Goal: Task Accomplishment & Management: Manage account settings

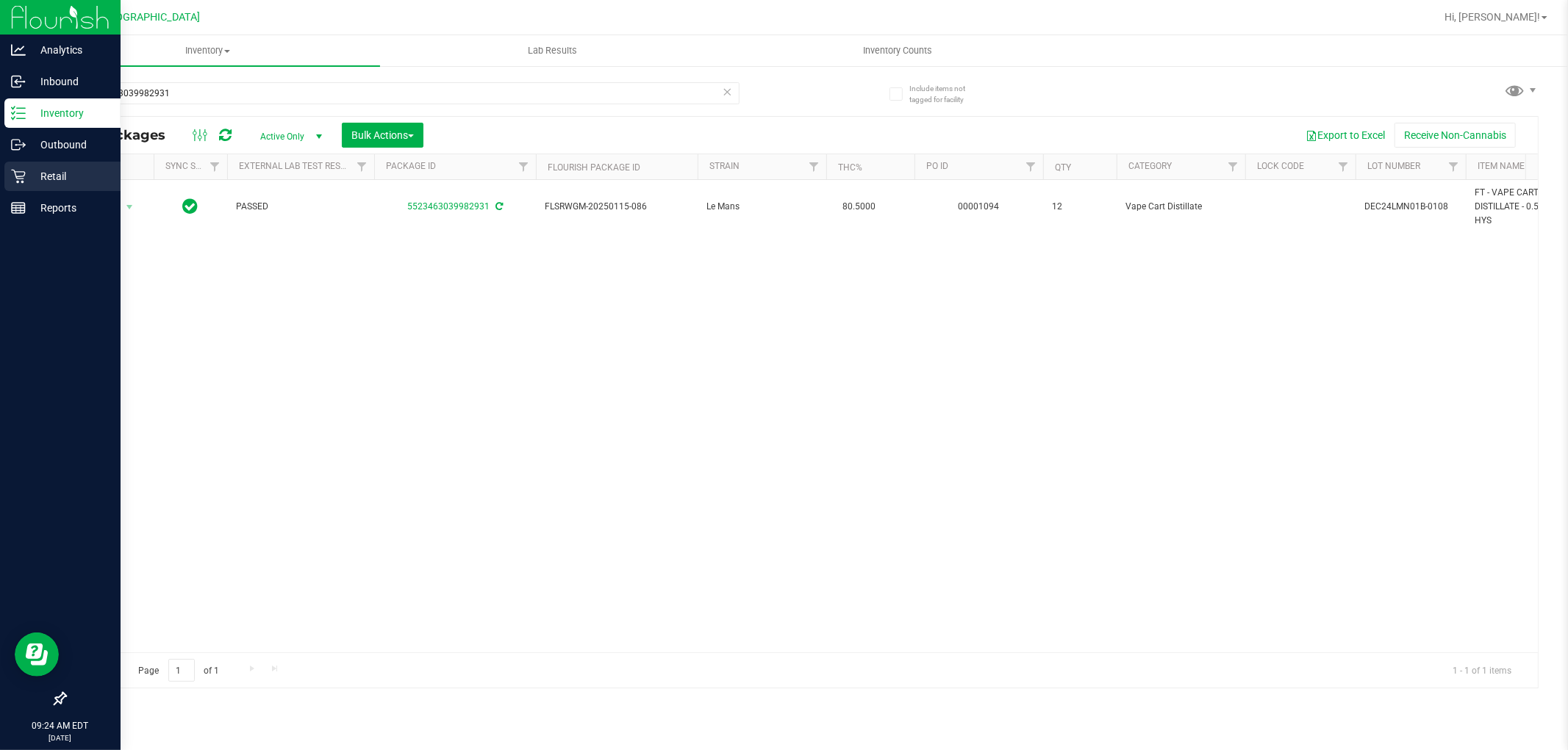
click at [39, 171] on p "Retail" at bounding box center [69, 176] width 88 height 17
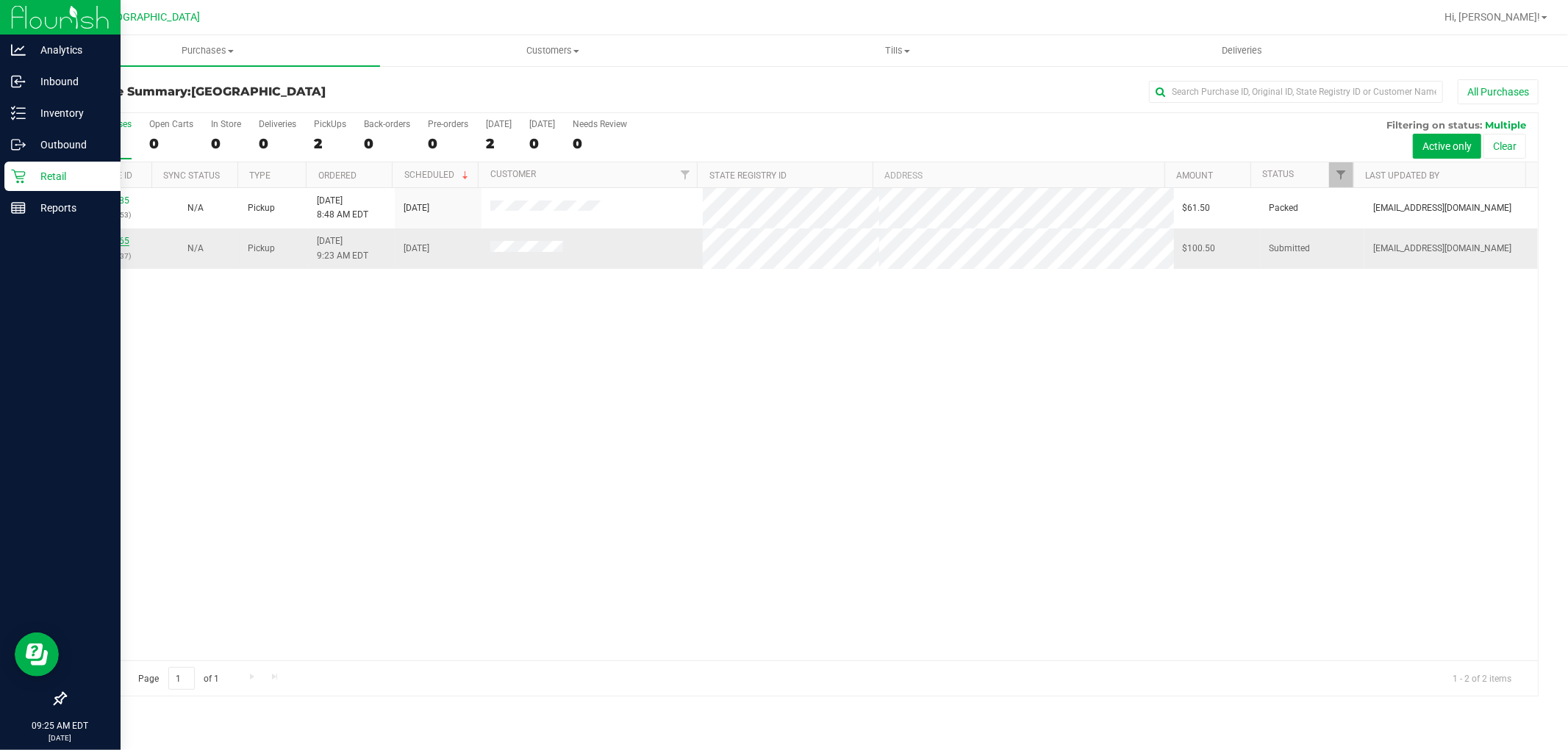
click at [116, 246] on link "11832865" at bounding box center [108, 241] width 41 height 11
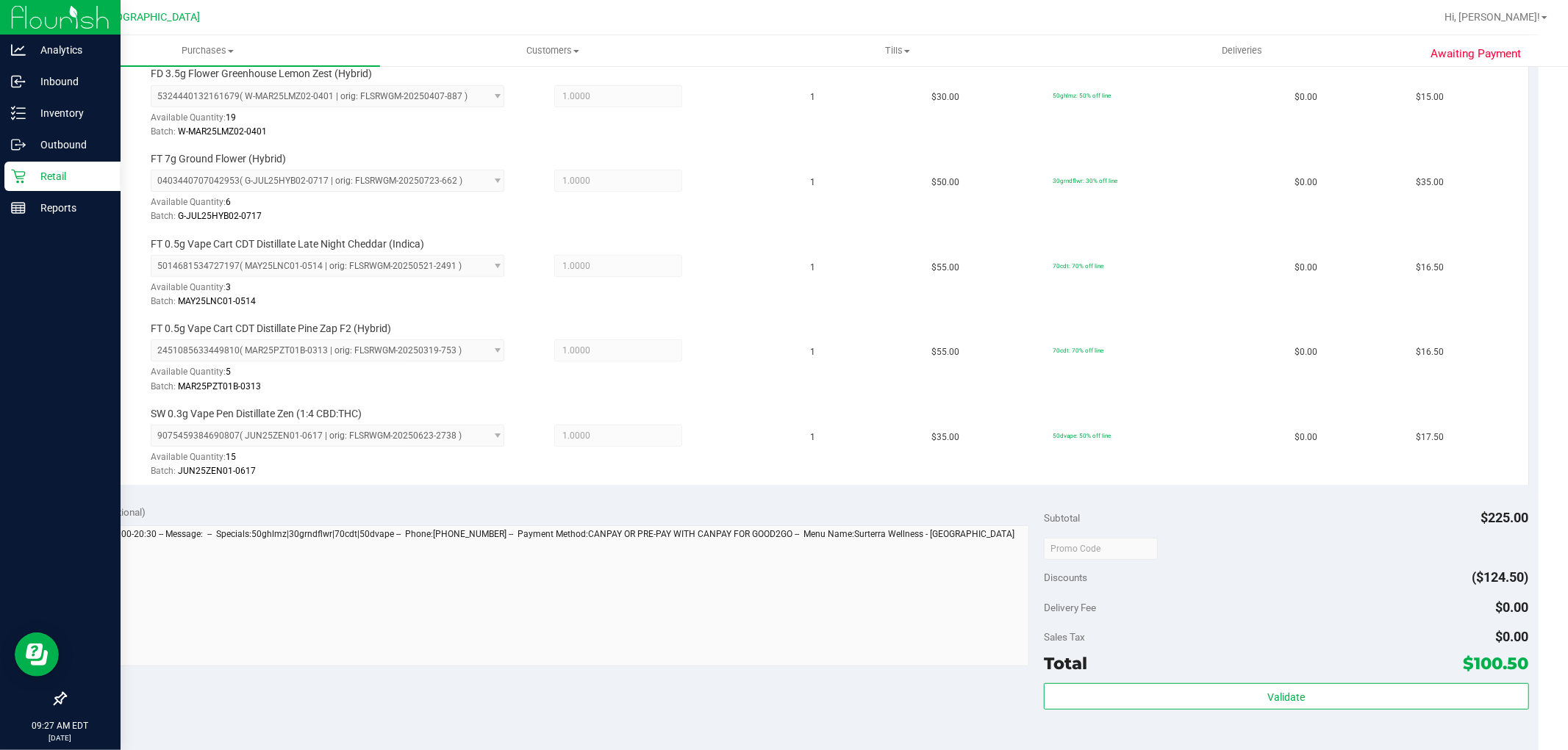
scroll to position [489, 0]
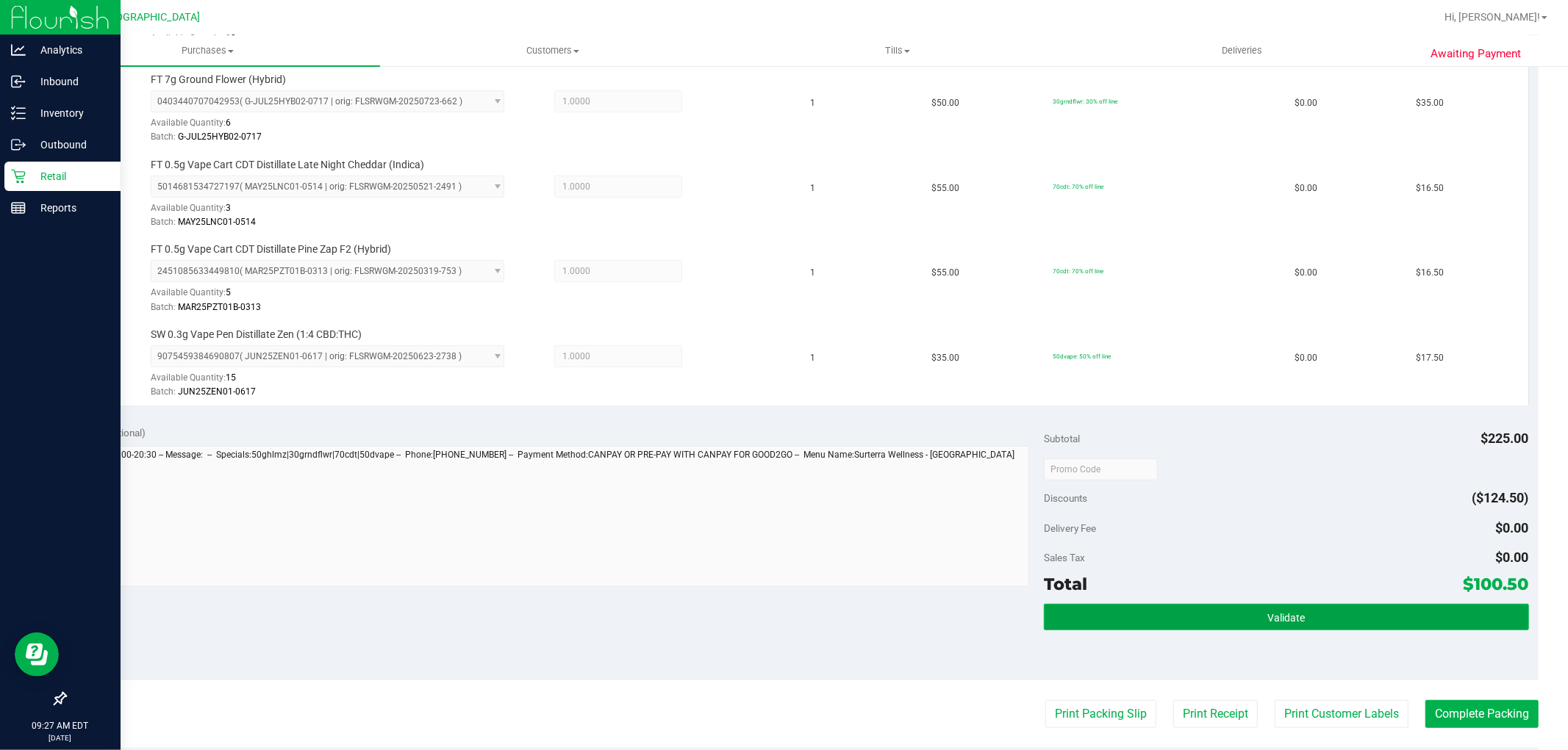
click at [1159, 609] on button "Validate" at bounding box center [1286, 617] width 484 height 26
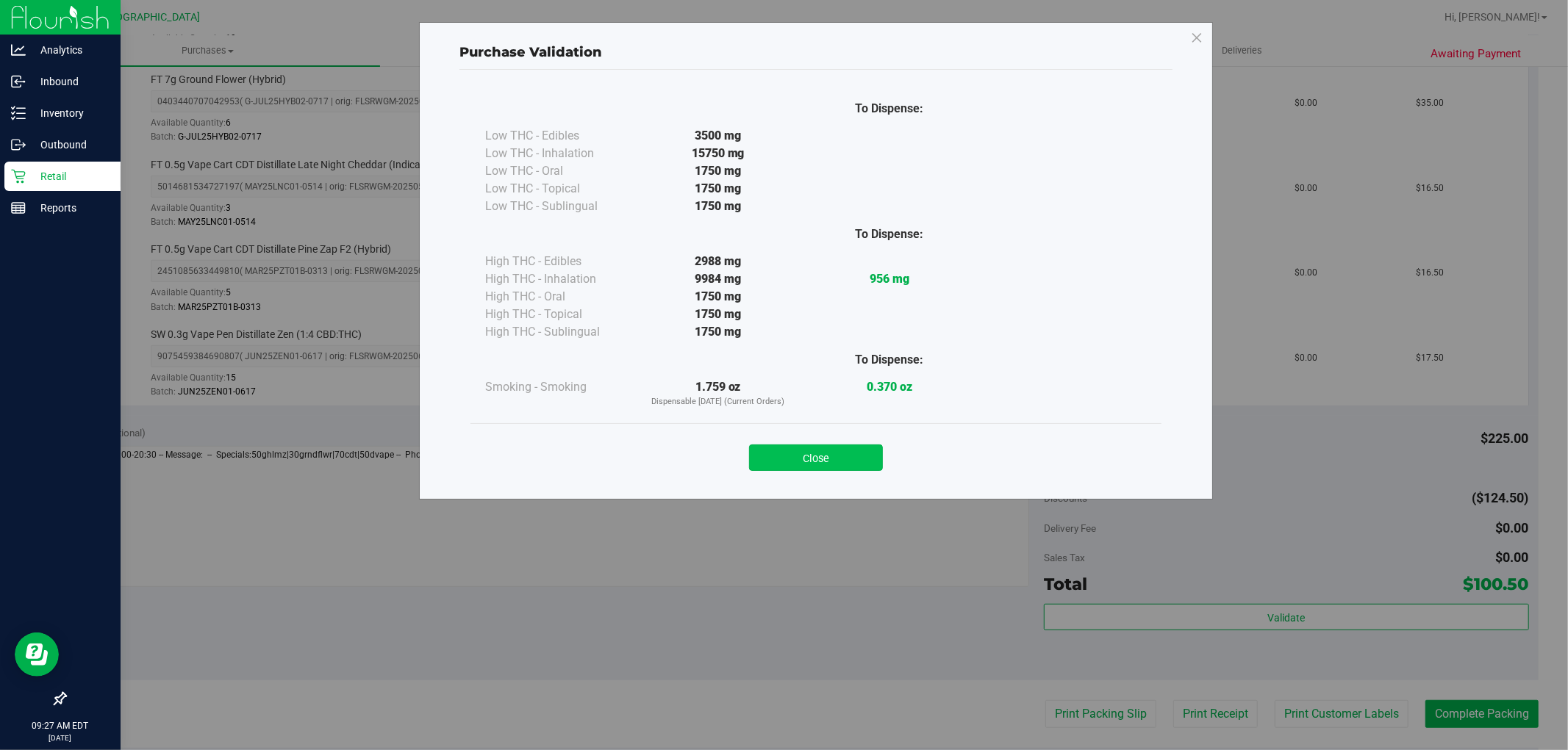
click at [801, 464] on button "Close" at bounding box center [816, 458] width 134 height 26
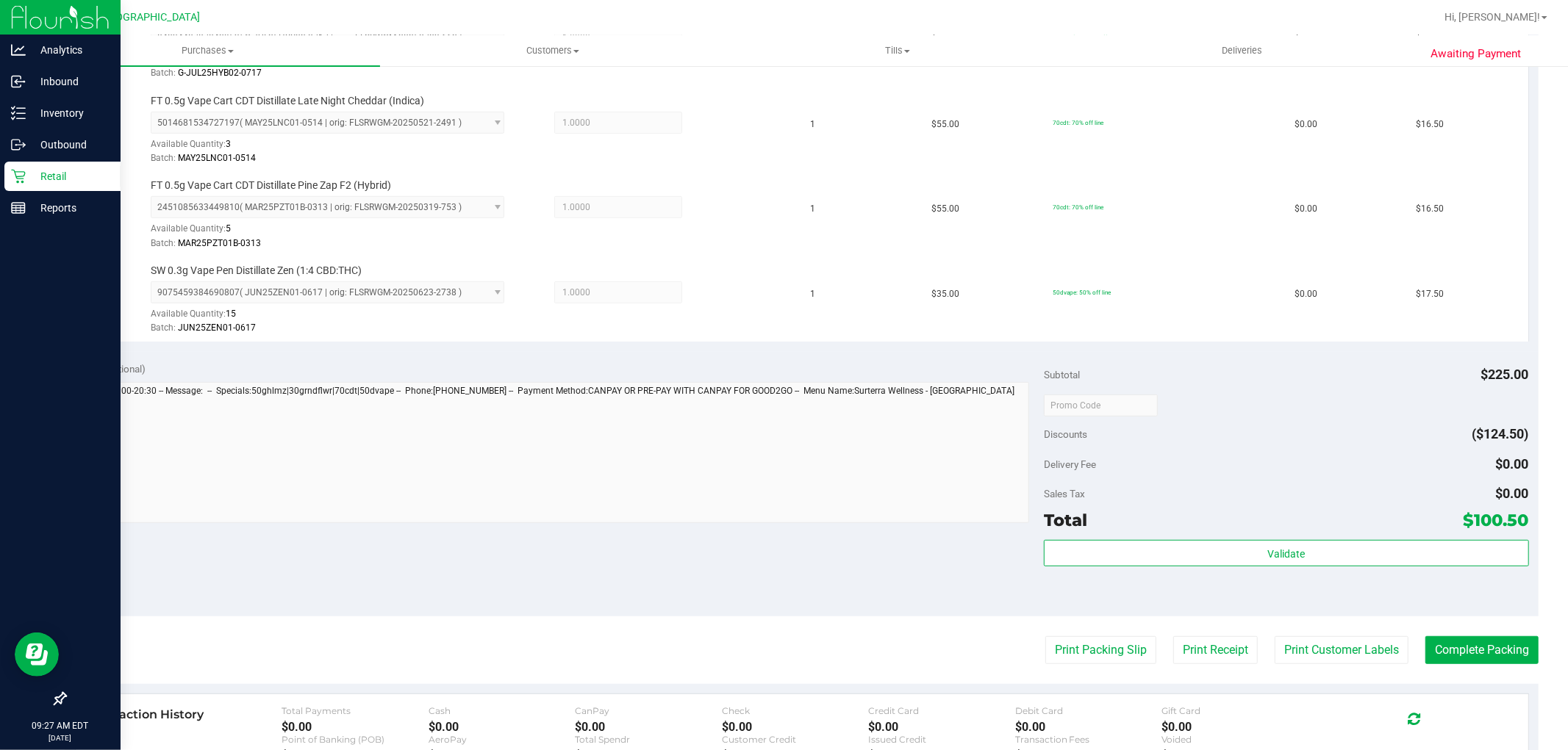
scroll to position [652, 0]
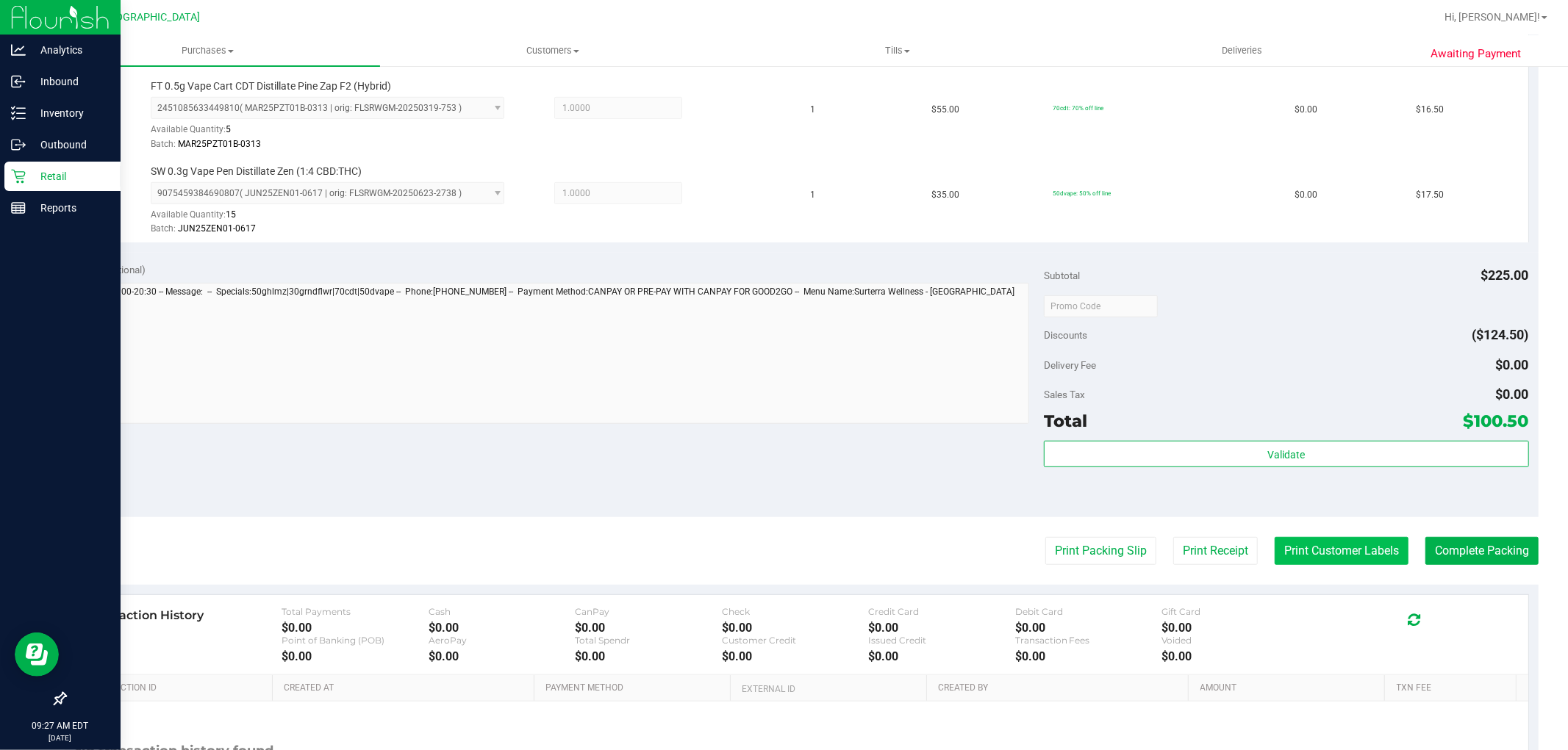
click at [1300, 549] on button "Print Customer Labels" at bounding box center [1342, 551] width 134 height 28
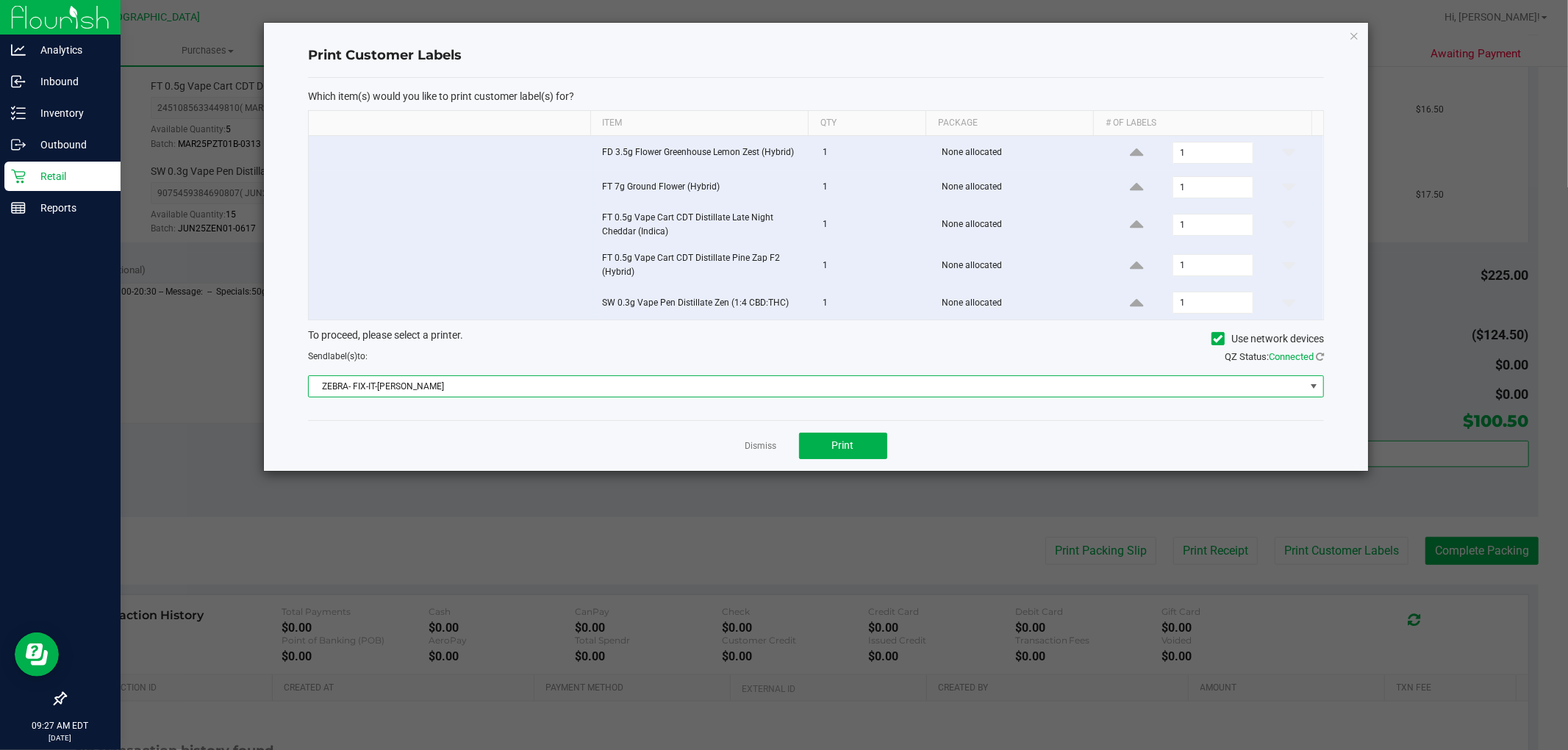
click at [576, 391] on span "ZEBRA- FIX-IT-FELIX" at bounding box center [807, 386] width 996 height 20
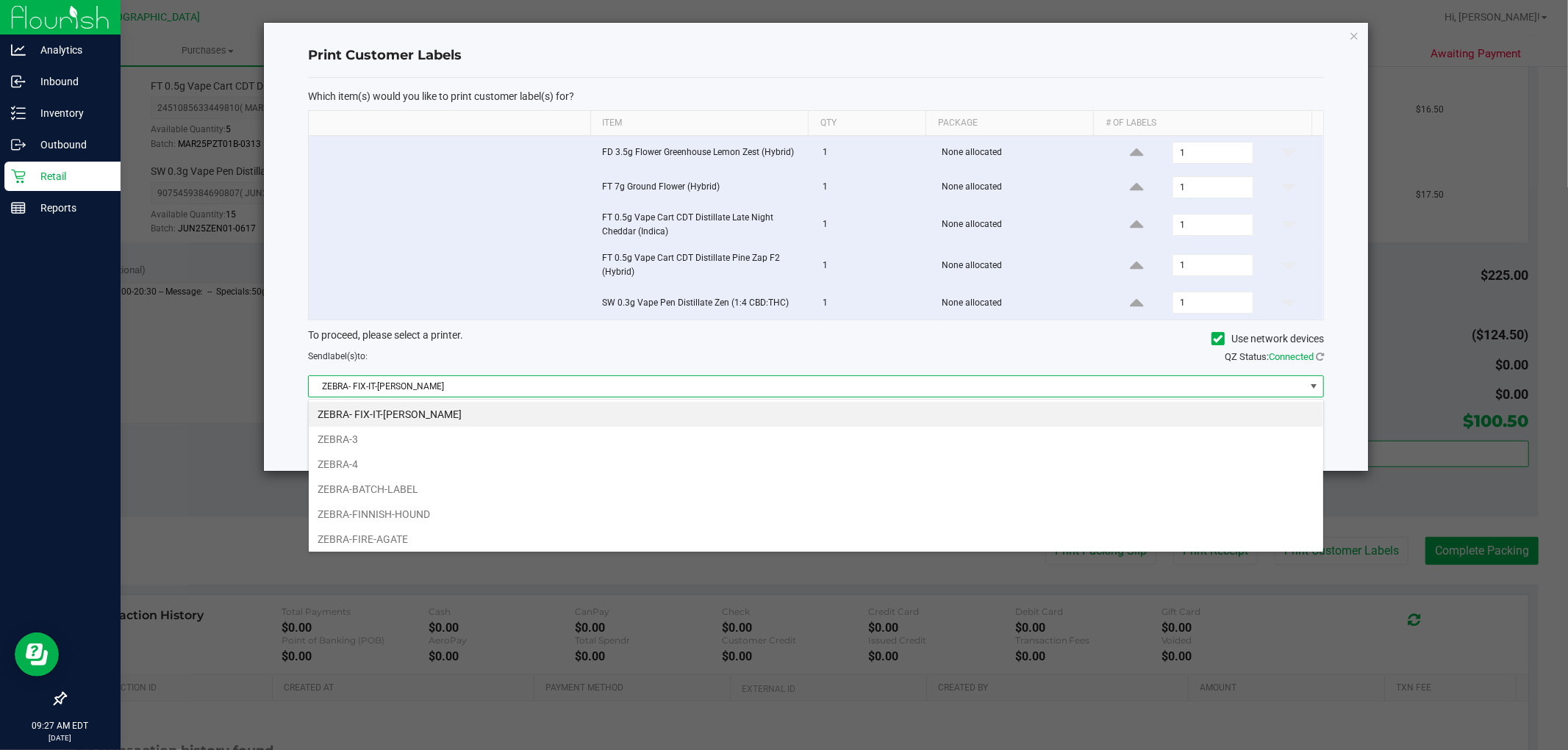
scroll to position [22, 1016]
click at [409, 511] on li "ZEBRA-FINNISH-HOUND" at bounding box center [816, 514] width 1014 height 25
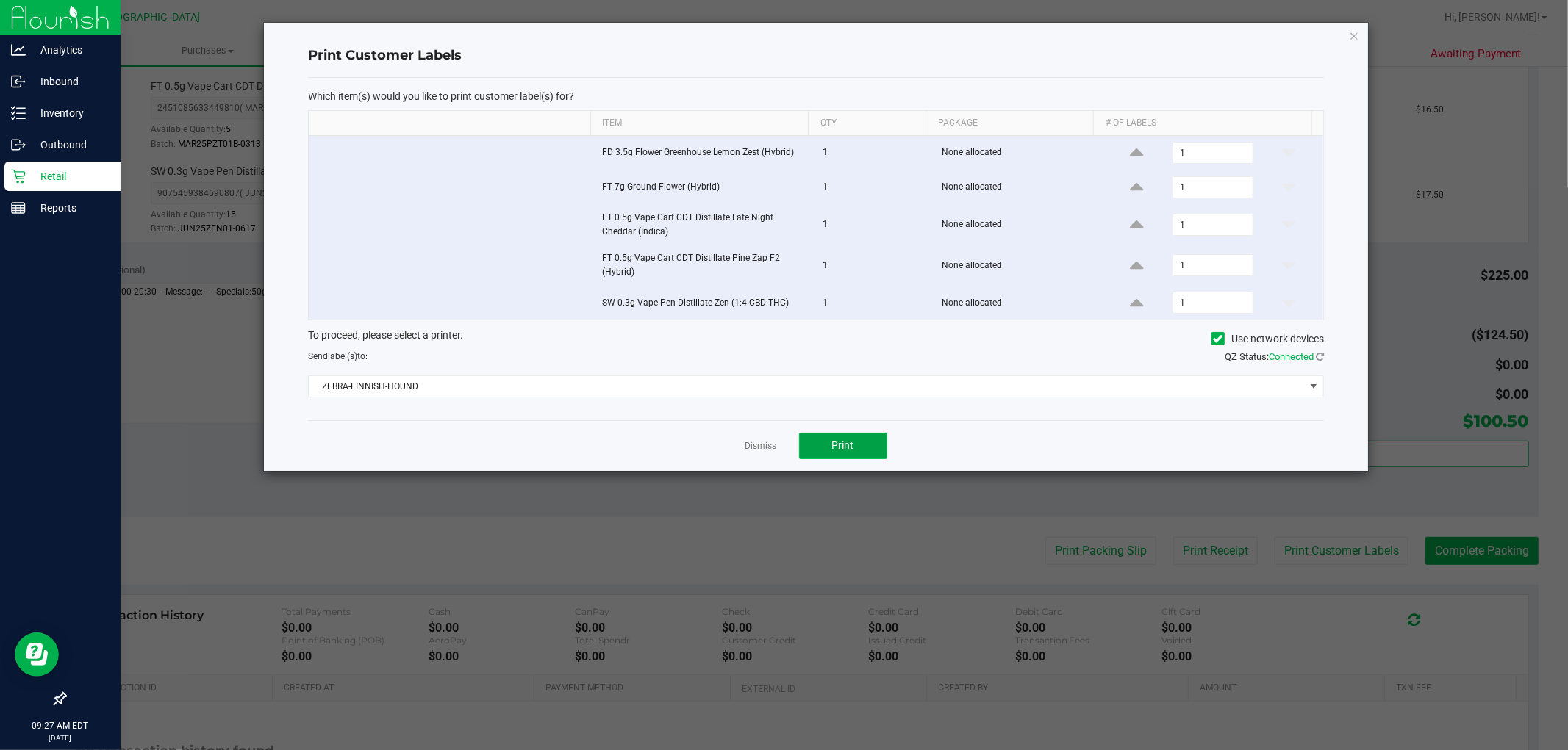
click at [832, 449] on span "Print" at bounding box center [843, 446] width 22 height 12
click at [752, 449] on link "Dismiss" at bounding box center [761, 446] width 32 height 13
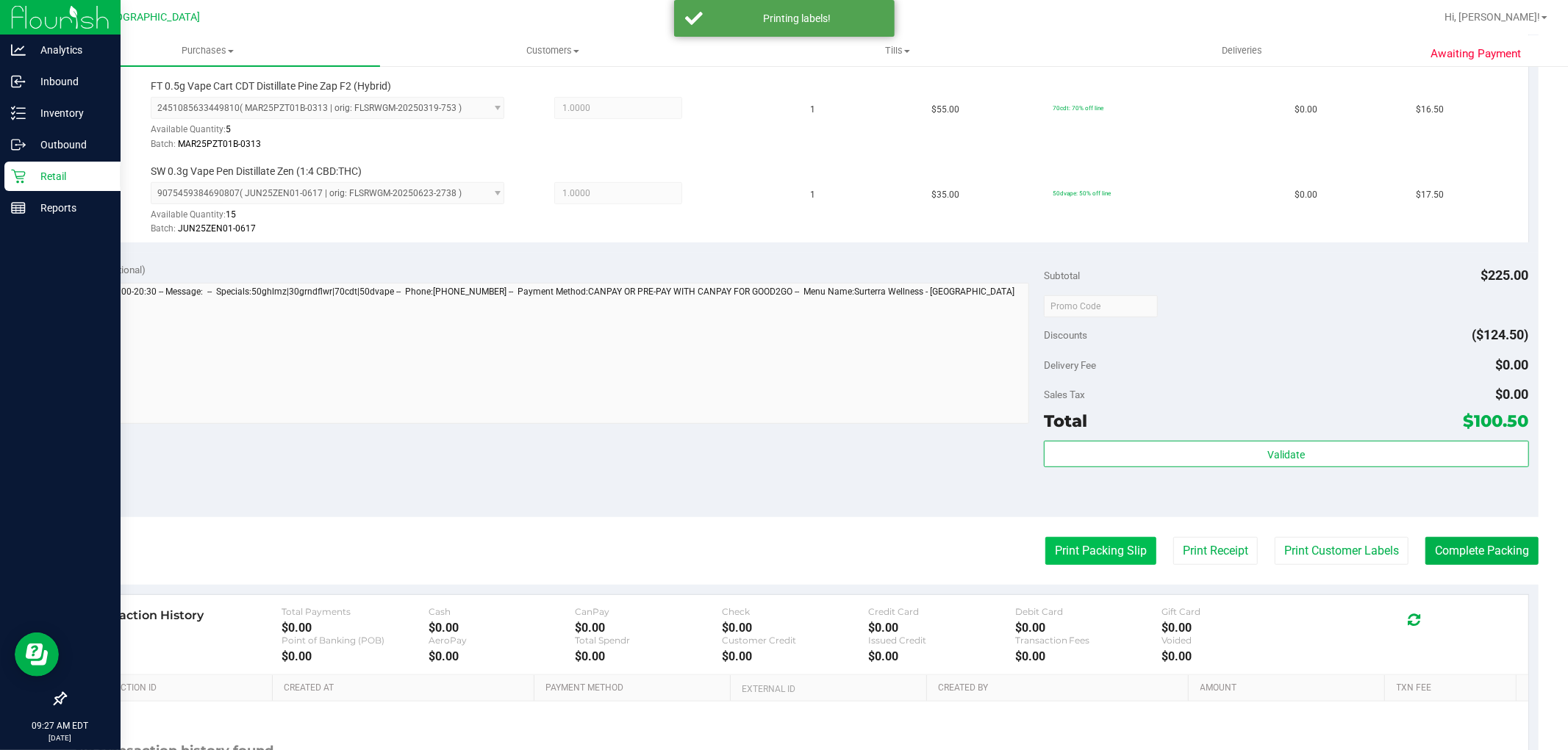
click at [1076, 546] on button "Print Packing Slip" at bounding box center [1100, 551] width 111 height 28
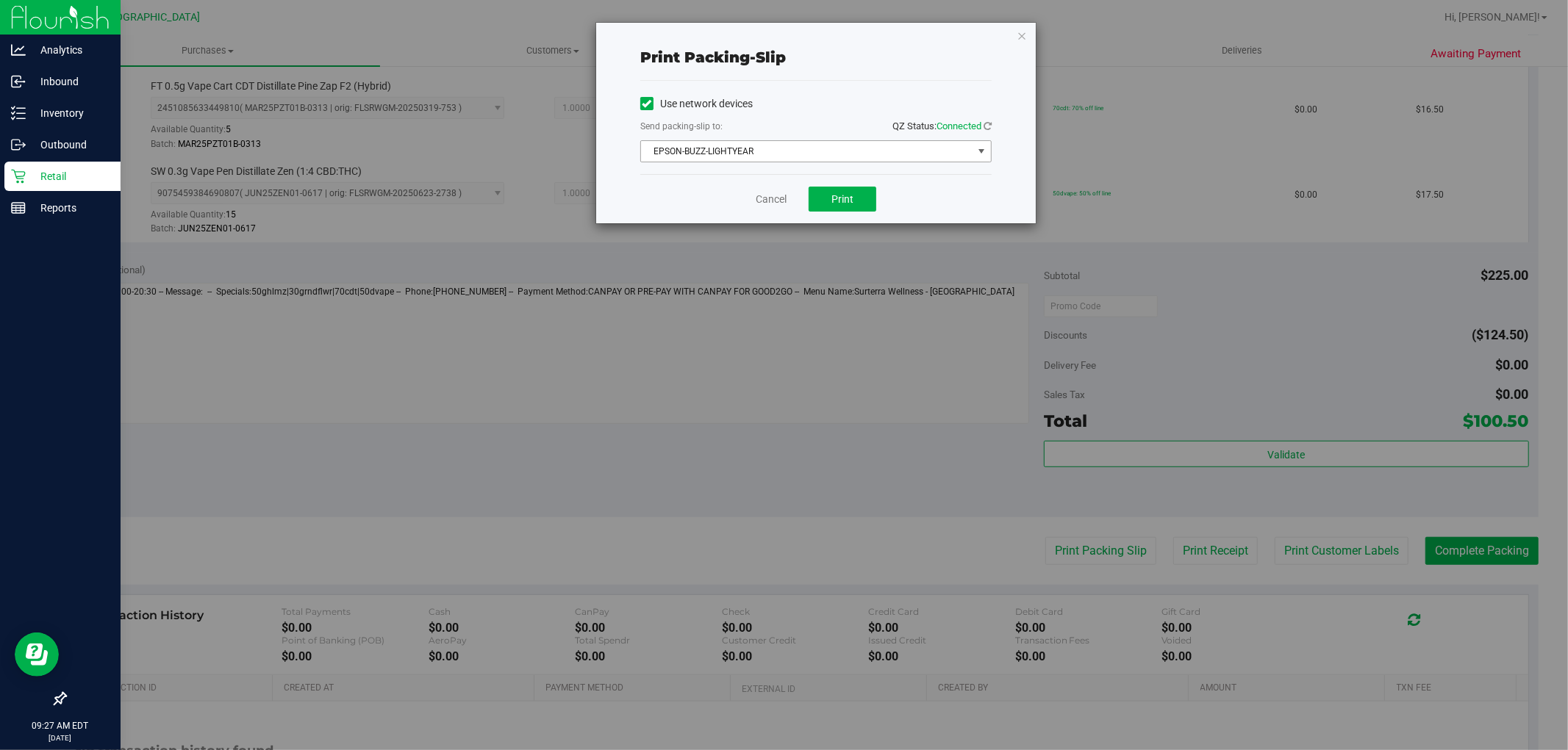
click at [762, 155] on span "EPSON-BUZZ-LIGHTYEAR" at bounding box center [807, 151] width 331 height 20
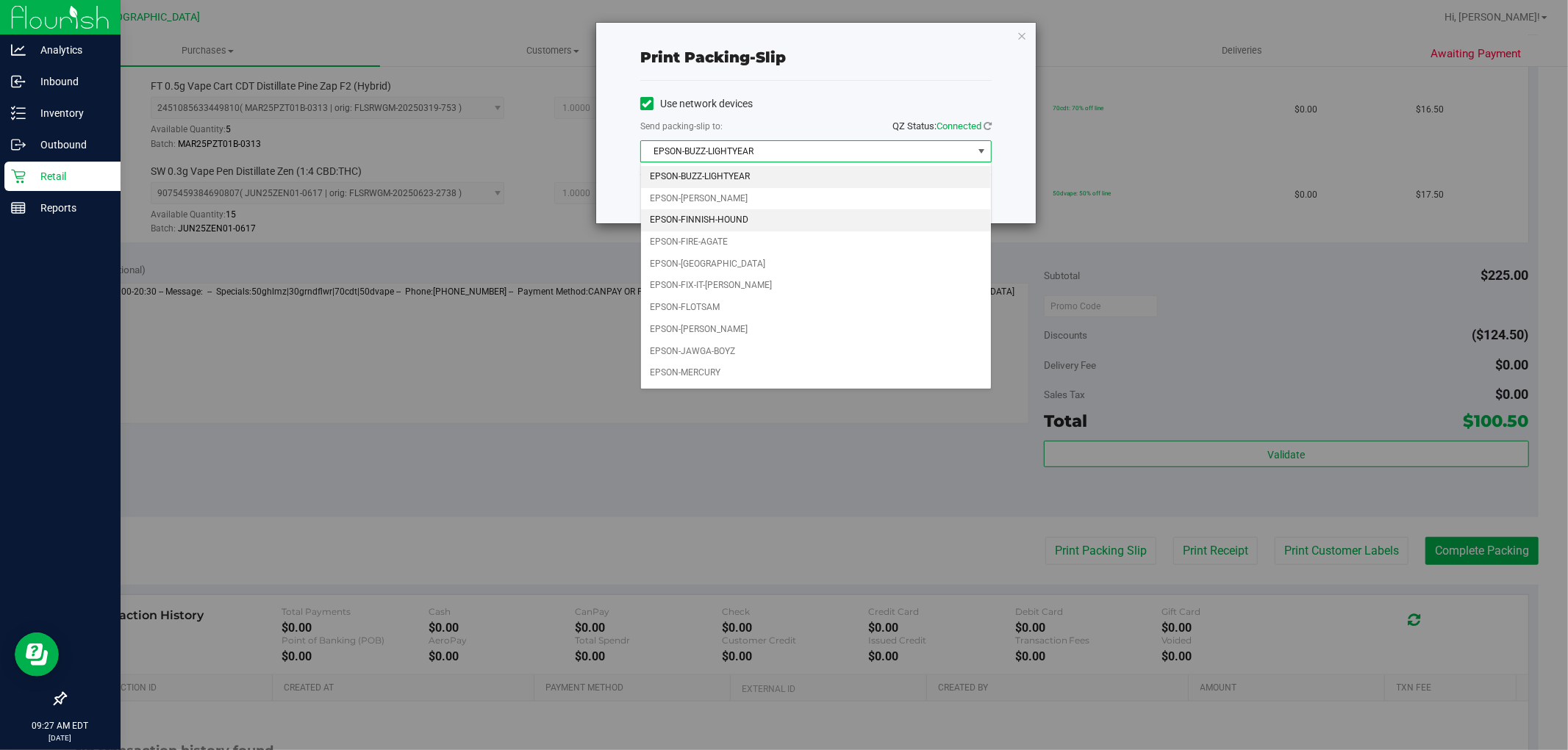
click at [722, 222] on li "EPSON-FINNISH-HOUND" at bounding box center [816, 220] width 350 height 22
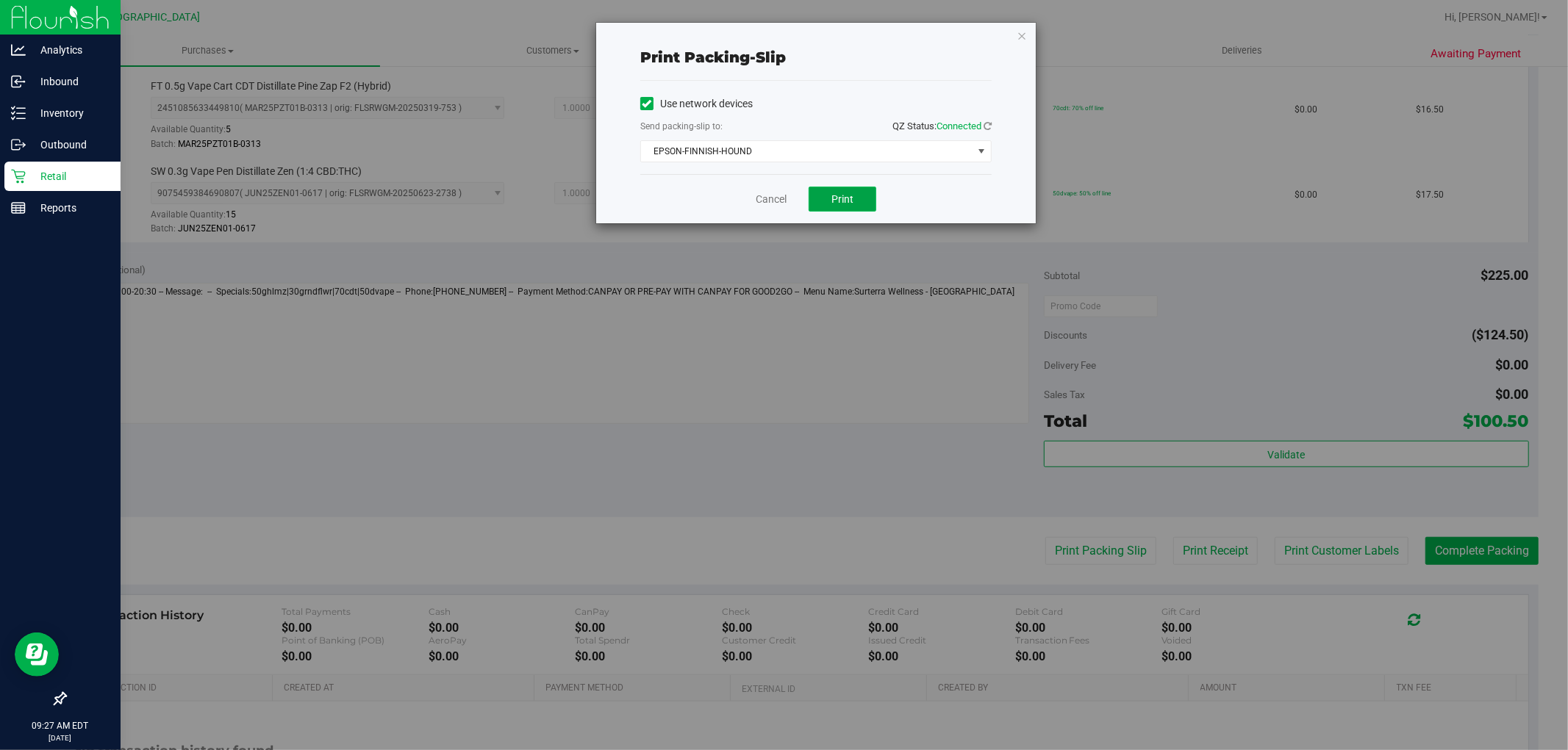
click at [854, 193] on button "Print" at bounding box center [843, 198] width 68 height 25
click at [767, 197] on link "Cancel" at bounding box center [770, 199] width 31 height 16
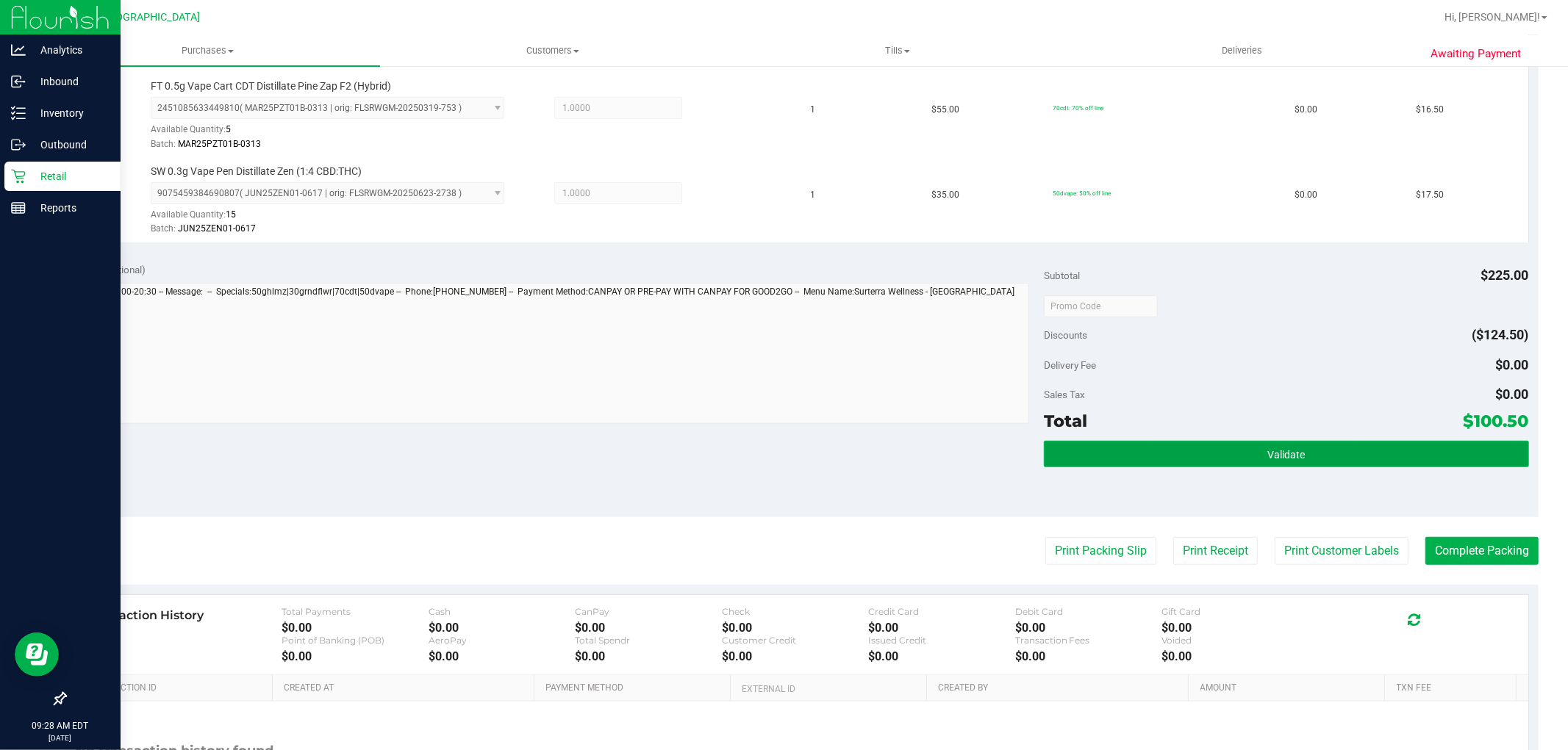
click at [1333, 450] on button "Validate" at bounding box center [1286, 454] width 484 height 26
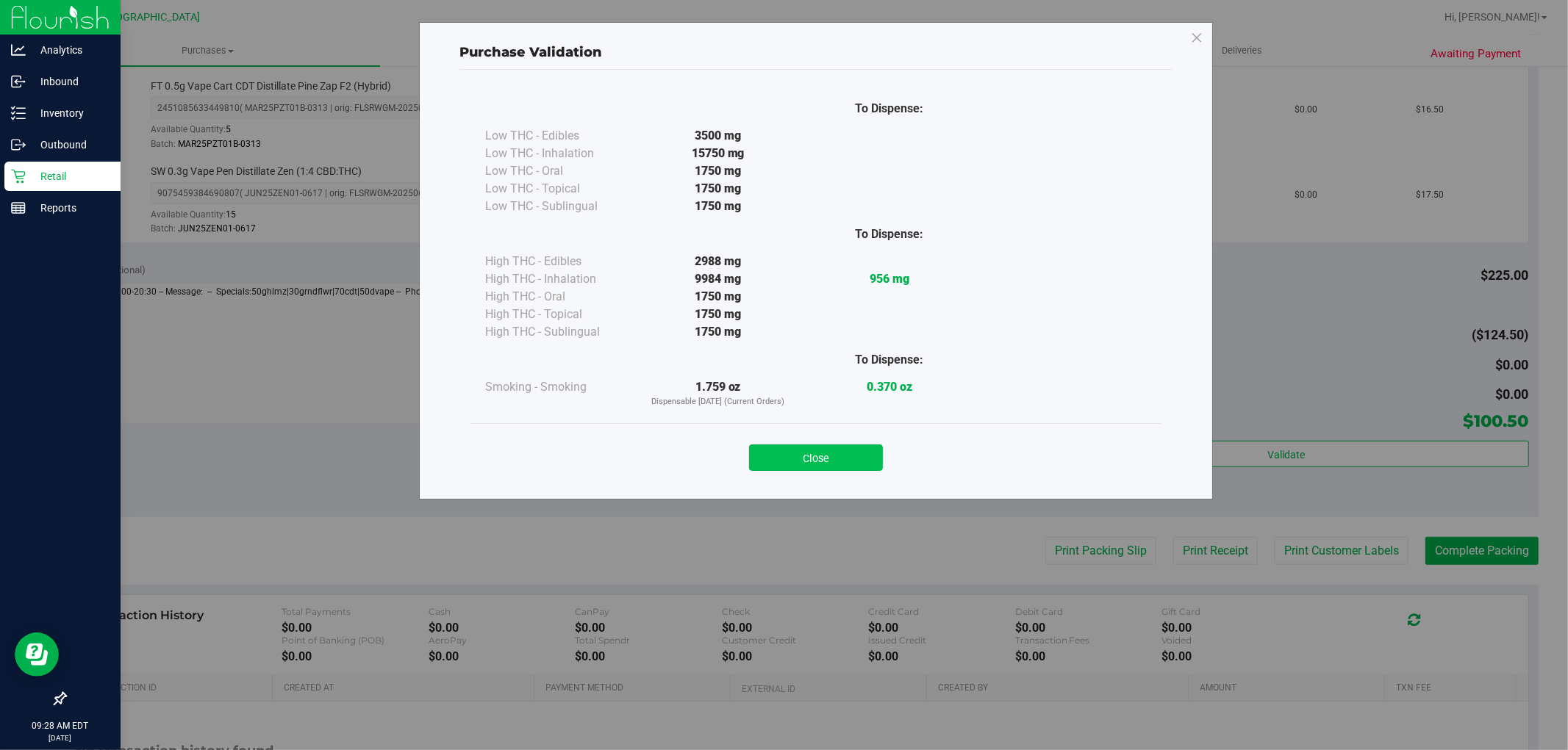
click at [817, 458] on button "Close" at bounding box center [816, 458] width 134 height 26
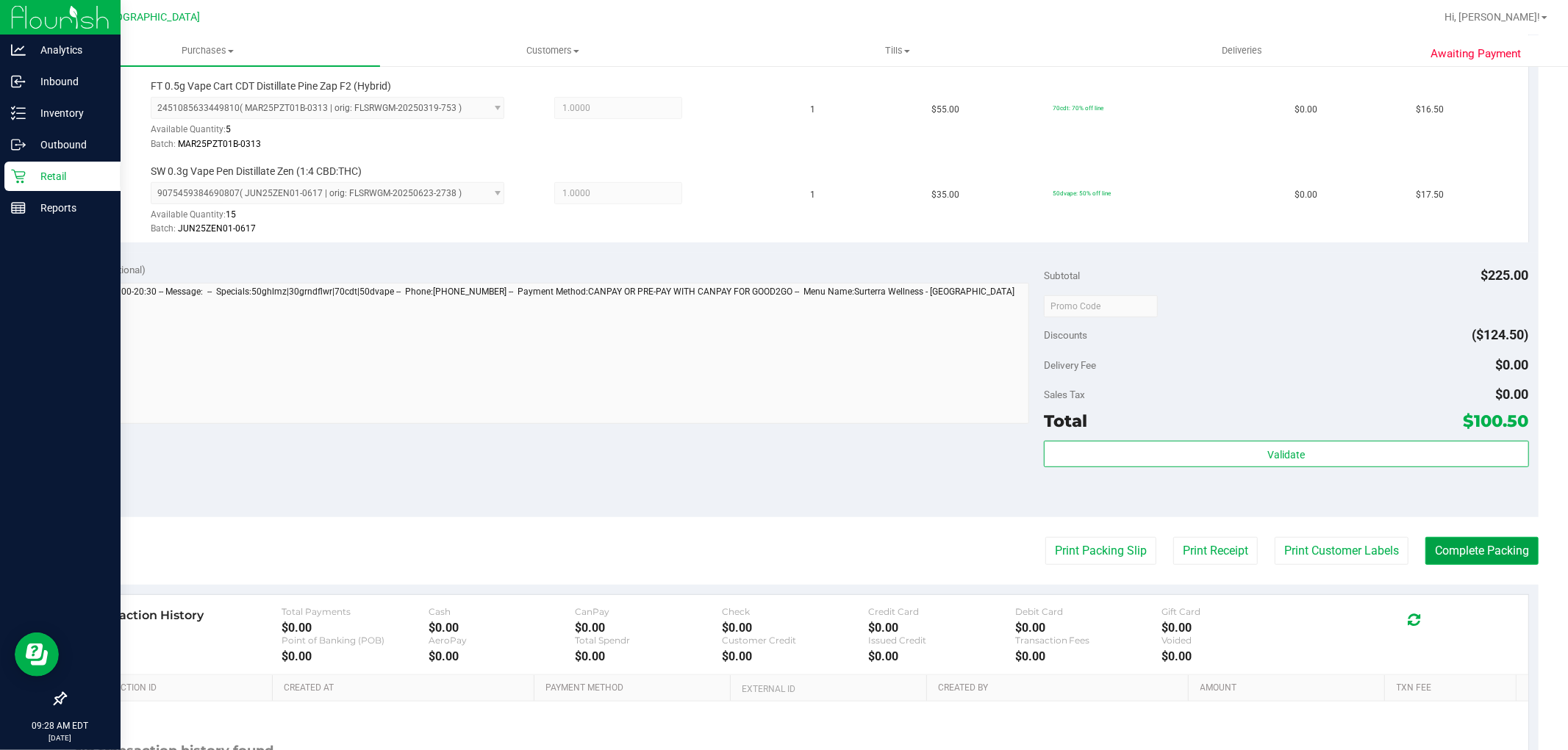
click at [1442, 555] on button "Complete Packing" at bounding box center [1482, 551] width 114 height 28
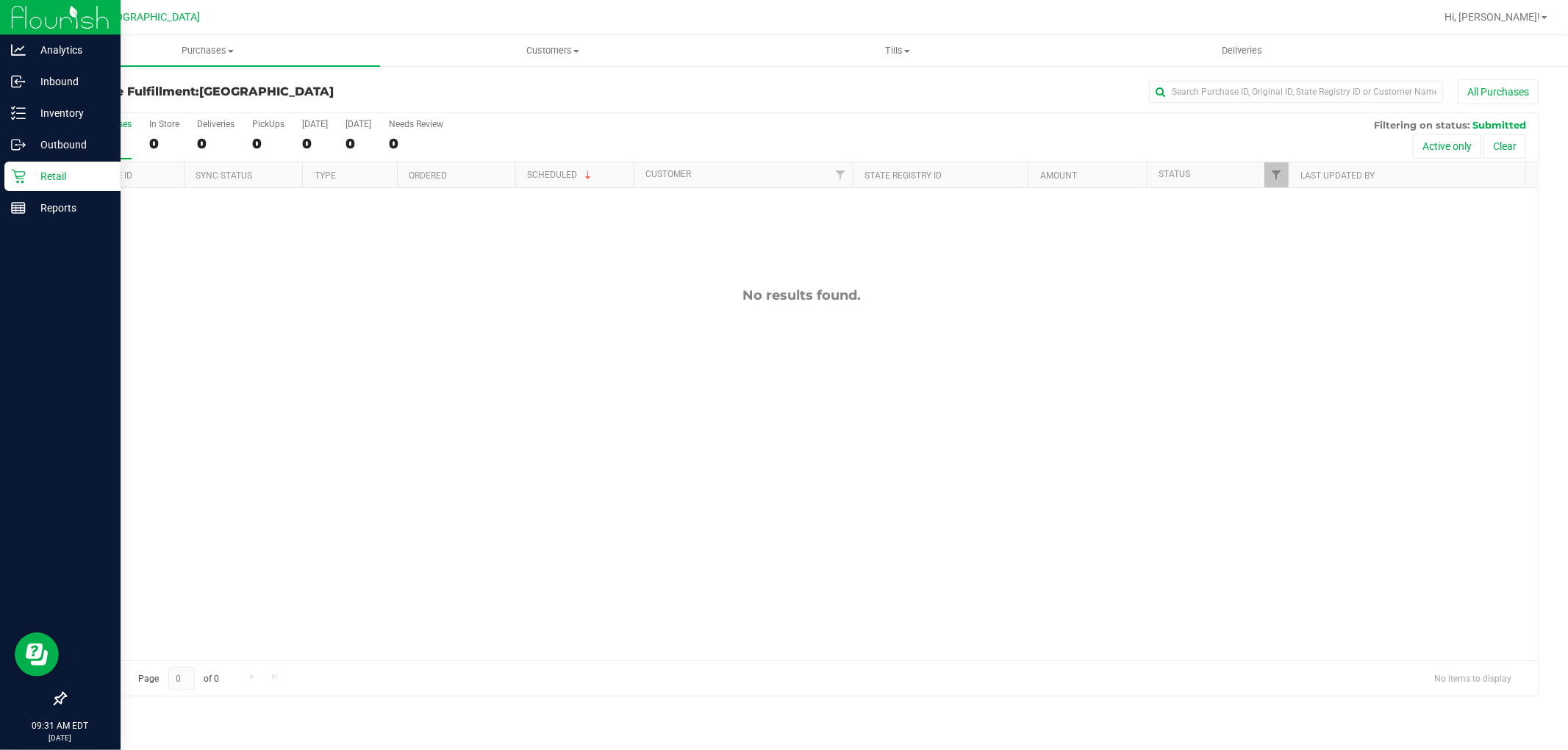
click at [17, 177] on icon at bounding box center [19, 177] width 15 height 15
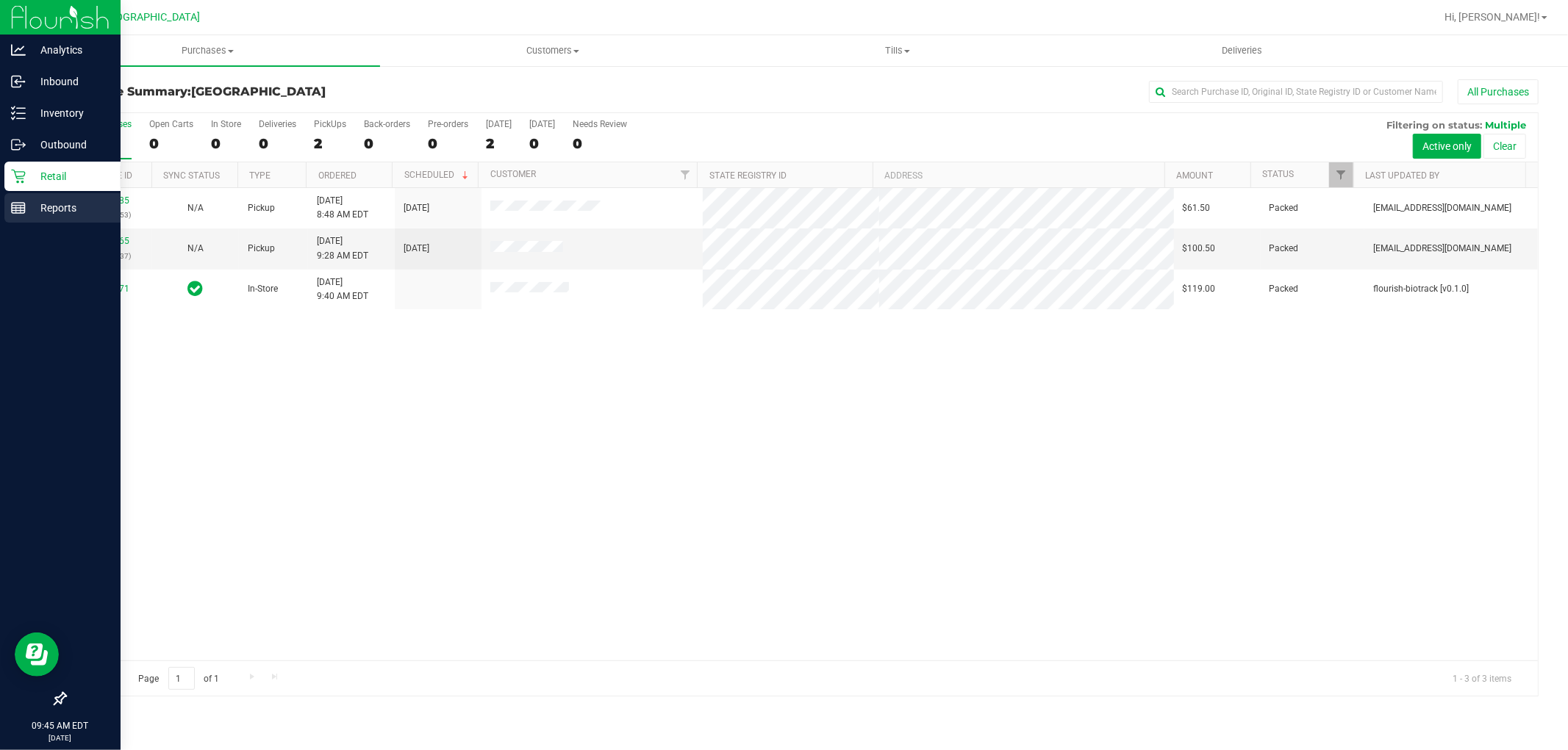
click at [17, 210] on line at bounding box center [17, 210] width 0 height 8
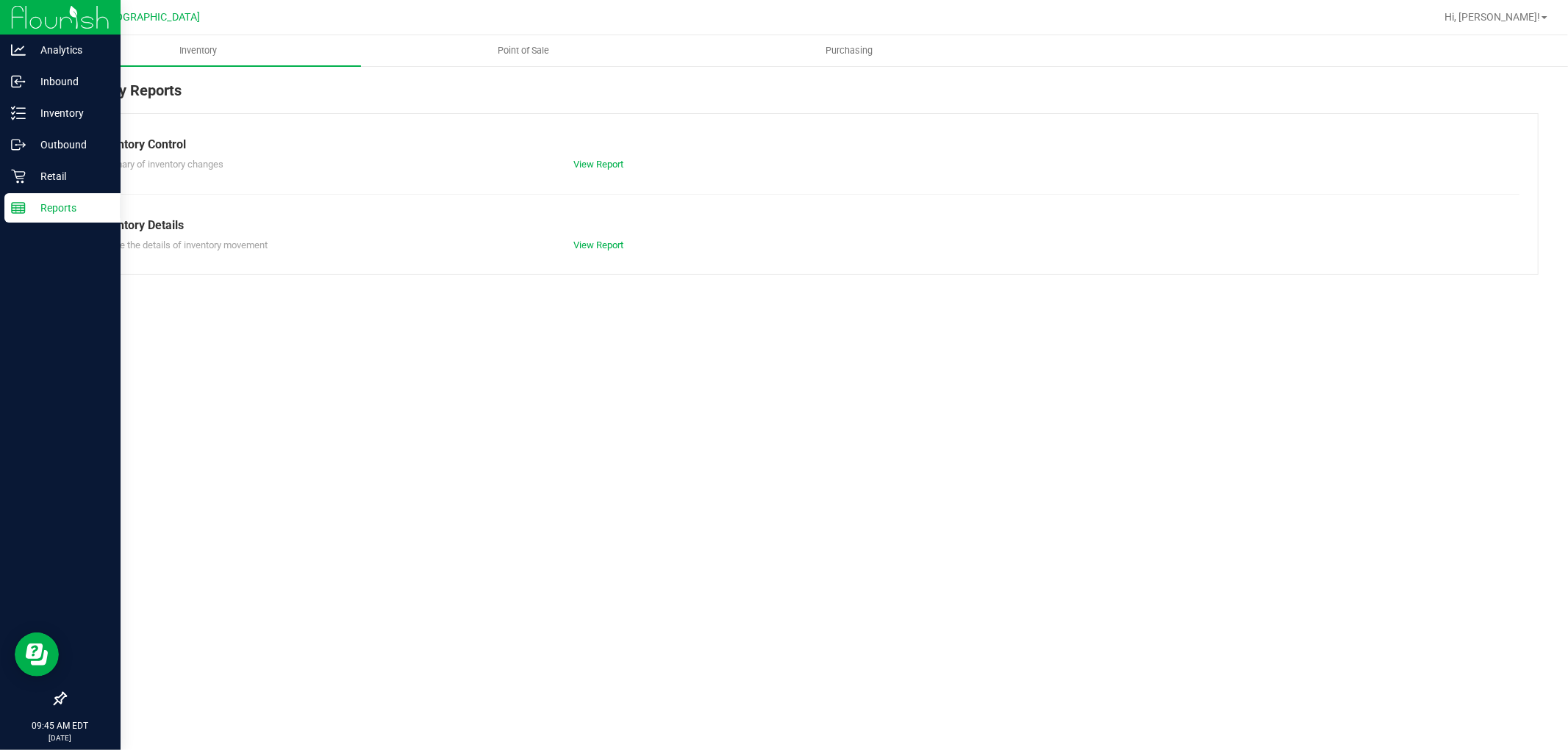
click at [46, 179] on p "Retail" at bounding box center [69, 176] width 88 height 17
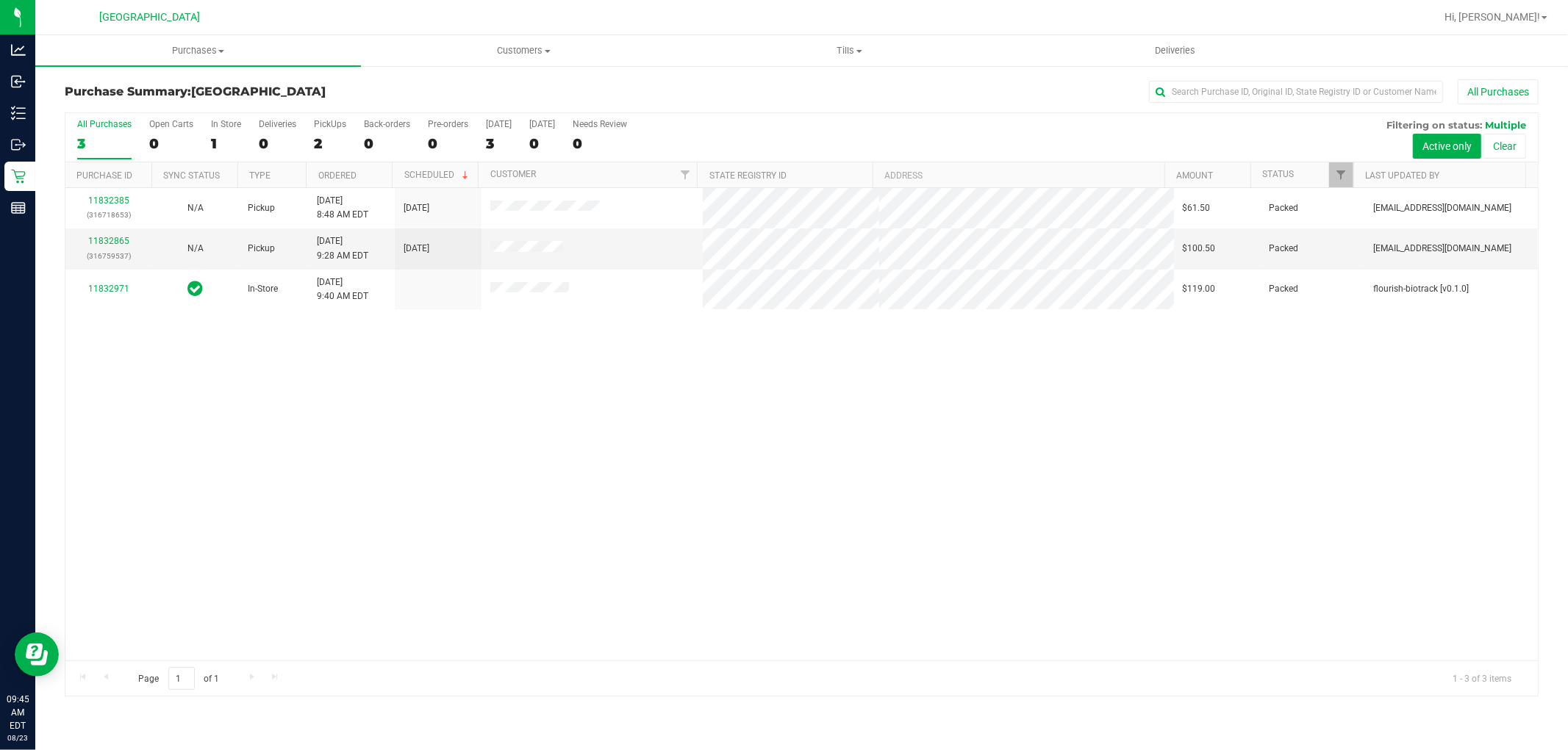
click at [685, 507] on div "11832385 (316718653) N/A Pickup 8/23/2025 8:48 AM EDT 8/23/2025 $61.50 Packed s…" at bounding box center [801, 424] width 1473 height 473
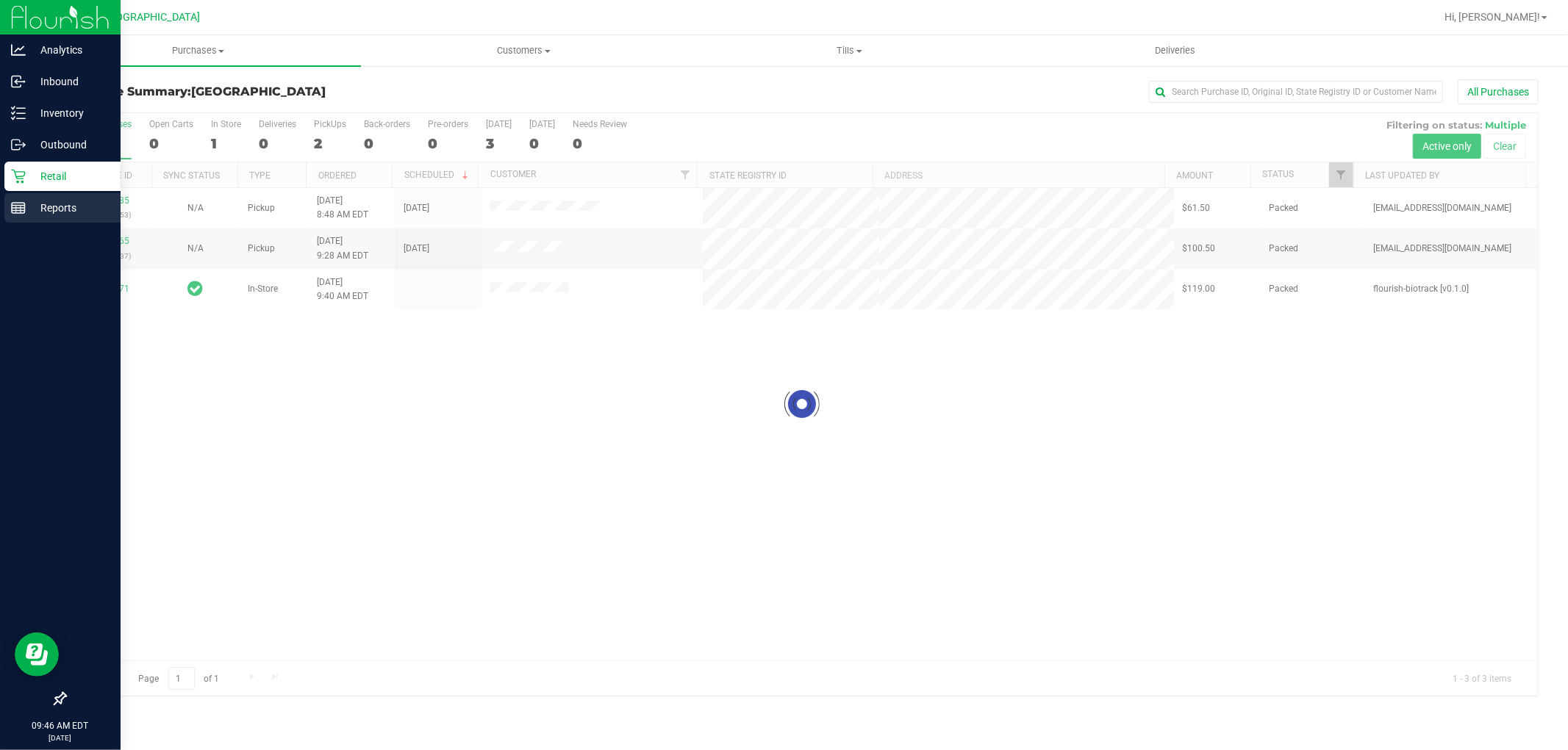
click at [23, 211] on icon at bounding box center [19, 208] width 15 height 15
click at [18, 206] on line at bounding box center [19, 206] width 14 height 0
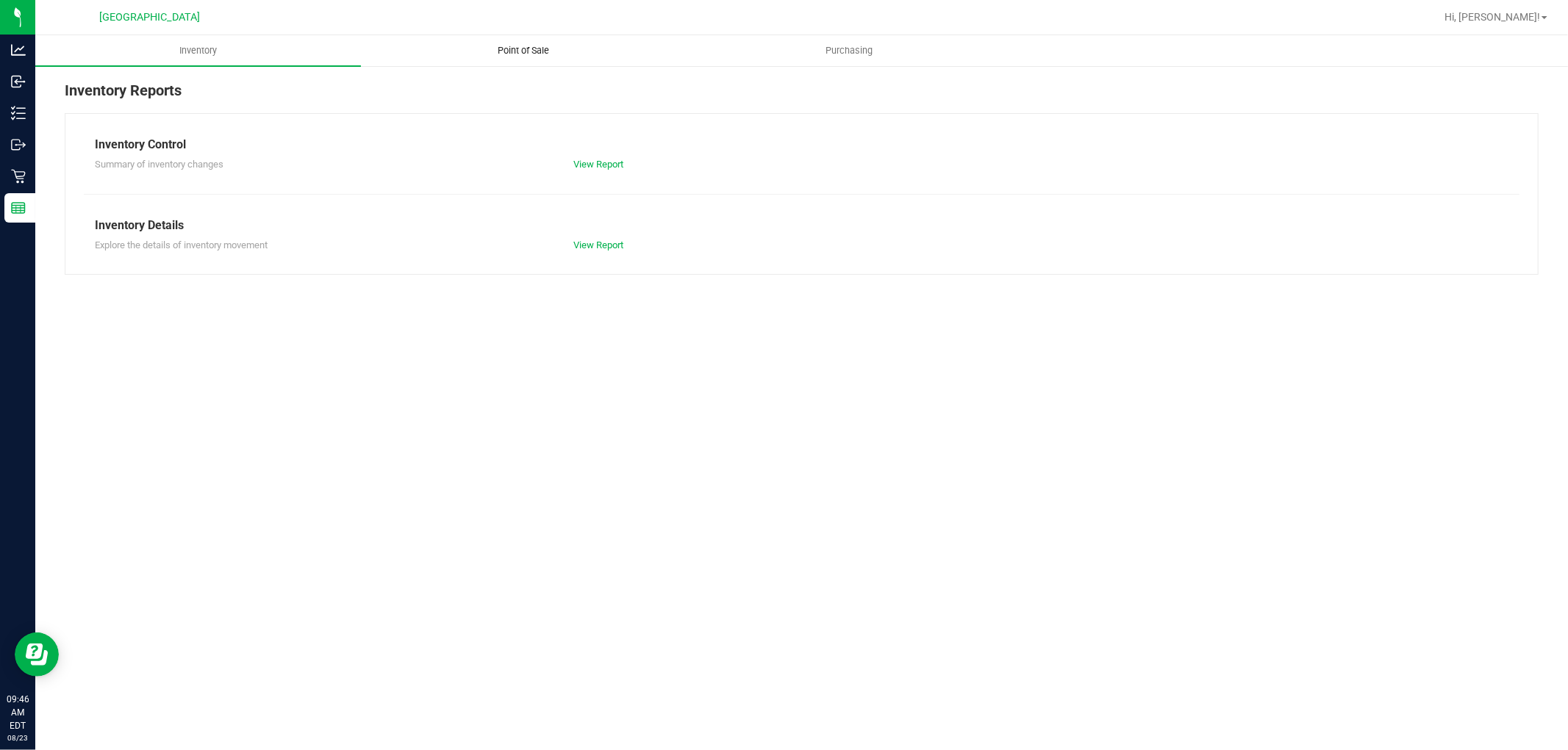
click at [515, 51] on span "Point of Sale" at bounding box center [524, 51] width 91 height 14
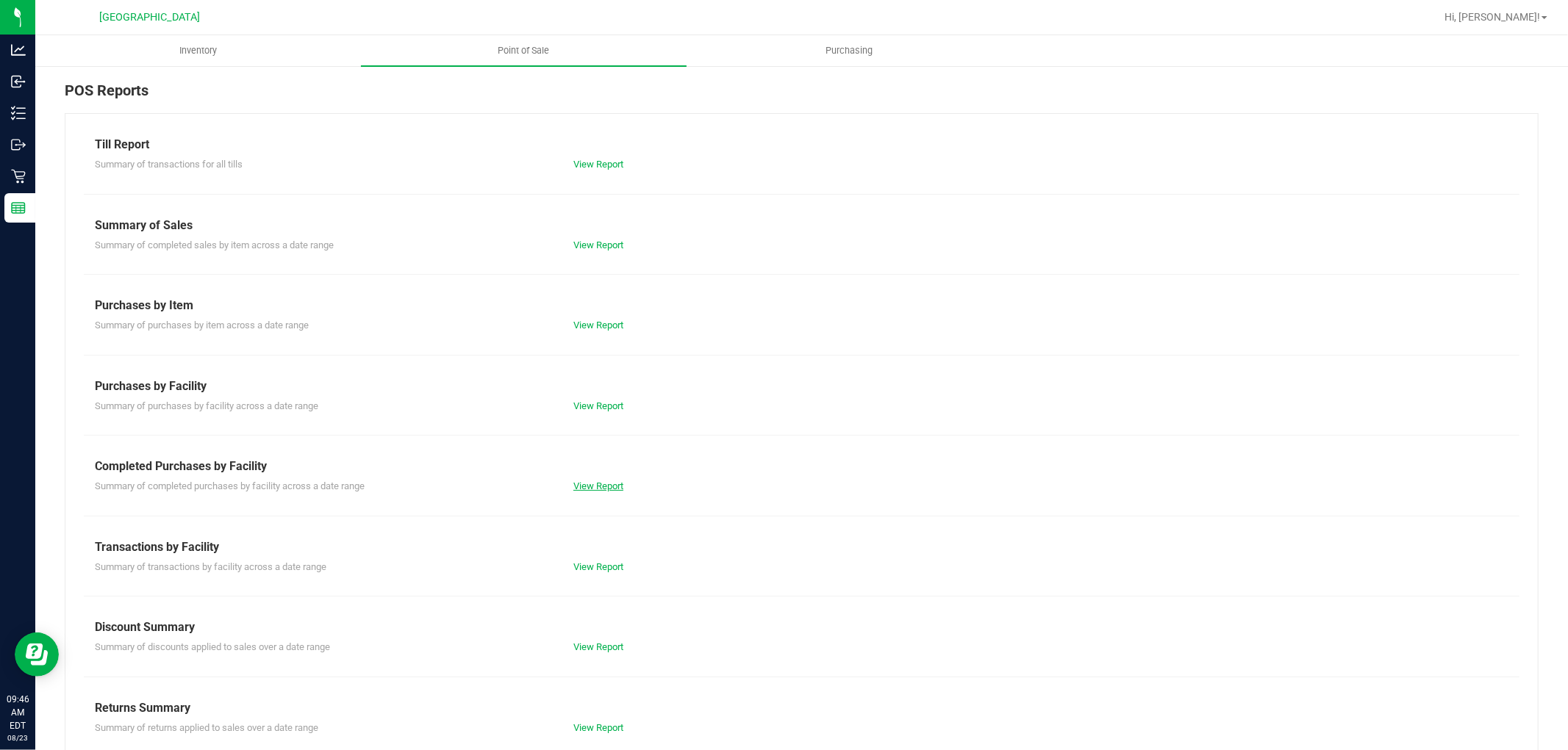
click at [600, 480] on link "View Report" at bounding box center [598, 485] width 50 height 11
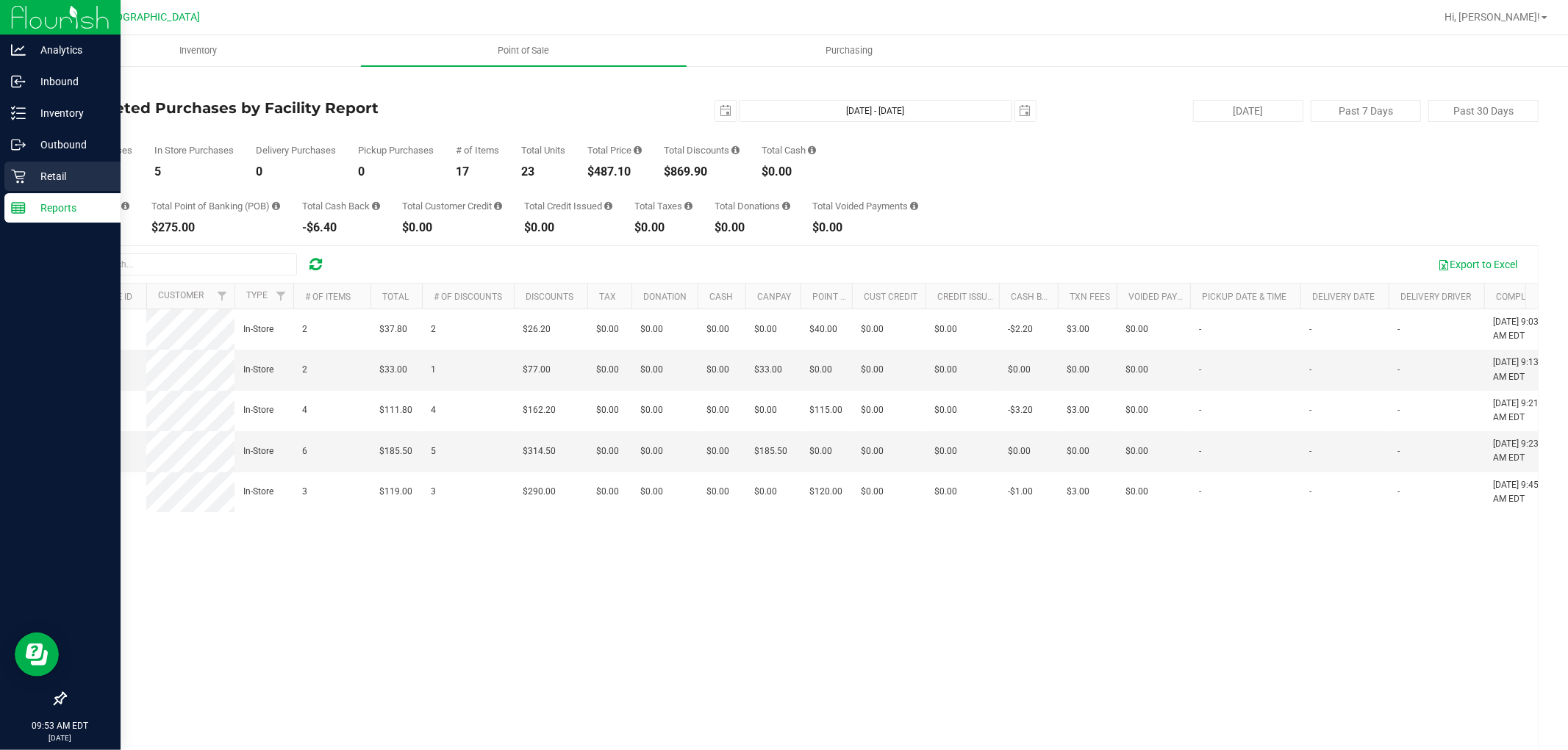
click at [32, 177] on p "Retail" at bounding box center [69, 176] width 88 height 17
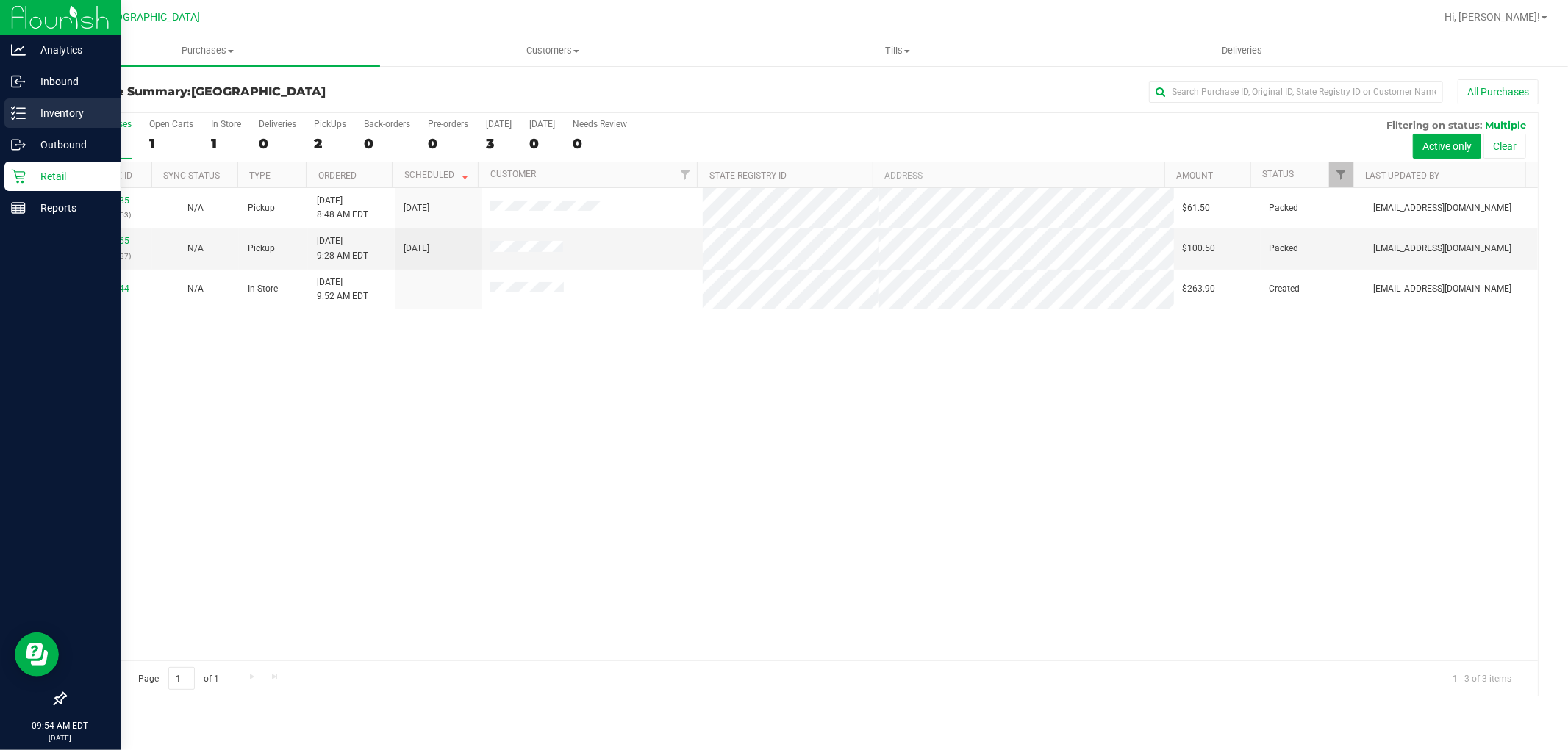
click at [20, 118] on line at bounding box center [20, 118] width 8 height 0
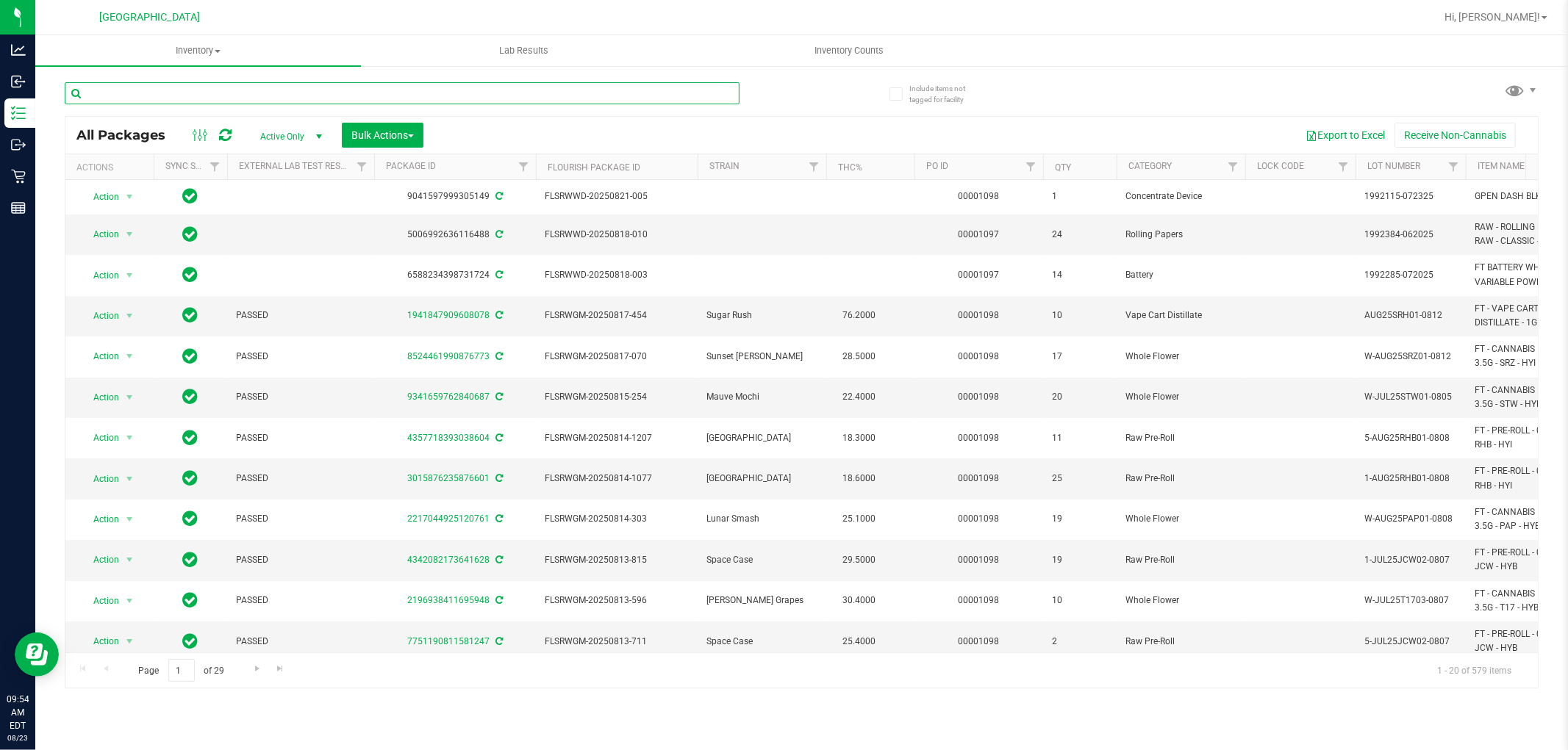
click at [258, 96] on input "text" at bounding box center [402, 93] width 675 height 22
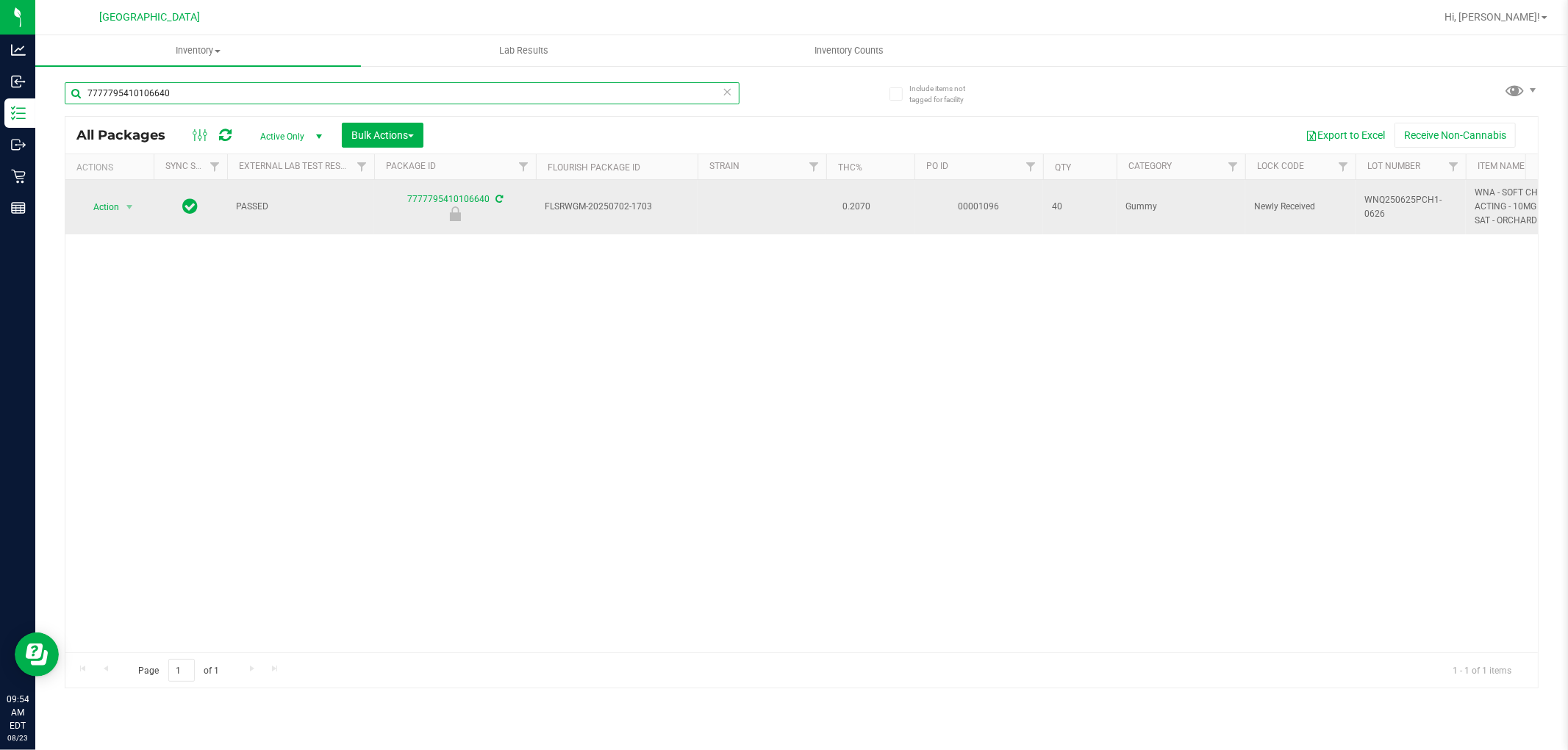
type input "7777795410106640"
click at [108, 206] on span "Action" at bounding box center [100, 207] width 40 height 20
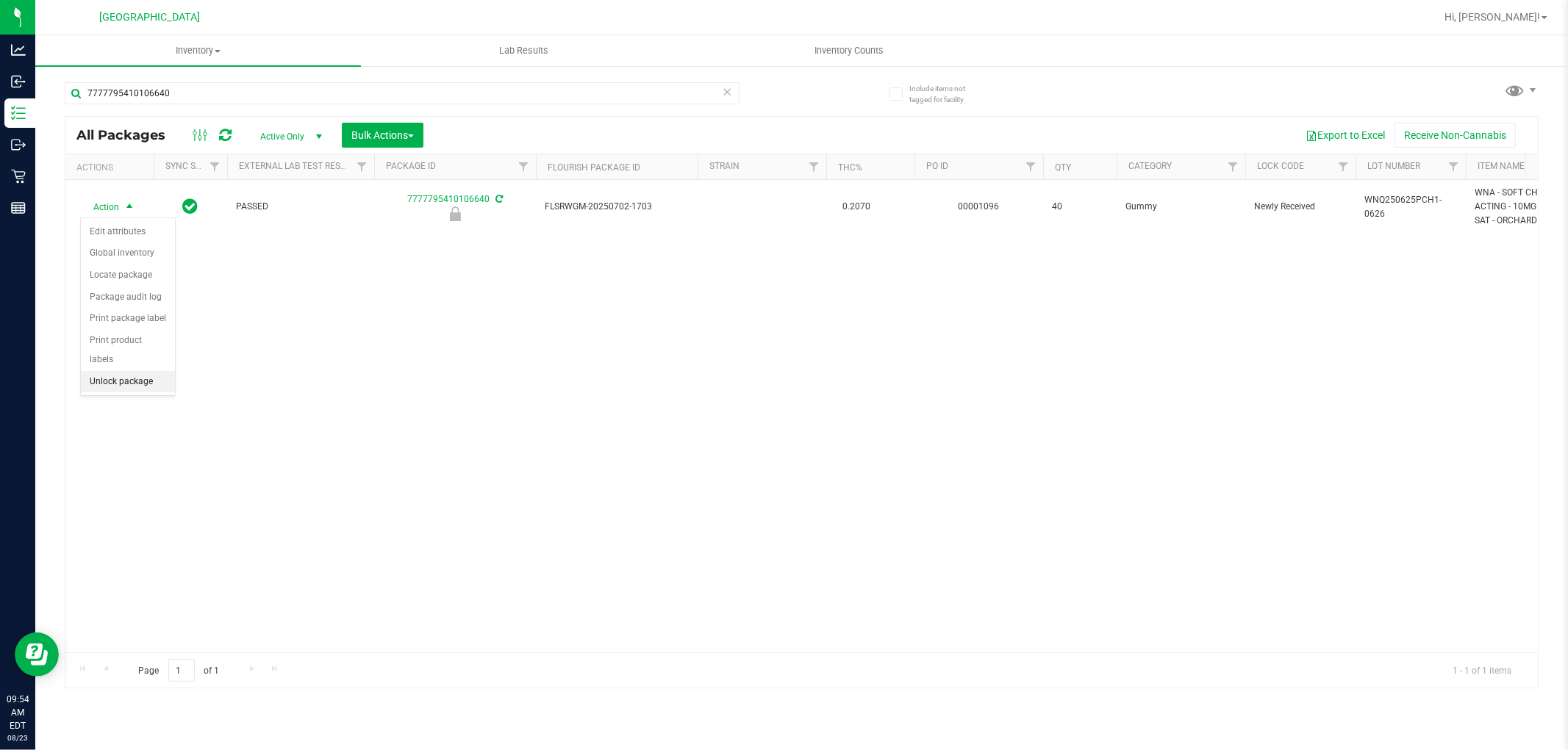
click at [141, 391] on li "Unlock package" at bounding box center [128, 382] width 94 height 22
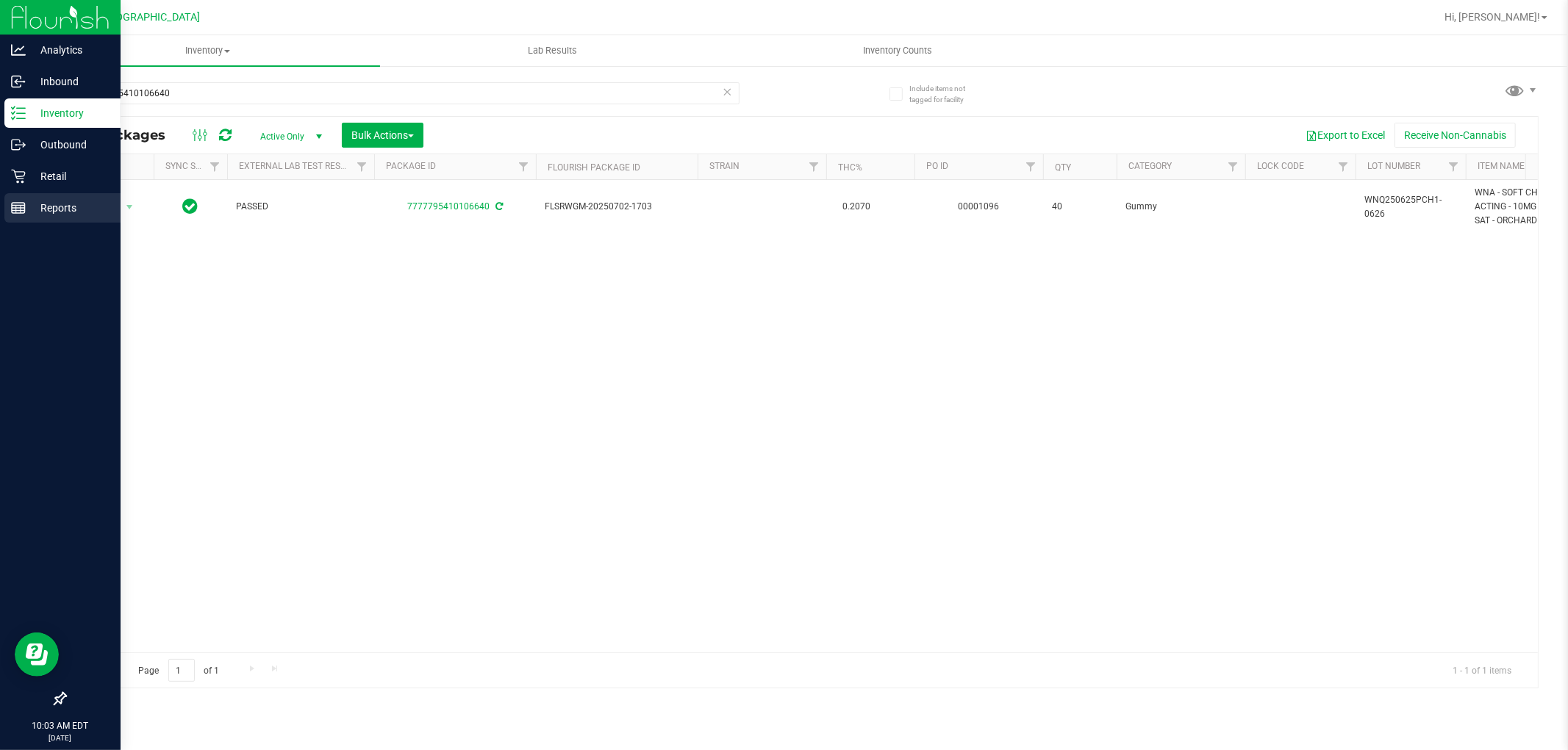
click at [26, 204] on p "Reports" at bounding box center [69, 207] width 88 height 17
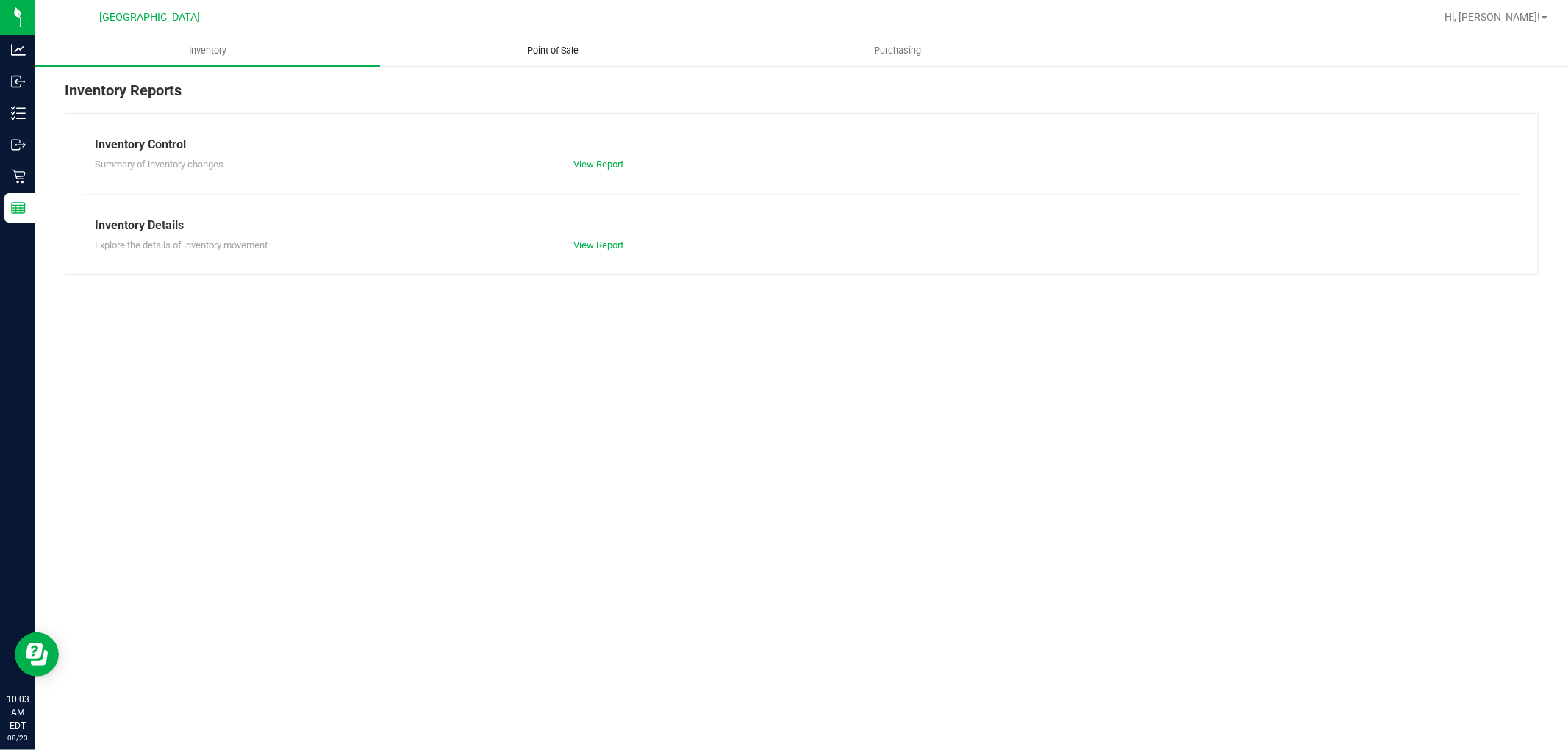
click at [570, 45] on span "Point of Sale" at bounding box center [552, 51] width 91 height 14
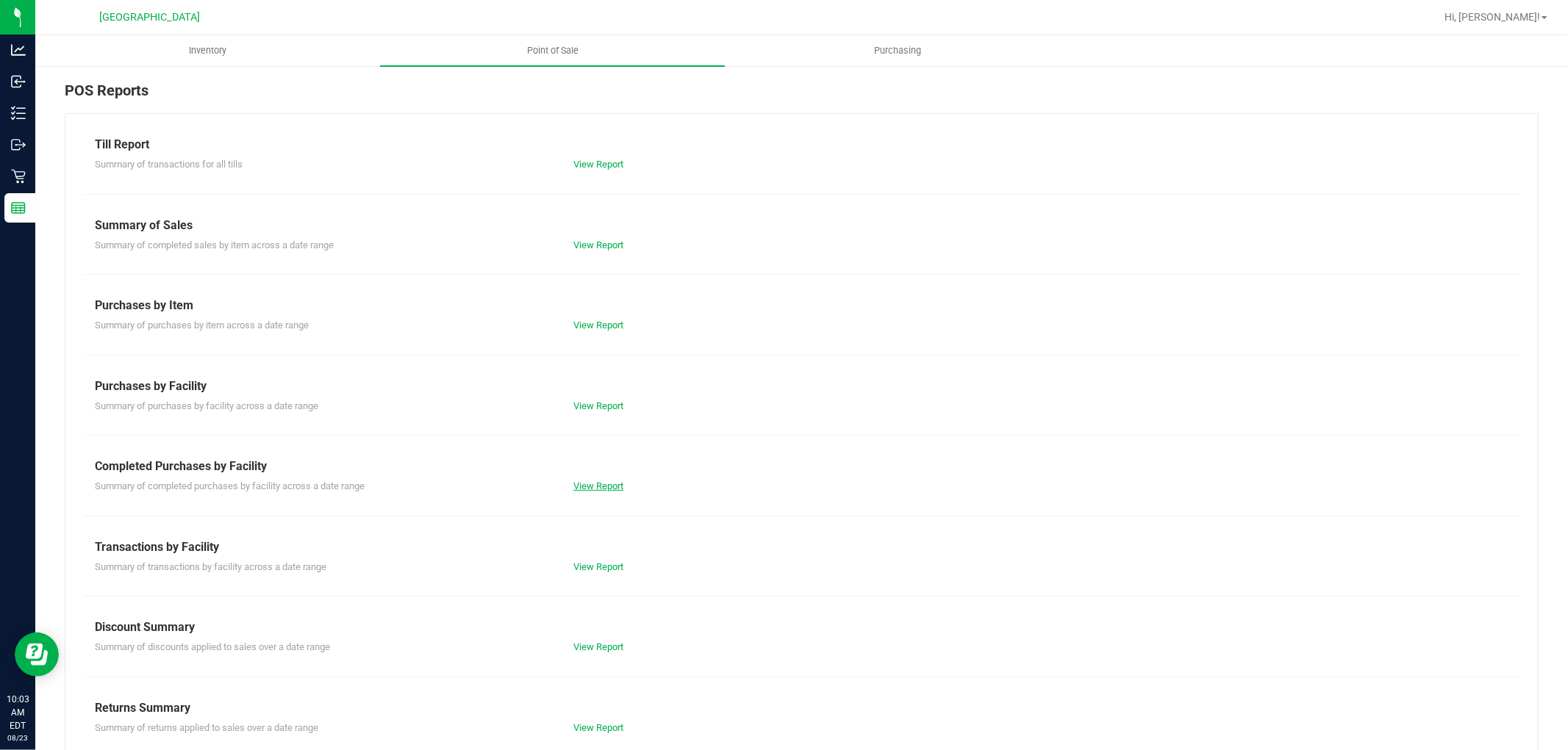
click at [589, 490] on link "View Report" at bounding box center [598, 485] width 50 height 11
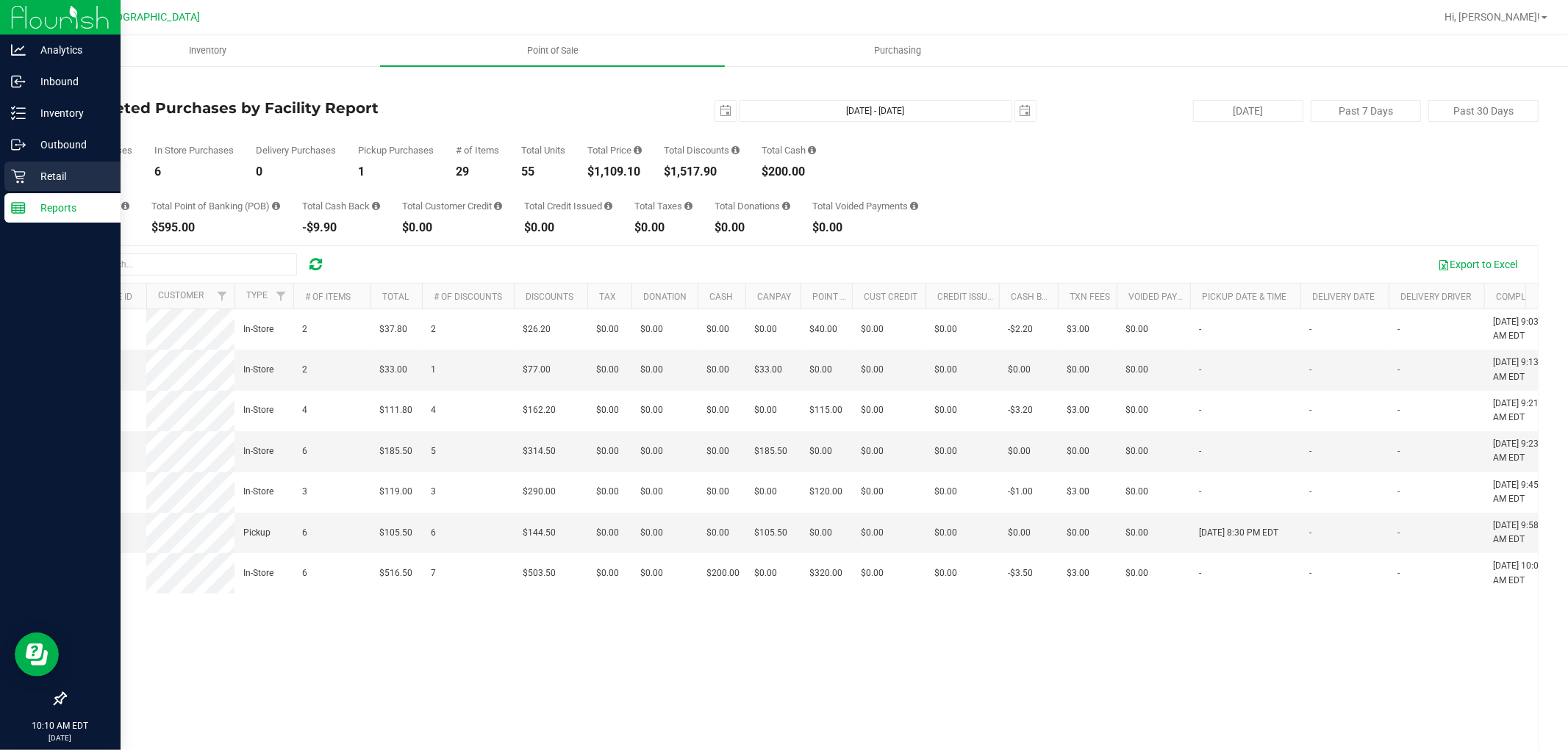
click at [17, 177] on icon at bounding box center [19, 177] width 15 height 15
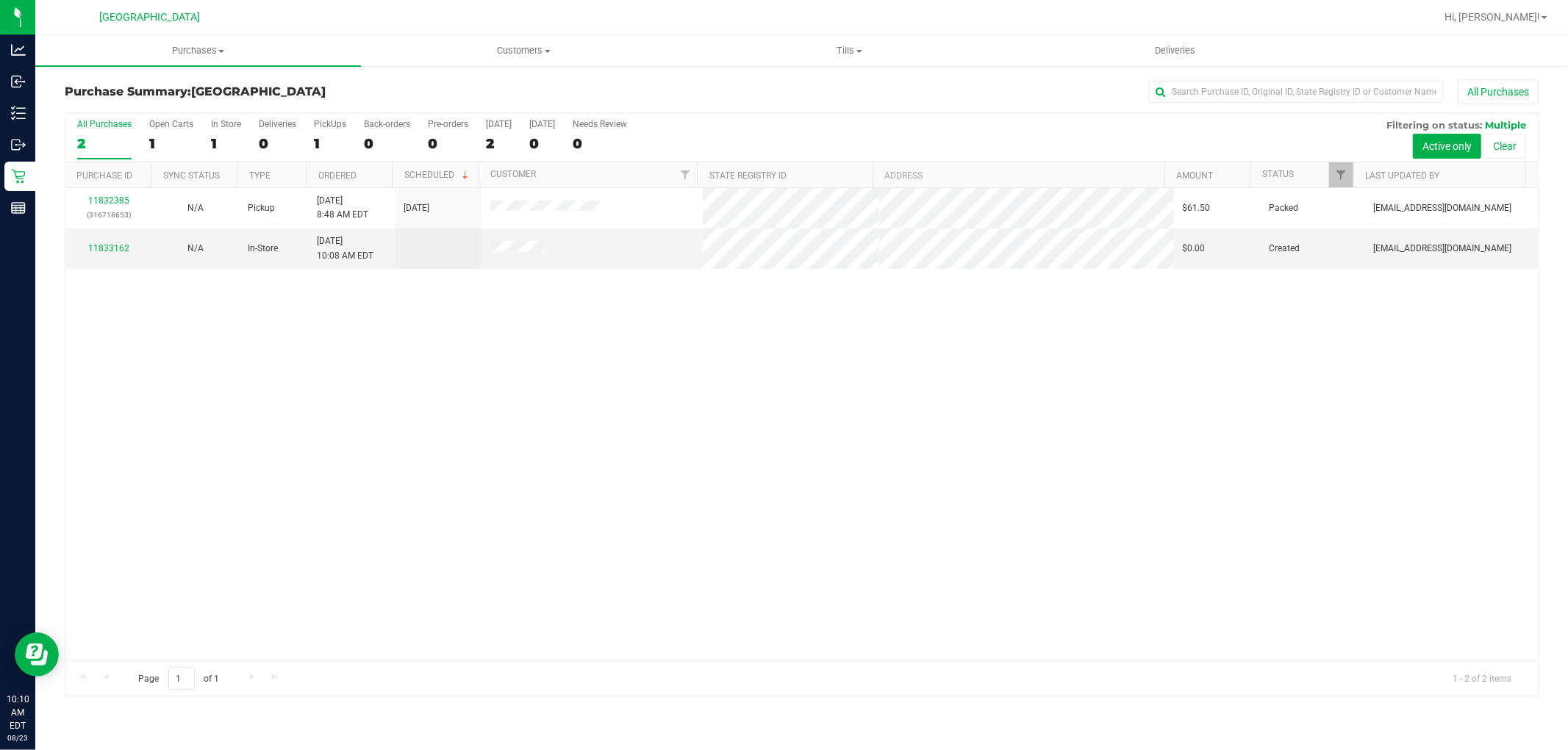
click at [438, 429] on div "11832385 (316718653) N/A Pickup 8/23/2025 8:48 AM EDT 8/23/2025 $61.50 Packed s…" at bounding box center [801, 424] width 1473 height 473
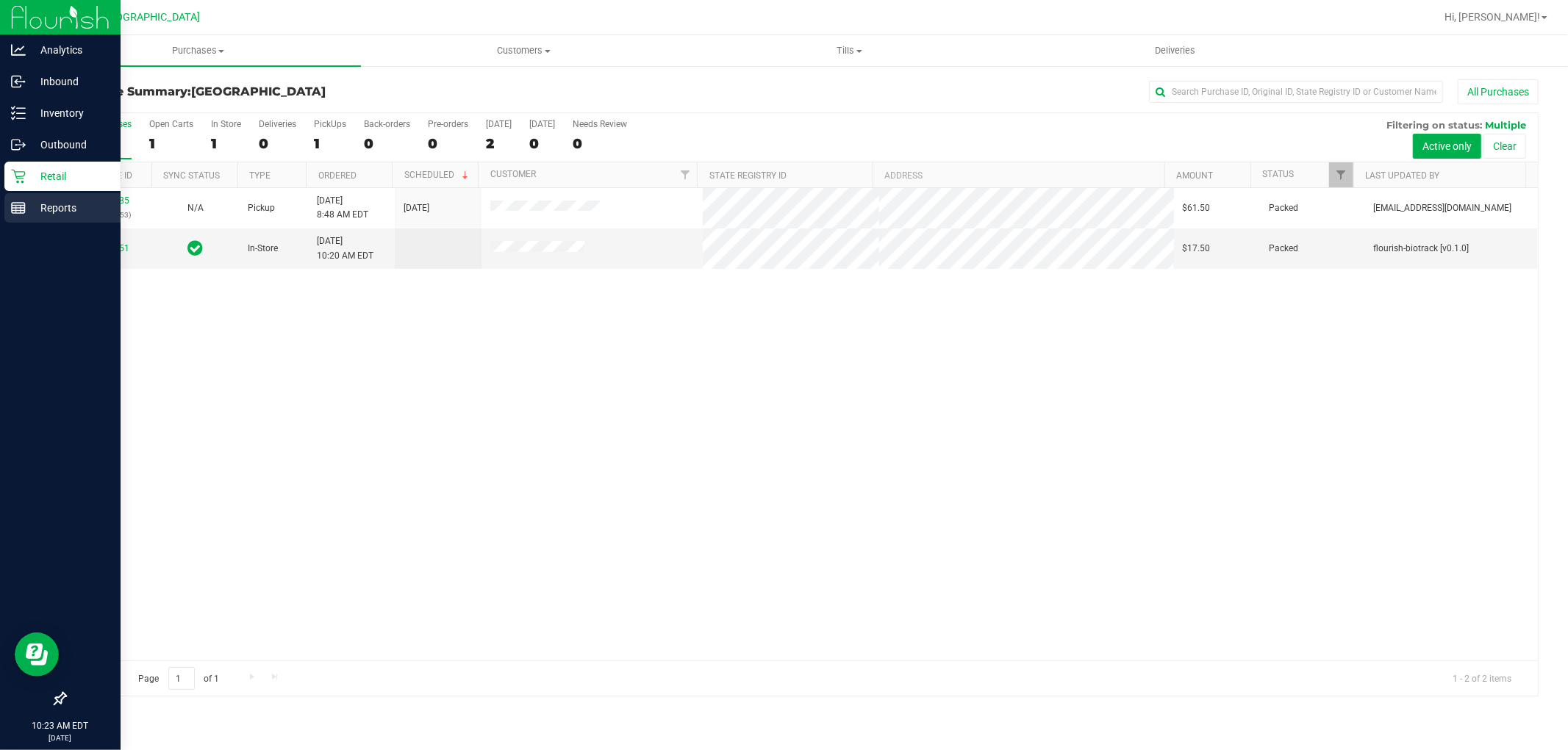
click at [26, 200] on p "Reports" at bounding box center [69, 207] width 88 height 17
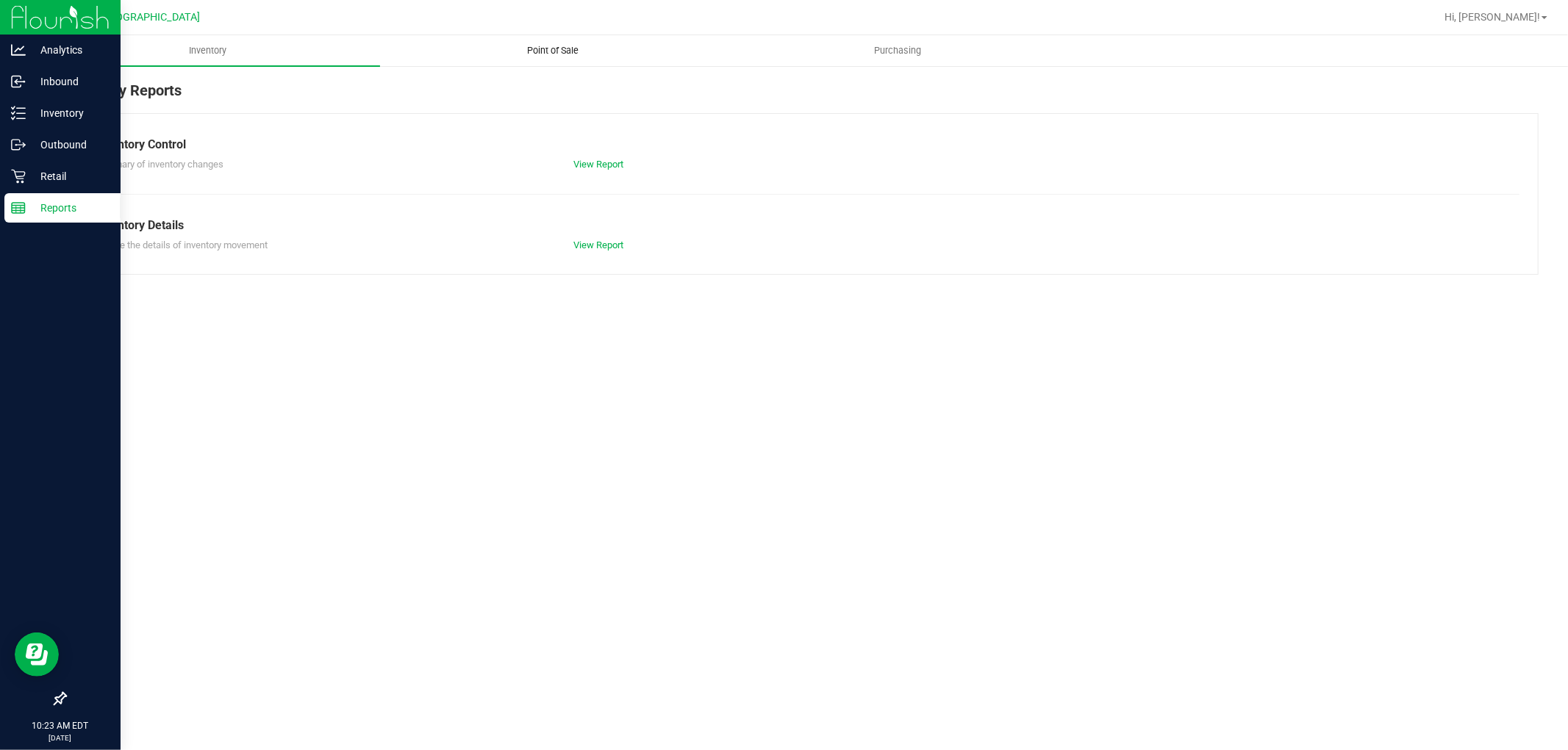
click at [547, 50] on span "Point of Sale" at bounding box center [552, 51] width 91 height 14
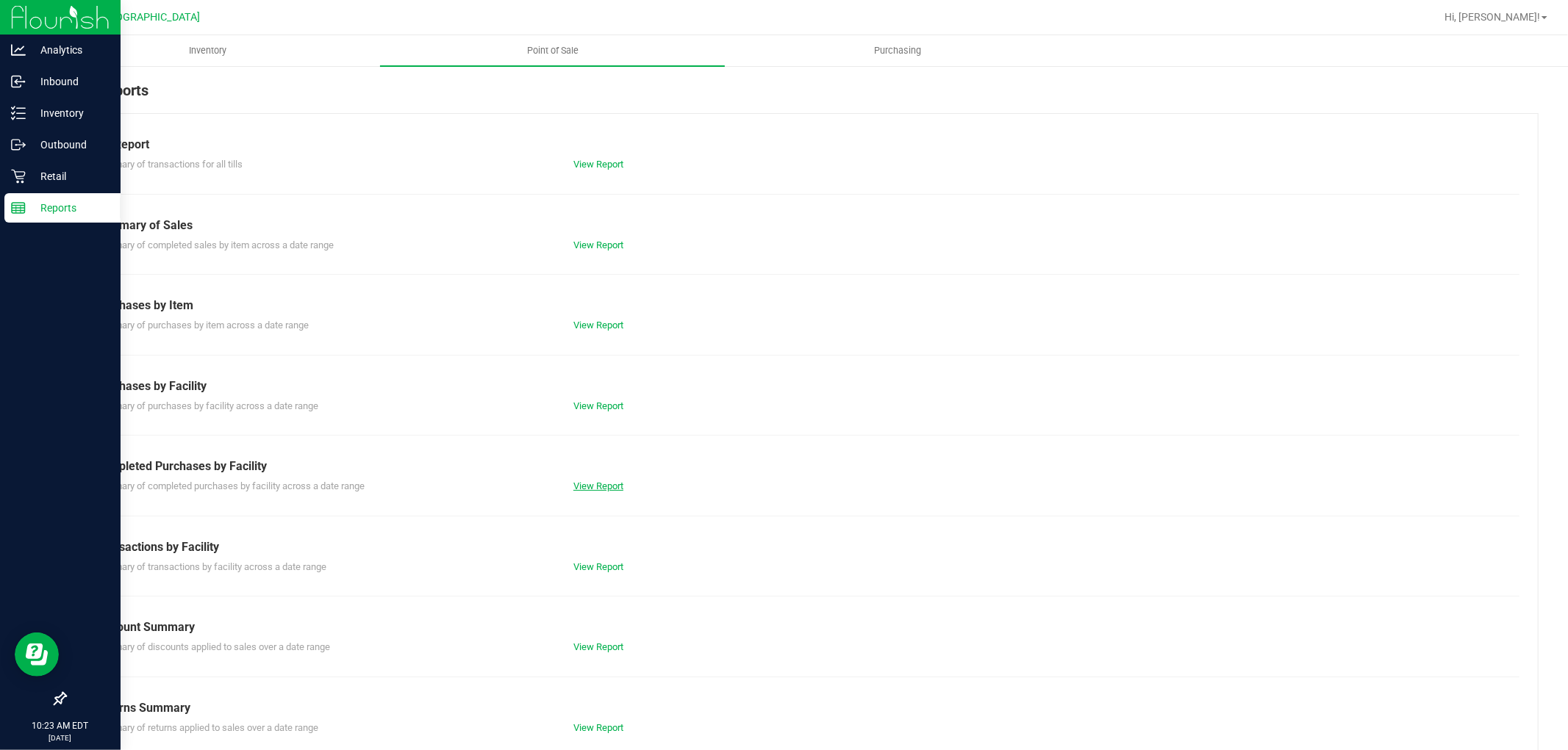
click at [578, 489] on link "View Report" at bounding box center [598, 485] width 50 height 11
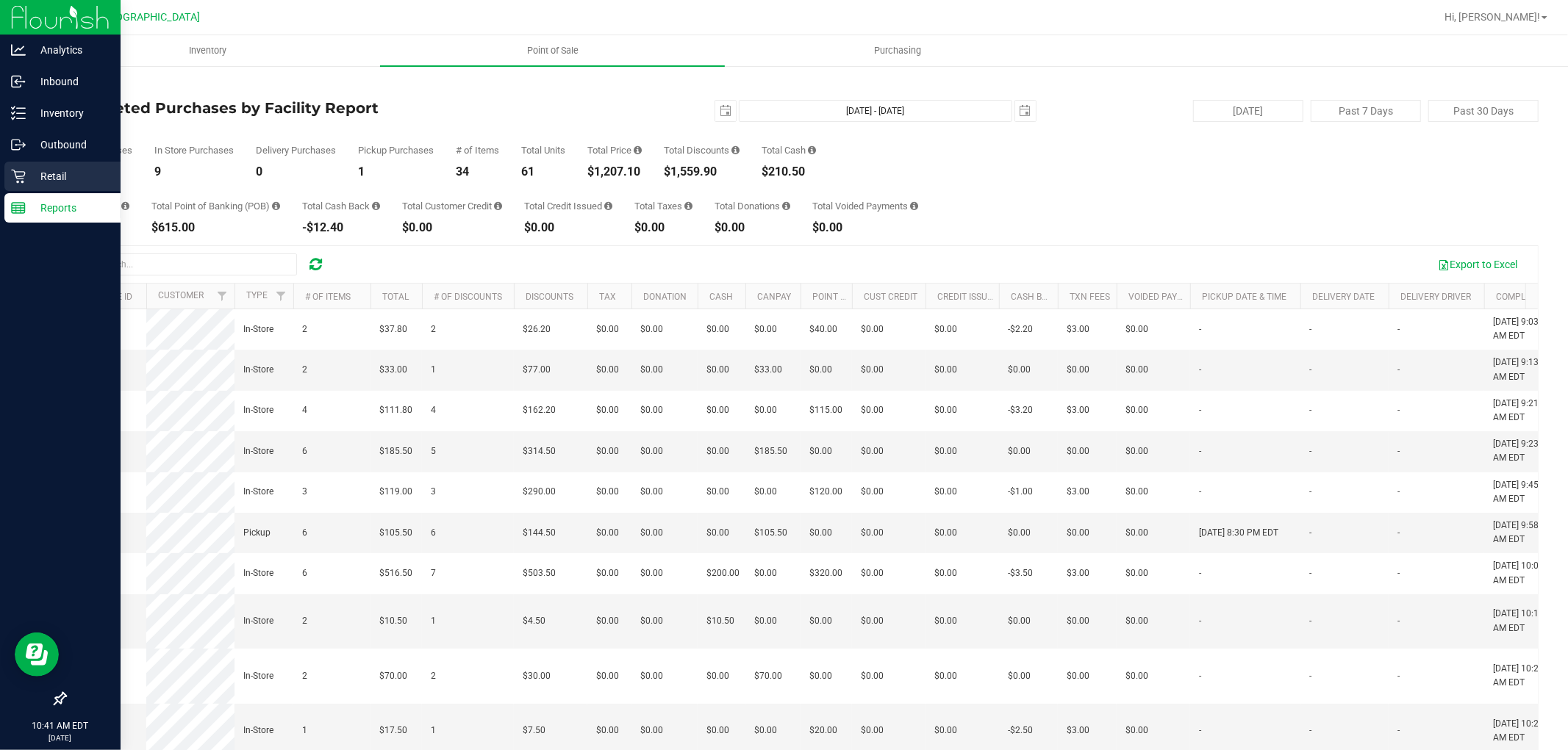
click at [20, 171] on icon at bounding box center [18, 177] width 14 height 14
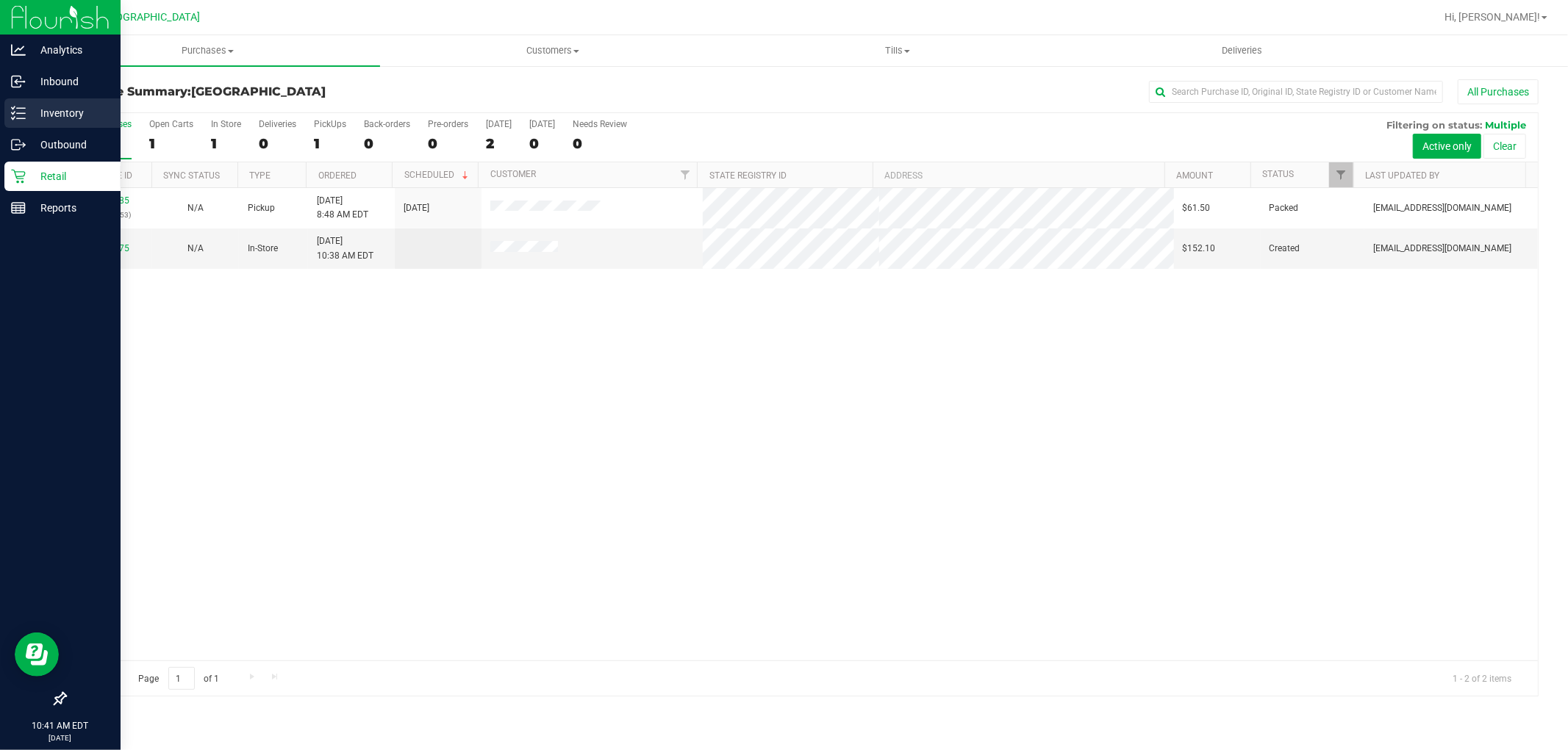
click at [31, 119] on p "Inventory" at bounding box center [69, 113] width 88 height 17
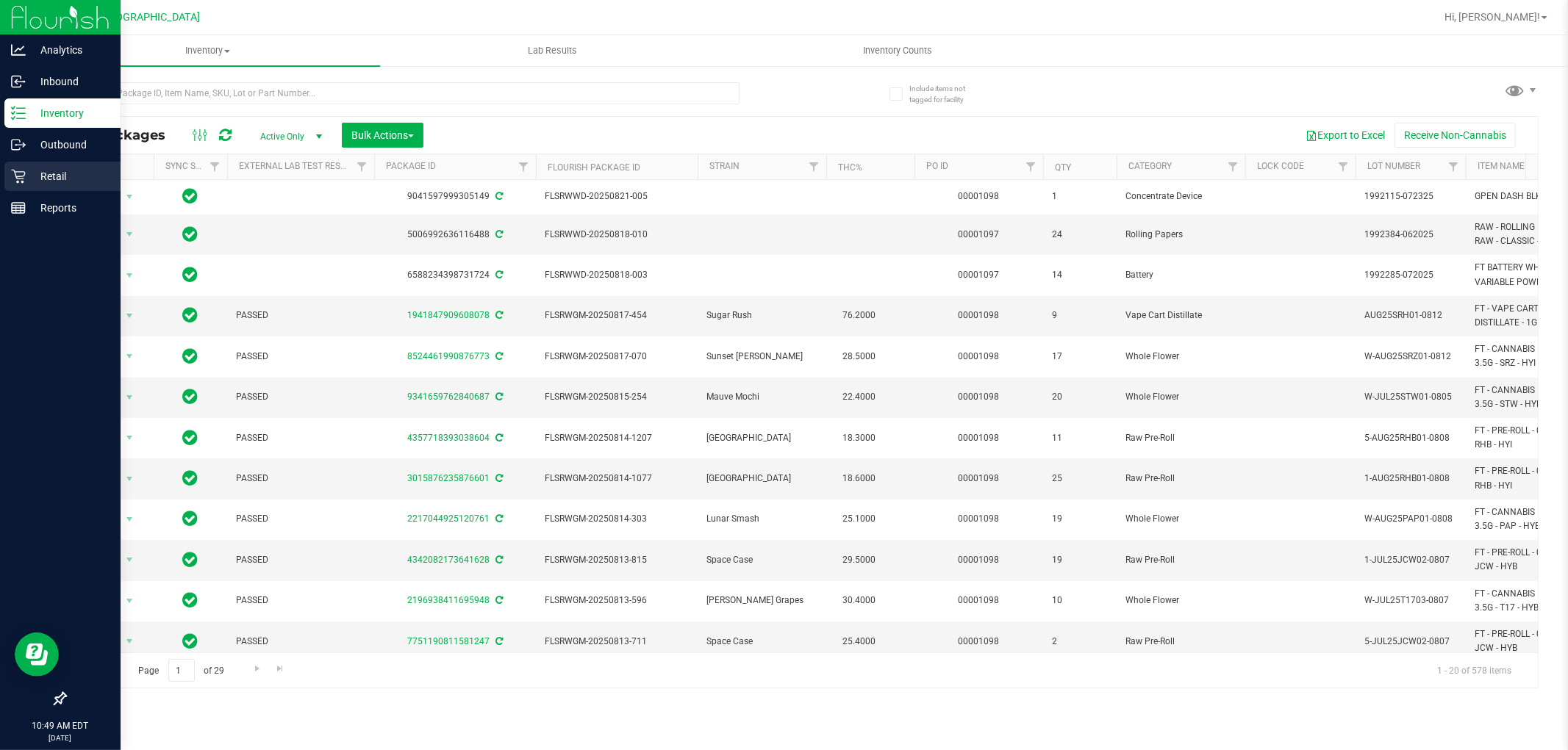
click at [26, 182] on p "Retail" at bounding box center [69, 176] width 88 height 17
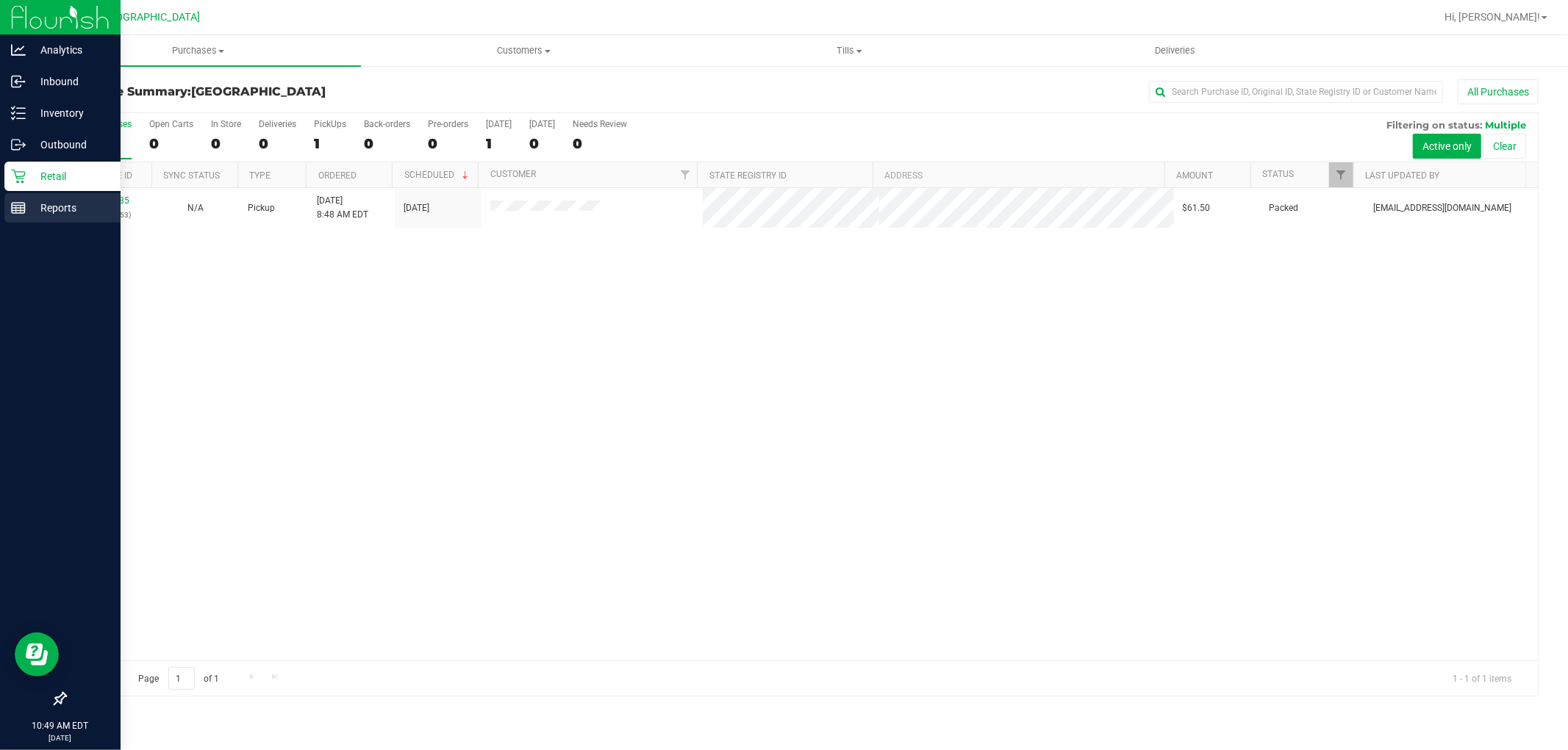
click at [26, 215] on p "Reports" at bounding box center [69, 207] width 88 height 17
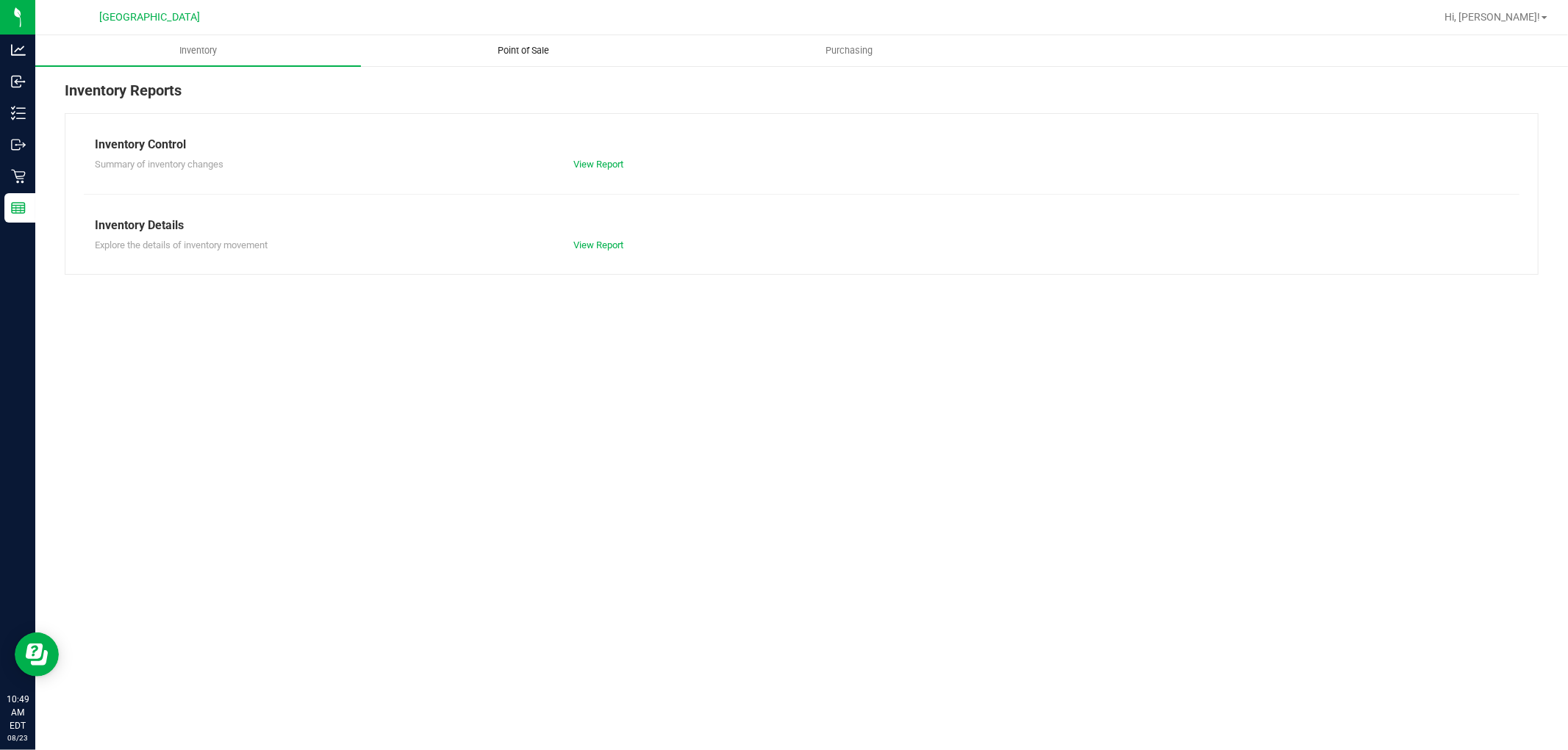
click at [523, 51] on span "Point of Sale" at bounding box center [524, 51] width 91 height 14
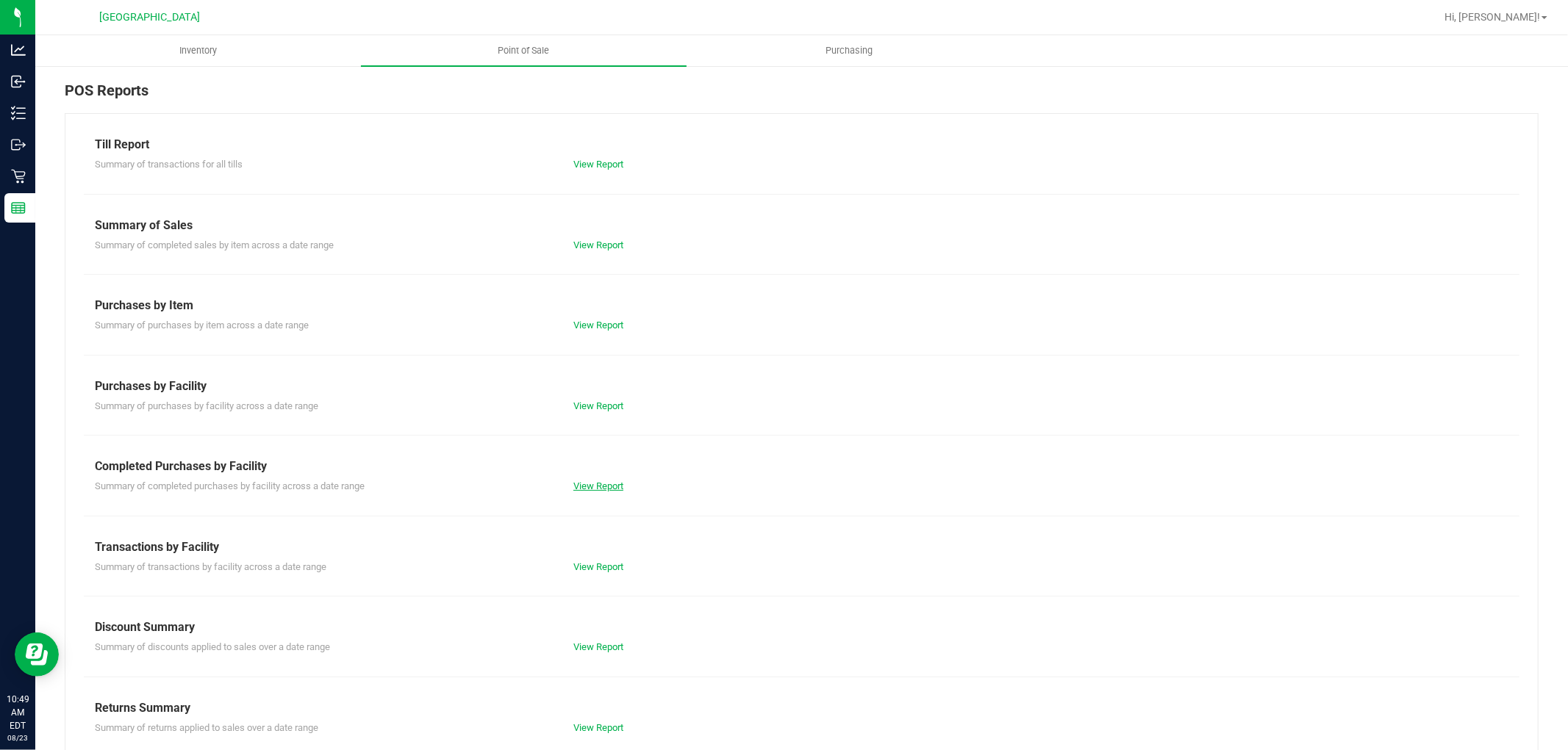
click at [581, 487] on link "View Report" at bounding box center [598, 485] width 50 height 11
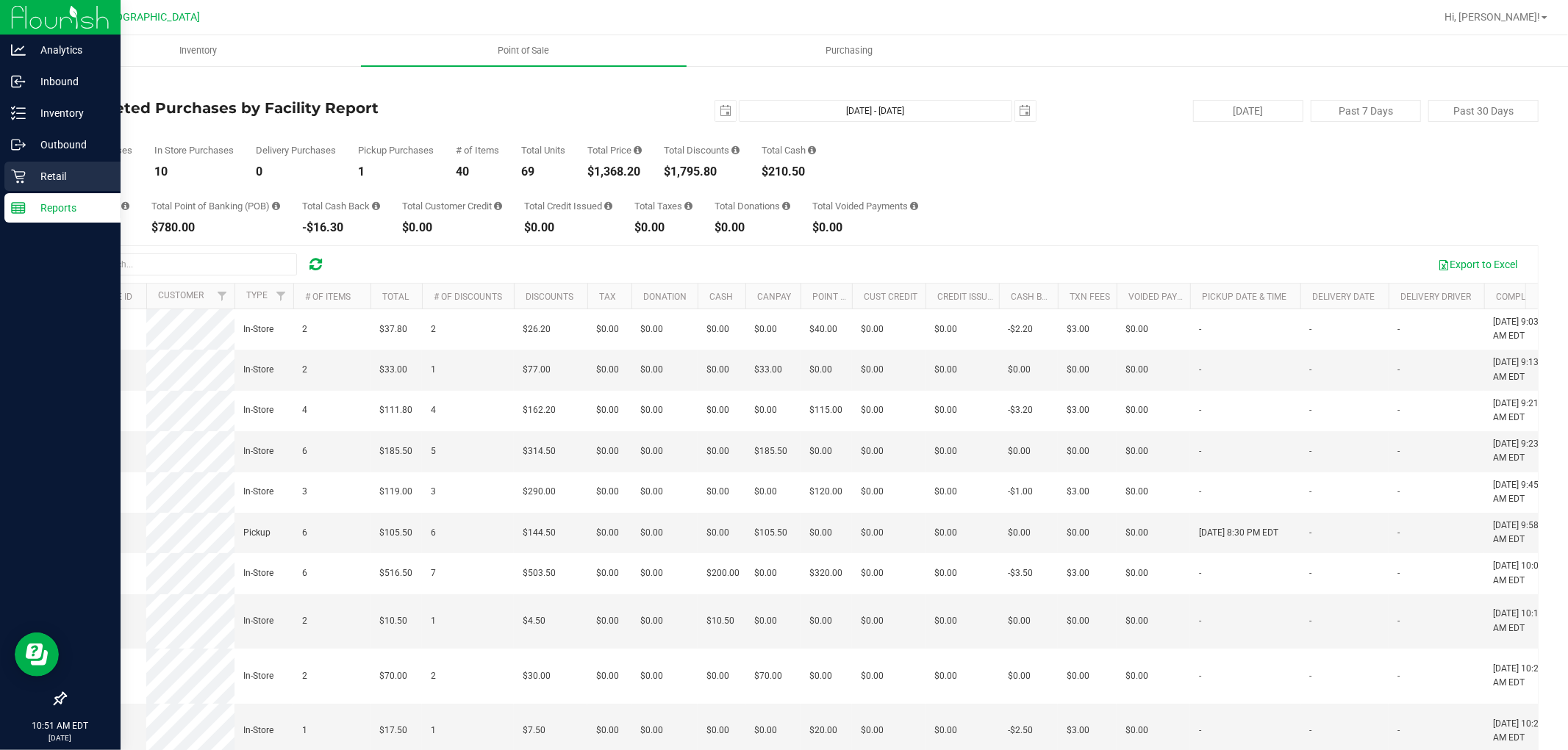
click at [22, 174] on icon at bounding box center [19, 177] width 15 height 15
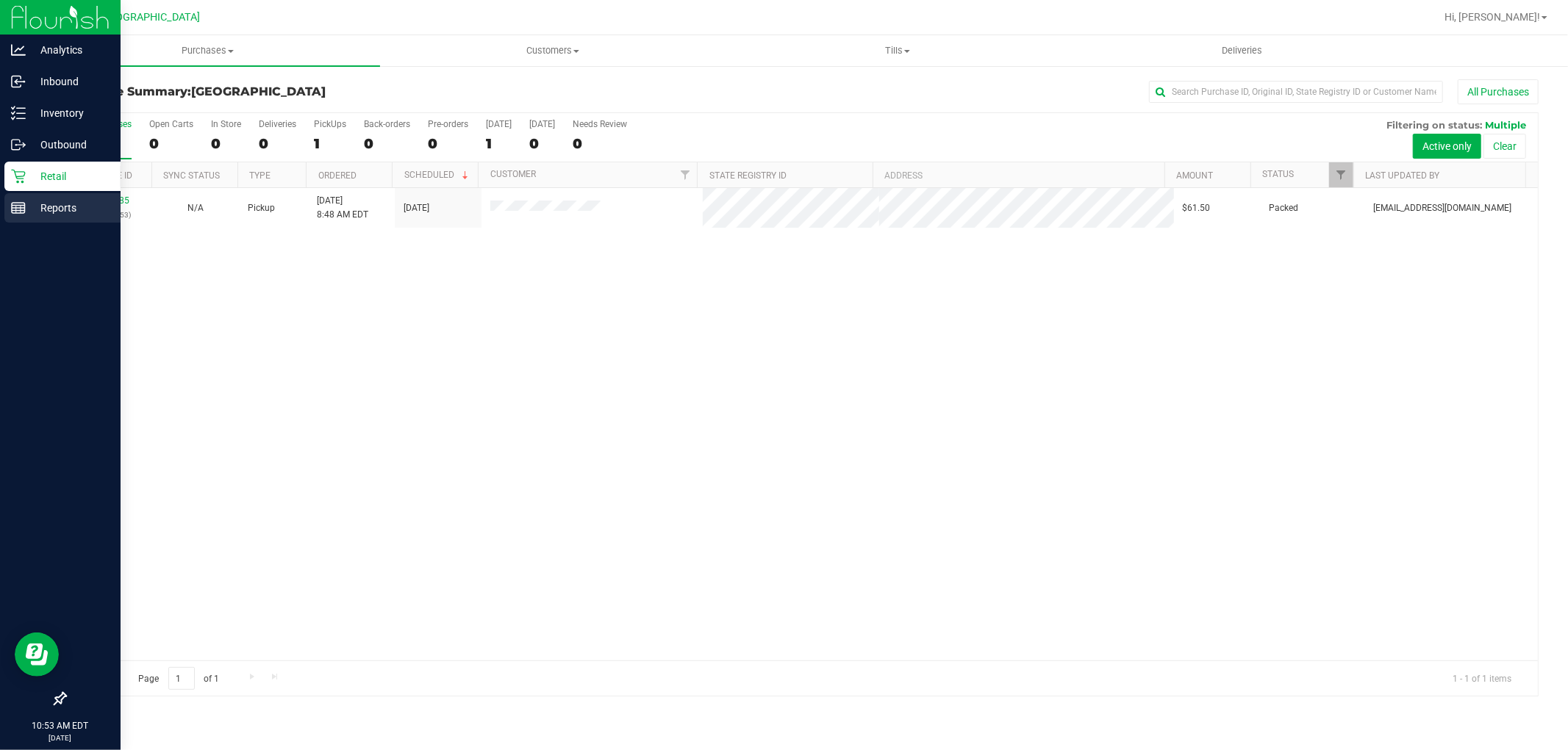
click at [37, 214] on p "Reports" at bounding box center [69, 207] width 88 height 17
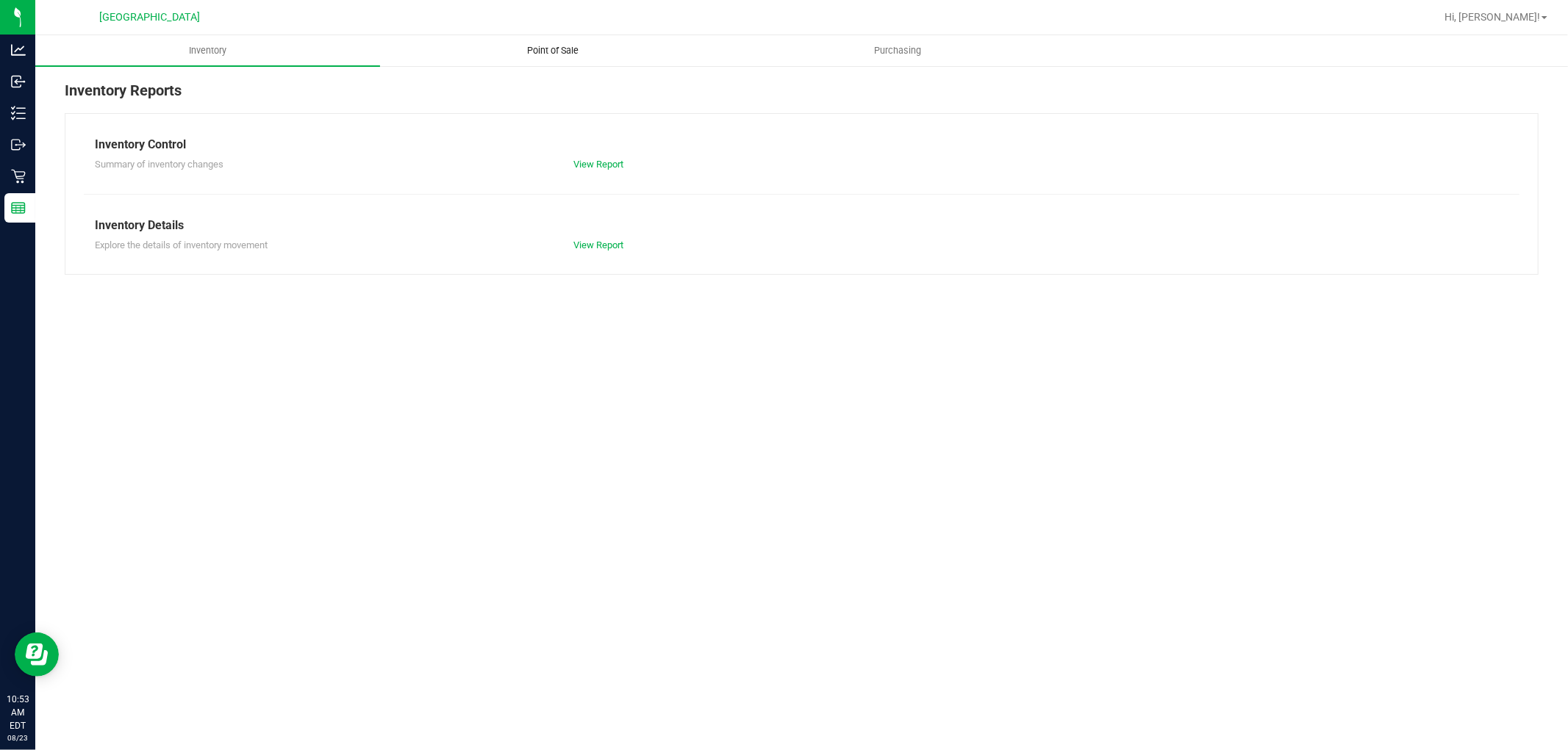
click at [558, 47] on span "Point of Sale" at bounding box center [552, 51] width 91 height 14
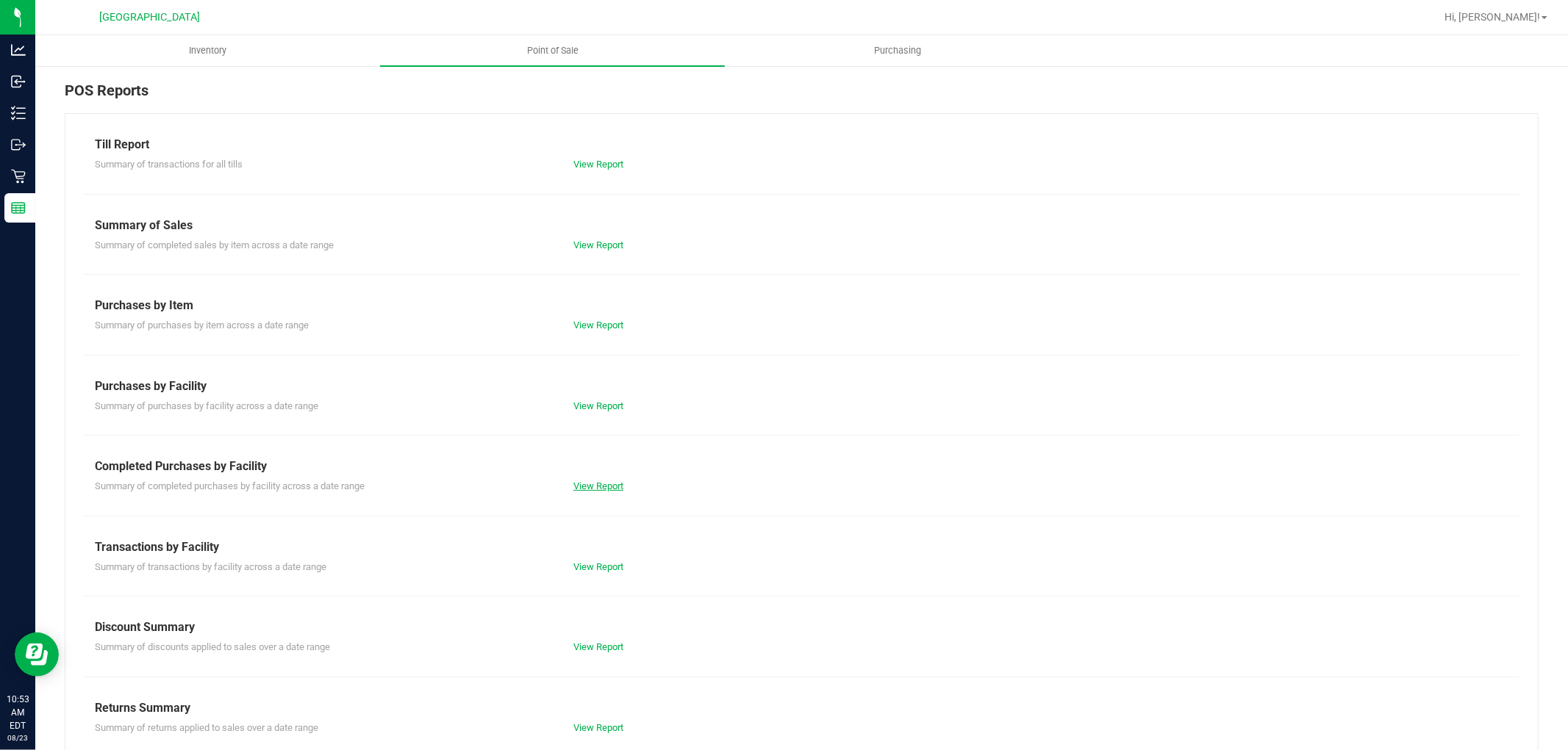
click at [605, 486] on link "View Report" at bounding box center [598, 485] width 50 height 11
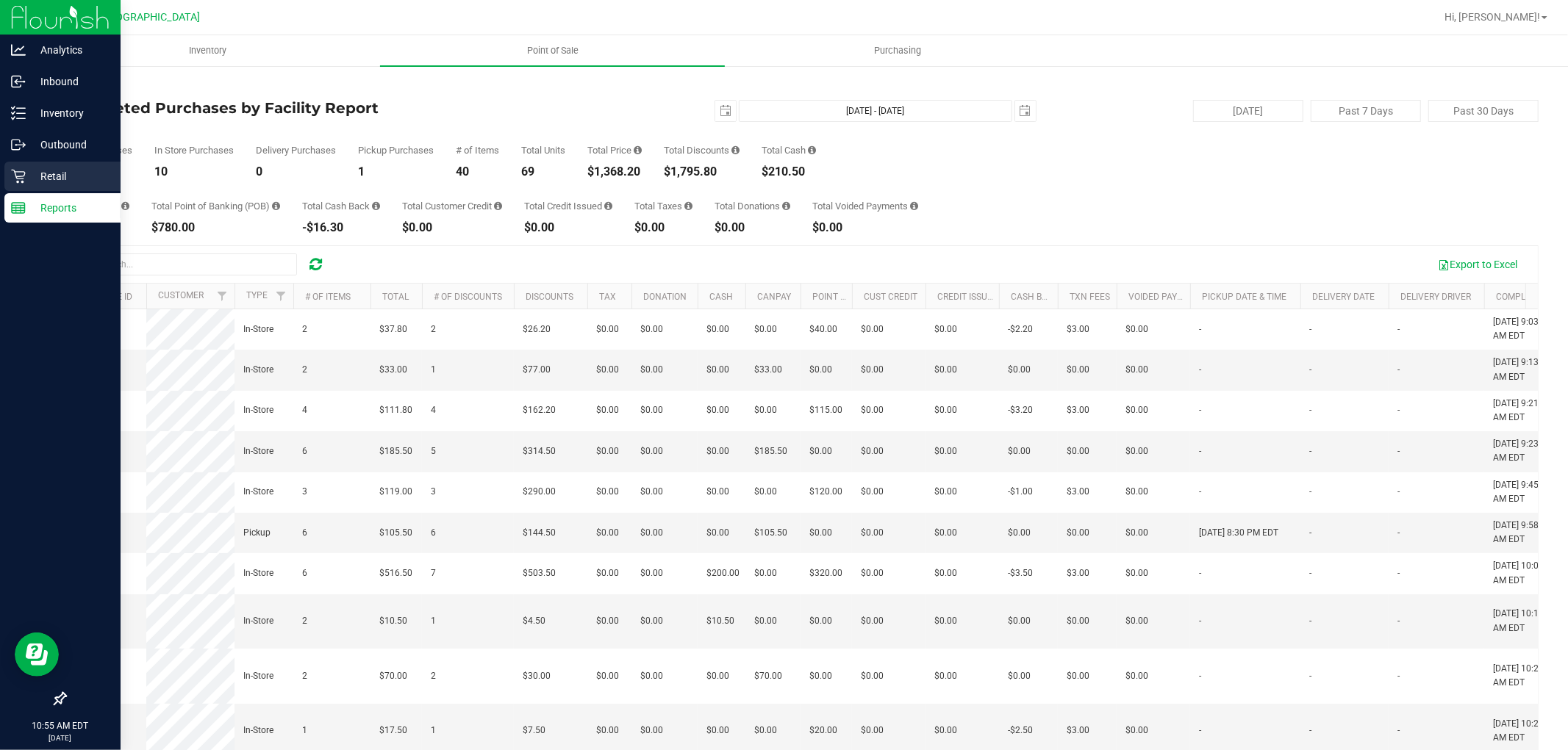
click at [27, 177] on p "Retail" at bounding box center [69, 176] width 88 height 17
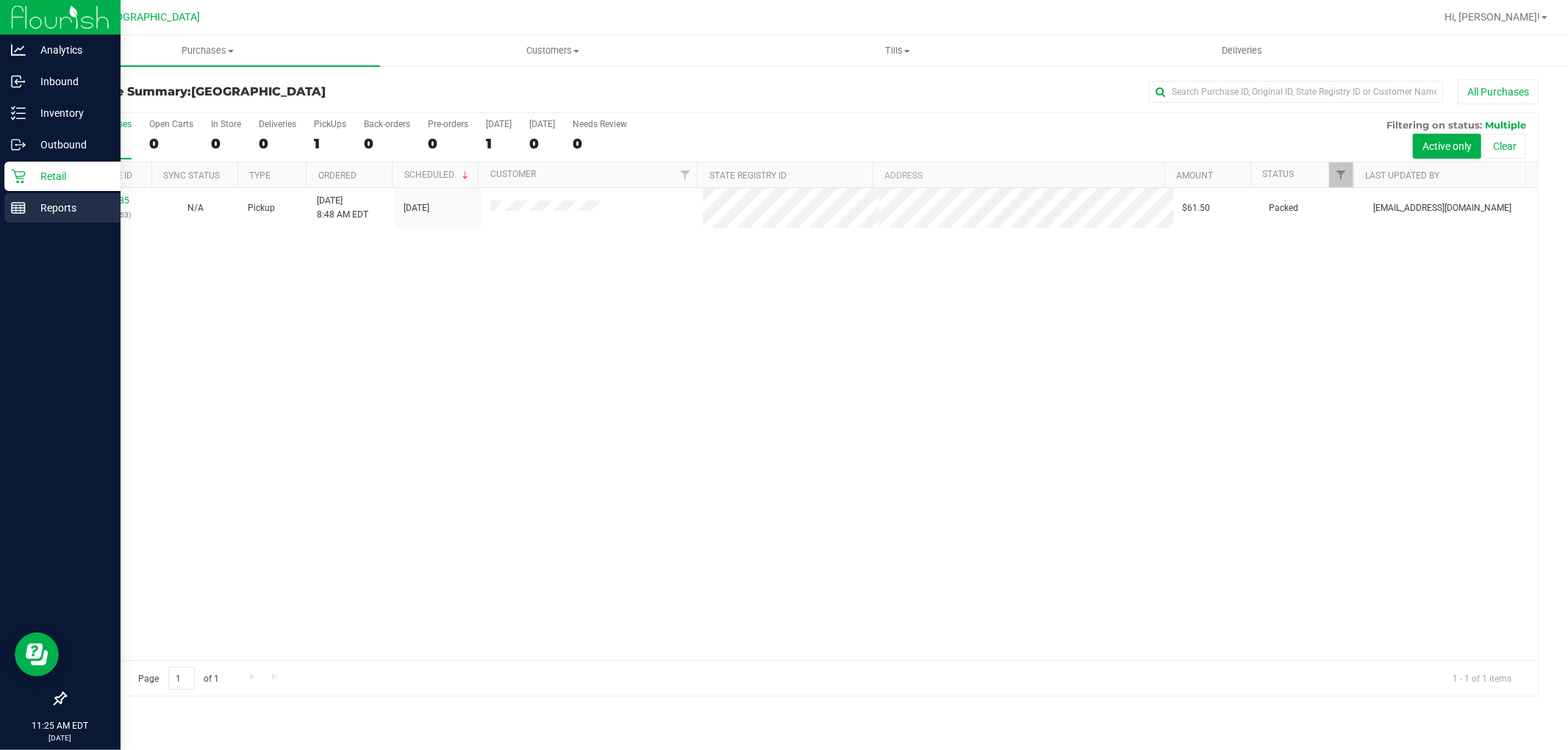
click at [75, 207] on p "Reports" at bounding box center [69, 207] width 88 height 17
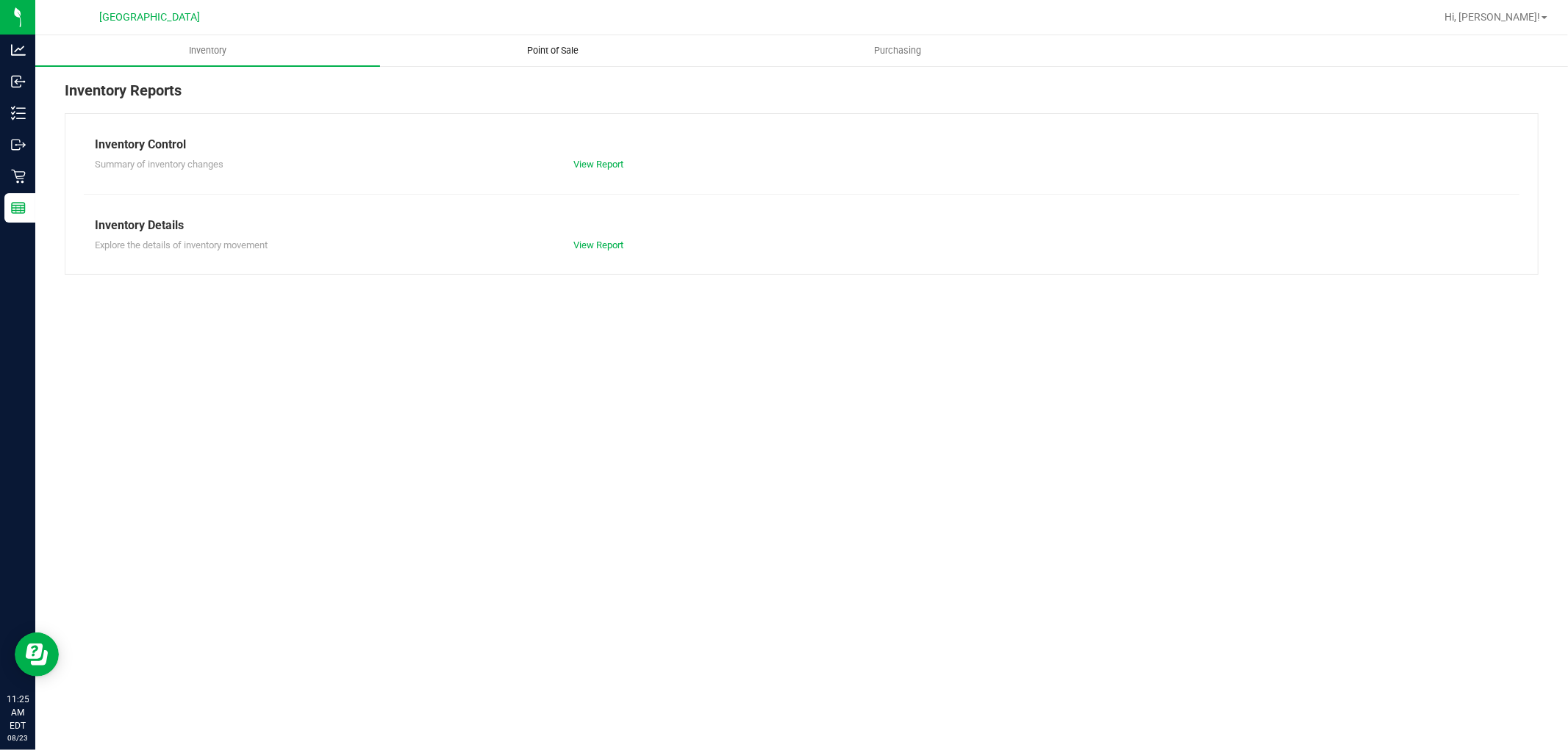
click at [565, 50] on span "Point of Sale" at bounding box center [552, 51] width 91 height 14
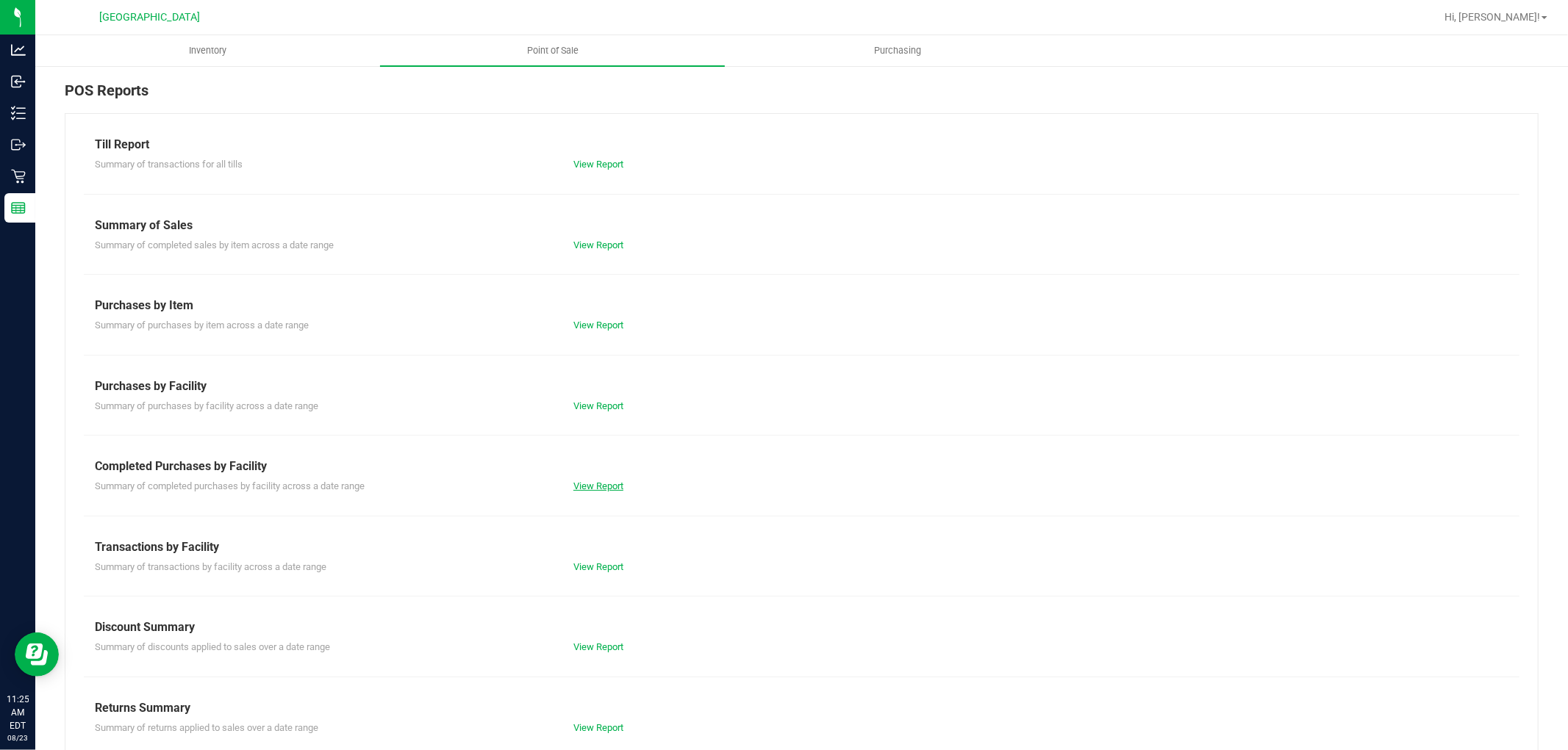
click at [600, 480] on link "View Report" at bounding box center [598, 485] width 50 height 11
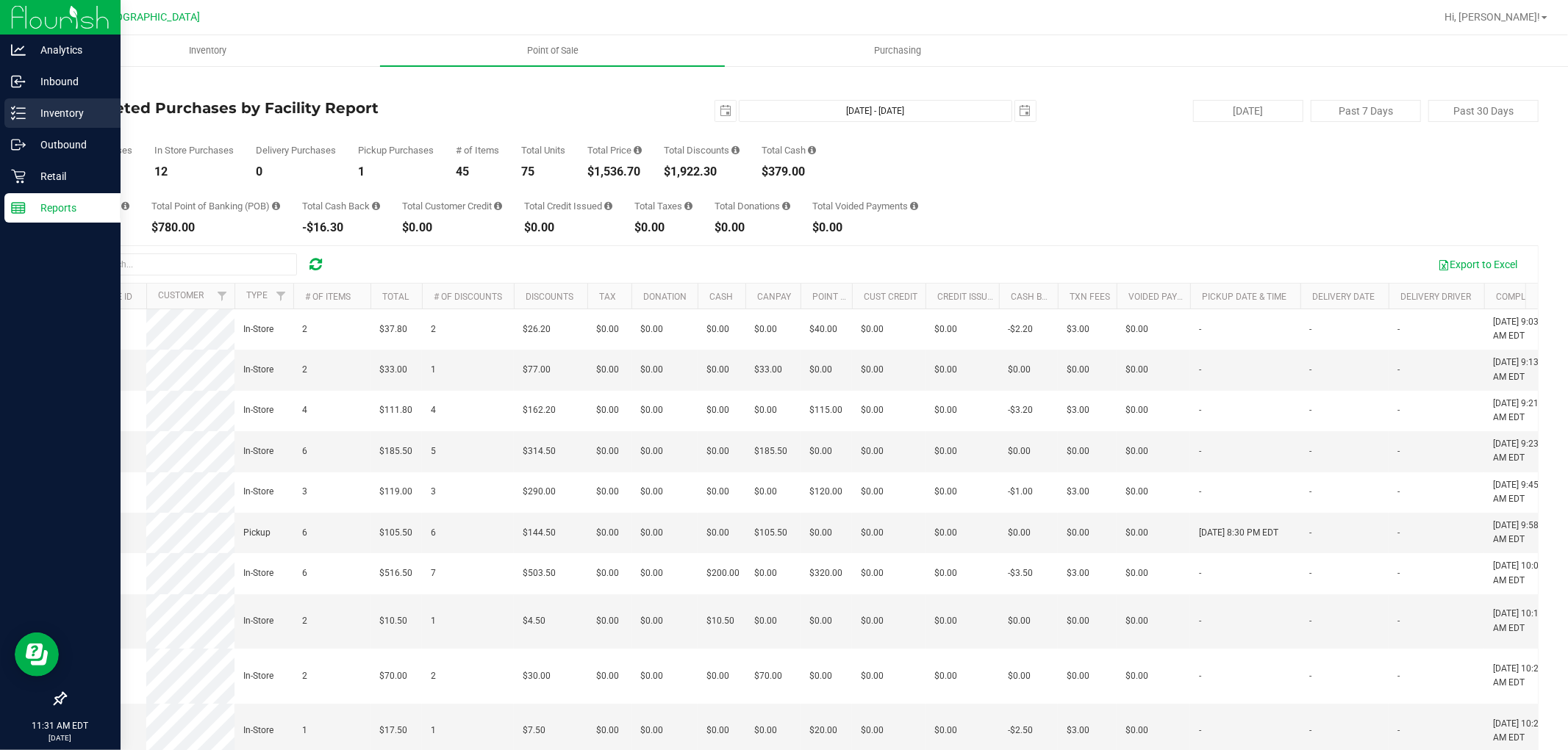
click at [43, 119] on p "Inventory" at bounding box center [69, 113] width 88 height 17
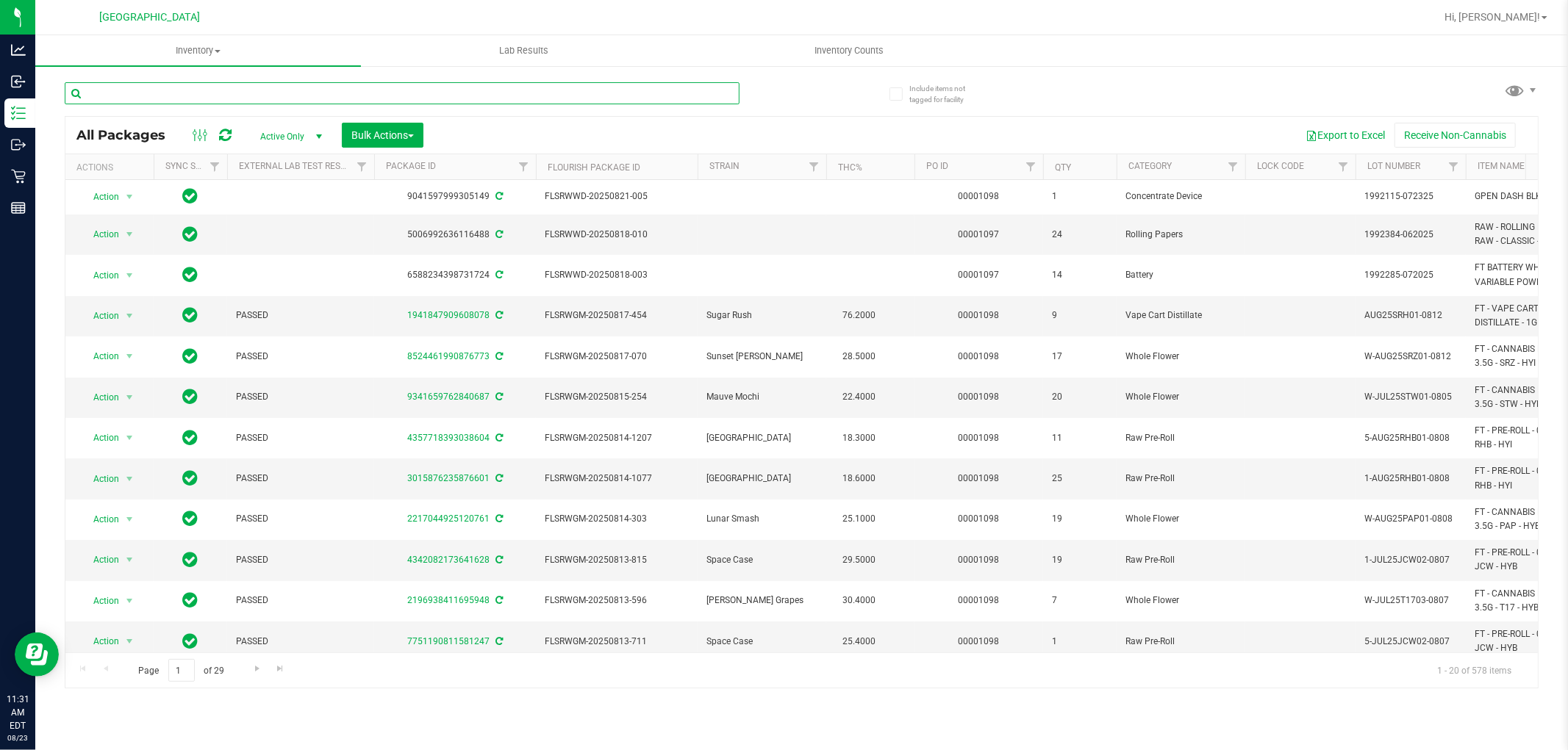
click at [277, 95] on input "text" at bounding box center [402, 93] width 675 height 22
paste input "W-AUG25GRZ01-0809"
type input "W-AUG25GRZ01-0809"
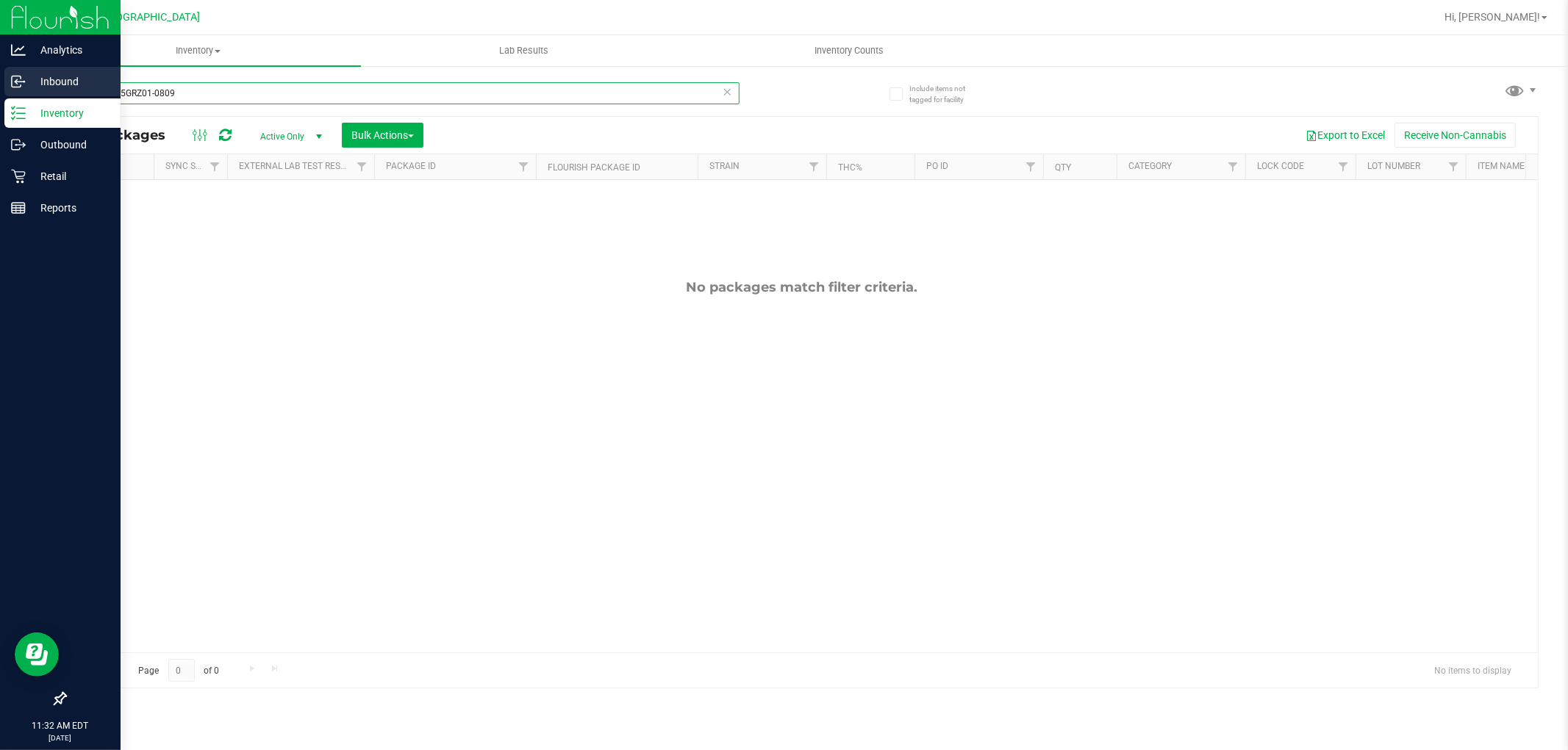
drag, startPoint x: 630, startPoint y: 84, endPoint x: 23, endPoint y: 80, distance: 607.0
click at [23, 80] on div "Analytics Inbound Inventory Outbound Retail Reports 11:32 AM EDT 08/23/2025 08/…" at bounding box center [784, 375] width 1568 height 750
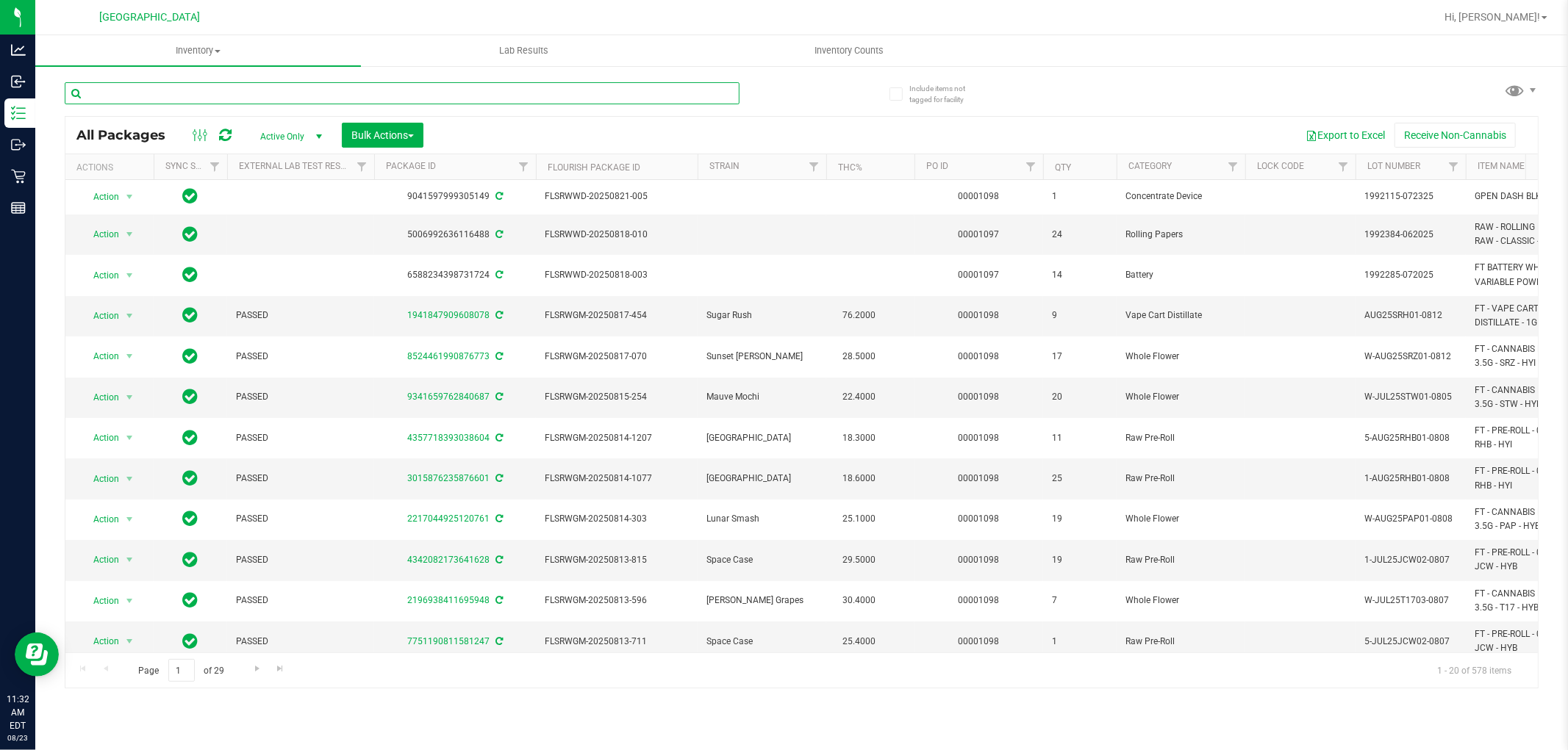
click at [453, 90] on input "text" at bounding box center [402, 93] width 675 height 22
paste input "W-JUN25DDF02-0702"
type input "W-JUN25DDF02-0702"
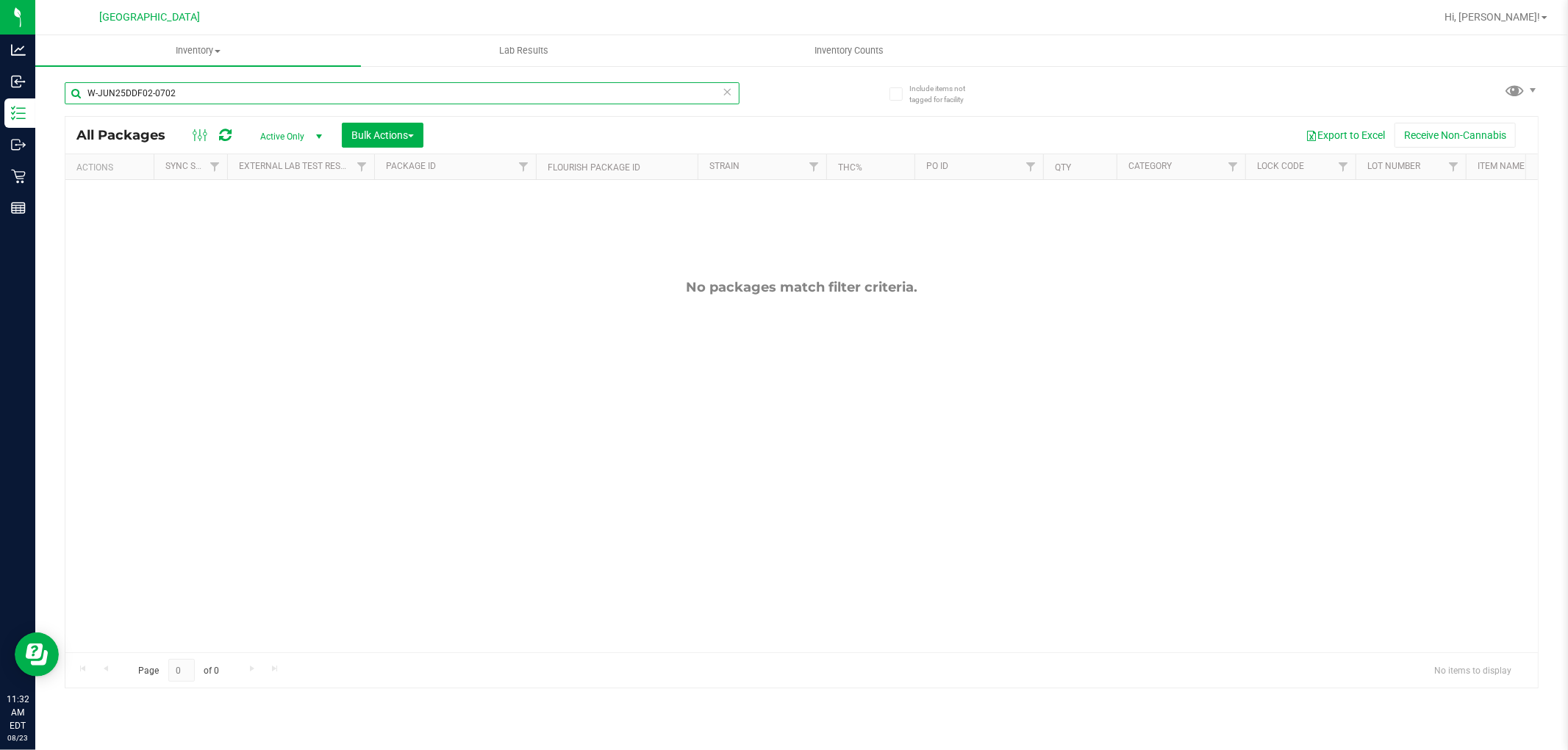
click at [361, 99] on input "W-JUN25DDF02-0702" at bounding box center [402, 93] width 675 height 22
click at [357, 98] on input "W-JUN25DDF02-0702" at bounding box center [402, 93] width 675 height 22
click at [355, 98] on input "W-JUN25DDF02-0702" at bounding box center [402, 93] width 675 height 22
drag, startPoint x: 353, startPoint y: 98, endPoint x: 63, endPoint y: 93, distance: 290.0
click at [63, 93] on div "Include items not tagged for facility W-JUN25DDF02-0702 All Packages Active Onl…" at bounding box center [801, 289] width 1533 height 448
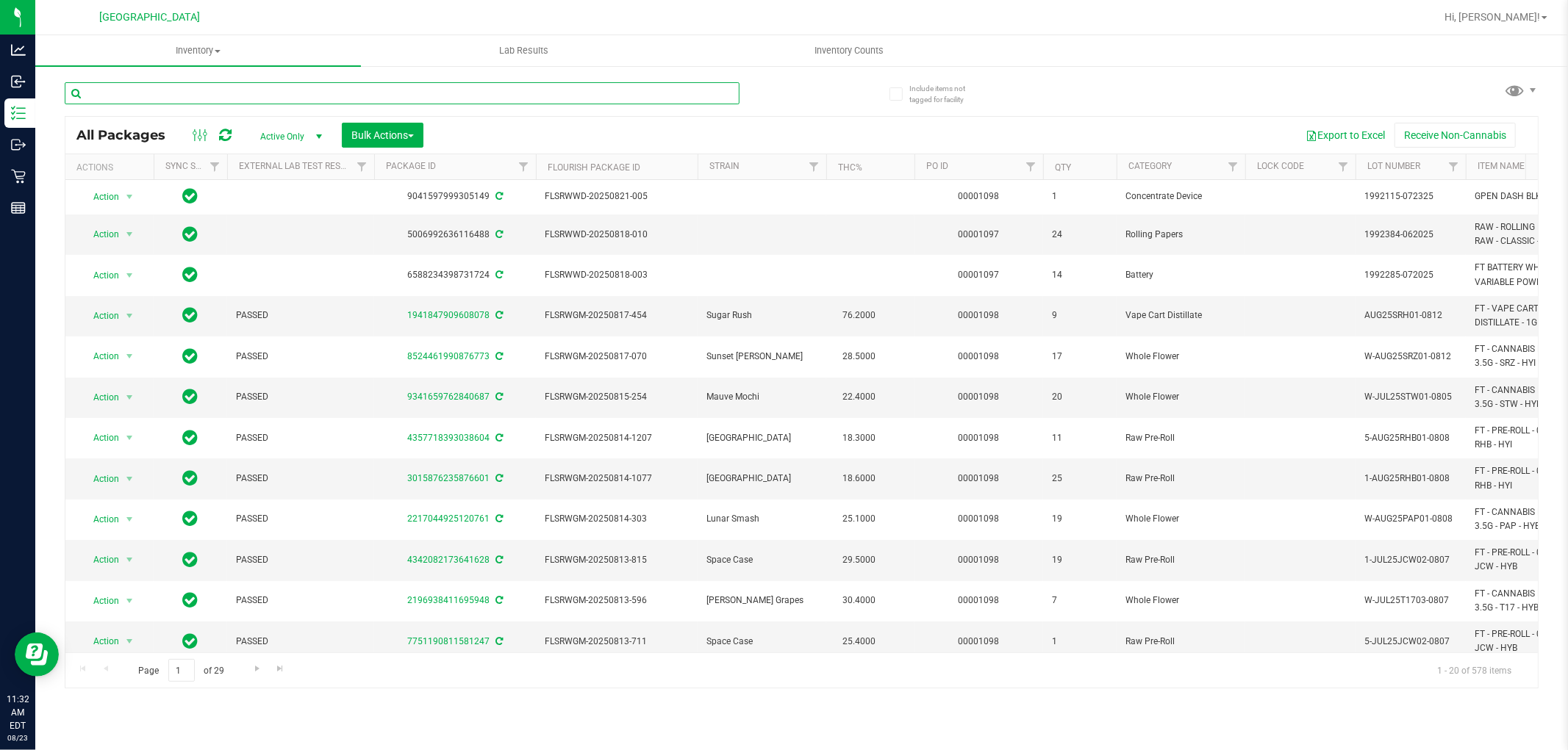
paste input "W-APR25FIC02-0514"
type input "W-APR25FIC02-0514"
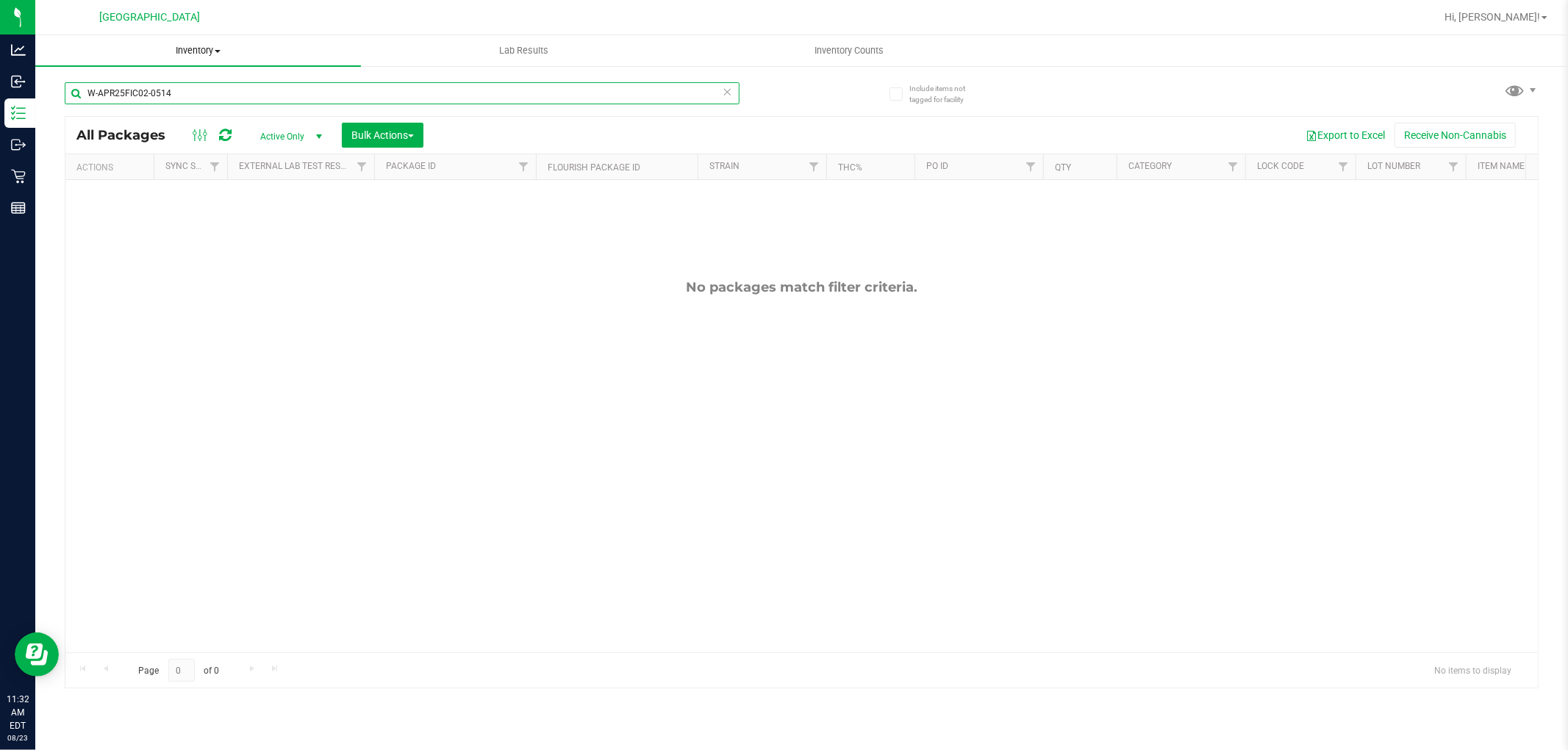
drag, startPoint x: 181, startPoint y: 96, endPoint x: 206, endPoint y: 35, distance: 65.9
click at [26, 79] on div "Analytics Inbound Inventory Outbound Retail Reports 11:32 AM EDT 08/23/2025 08/…" at bounding box center [784, 375] width 1568 height 750
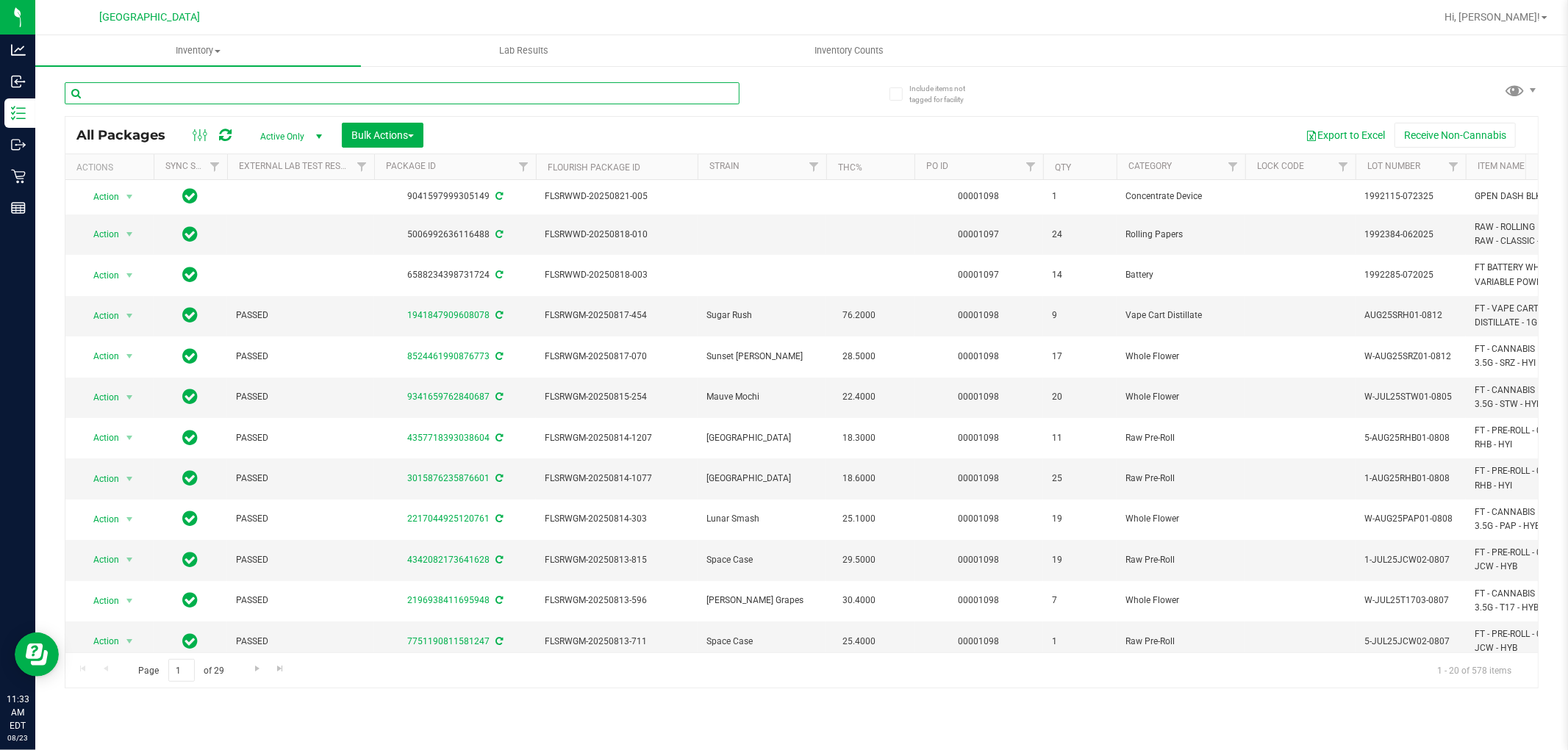
paste input "W-JUN25PBS02-0616"
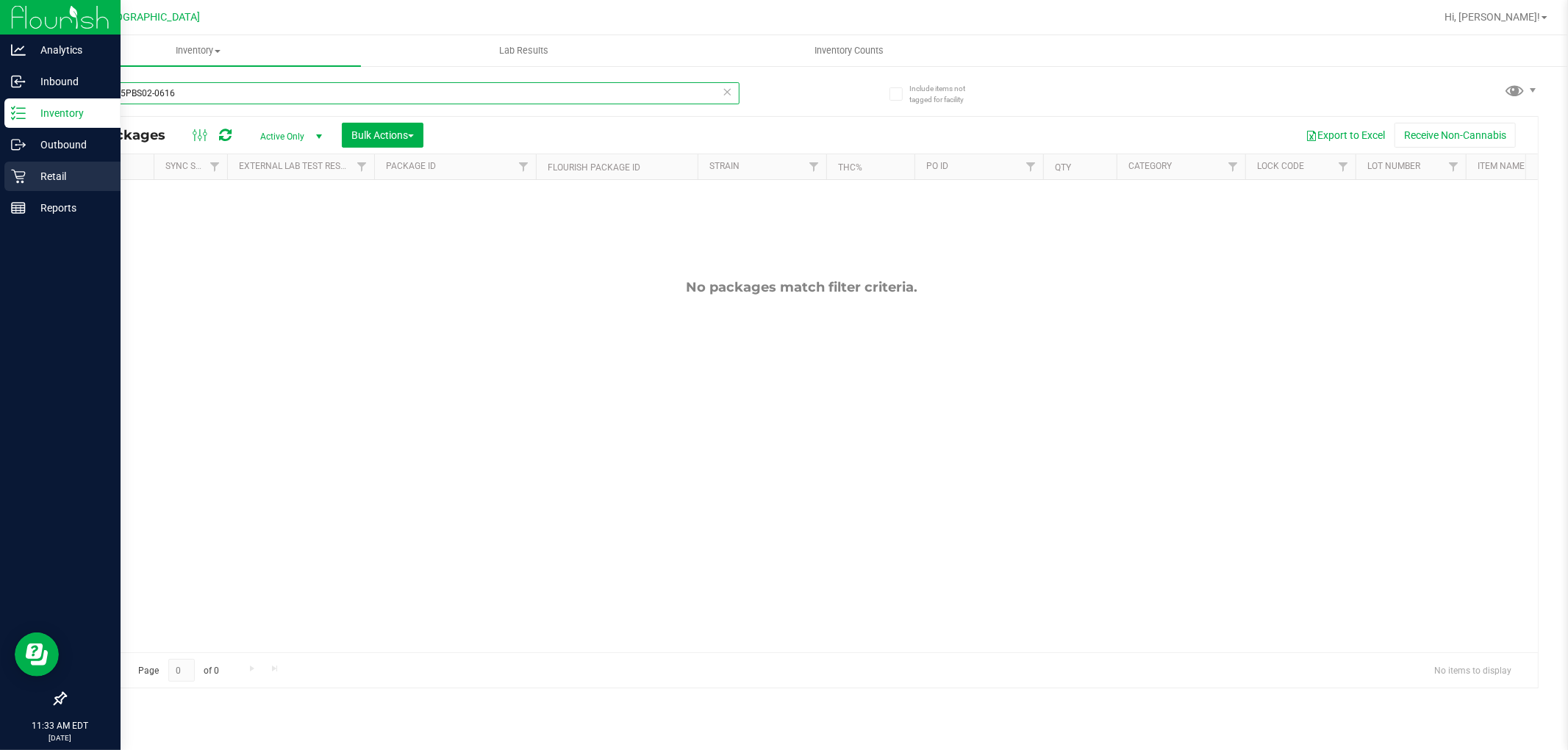
type input "W-JUN25PBS02-0616"
click at [57, 170] on p "Retail" at bounding box center [69, 176] width 88 height 17
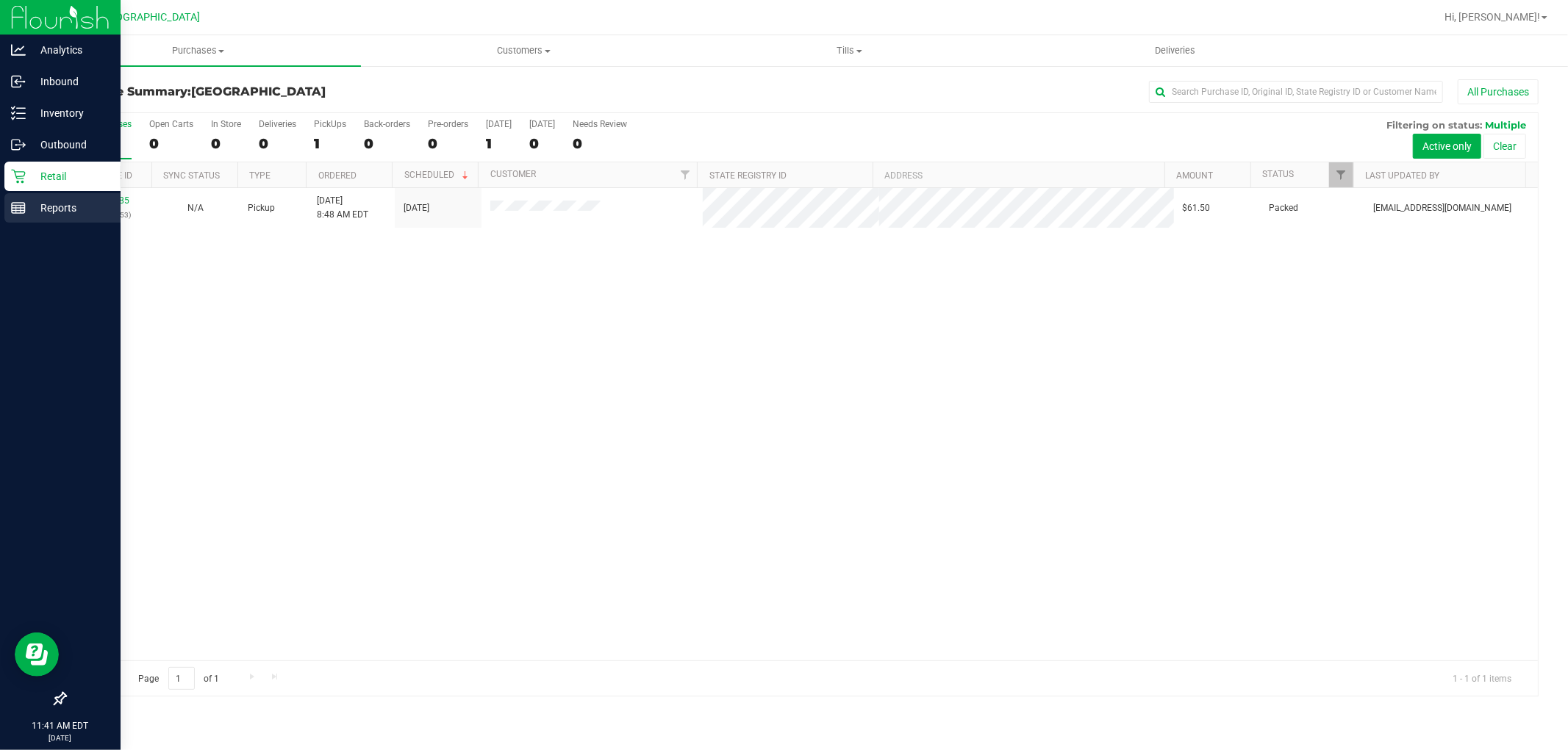
click at [24, 211] on line at bounding box center [19, 211] width 14 height 0
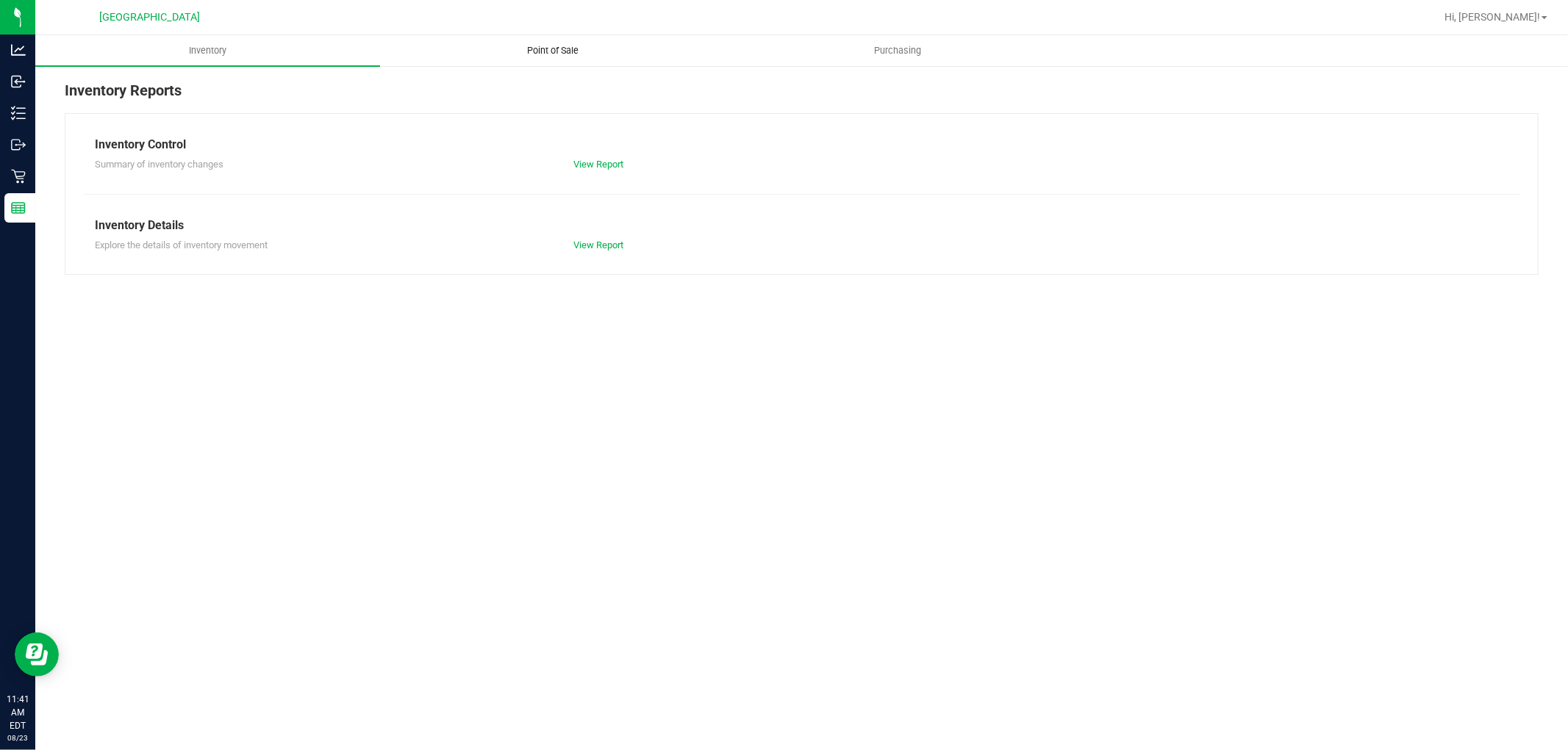
click at [547, 49] on span "Point of Sale" at bounding box center [552, 51] width 91 height 14
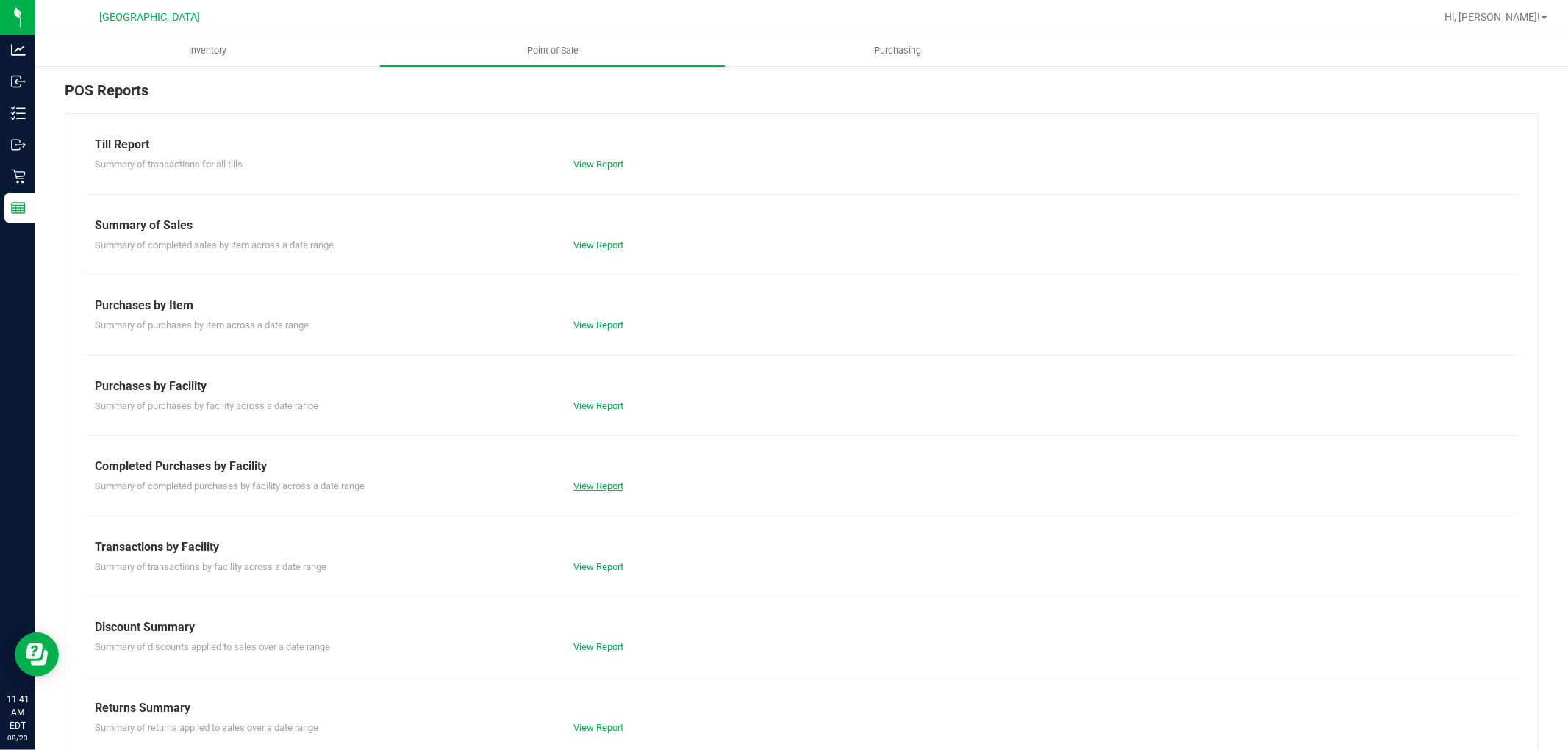
click at [598, 482] on link "View Report" at bounding box center [598, 485] width 50 height 11
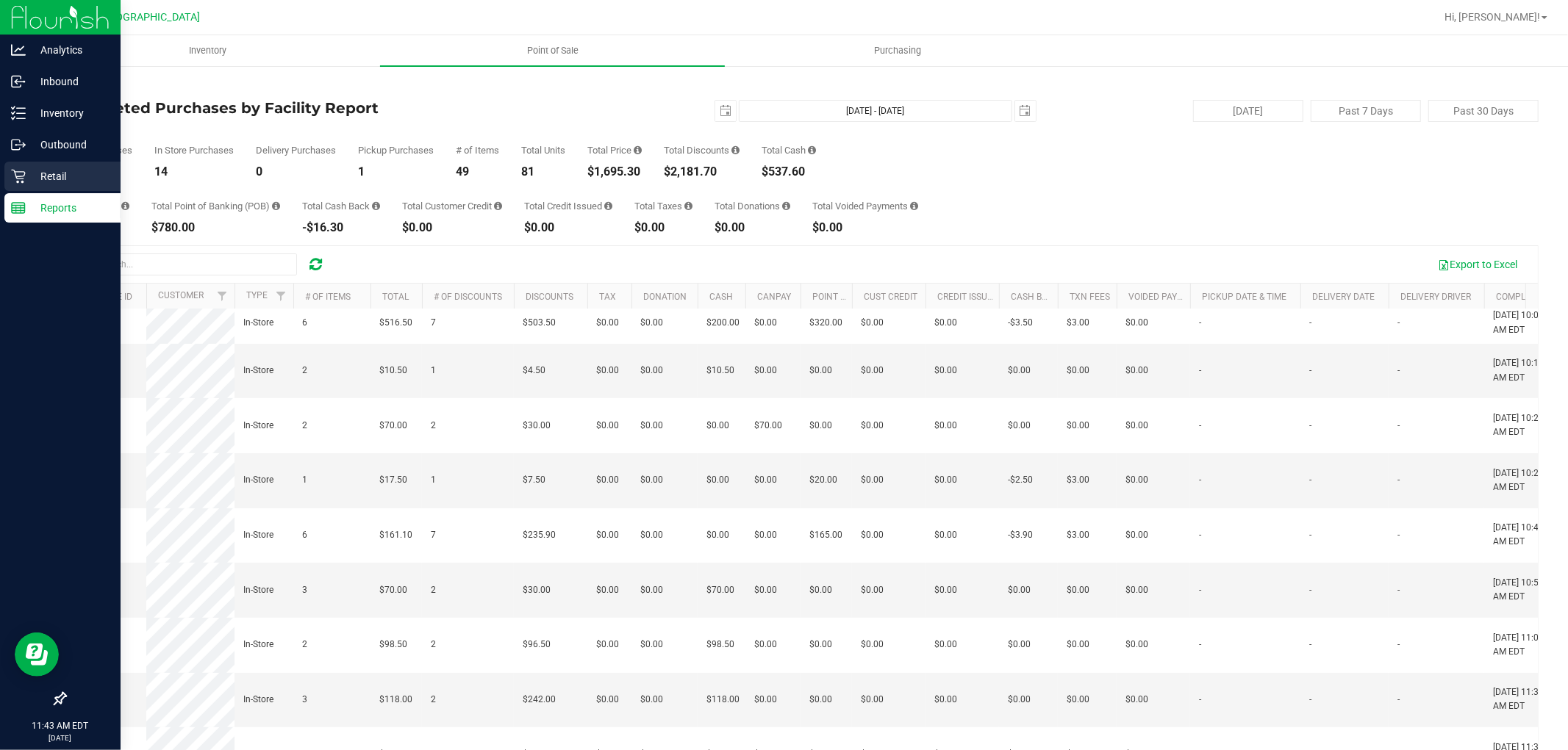
click at [62, 177] on p "Retail" at bounding box center [69, 176] width 88 height 17
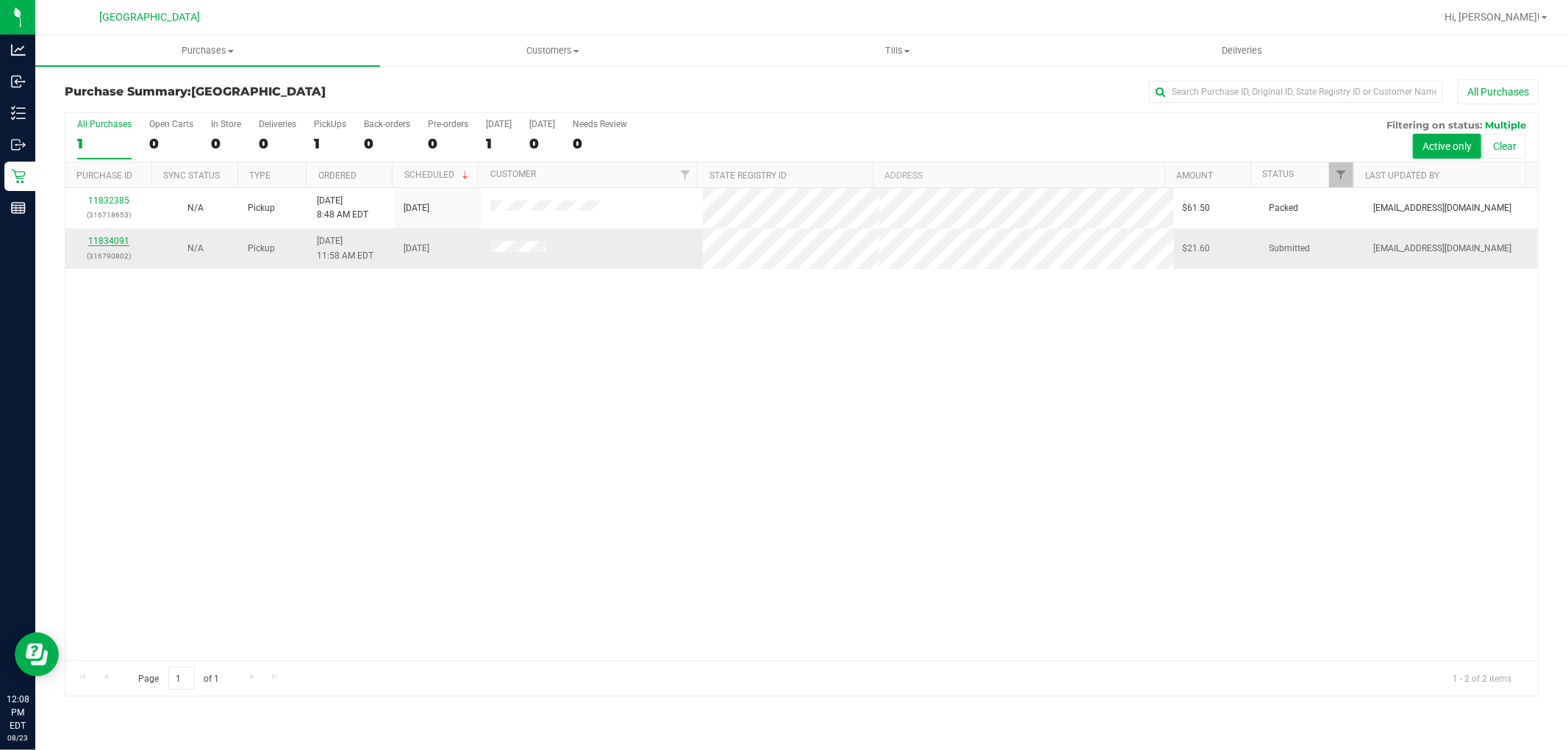
click at [125, 240] on link "11834091" at bounding box center [108, 241] width 41 height 11
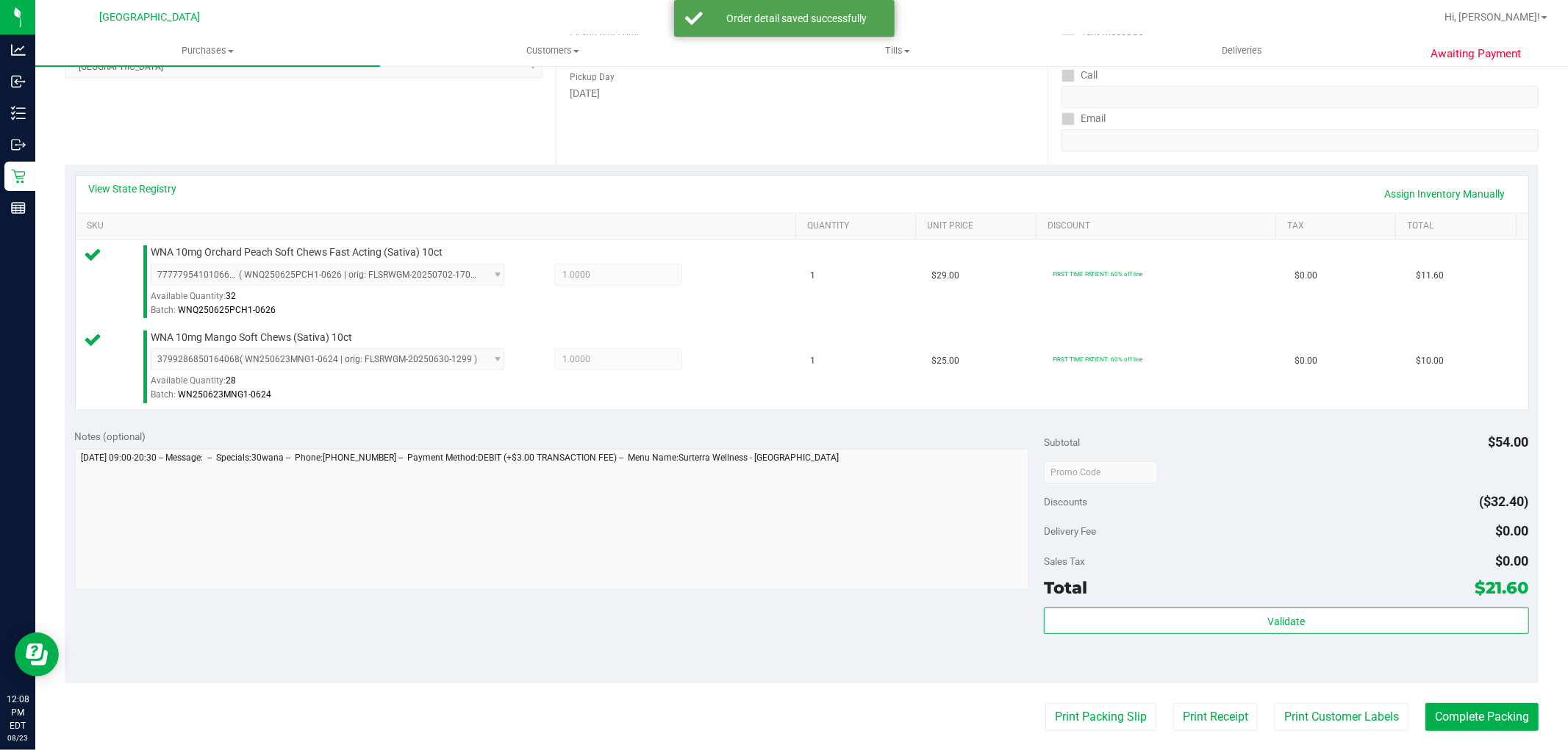
scroll to position [326, 0]
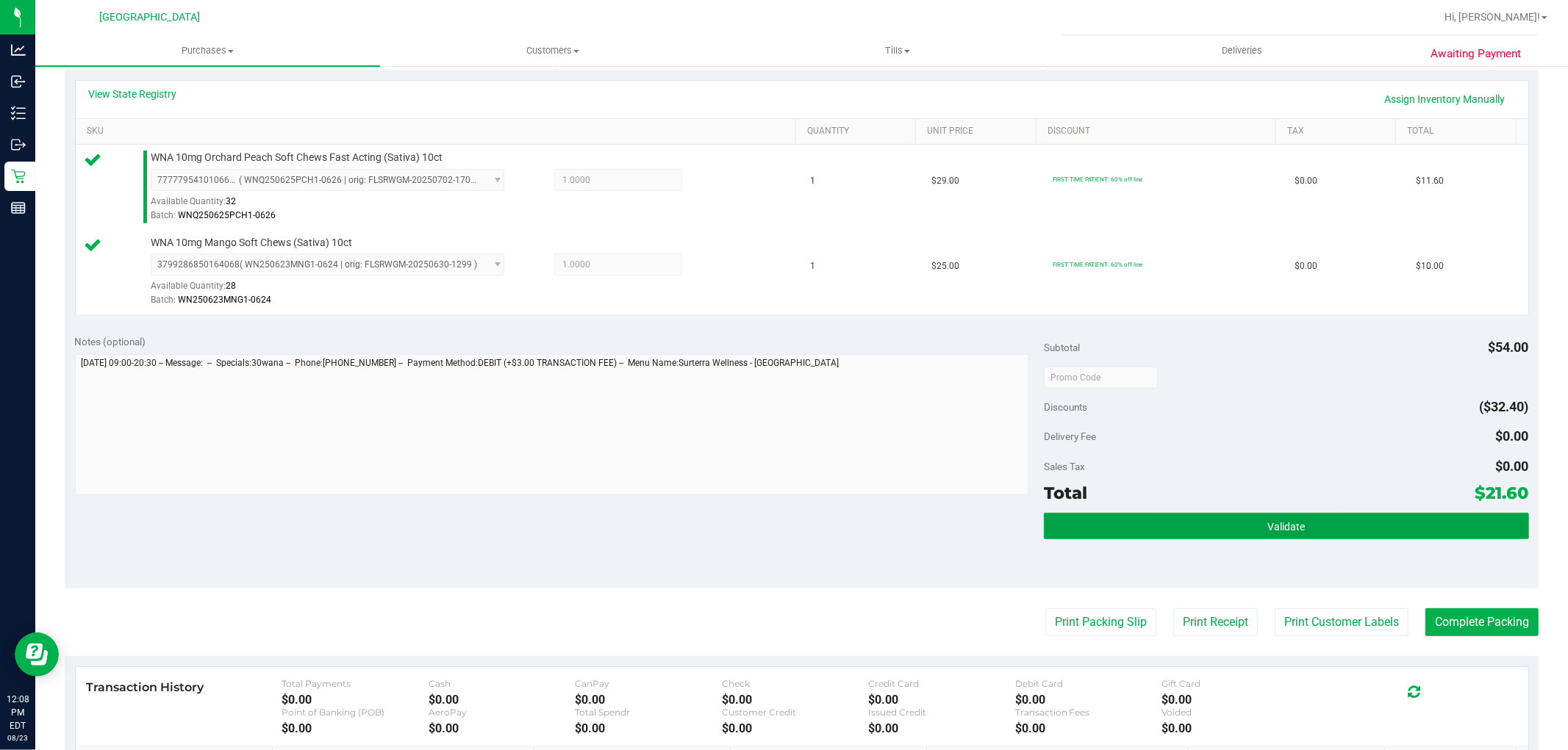
click at [1185, 520] on button "Validate" at bounding box center [1286, 526] width 484 height 26
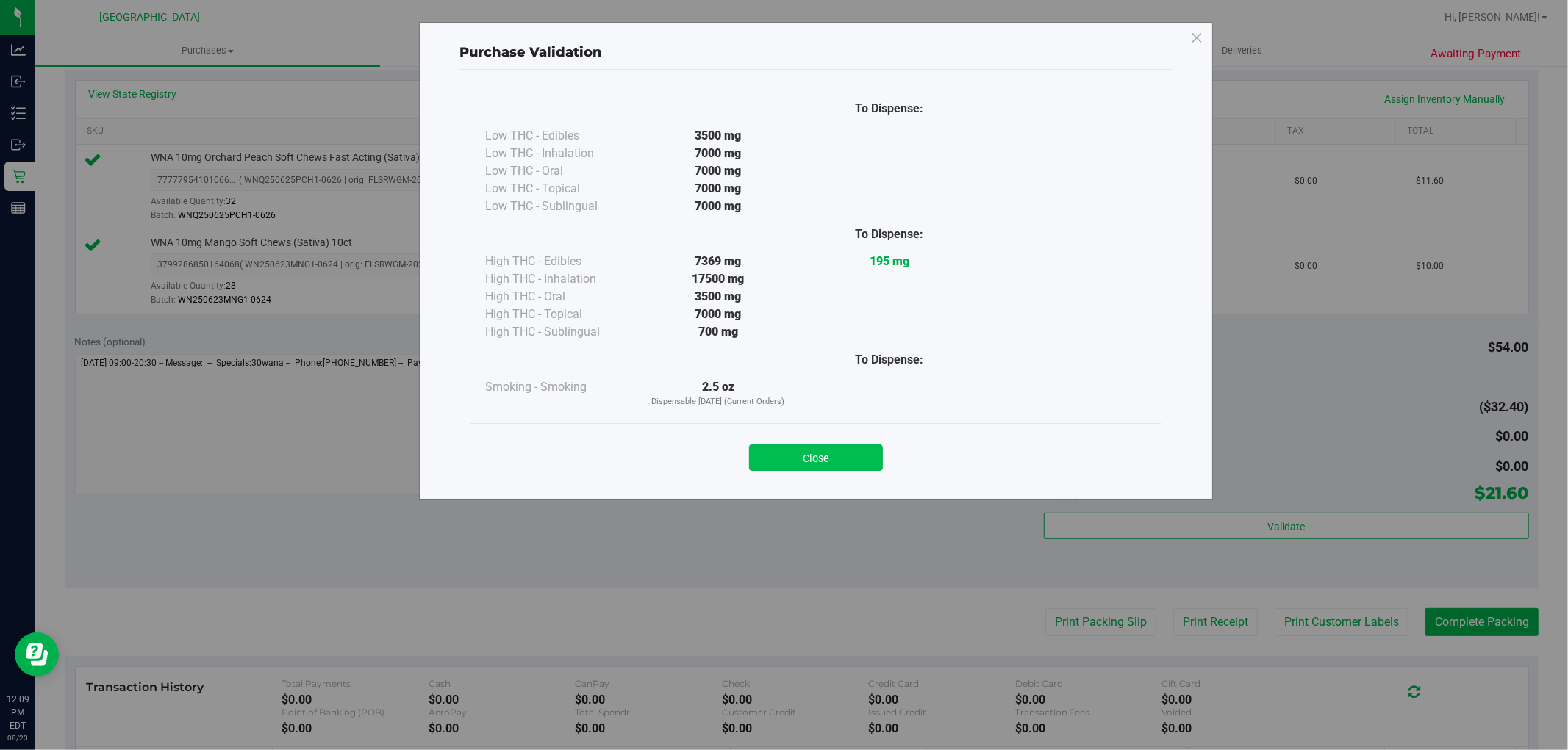
click at [819, 447] on button "Close" at bounding box center [816, 458] width 134 height 26
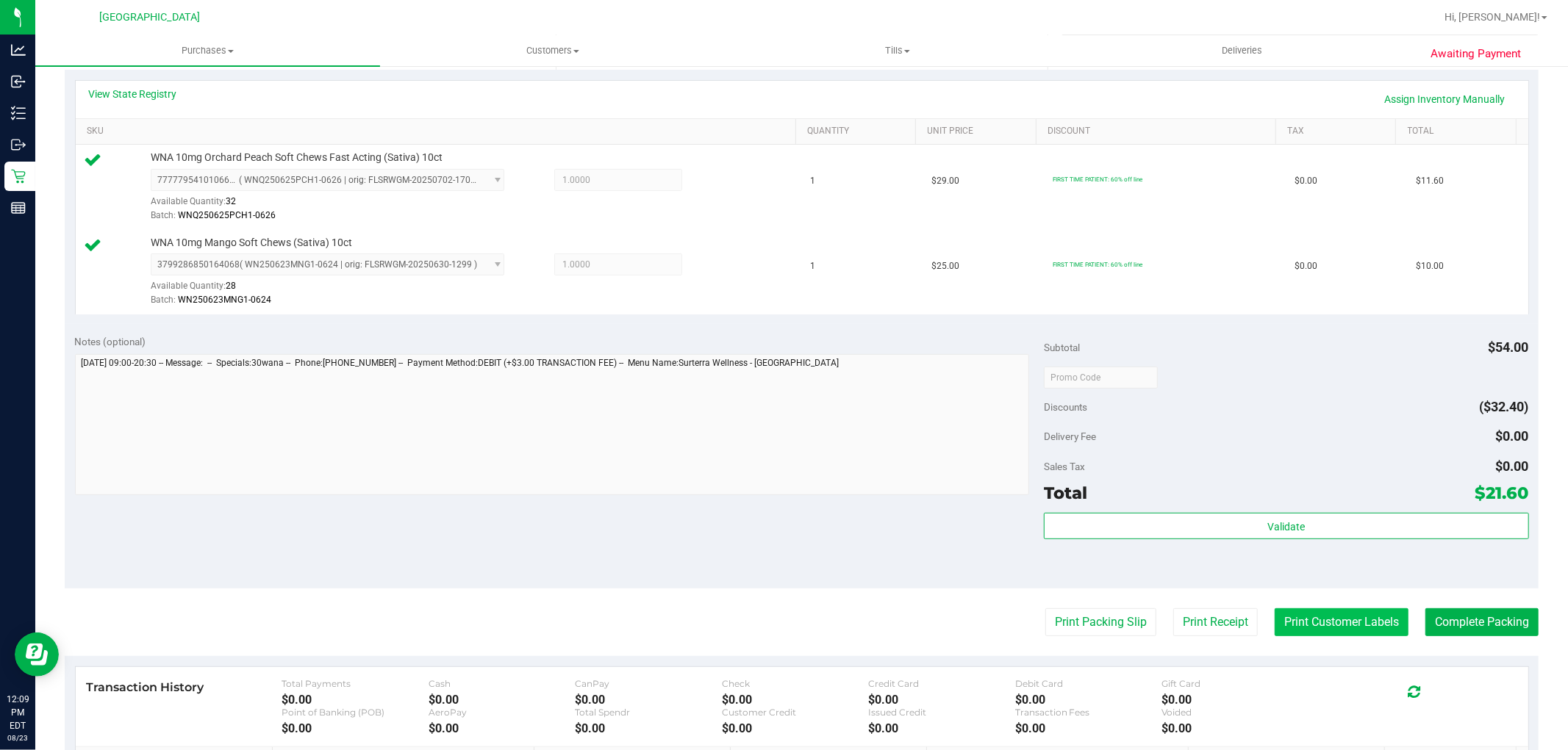
click at [1355, 622] on button "Print Customer Labels" at bounding box center [1342, 622] width 134 height 28
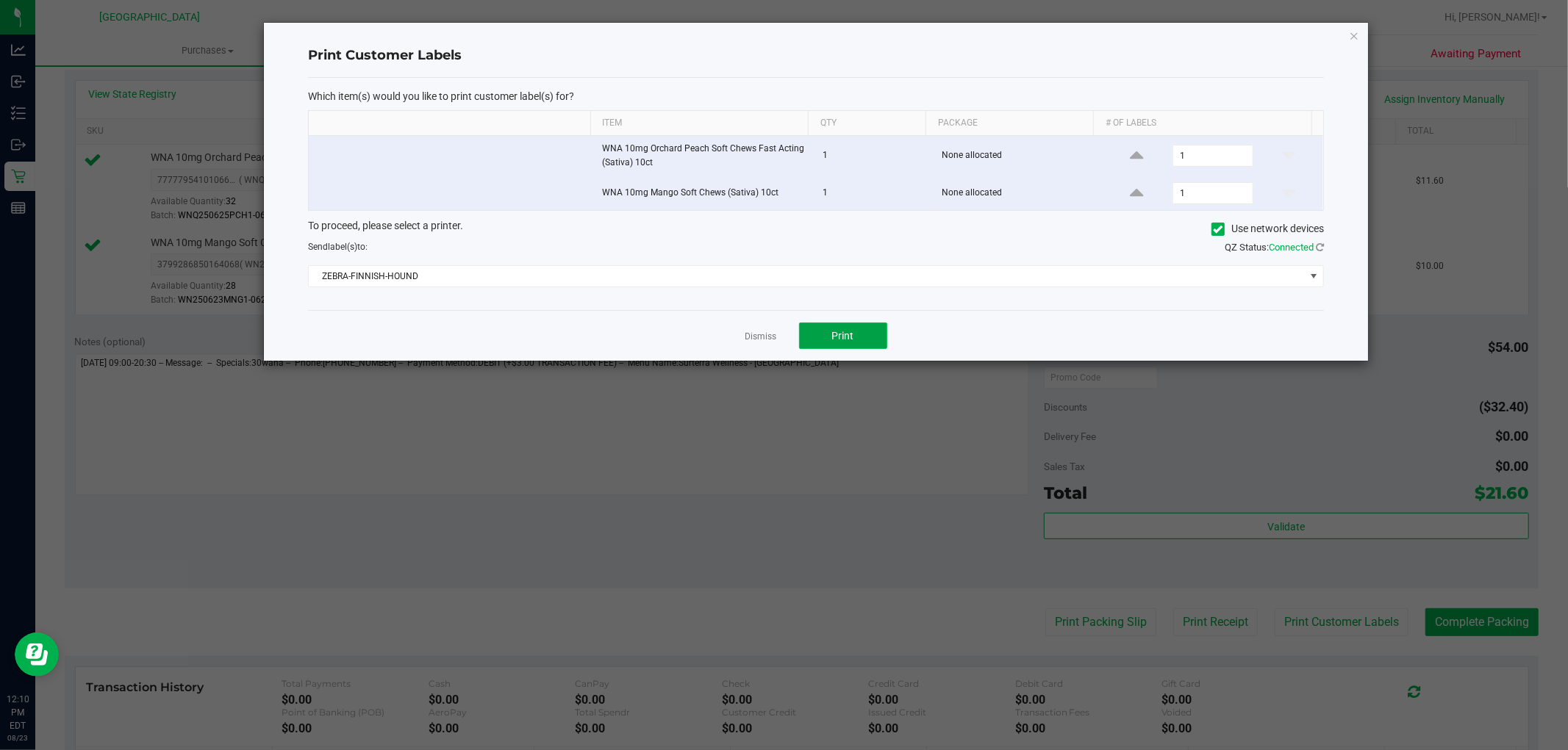
click at [824, 337] on button "Print" at bounding box center [843, 335] width 88 height 26
click at [759, 340] on link "Dismiss" at bounding box center [761, 337] width 32 height 13
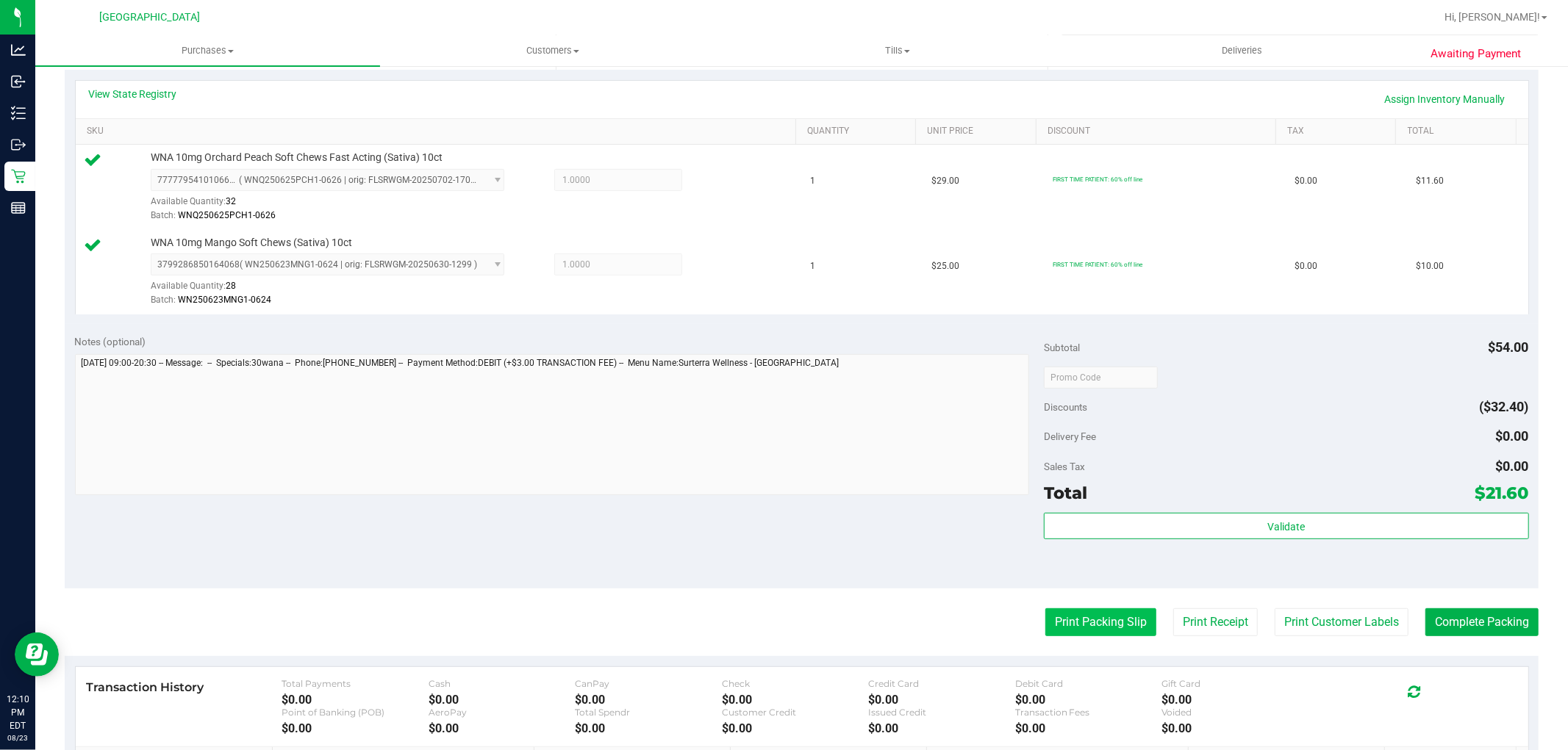
click at [1106, 625] on button "Print Packing Slip" at bounding box center [1100, 622] width 111 height 28
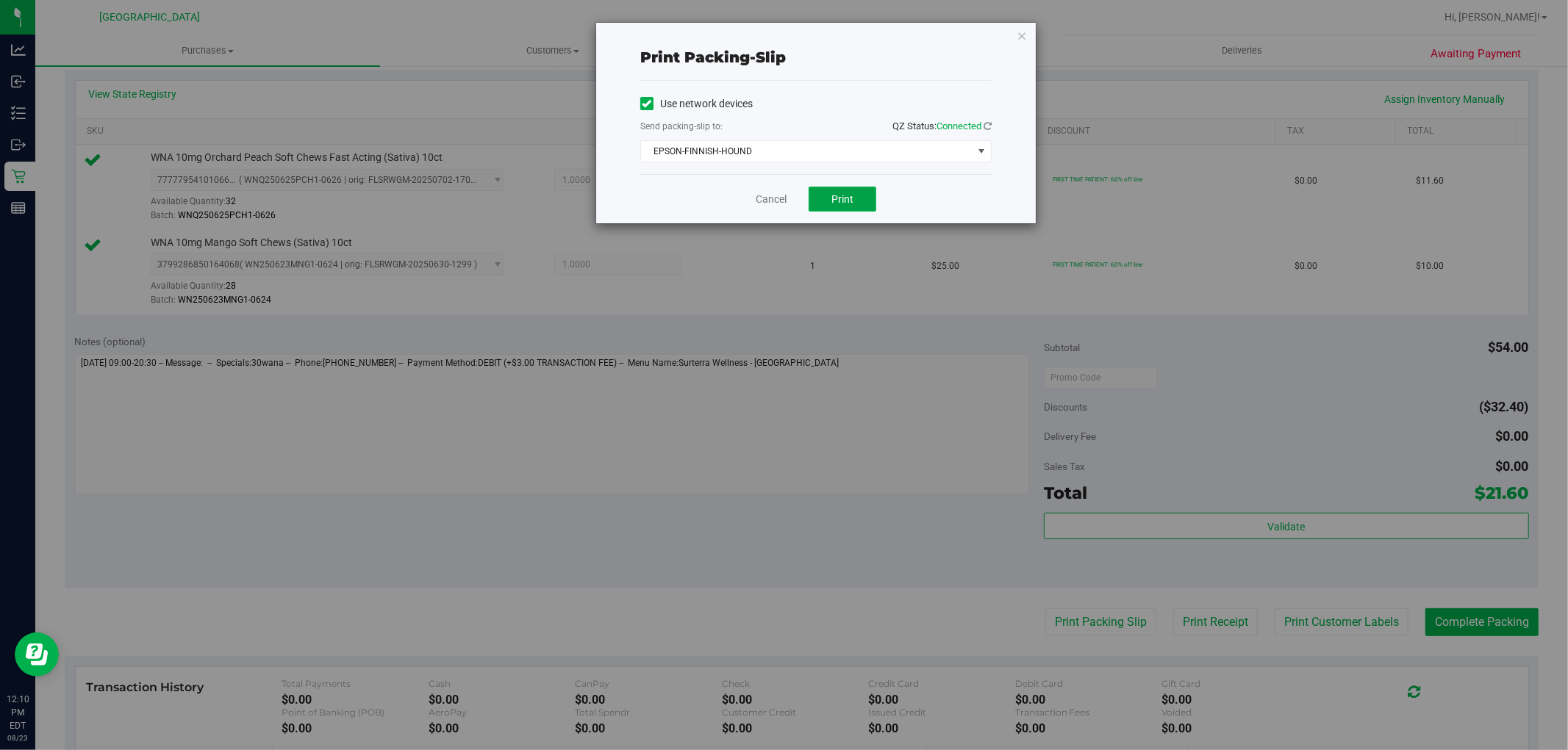
click at [837, 189] on button "Print" at bounding box center [843, 198] width 68 height 25
click at [765, 198] on link "Cancel" at bounding box center [770, 199] width 31 height 16
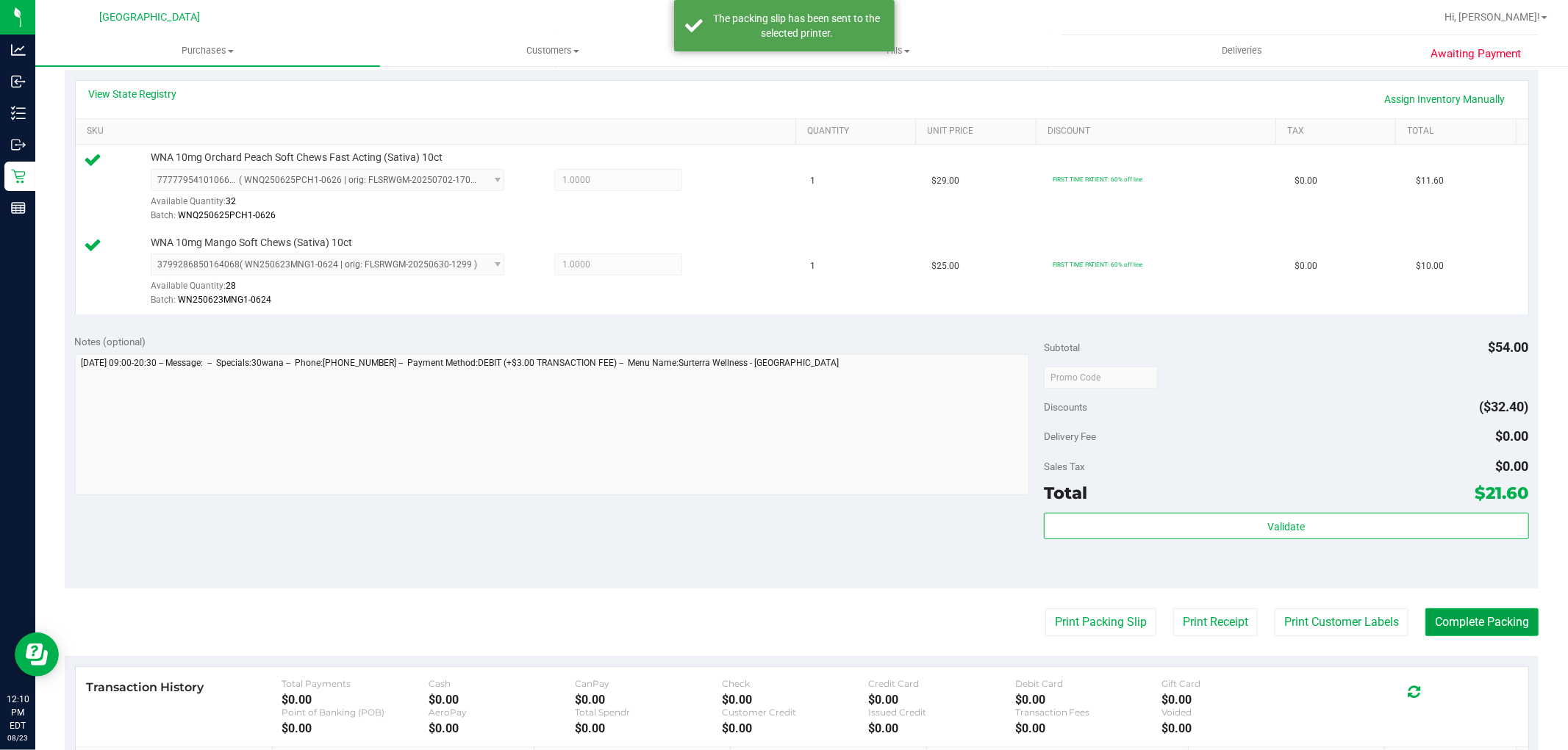
click at [1477, 621] on button "Complete Packing" at bounding box center [1482, 622] width 114 height 28
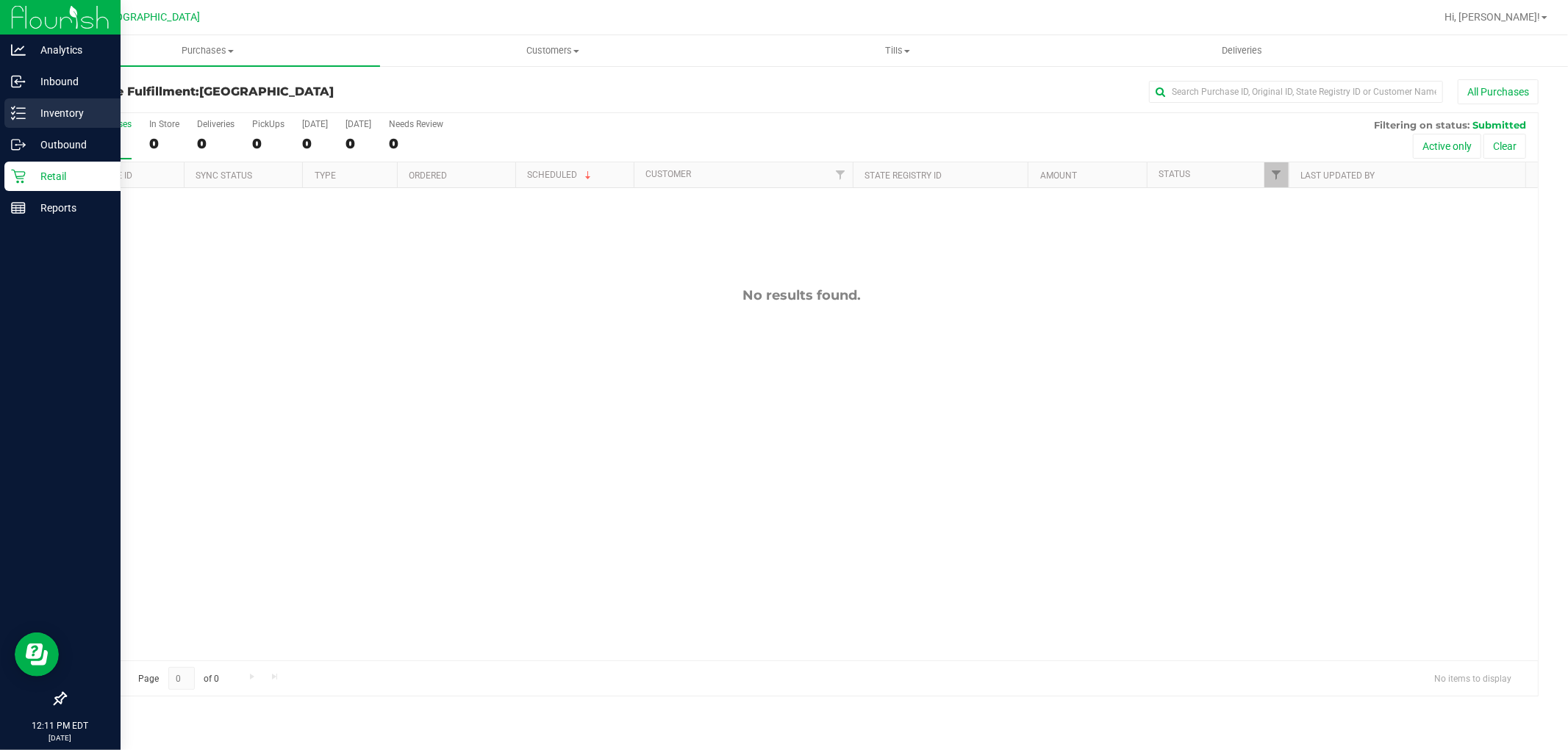
click at [26, 116] on p "Inventory" at bounding box center [69, 113] width 88 height 17
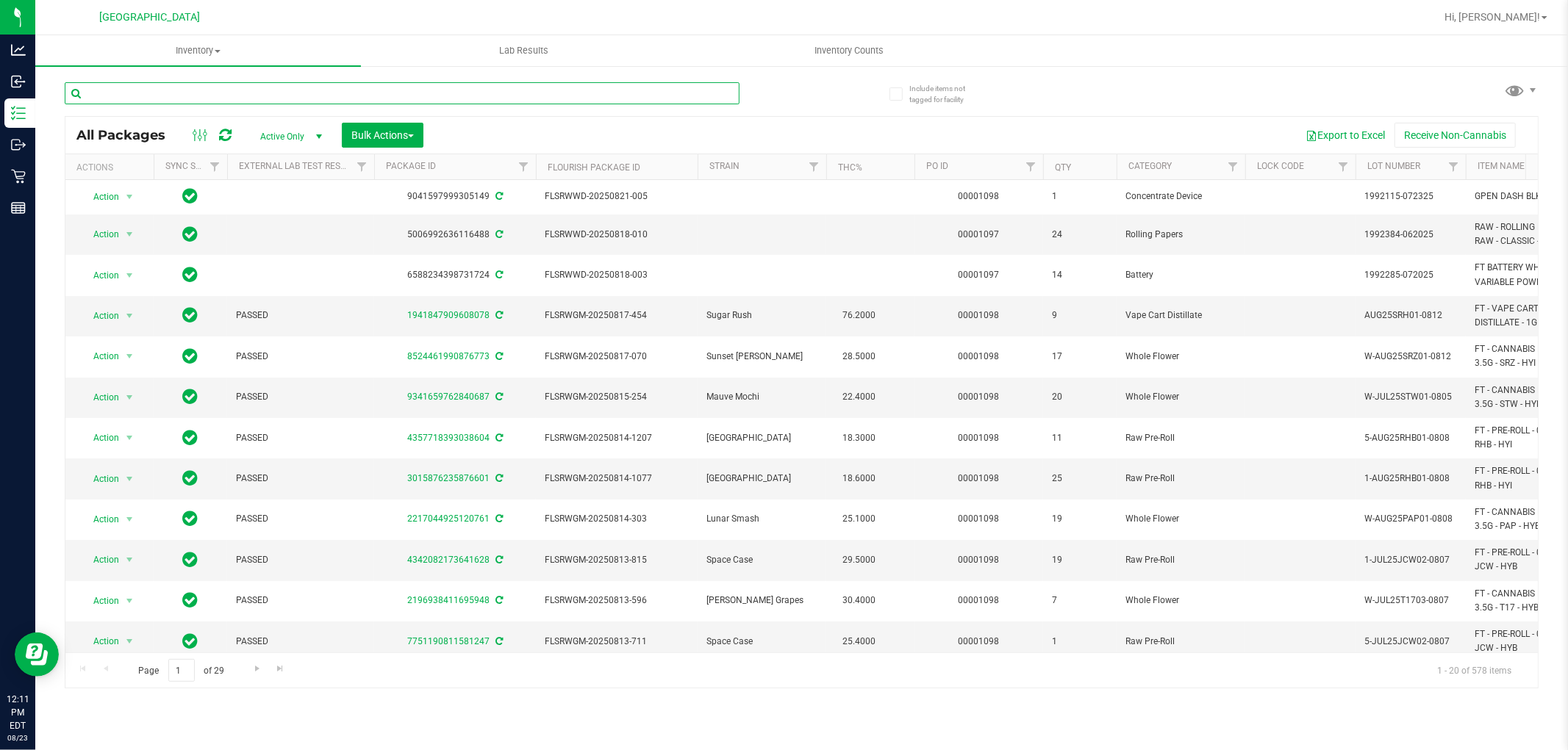
click at [364, 92] on input "text" at bounding box center [402, 93] width 675 height 22
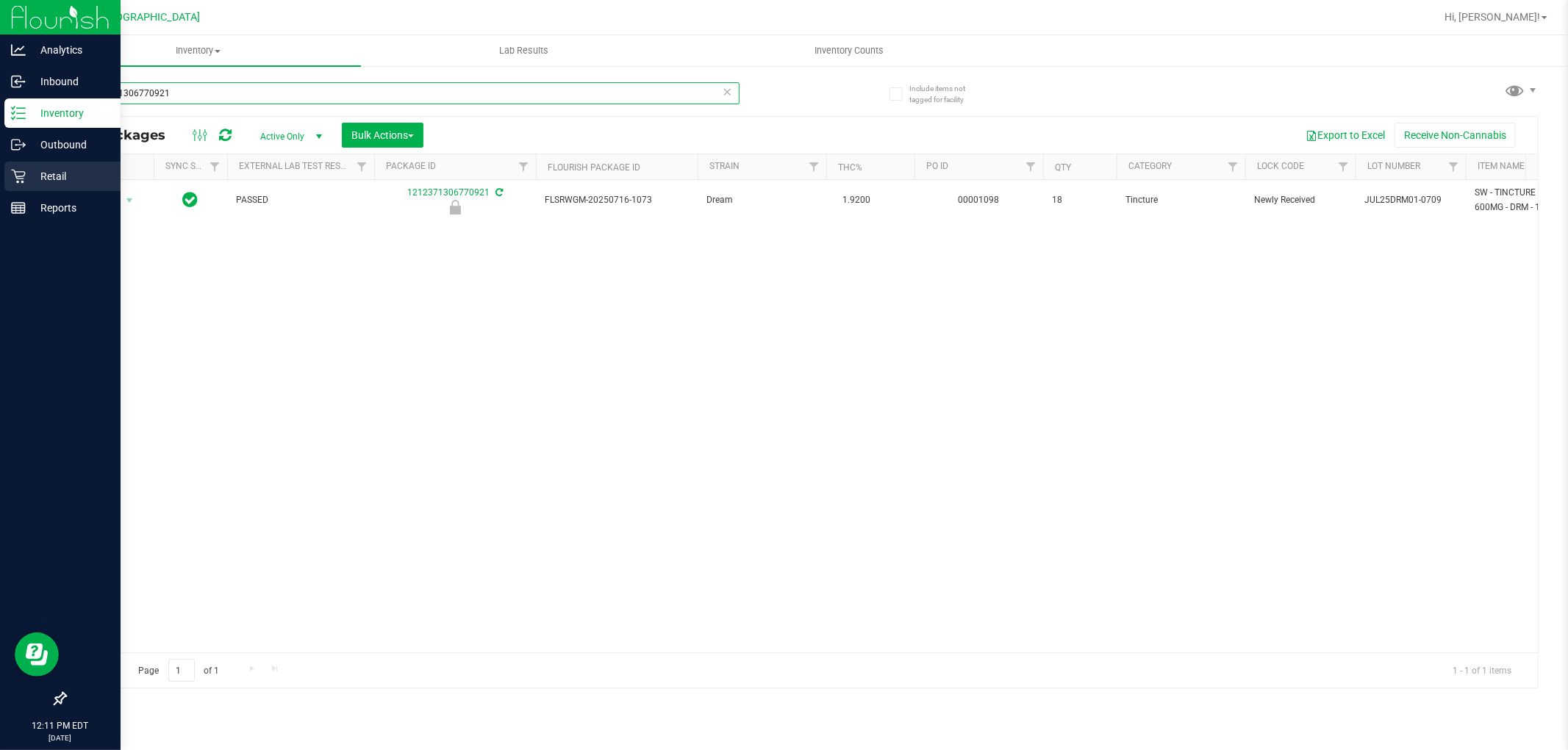
type input "1212371306770921"
click at [50, 178] on p "Retail" at bounding box center [69, 176] width 88 height 17
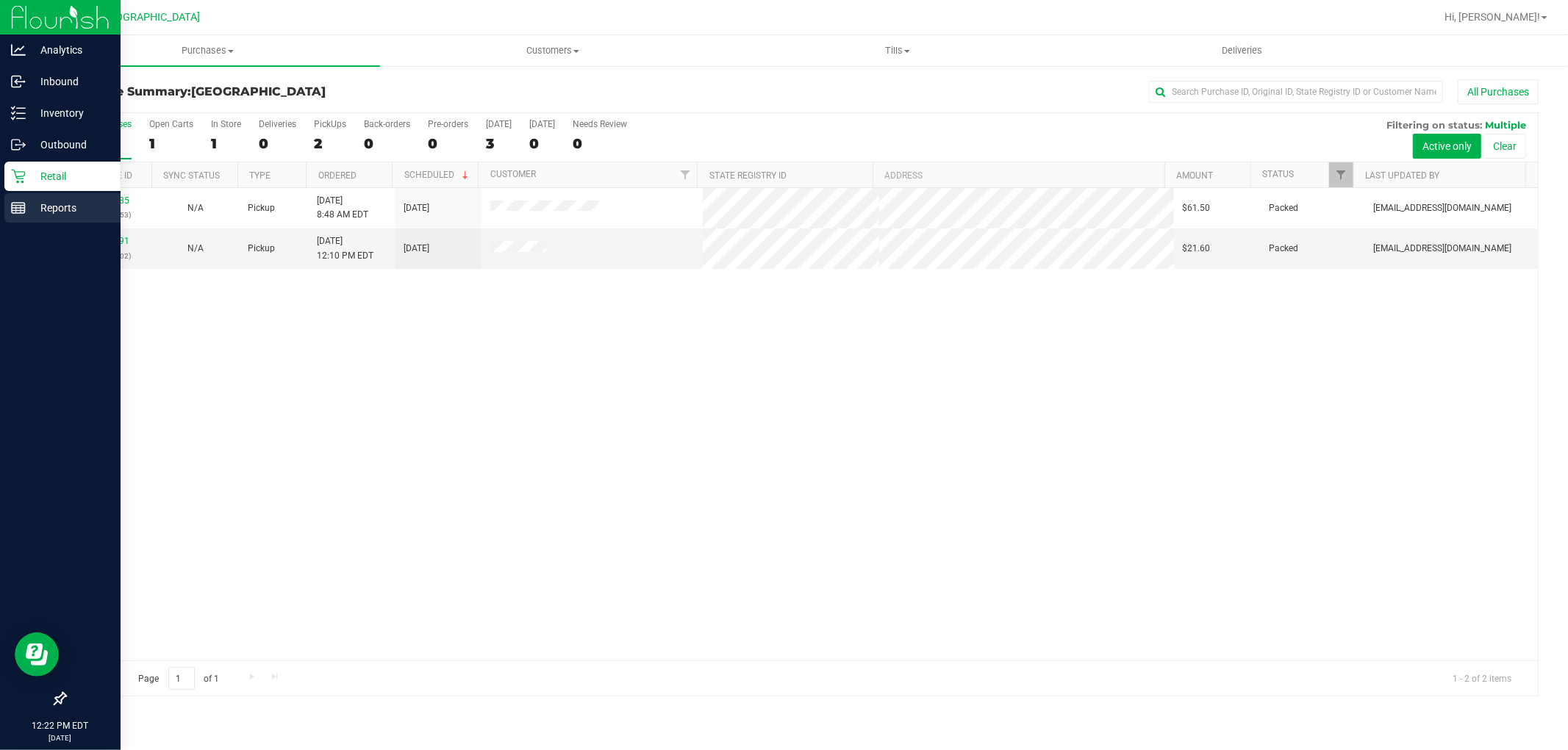
click at [47, 208] on p "Reports" at bounding box center [69, 207] width 88 height 17
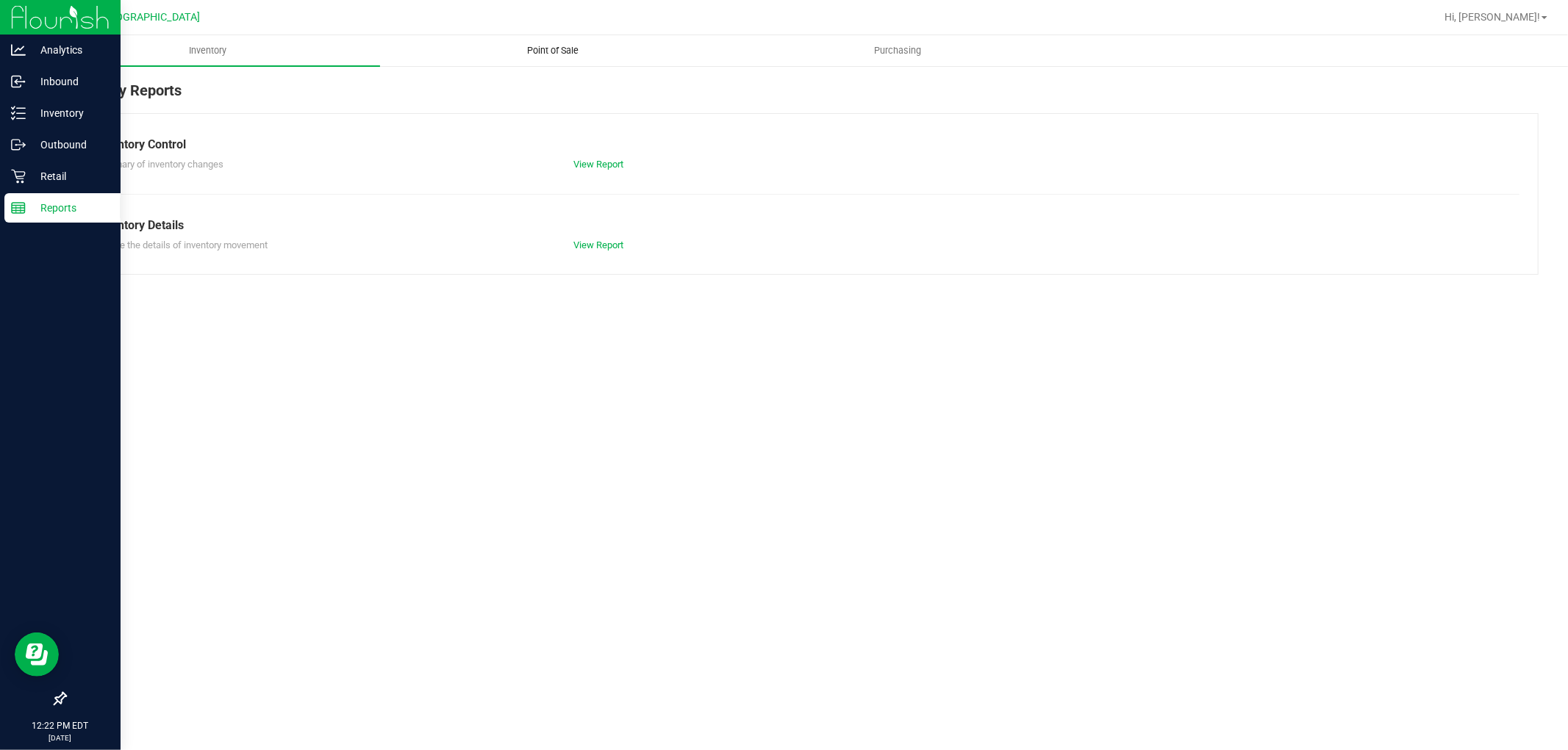
click at [540, 47] on span "Point of Sale" at bounding box center [552, 51] width 91 height 14
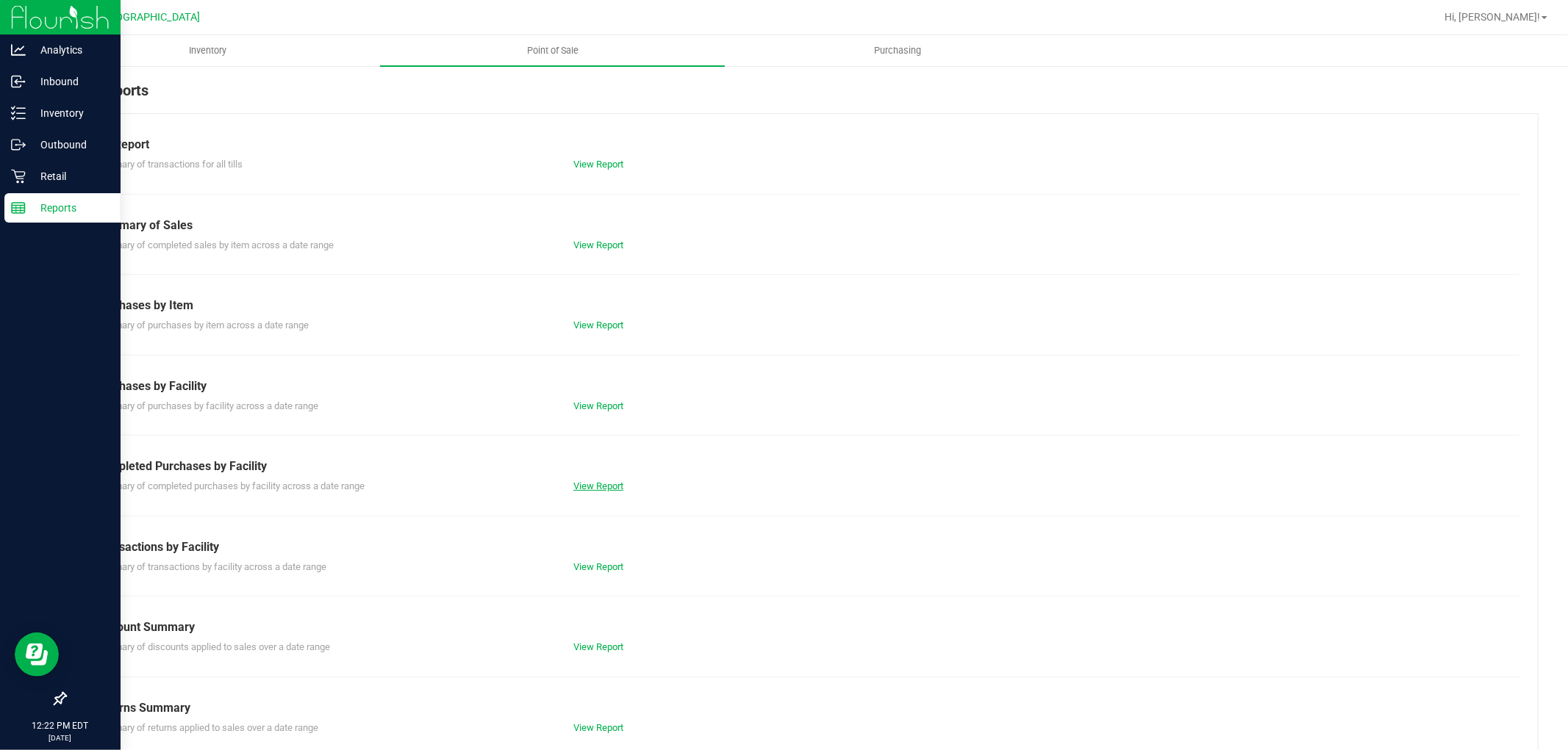
click at [600, 483] on link "View Report" at bounding box center [598, 485] width 50 height 11
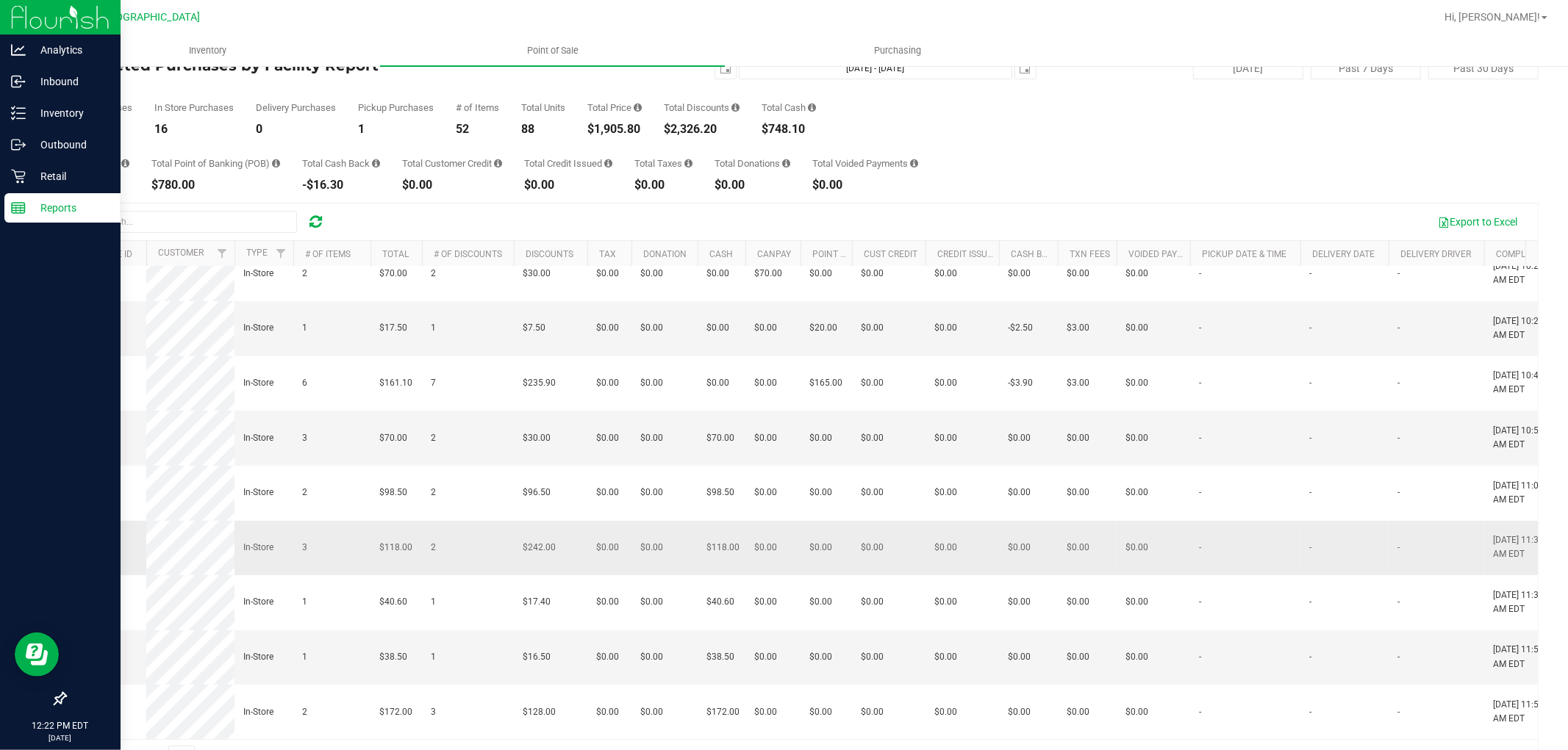
scroll to position [83, 0]
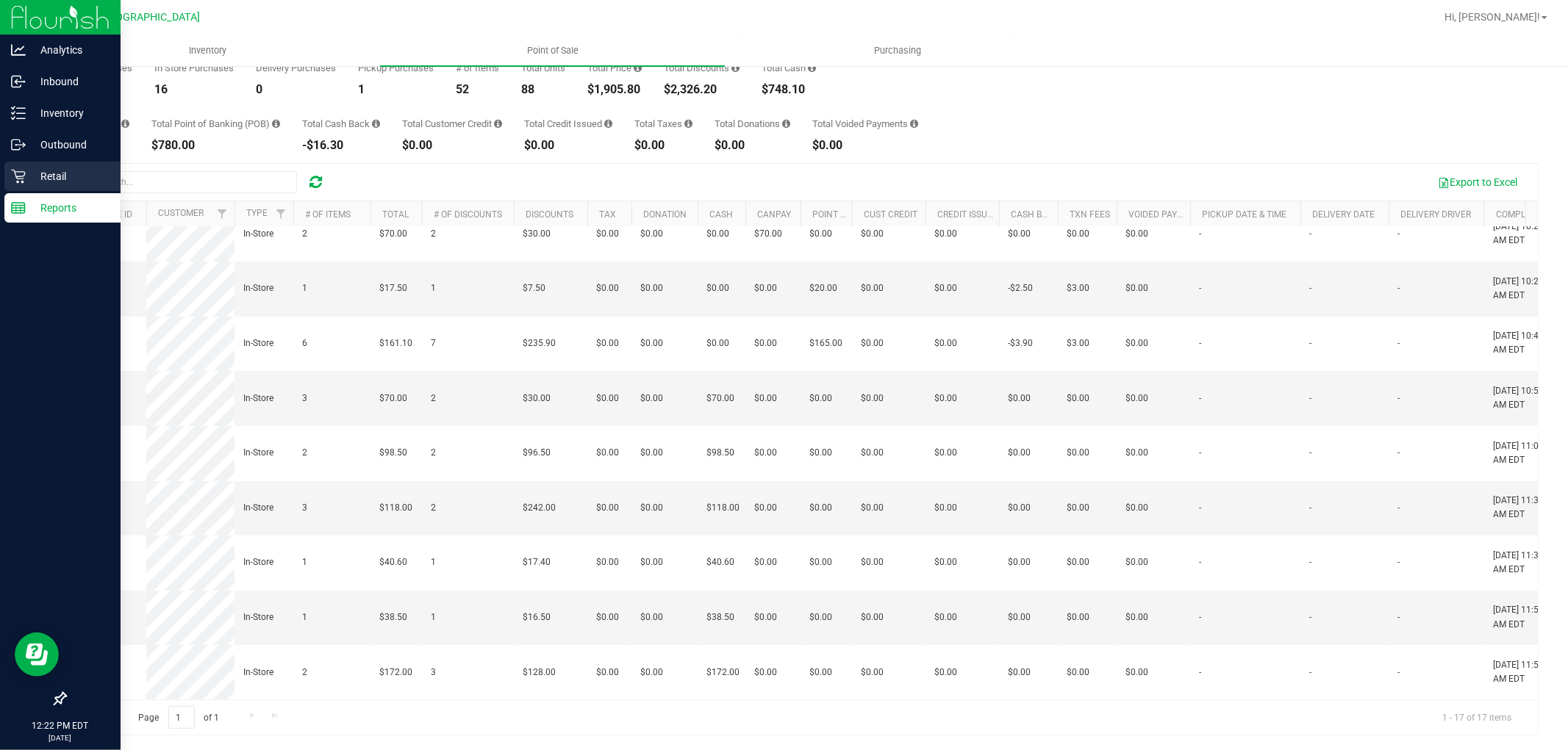
click at [23, 180] on icon at bounding box center [19, 177] width 15 height 15
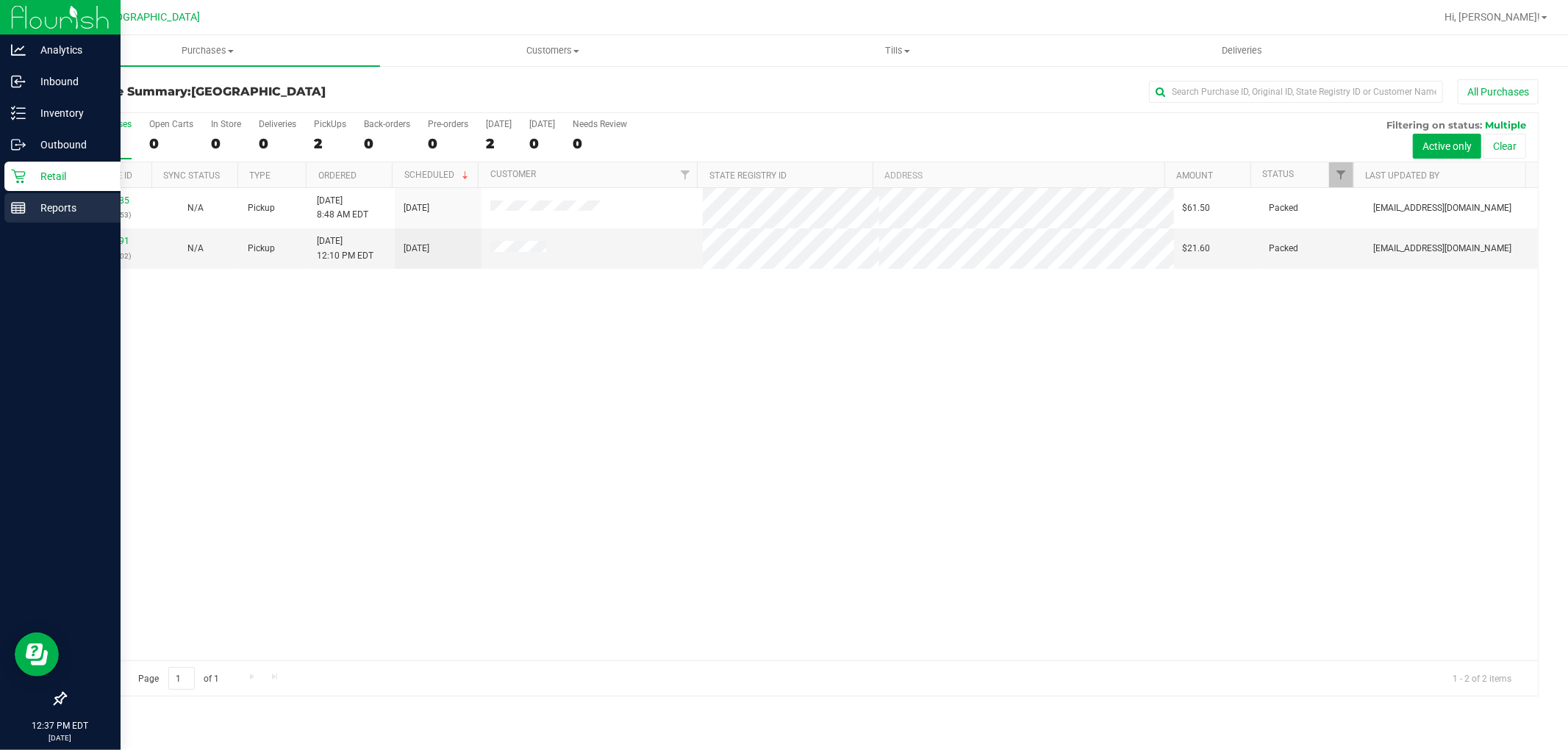
click at [15, 208] on icon at bounding box center [19, 208] width 15 height 15
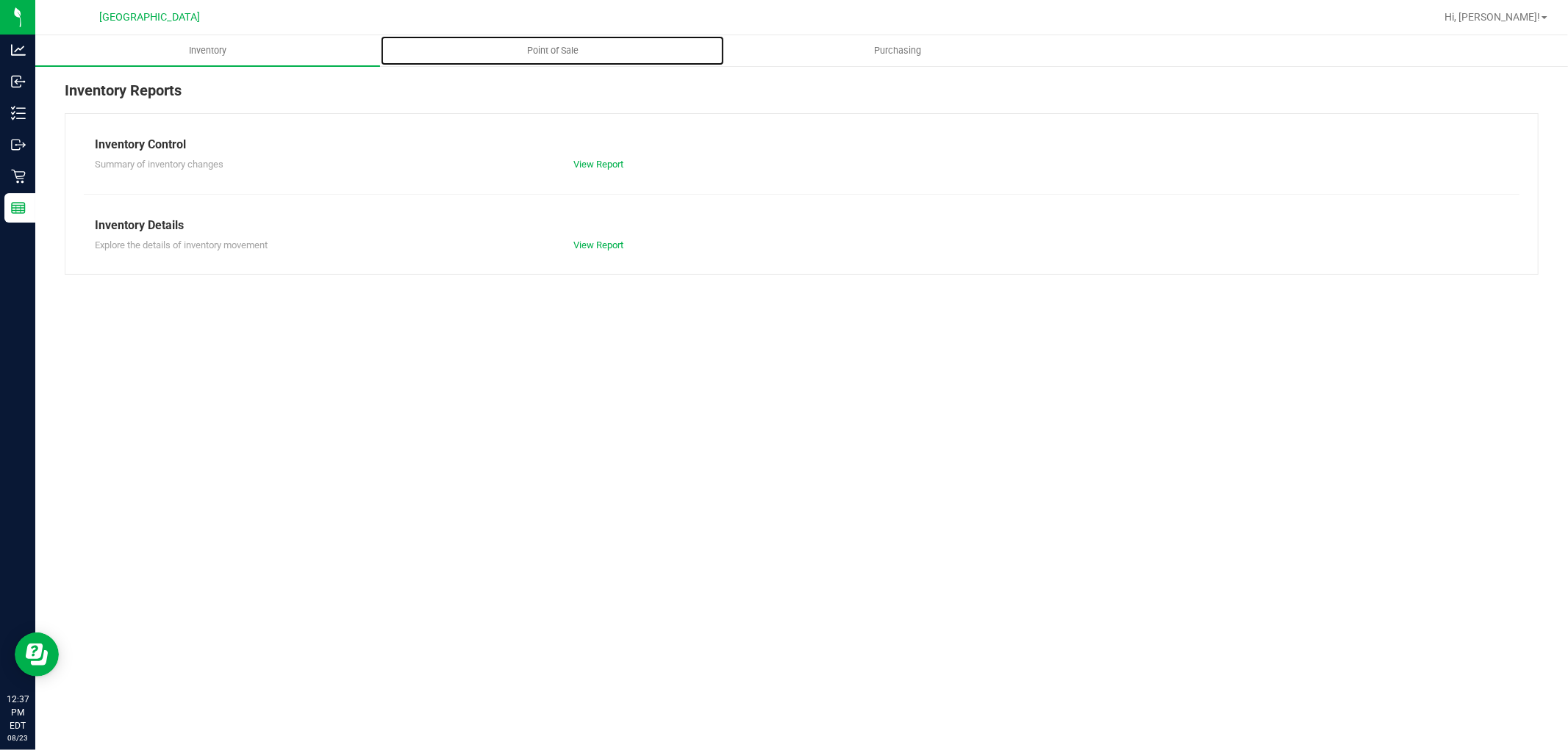
click at [552, 53] on span "Point of Sale" at bounding box center [552, 51] width 91 height 14
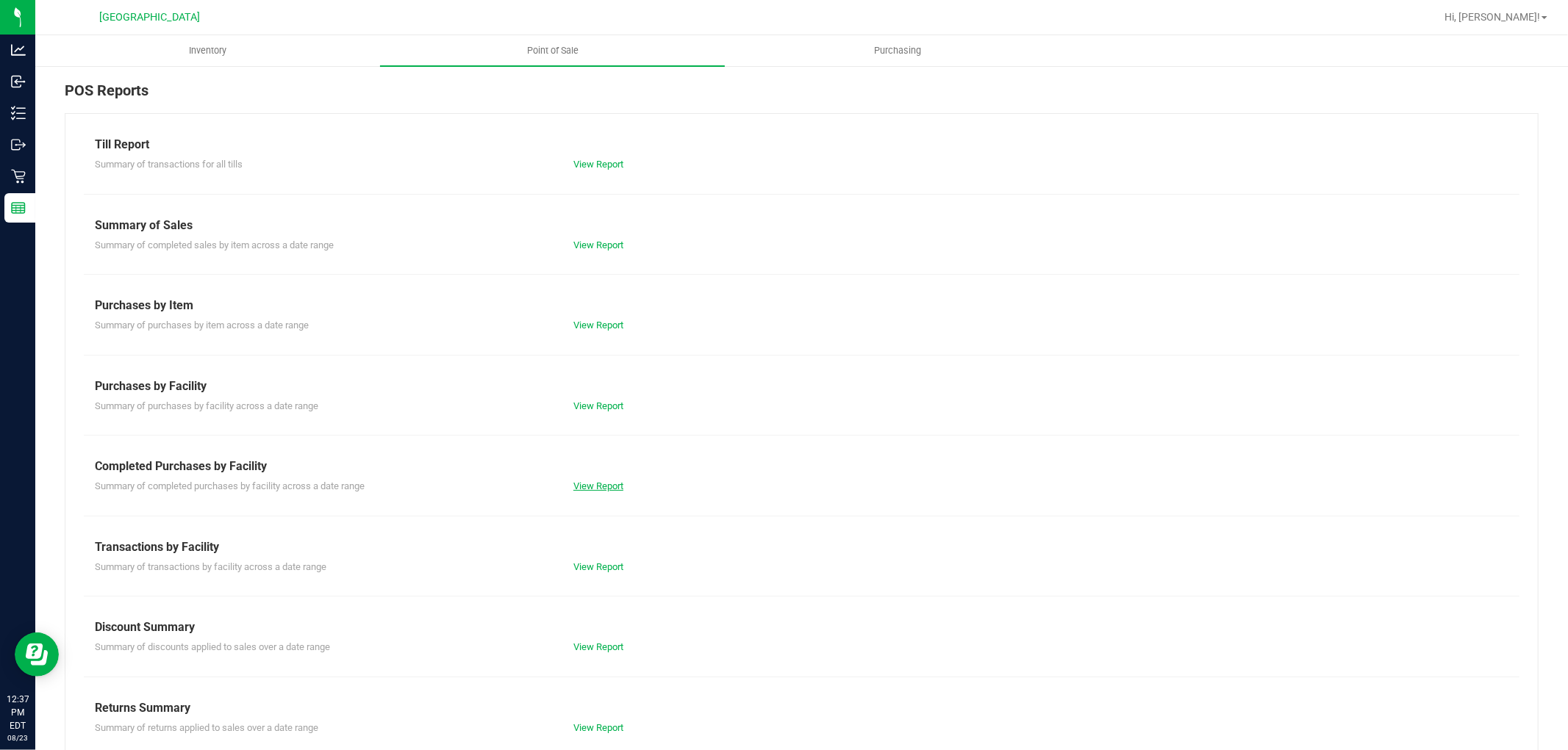
click at [577, 487] on link "View Report" at bounding box center [598, 485] width 50 height 11
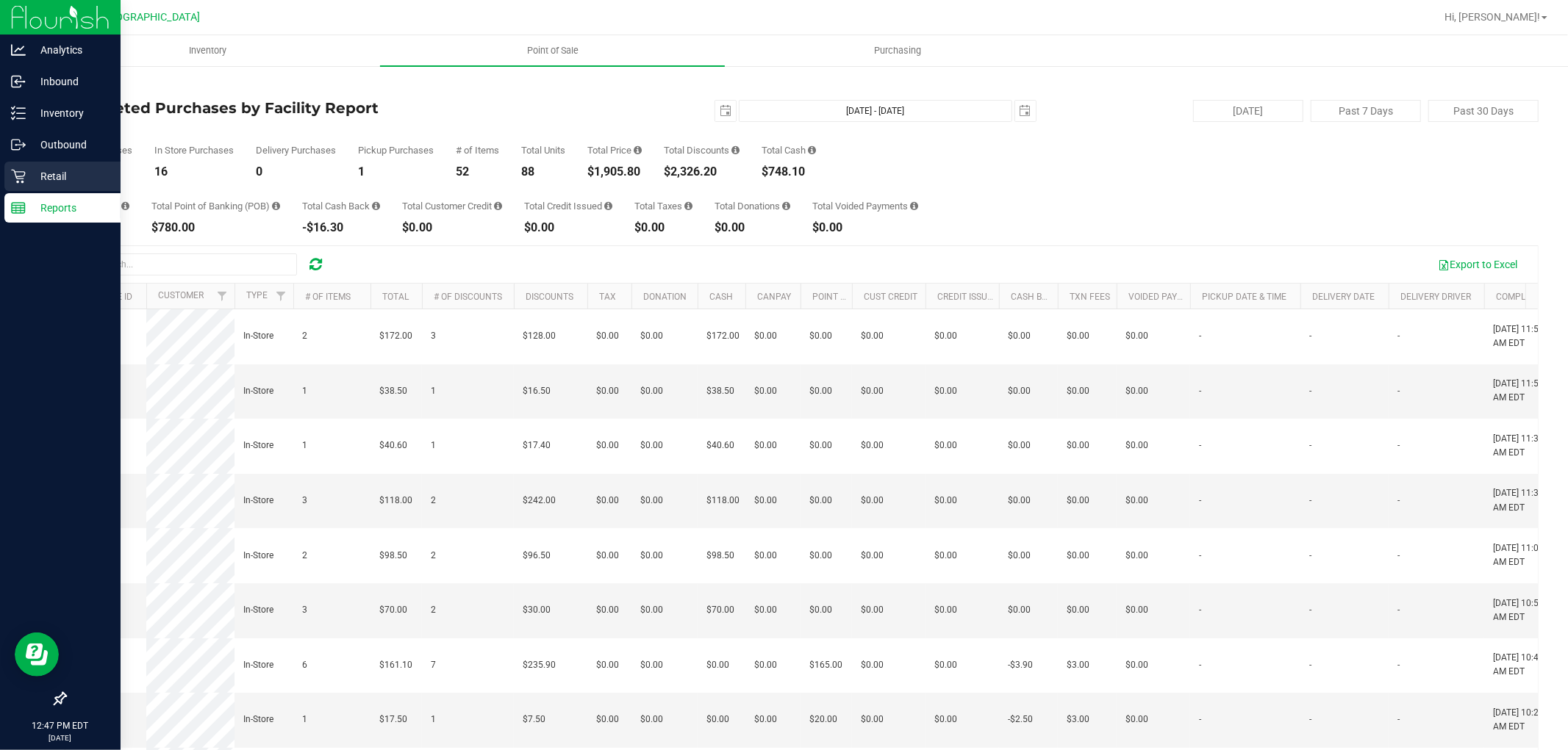
click at [32, 173] on p "Retail" at bounding box center [69, 176] width 88 height 17
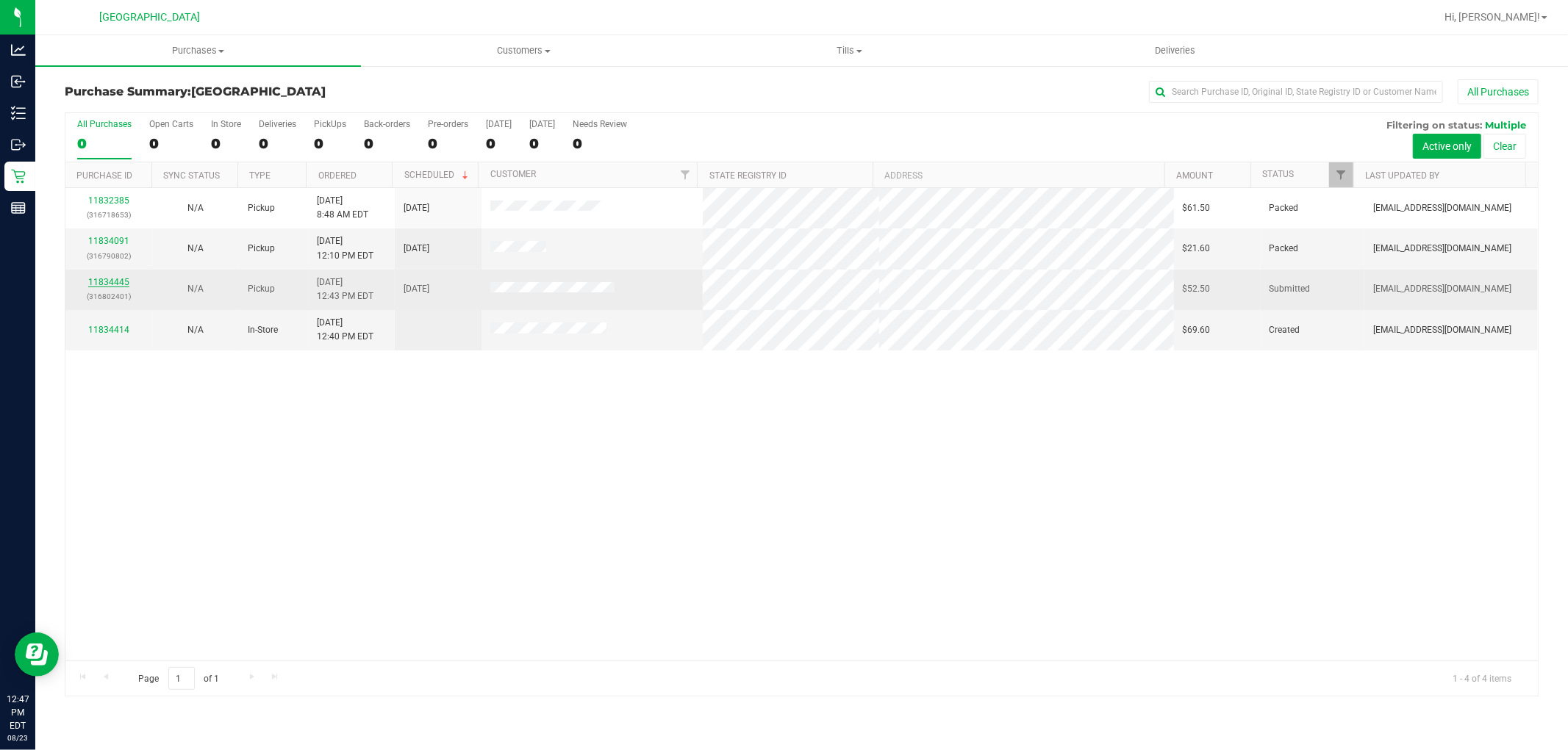
click at [121, 282] on link "11834445" at bounding box center [108, 283] width 41 height 11
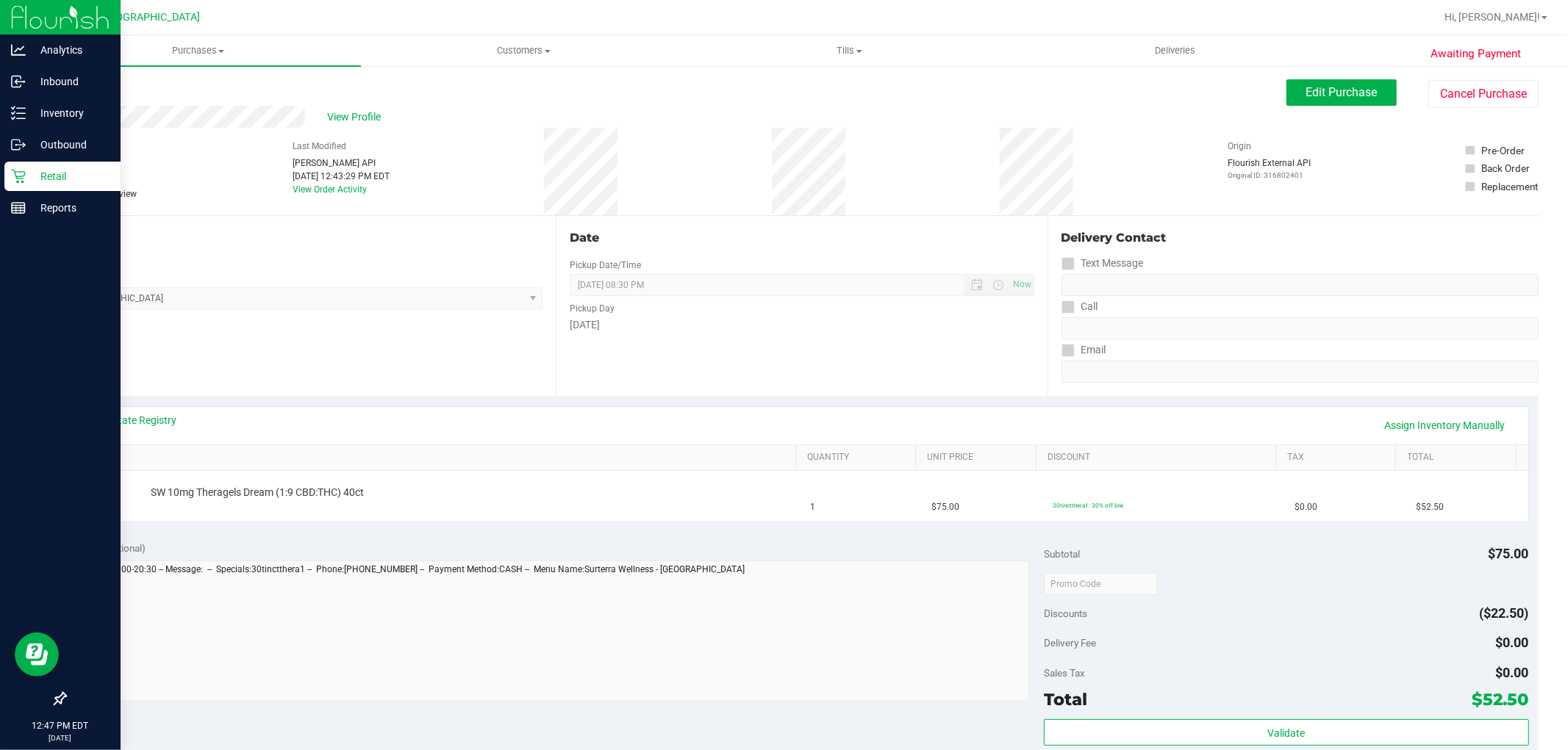
click at [52, 179] on p "Retail" at bounding box center [69, 176] width 88 height 17
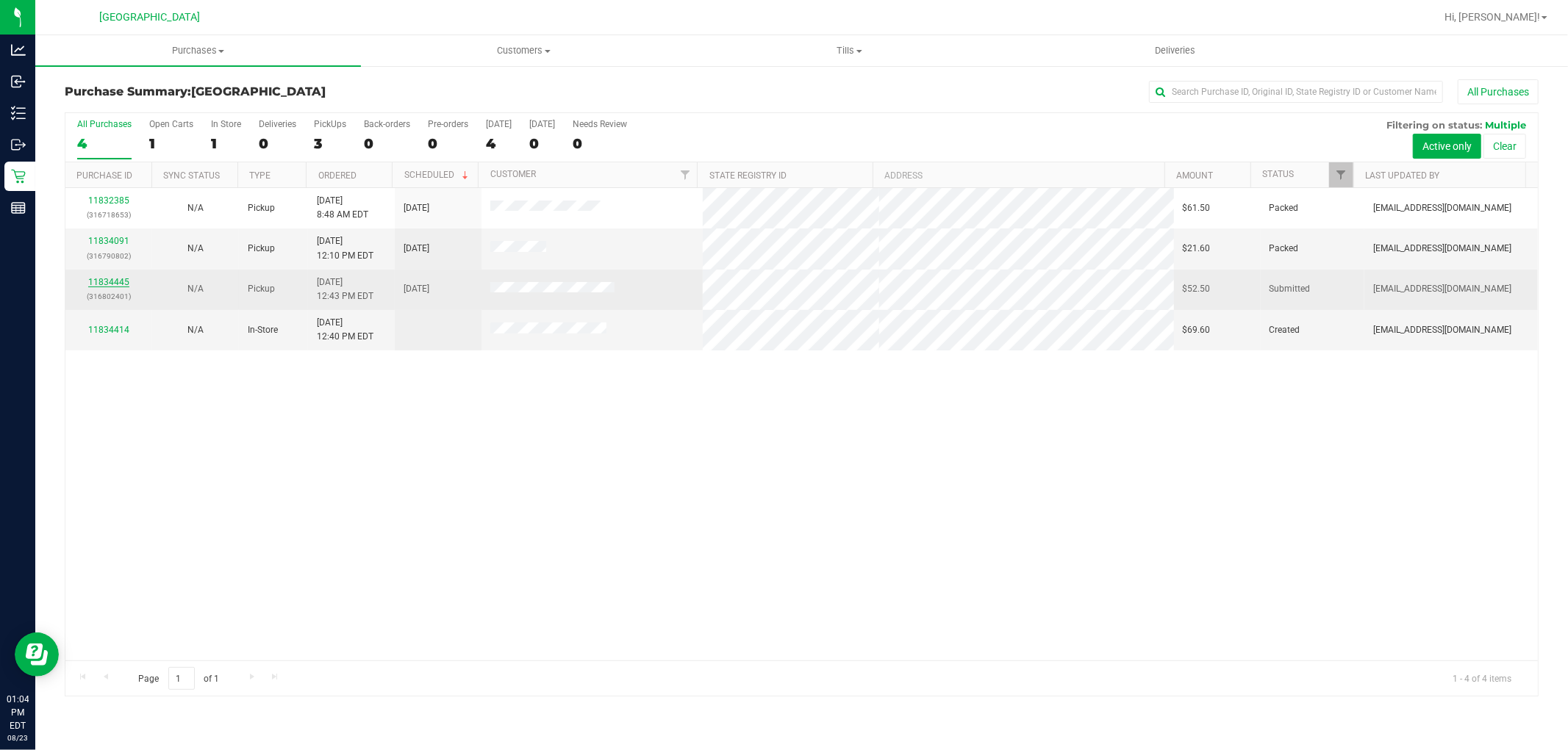
click at [113, 278] on link "11834445" at bounding box center [108, 283] width 41 height 11
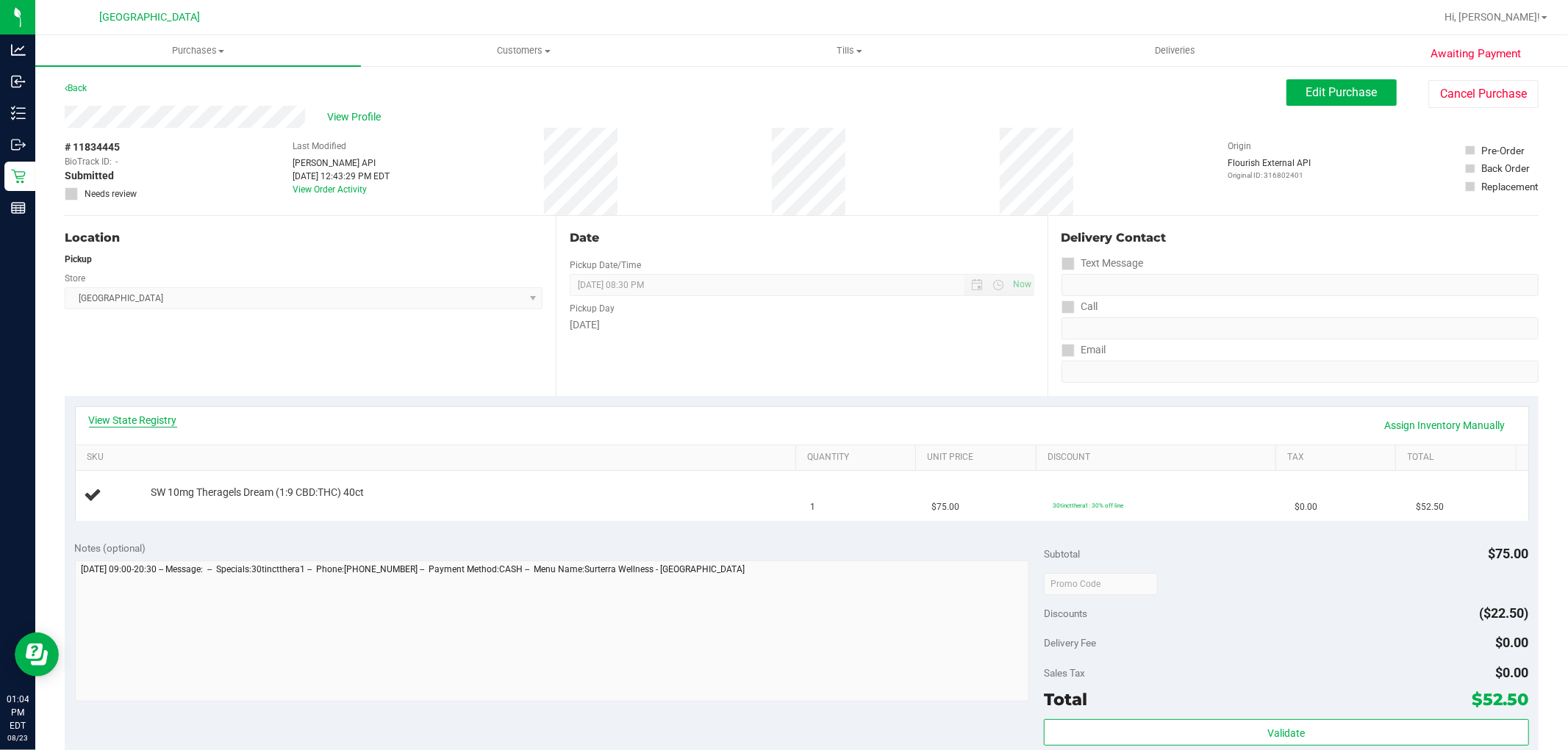
click at [157, 420] on link "View State Registry" at bounding box center [132, 421] width 88 height 15
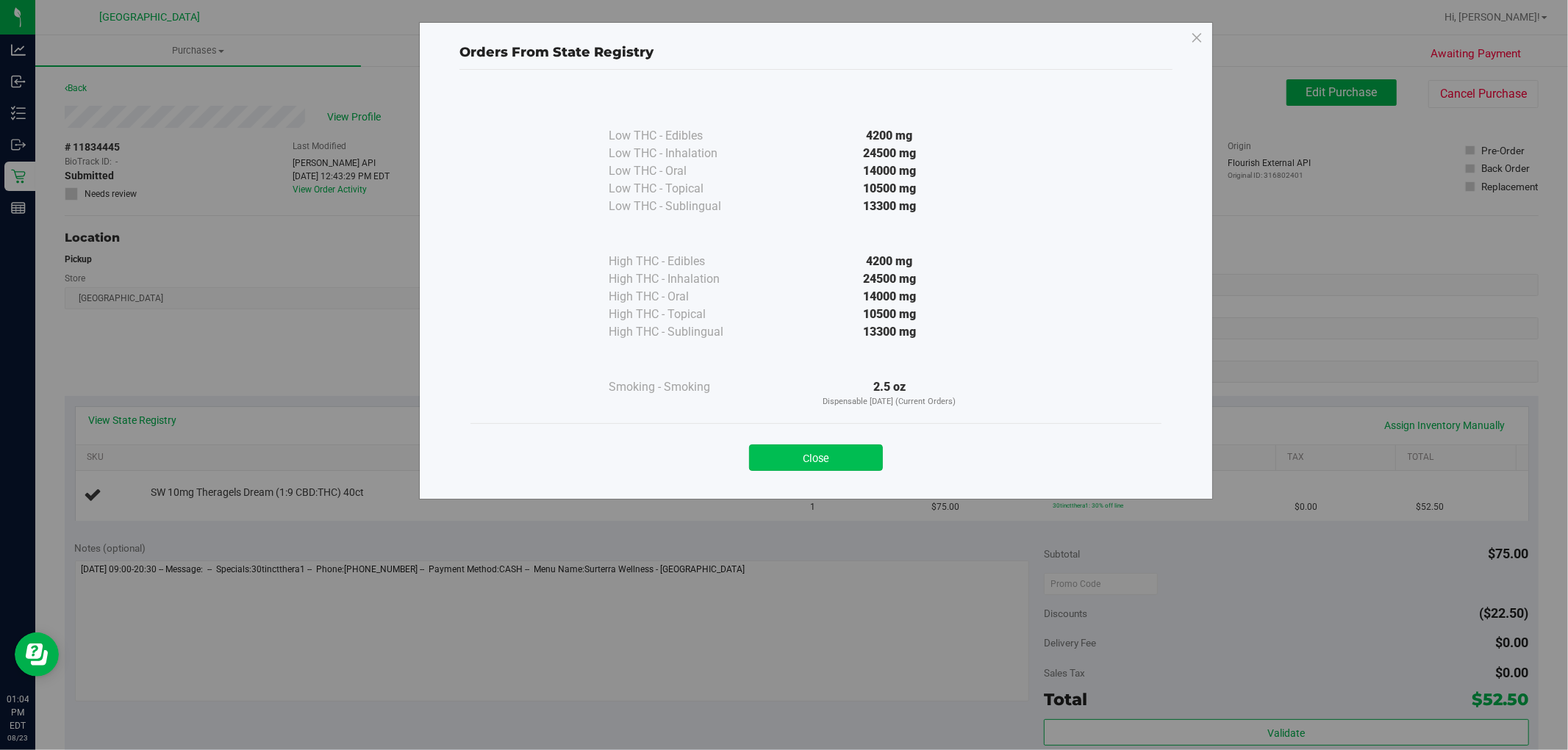
click at [767, 449] on button "Close" at bounding box center [816, 458] width 134 height 26
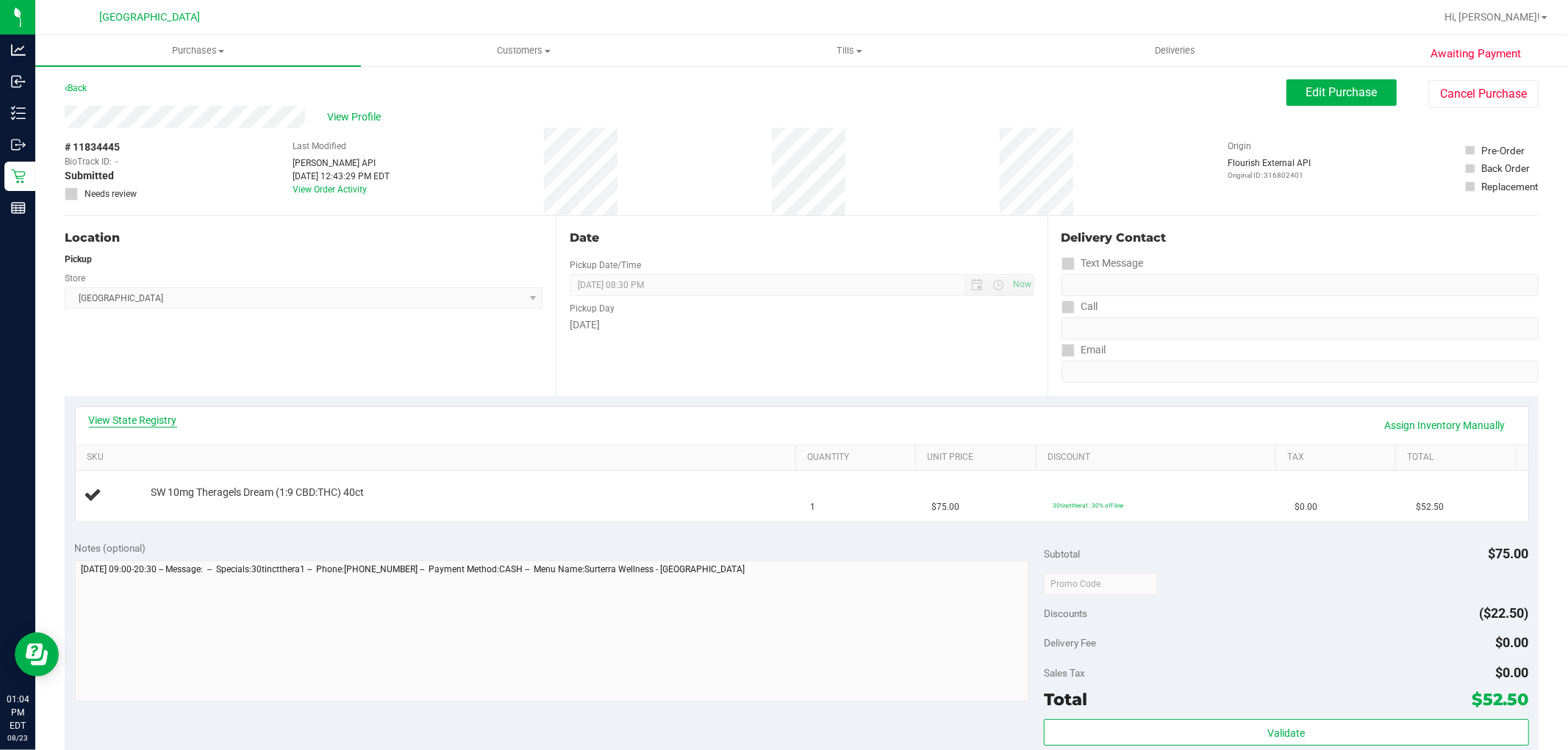
click at [159, 422] on link "View State Registry" at bounding box center [132, 421] width 88 height 15
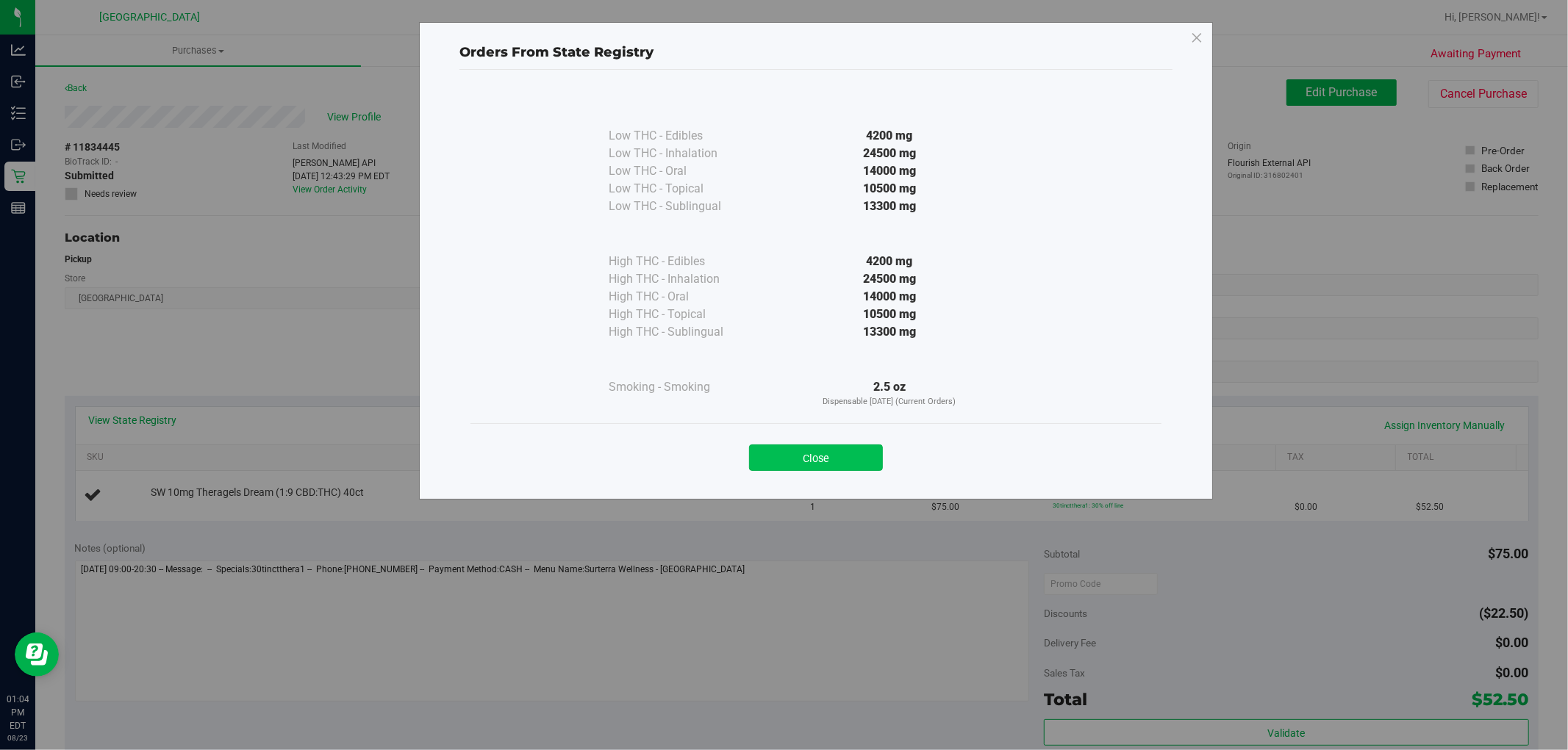
click at [825, 457] on button "Close" at bounding box center [816, 458] width 134 height 26
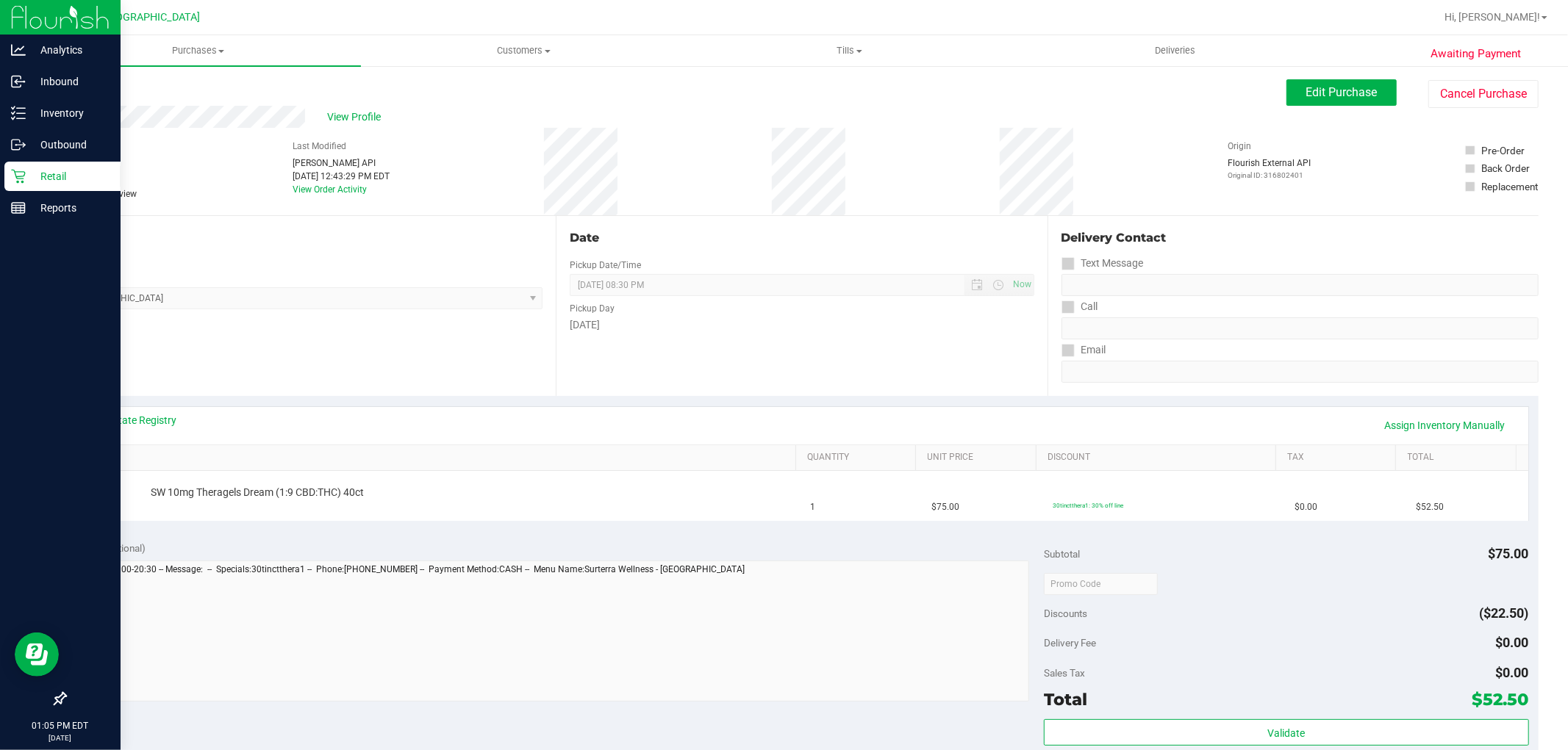
click at [13, 177] on icon at bounding box center [19, 177] width 15 height 15
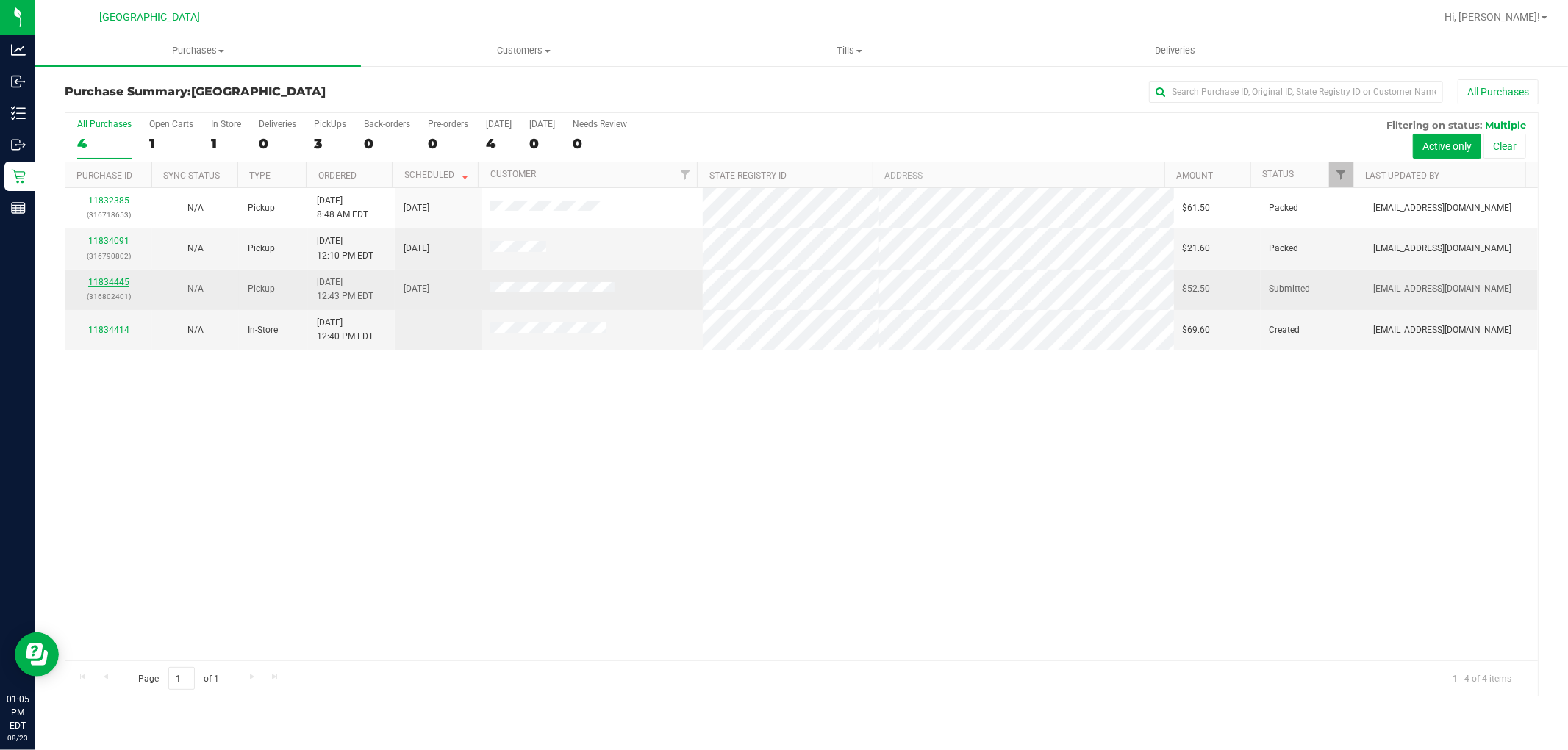
click at [104, 281] on link "11834445" at bounding box center [108, 283] width 41 height 11
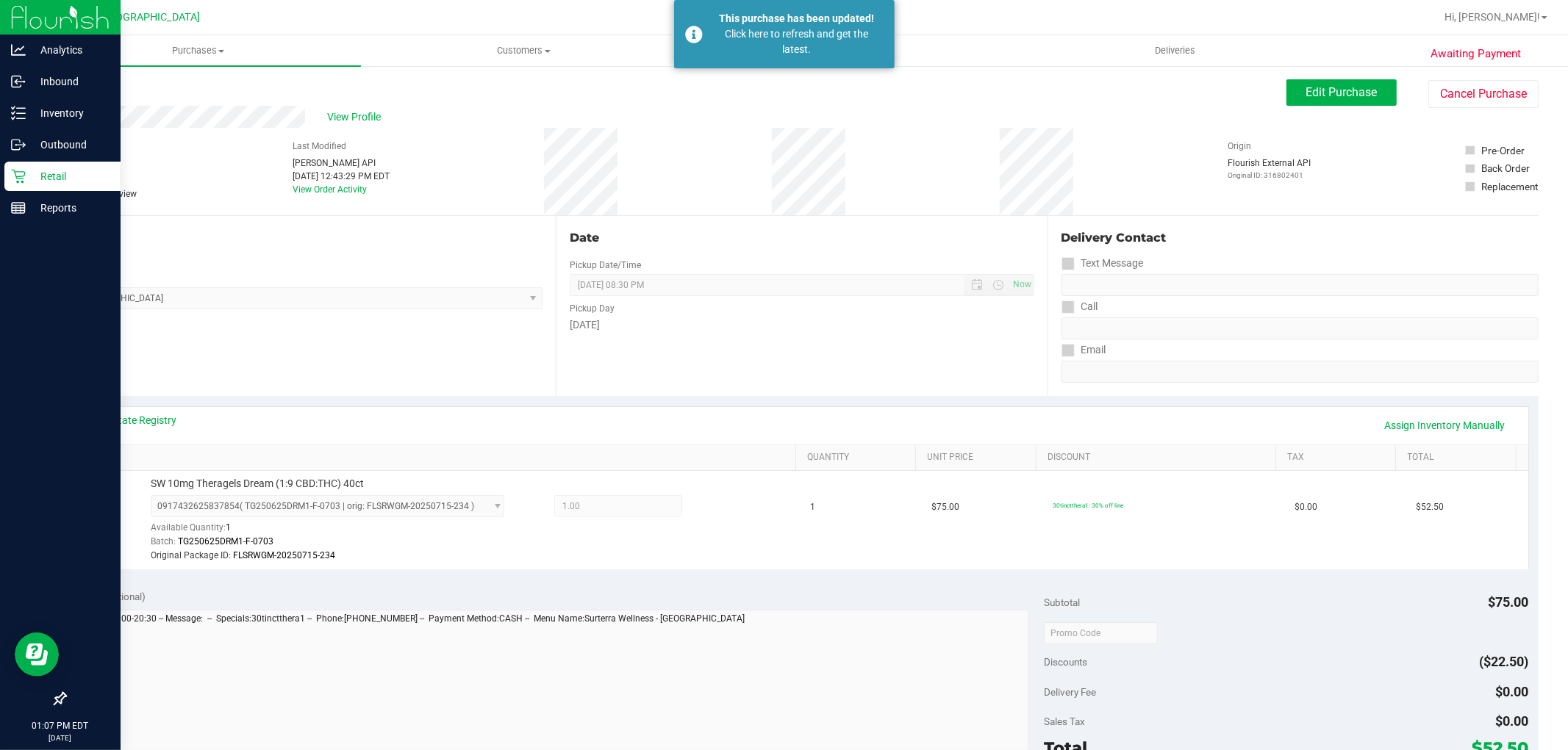
click at [26, 180] on p "Retail" at bounding box center [69, 176] width 88 height 17
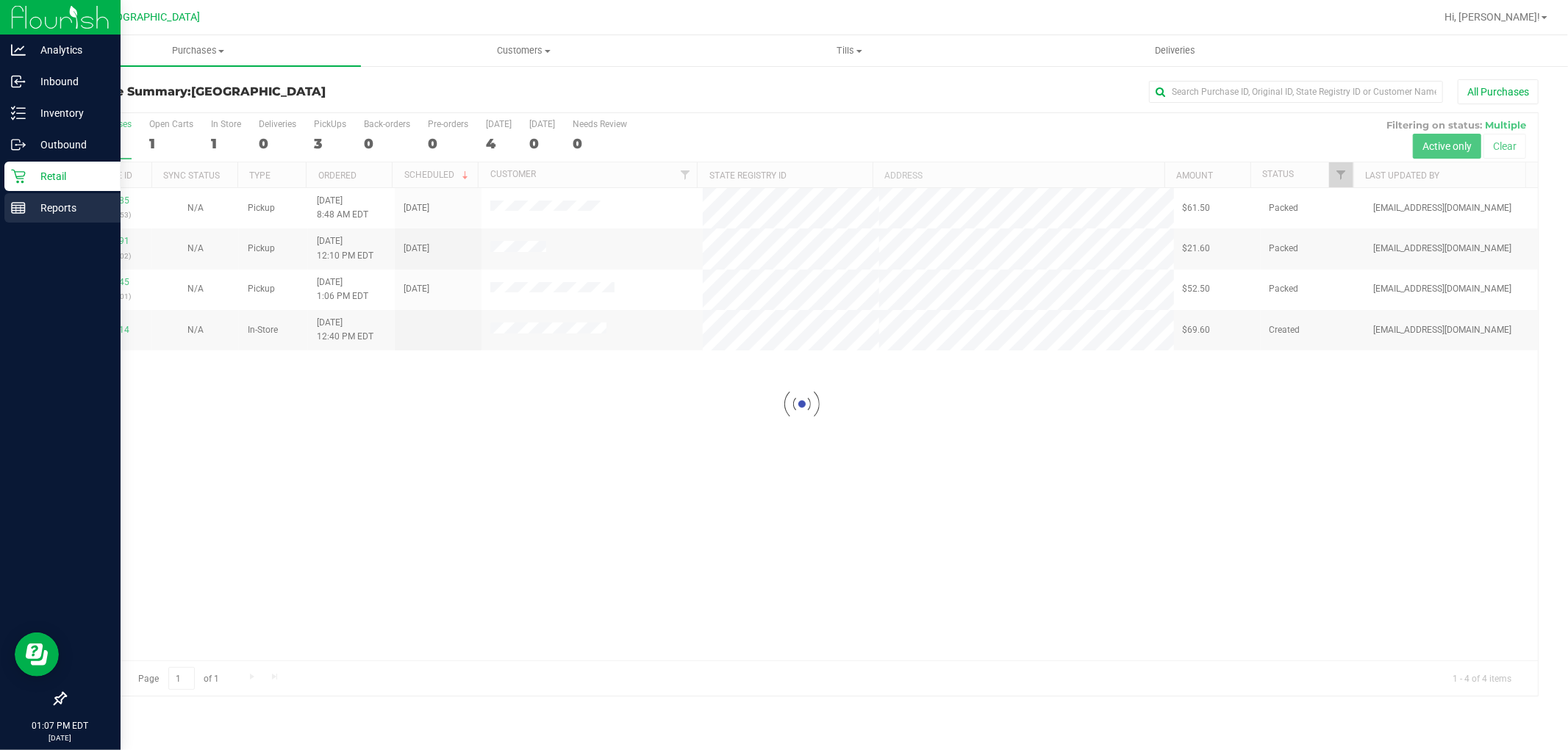
click at [52, 207] on p "Reports" at bounding box center [69, 207] width 88 height 17
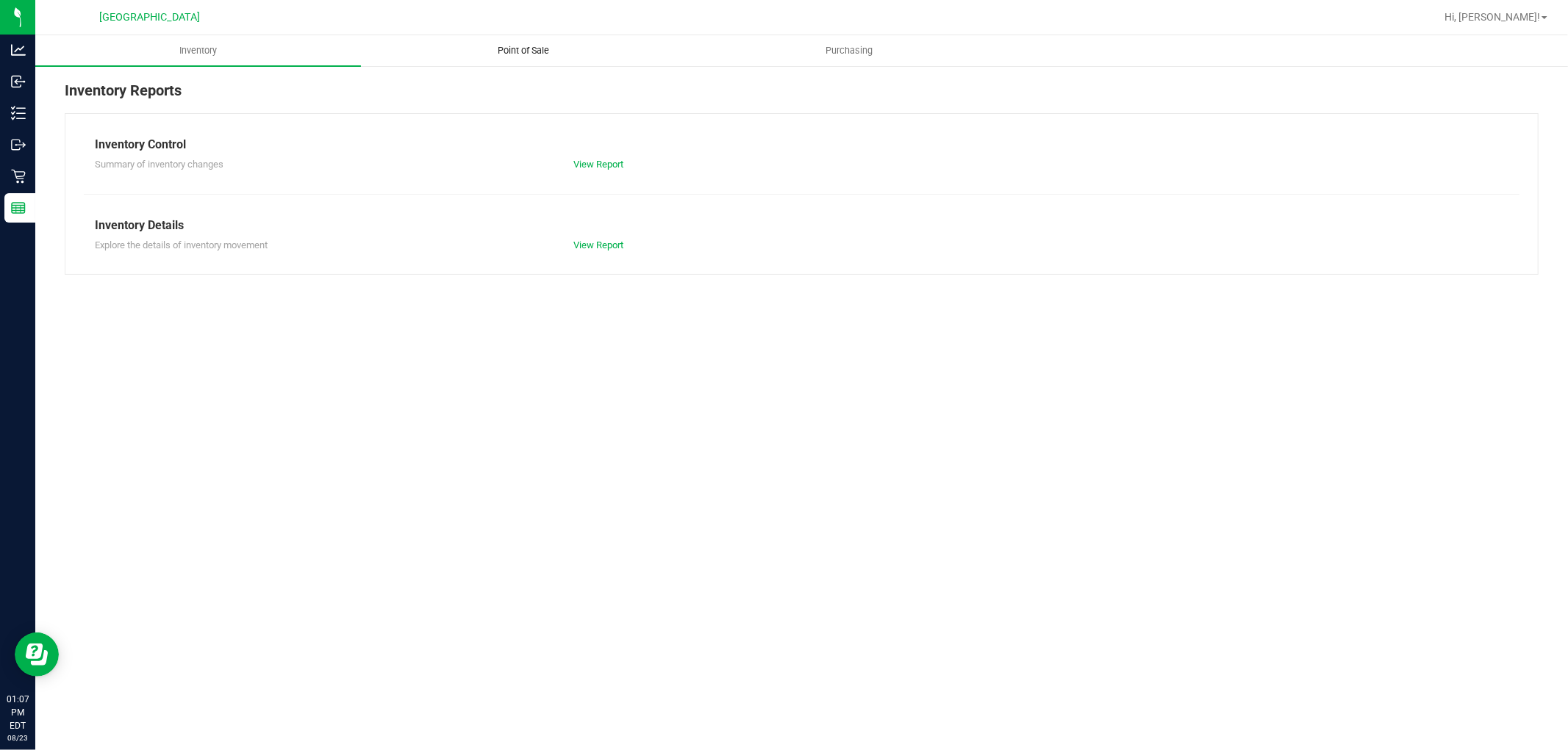
click at [545, 51] on span "Point of Sale" at bounding box center [524, 51] width 91 height 14
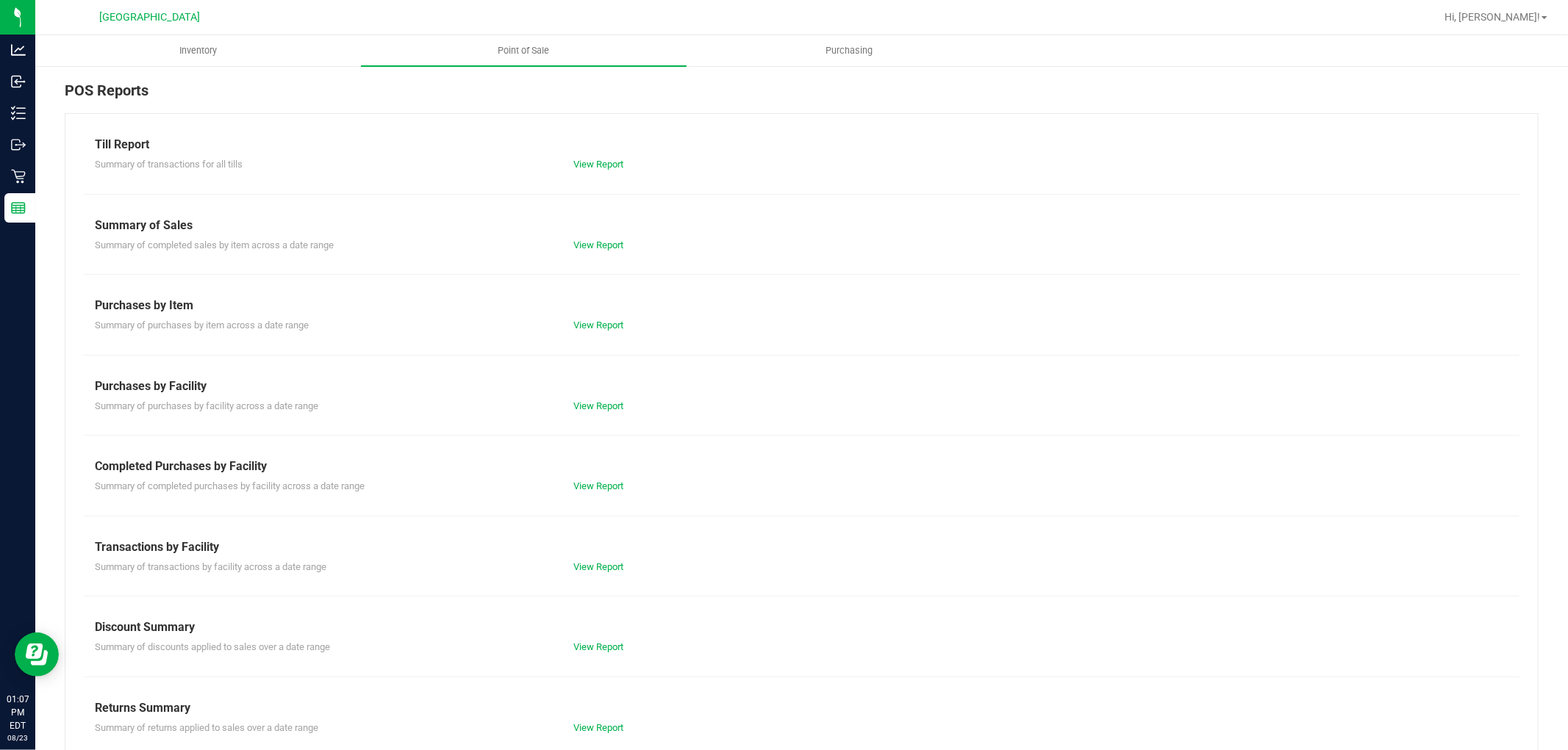
click at [584, 476] on div "Summary of completed purchases by facility across a date range View Report" at bounding box center [801, 485] width 1436 height 18
click at [585, 481] on link "View Report" at bounding box center [598, 485] width 50 height 11
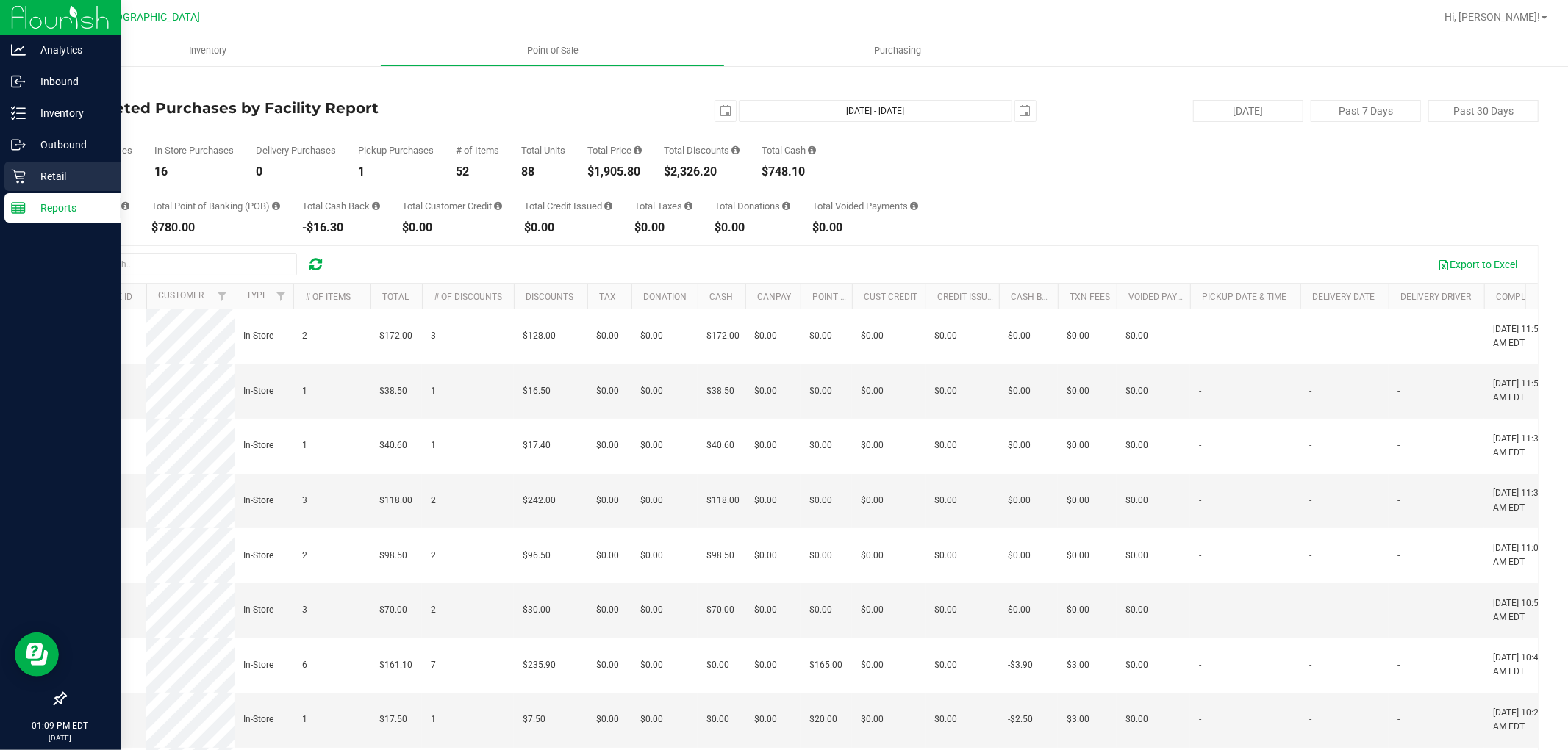
click at [8, 177] on div "Retail" at bounding box center [62, 176] width 116 height 29
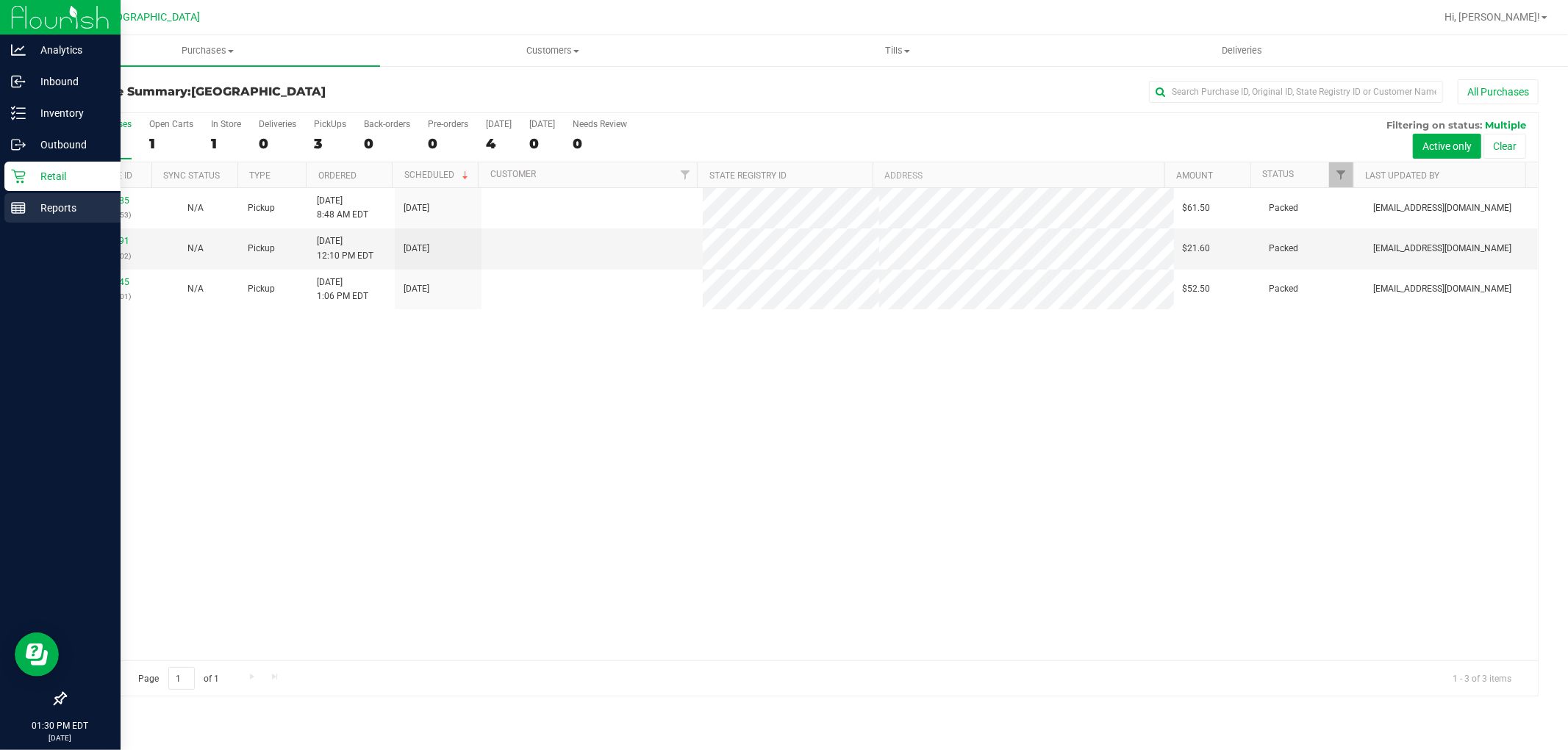
click at [12, 207] on rect at bounding box center [19, 208] width 14 height 11
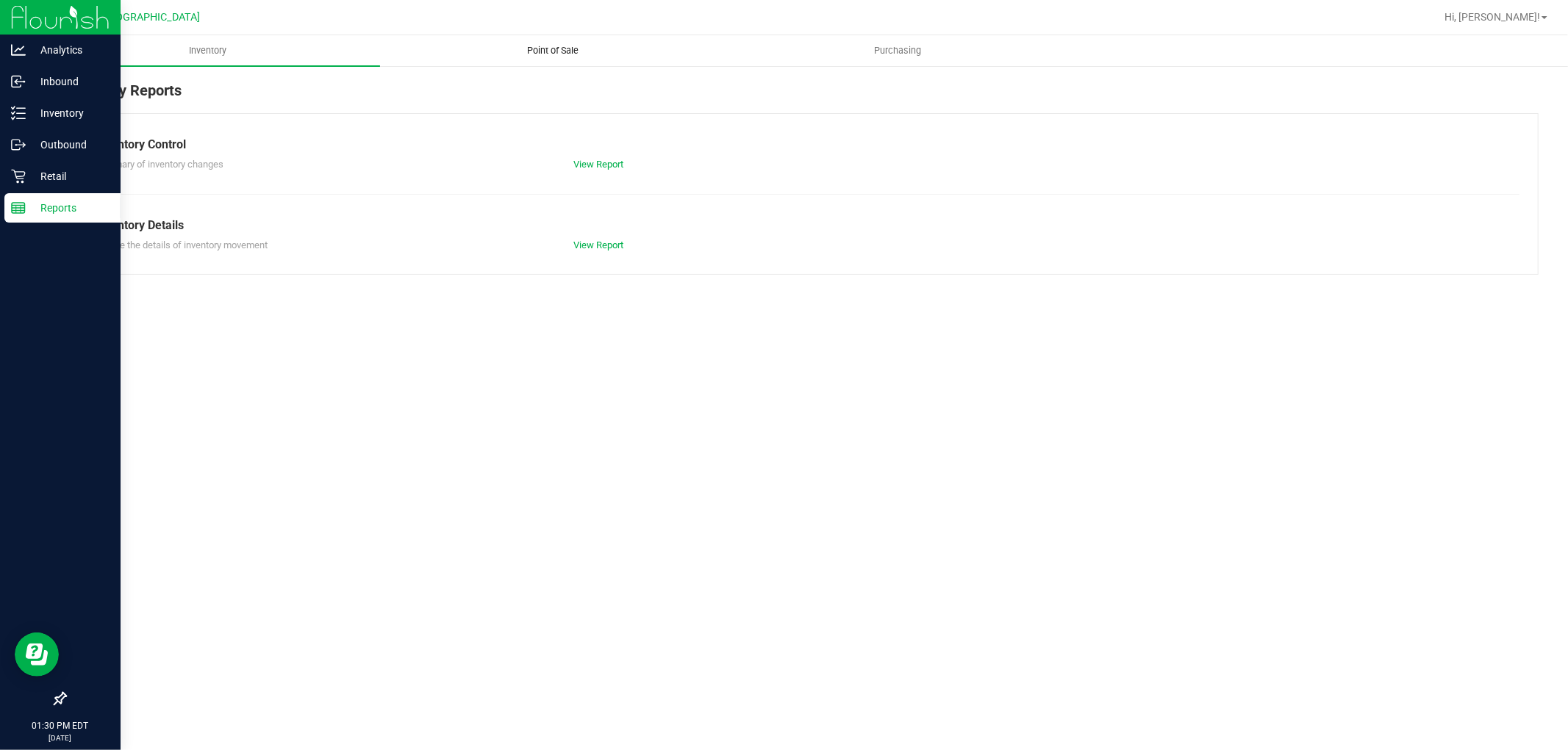
click at [554, 54] on span "Point of Sale" at bounding box center [552, 51] width 91 height 14
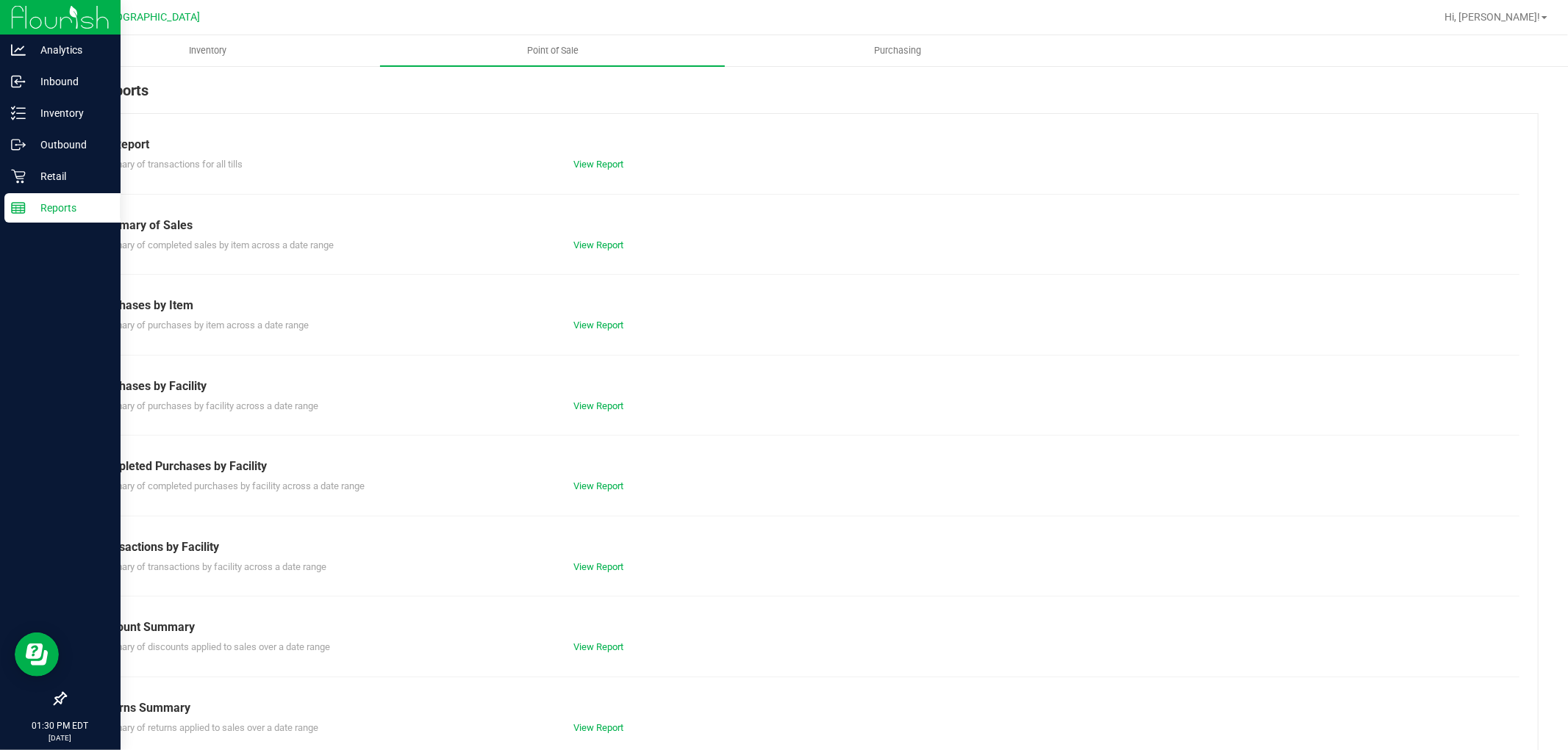
click at [589, 492] on div "View Report" at bounding box center [682, 487] width 239 height 15
click at [588, 485] on link "View Report" at bounding box center [598, 485] width 50 height 11
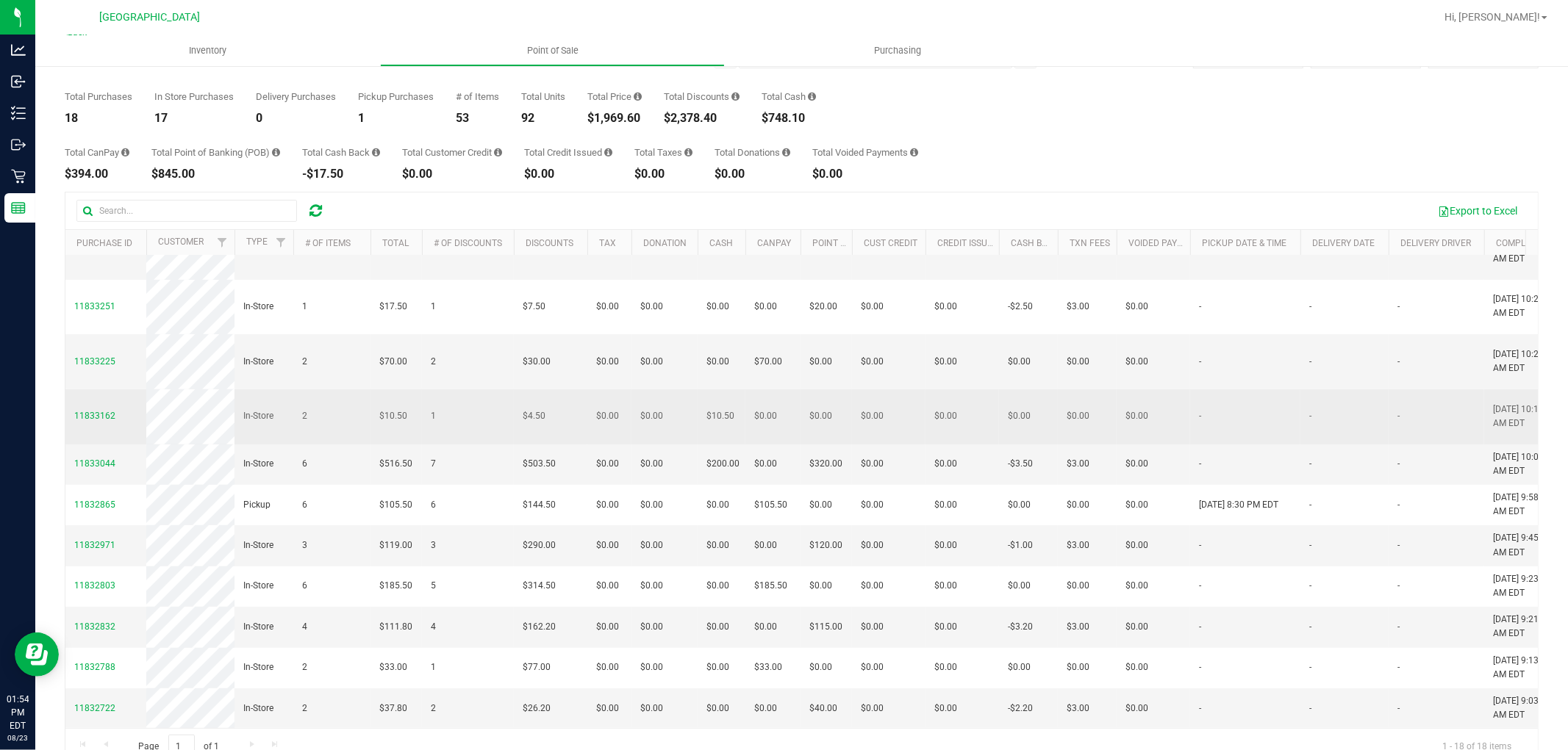
scroll to position [83, 0]
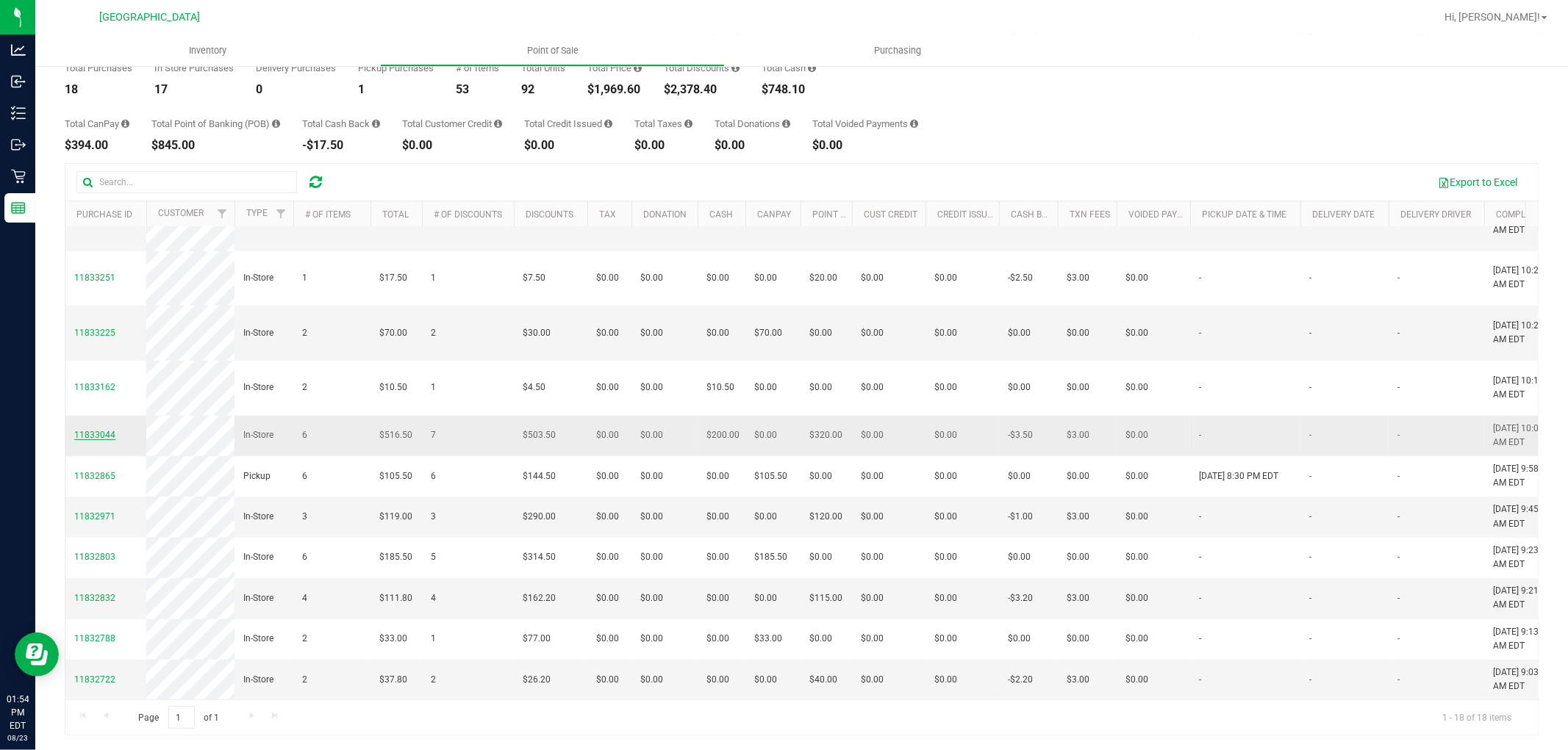
click at [100, 430] on span "11833044" at bounding box center [95, 435] width 41 height 11
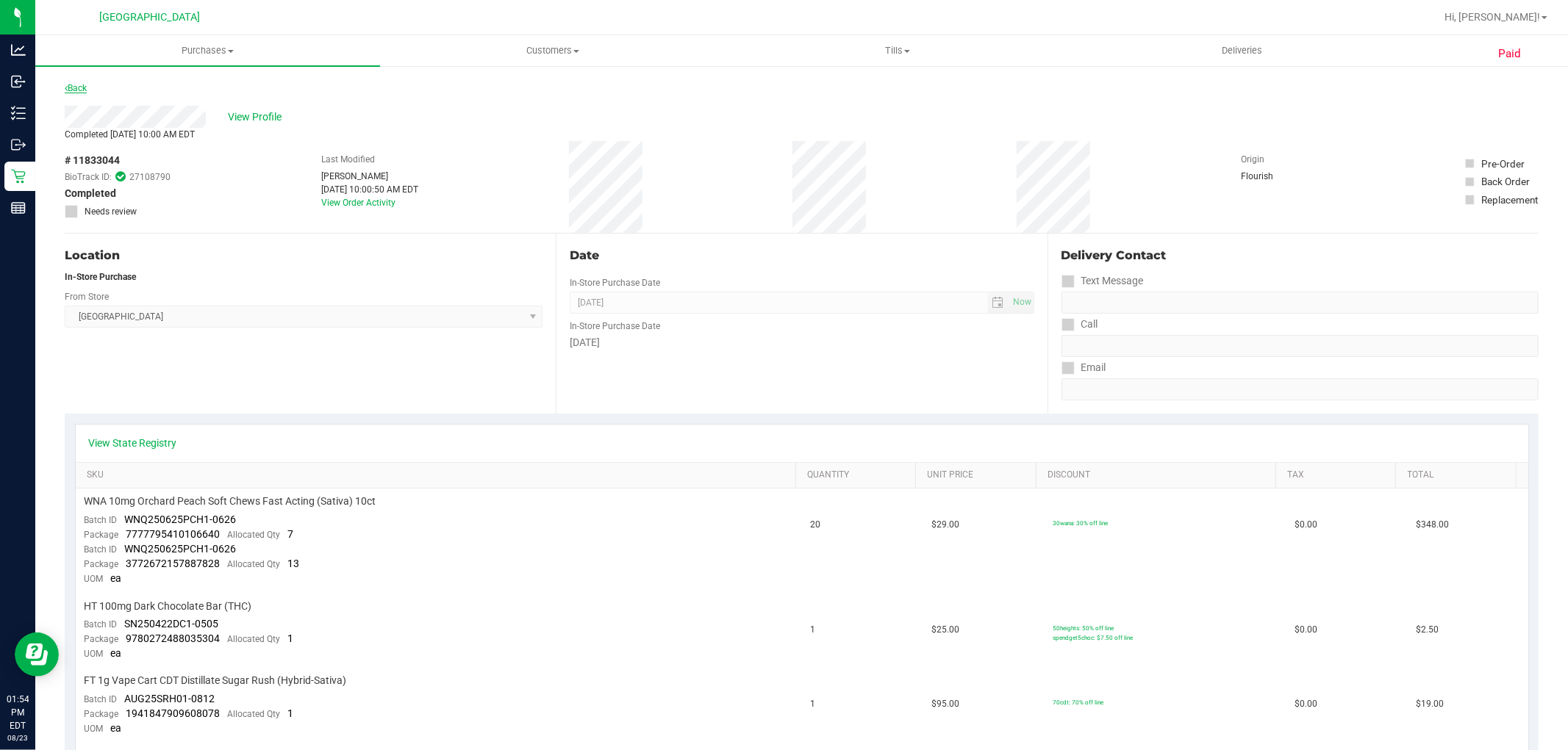
click at [77, 83] on link "Back" at bounding box center [75, 88] width 22 height 11
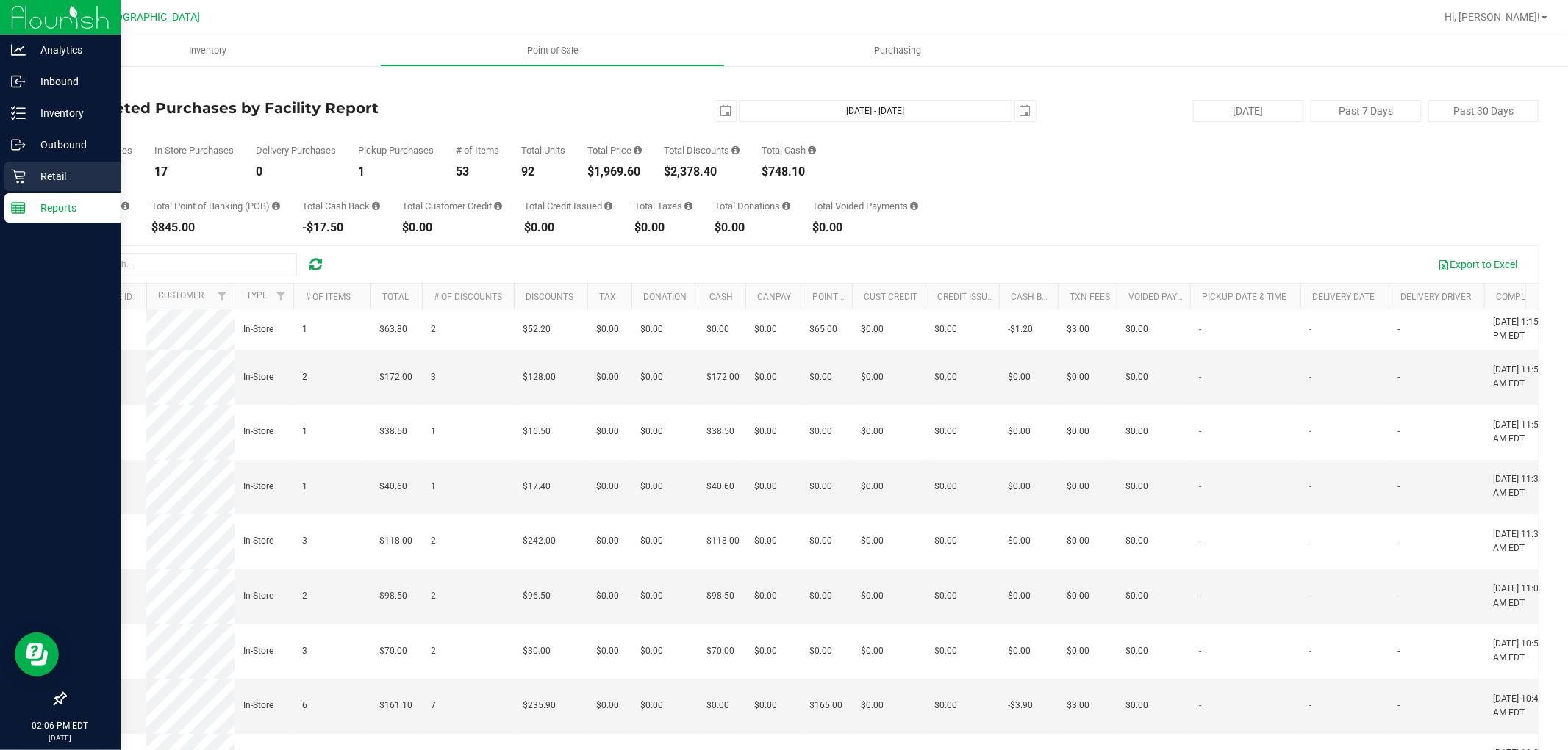
click at [11, 183] on icon at bounding box center [19, 177] width 15 height 15
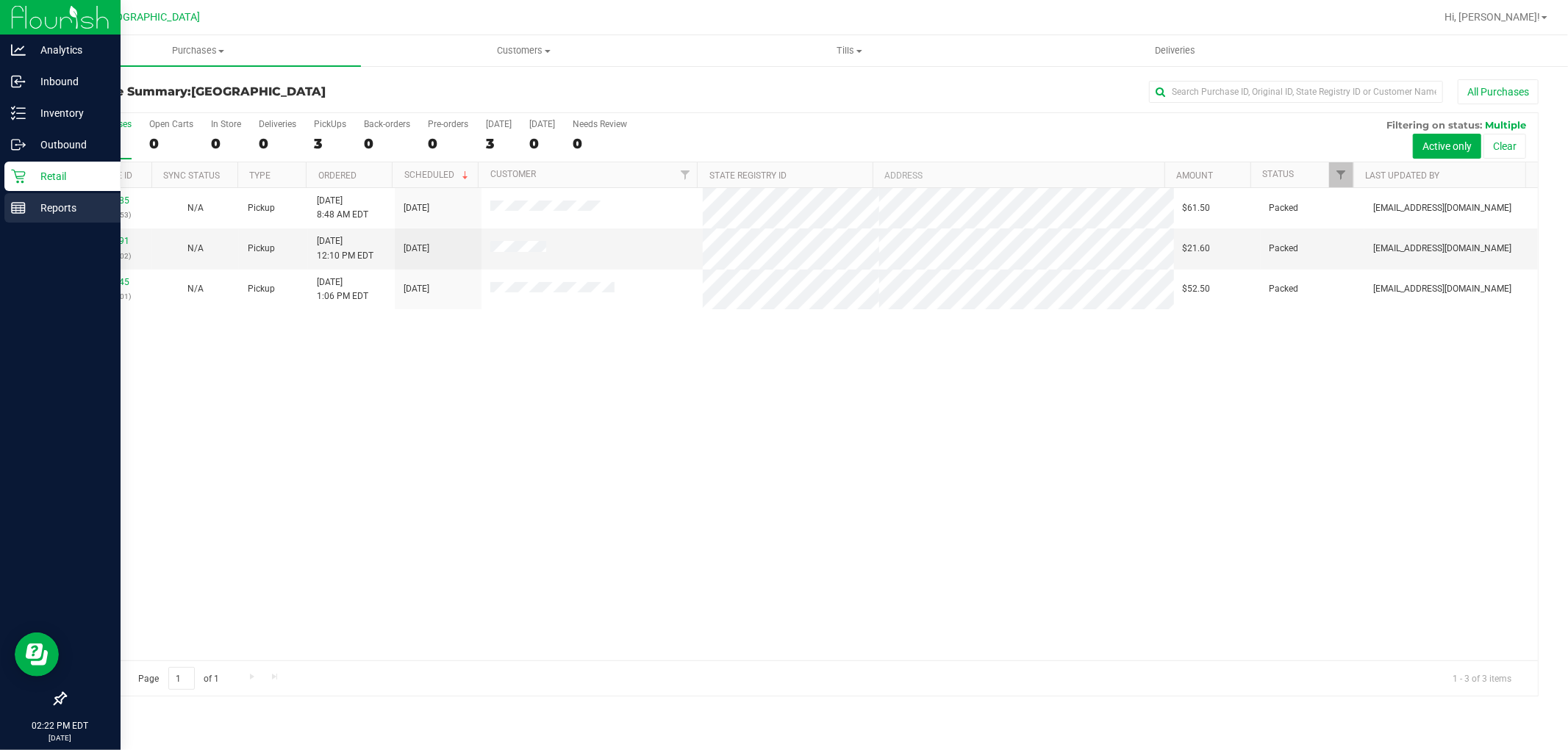
click at [53, 206] on p "Reports" at bounding box center [69, 207] width 88 height 17
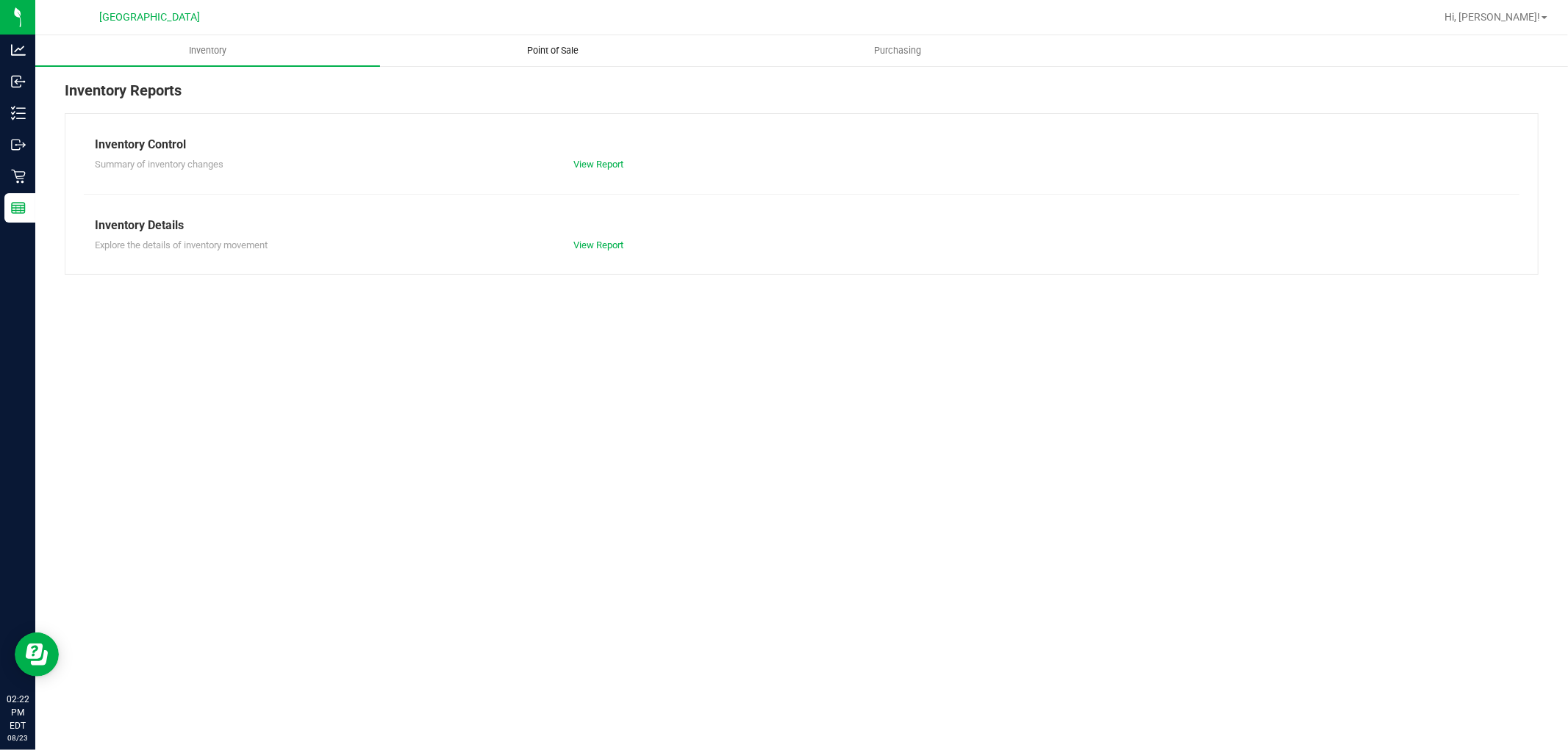
click at [551, 47] on span "Point of Sale" at bounding box center [552, 51] width 91 height 14
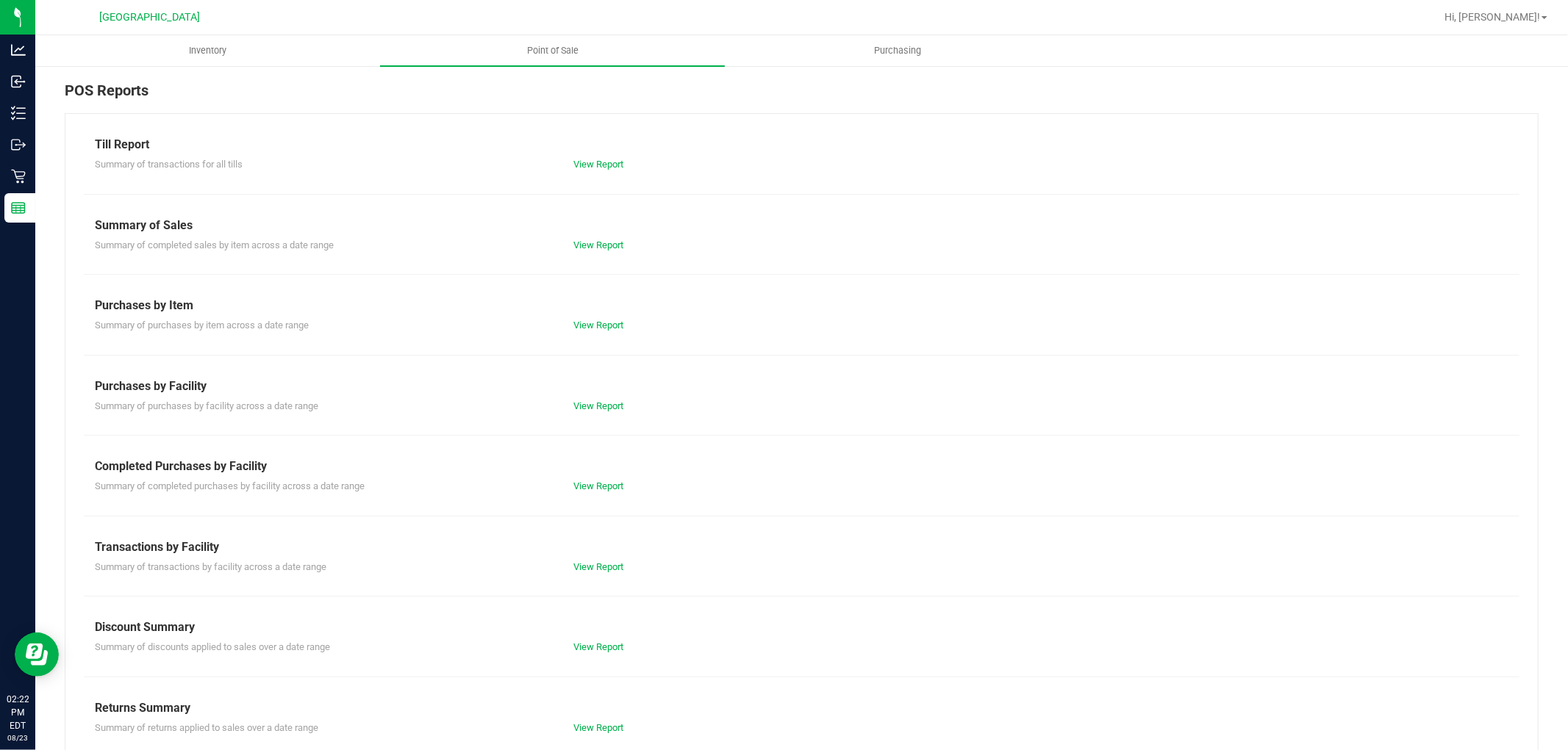
click at [579, 473] on div "Completed Purchases by Facility" at bounding box center [801, 466] width 1413 height 17
click at [588, 491] on link "View Report" at bounding box center [598, 485] width 50 height 11
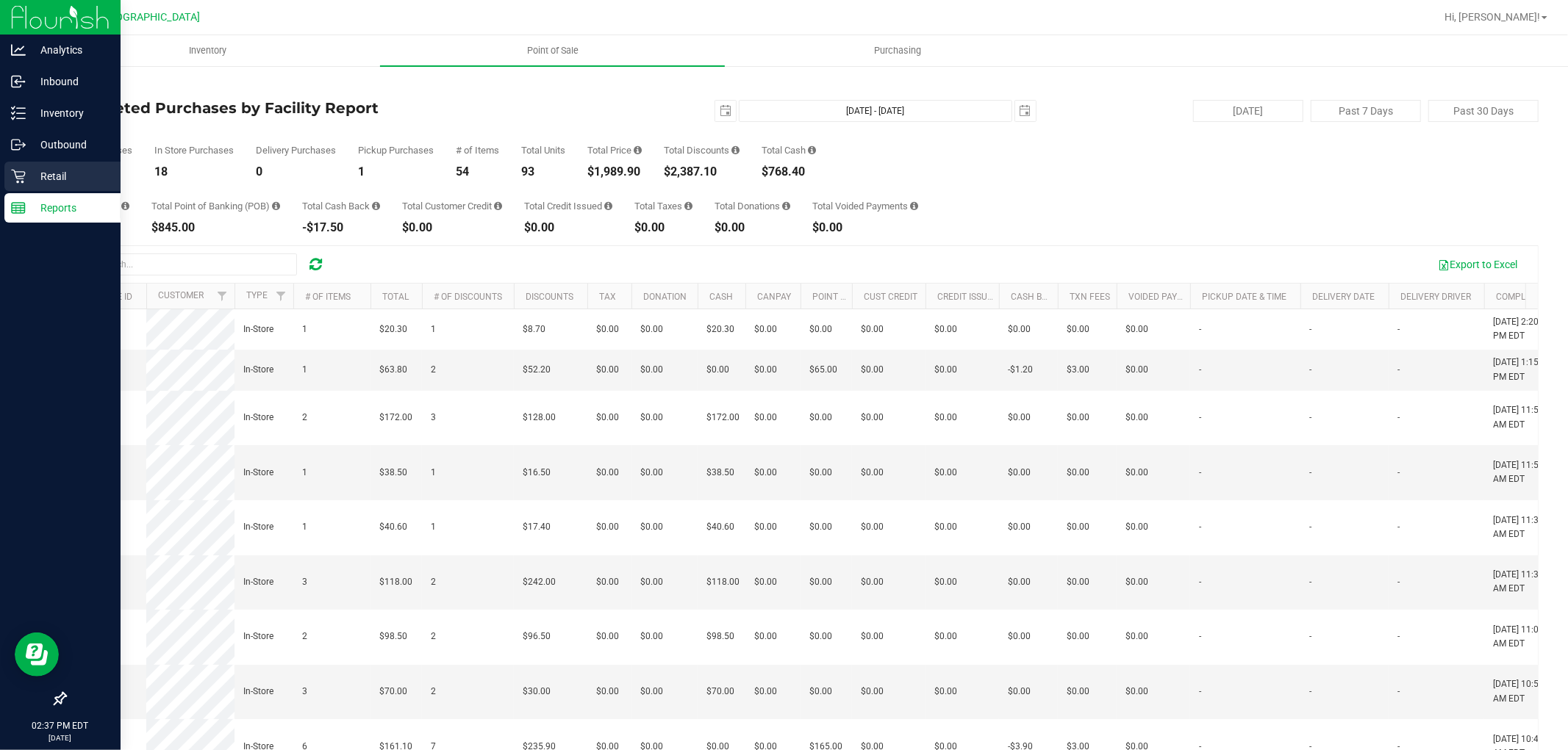
click at [23, 175] on icon at bounding box center [19, 177] width 15 height 15
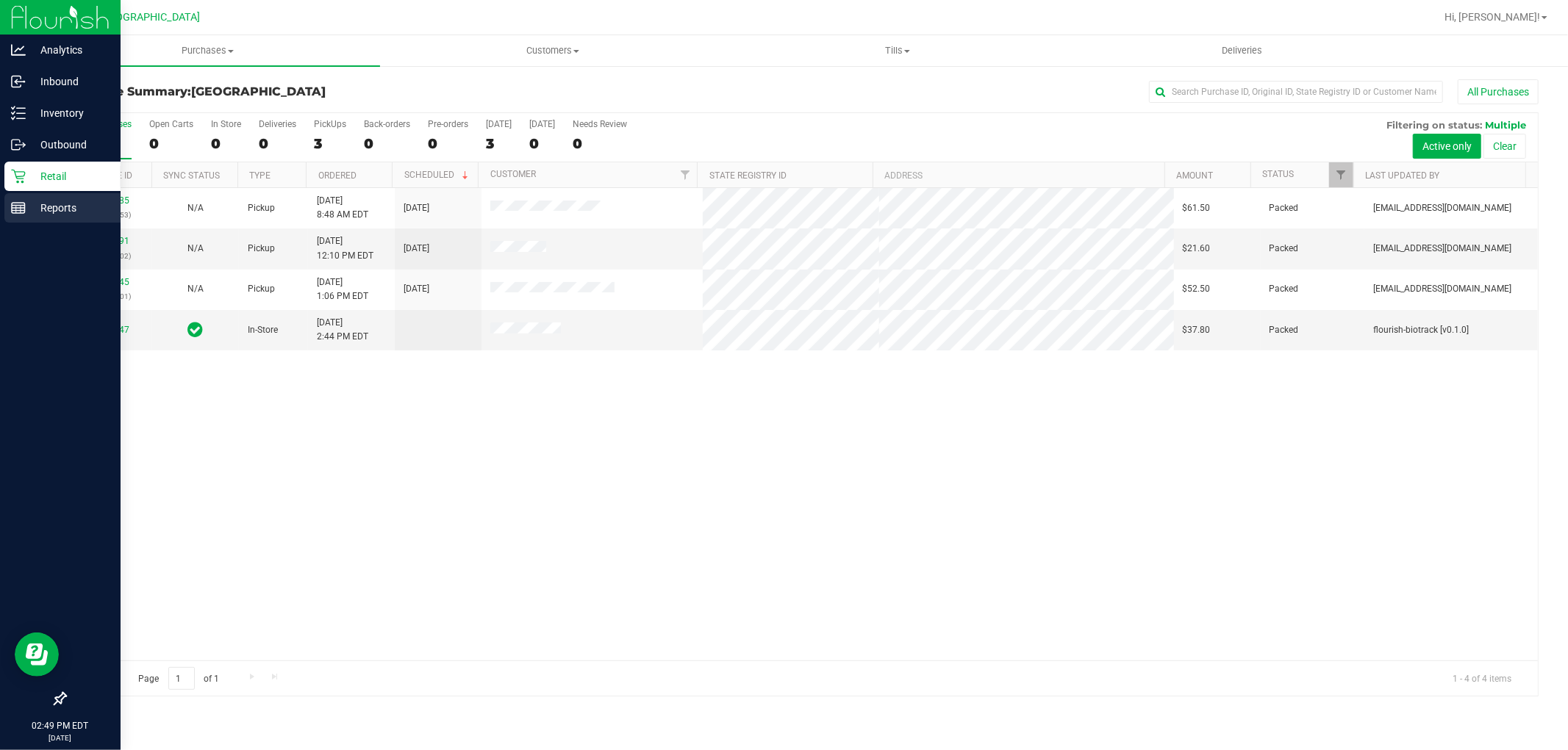
click at [47, 214] on p "Reports" at bounding box center [69, 207] width 88 height 17
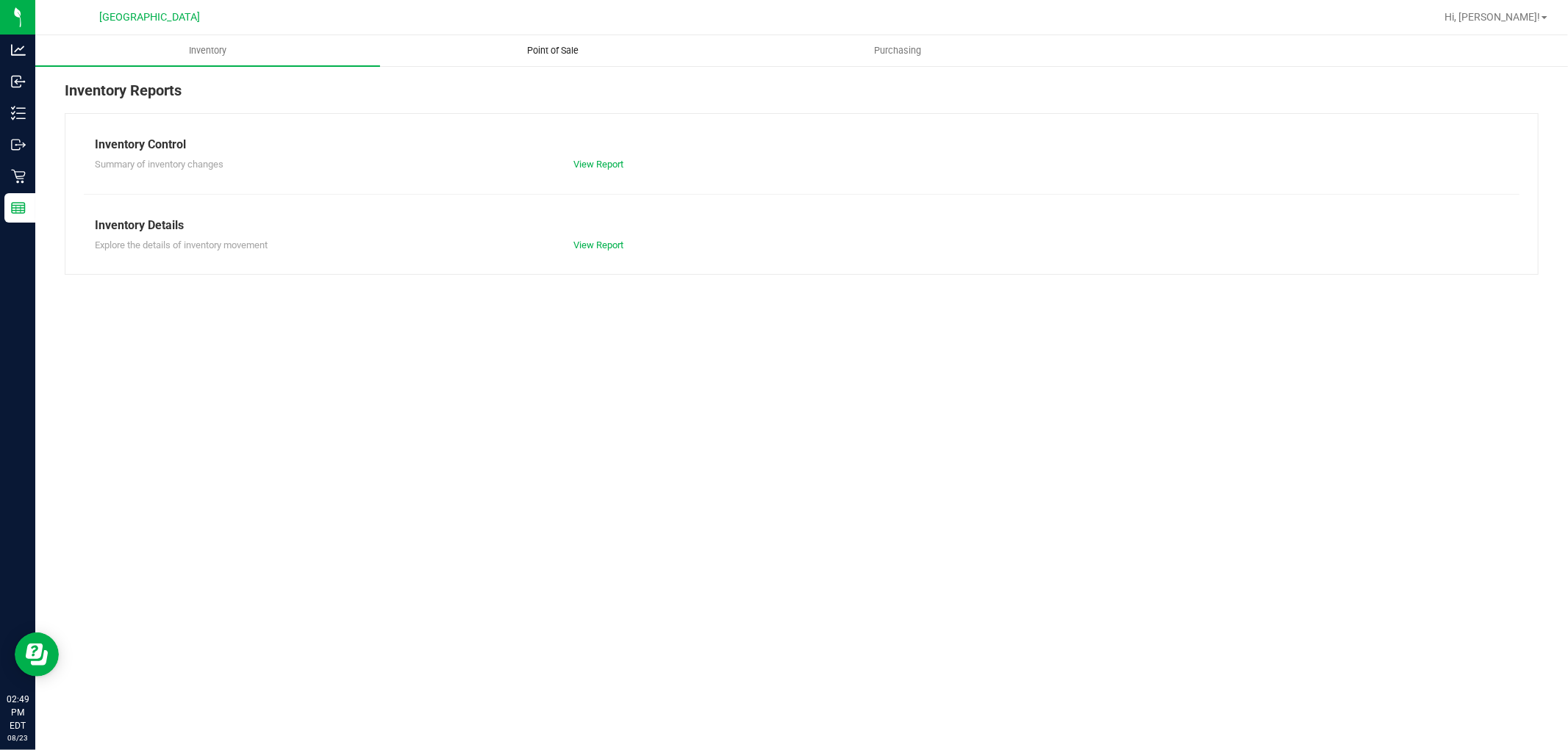
click at [534, 47] on span "Point of Sale" at bounding box center [552, 51] width 91 height 14
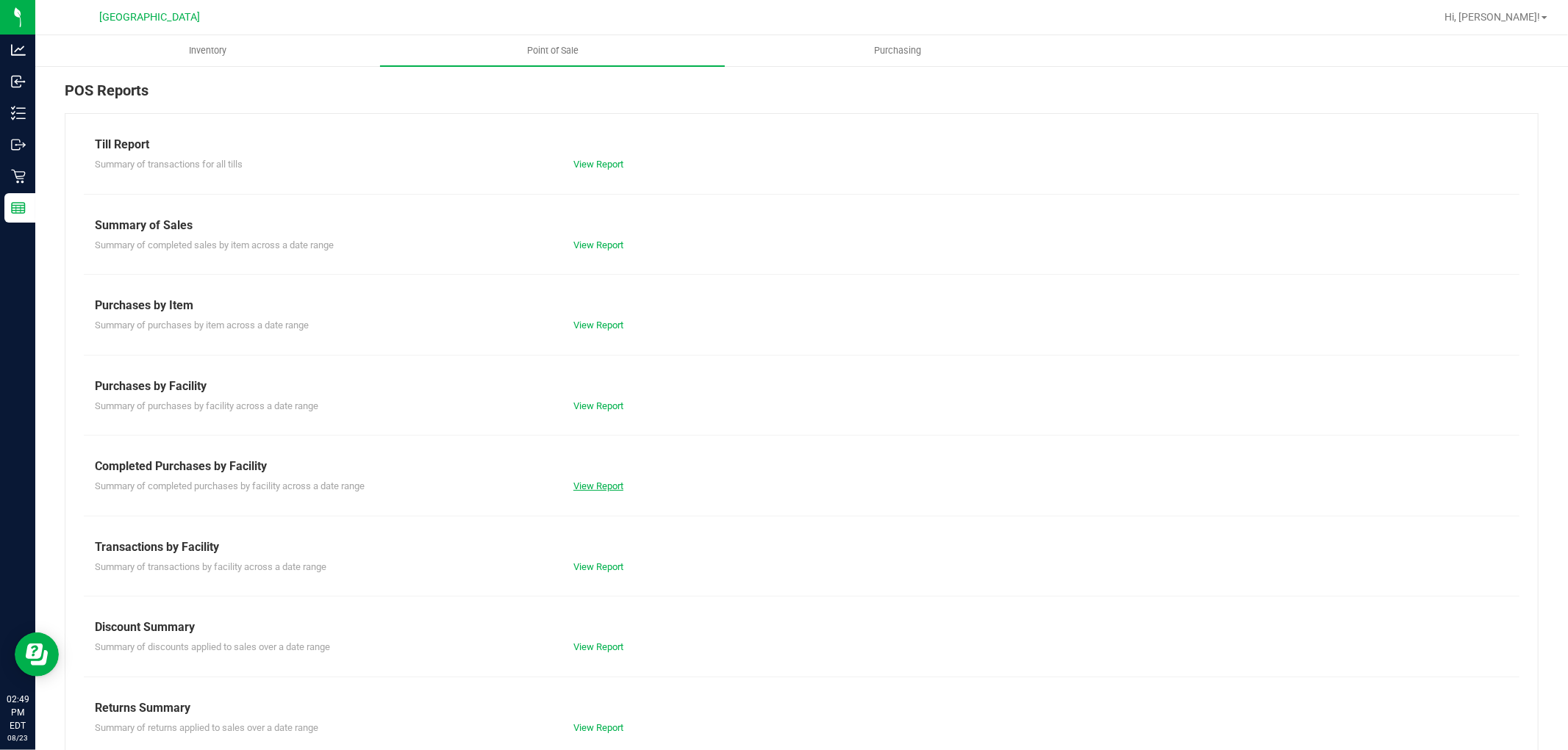
click at [592, 491] on link "View Report" at bounding box center [598, 485] width 50 height 11
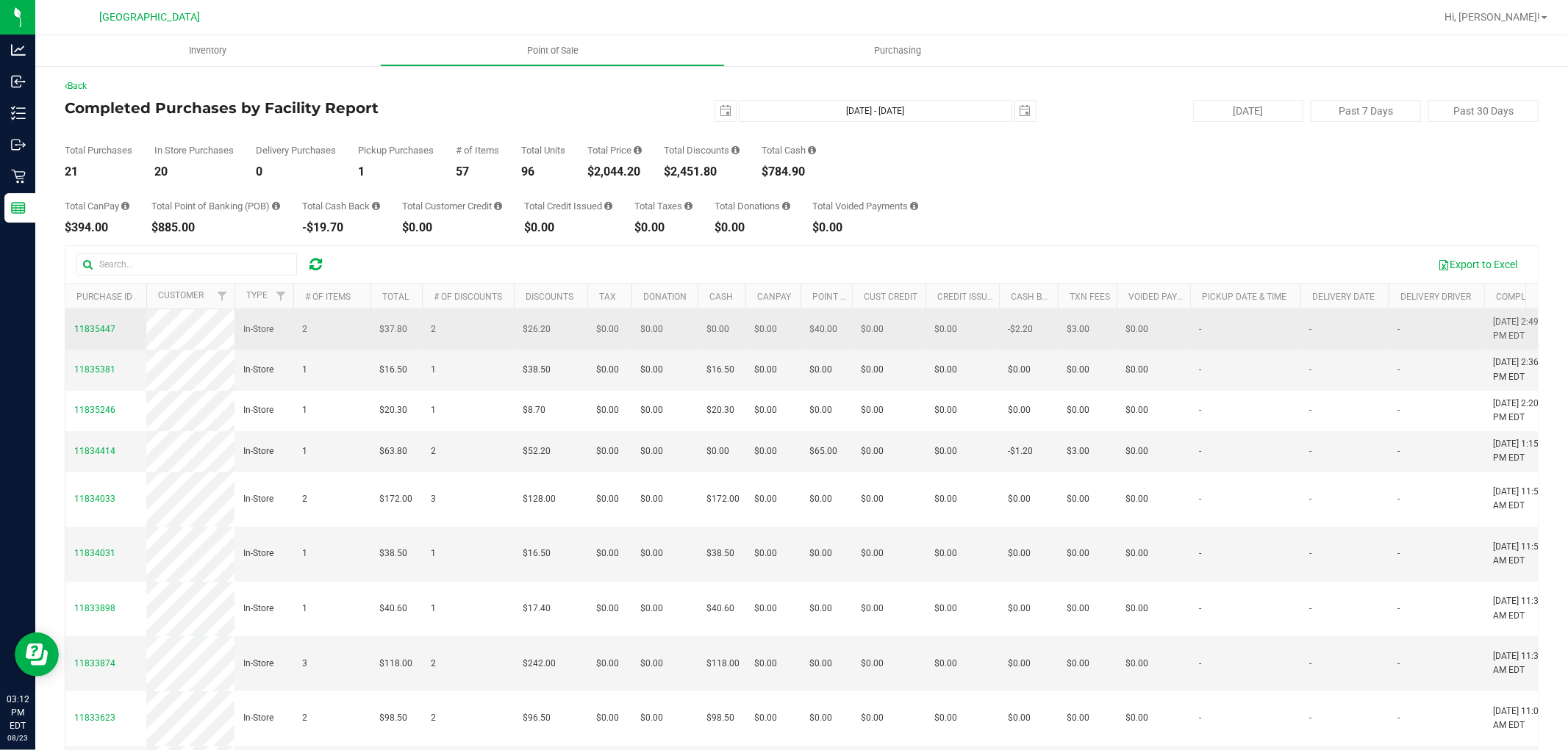
drag, startPoint x: 1327, startPoint y: 451, endPoint x: 130, endPoint y: 349, distance: 1201.3
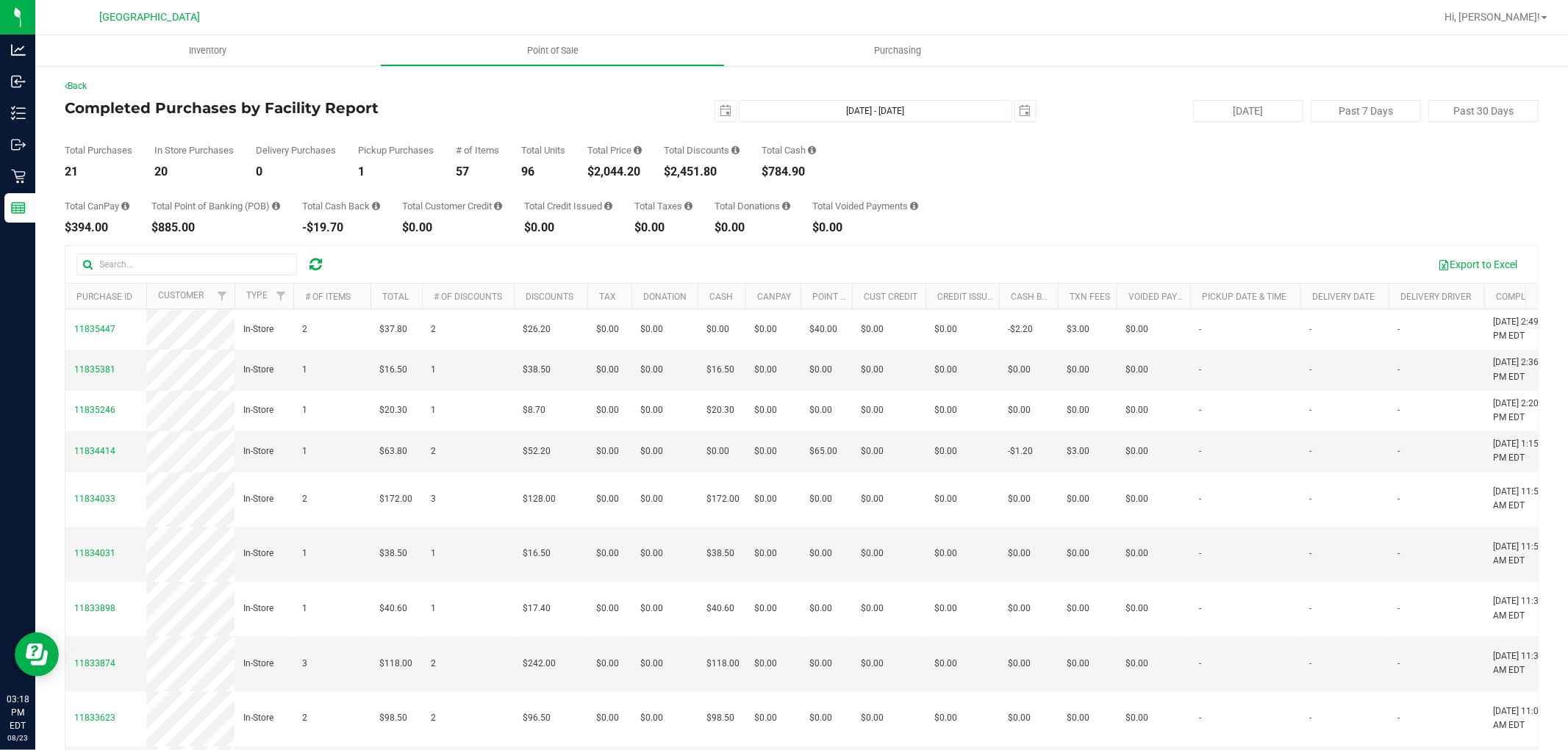
click at [1169, 195] on div "Total CanPay $394.00 Total Point of Banking (POB) $885.00 Total Cash Back -$19.…" at bounding box center [801, 206] width 1474 height 56
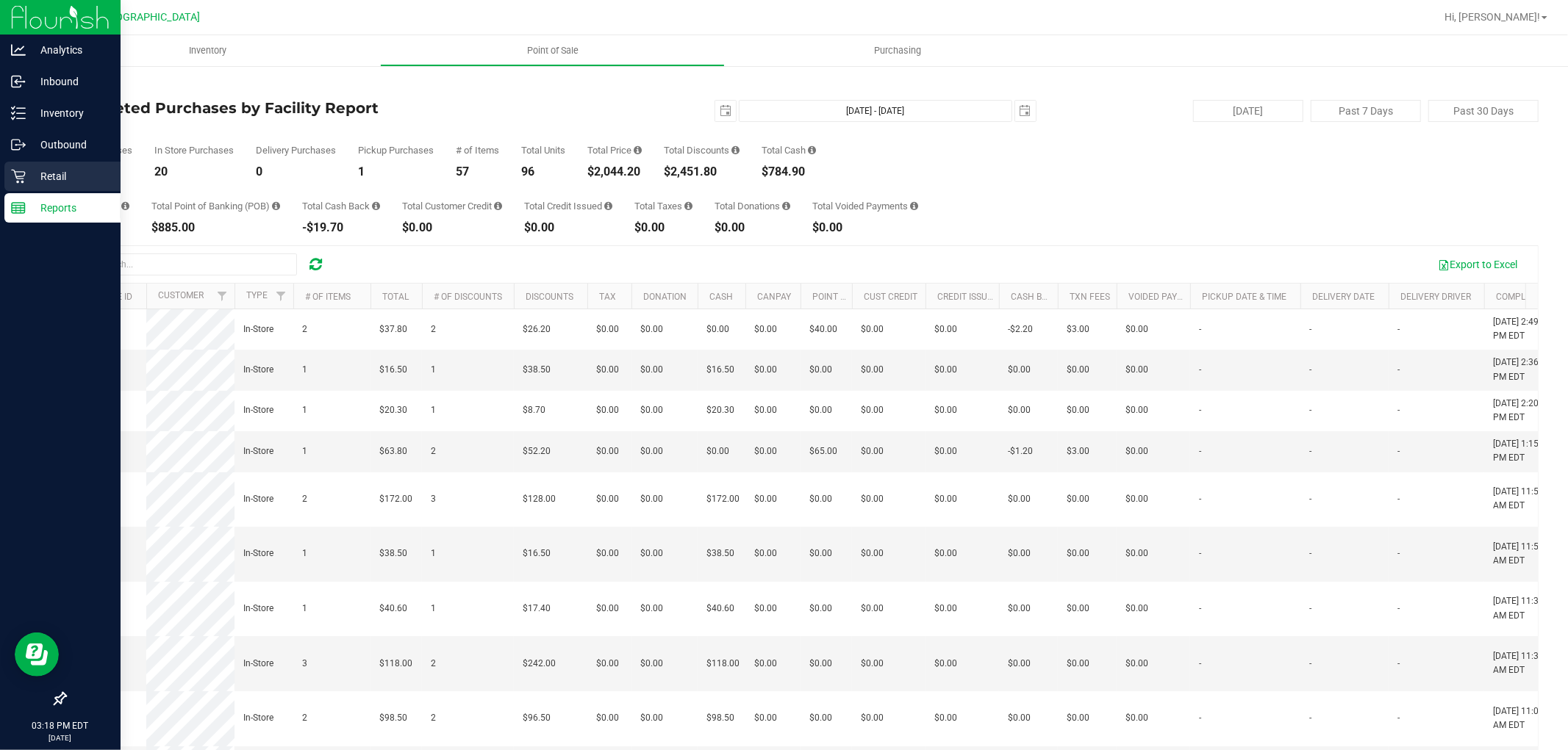
click at [31, 184] on p "Retail" at bounding box center [69, 176] width 88 height 17
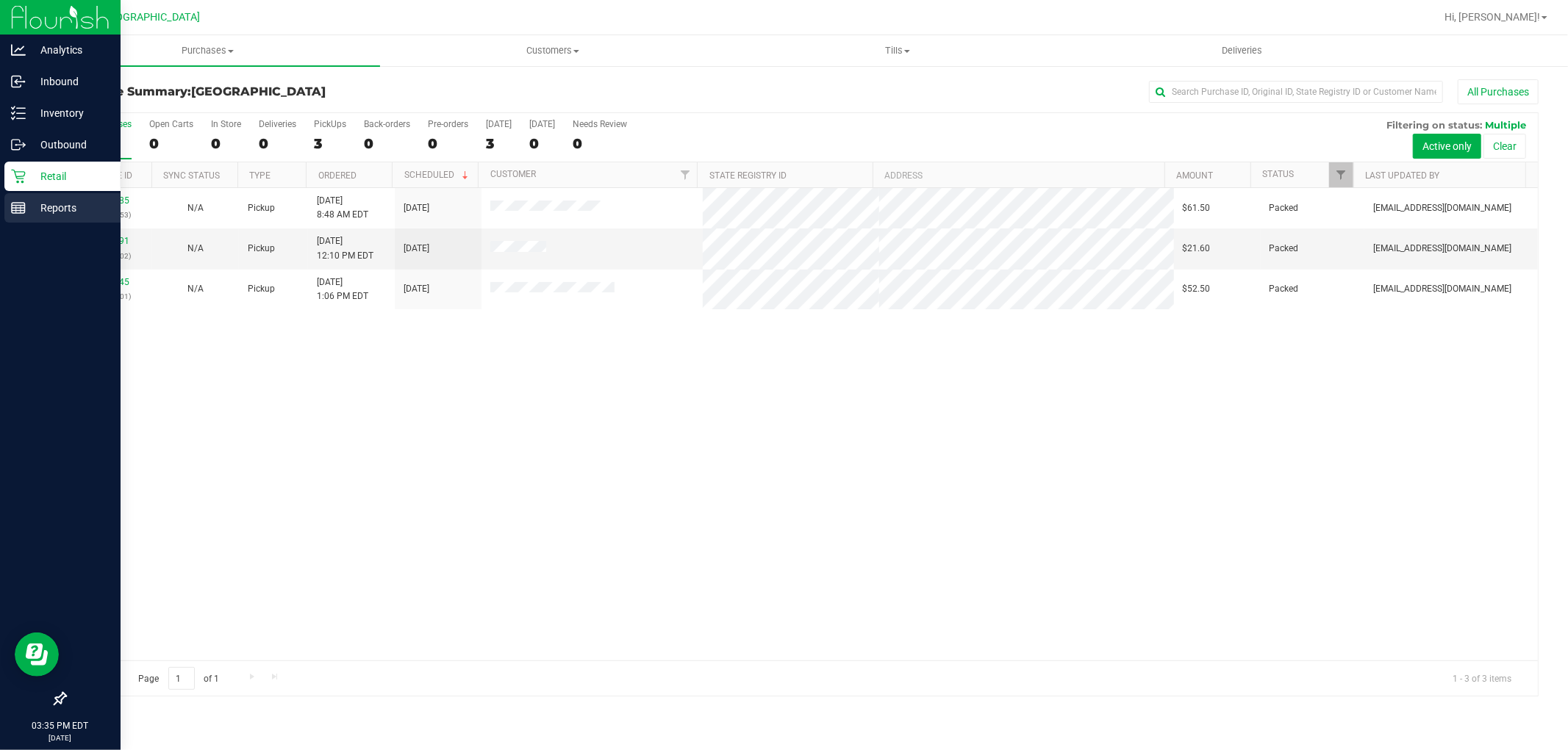
click at [39, 203] on p "Reports" at bounding box center [69, 207] width 88 height 17
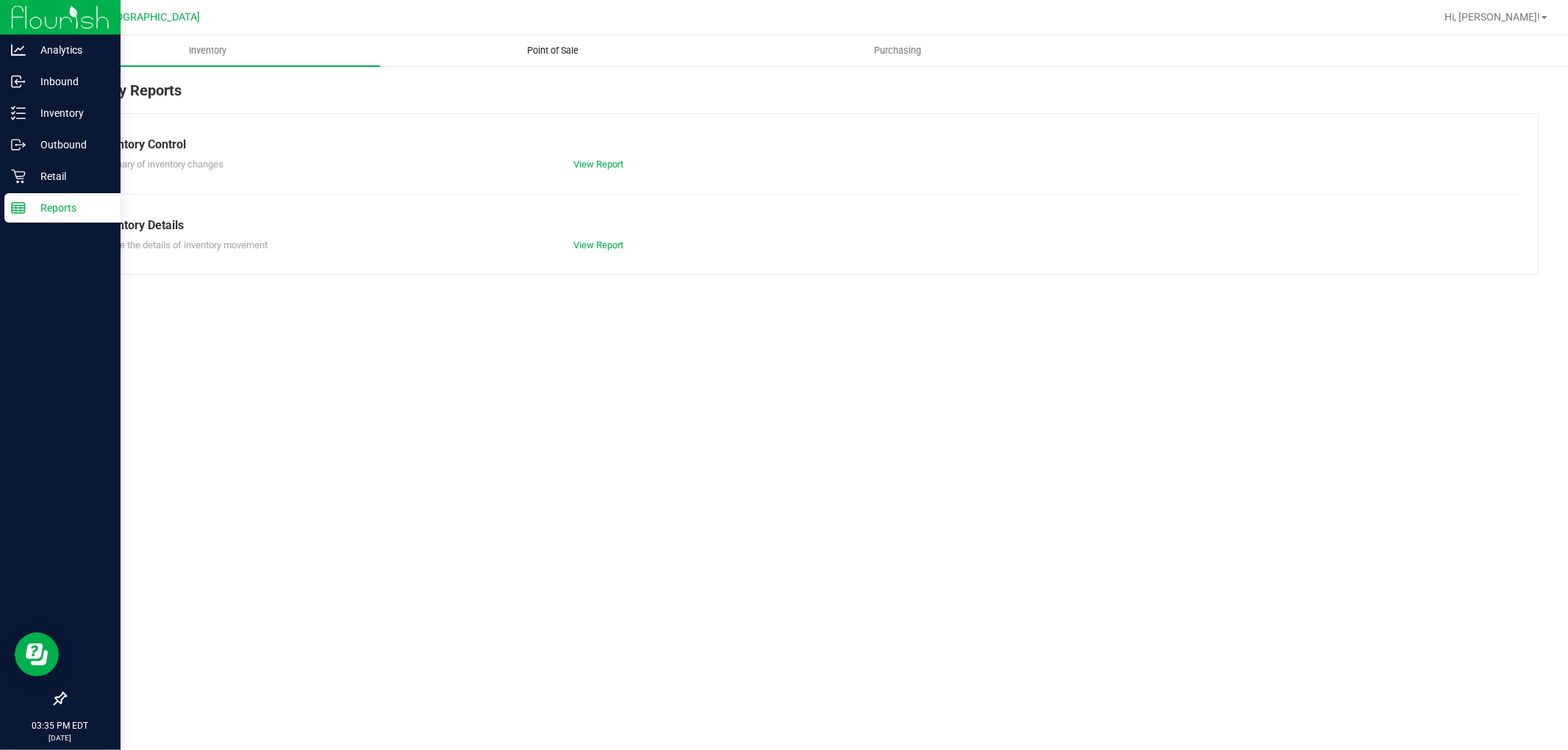
click at [557, 47] on span "Point of Sale" at bounding box center [552, 51] width 91 height 14
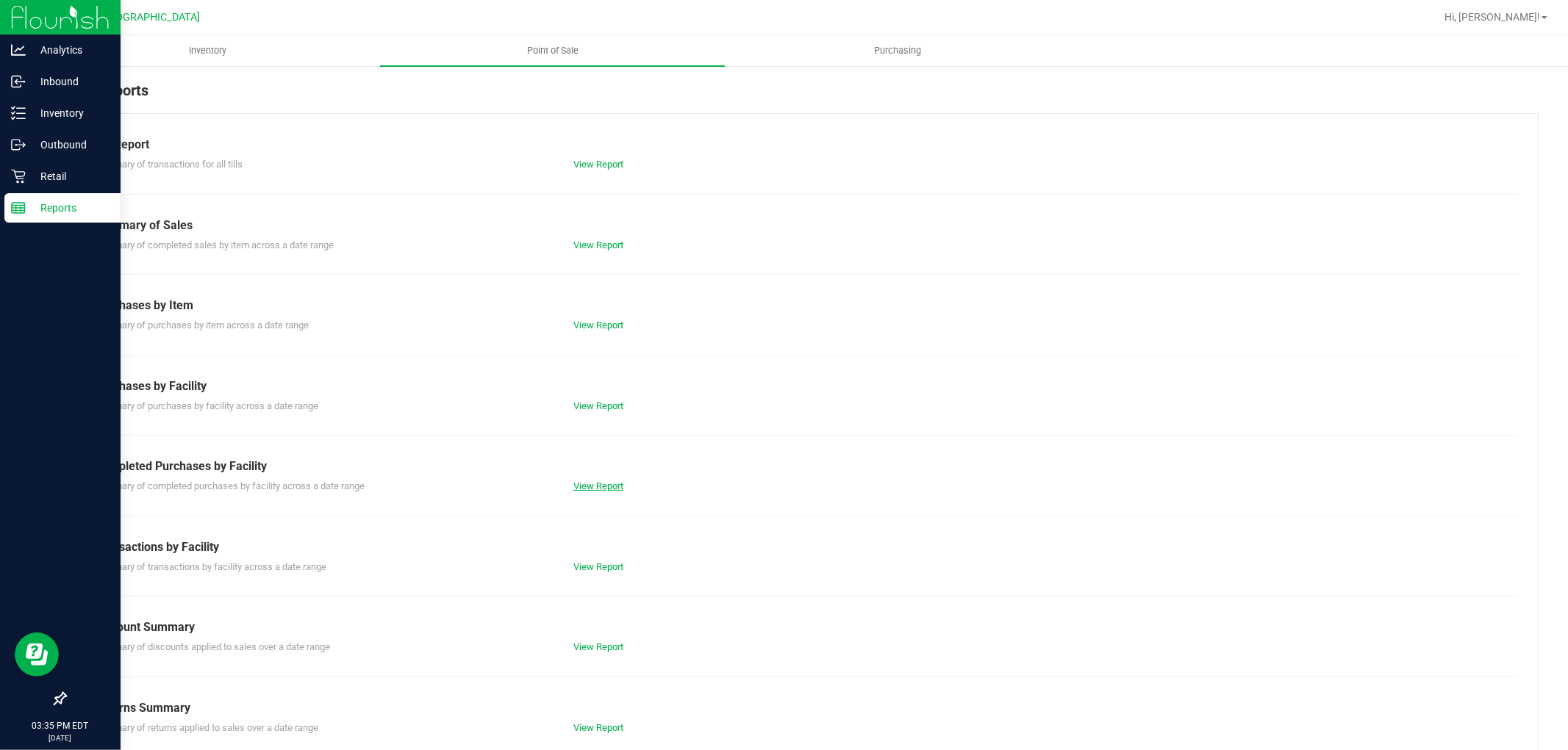
click at [601, 485] on link "View Report" at bounding box center [598, 485] width 50 height 11
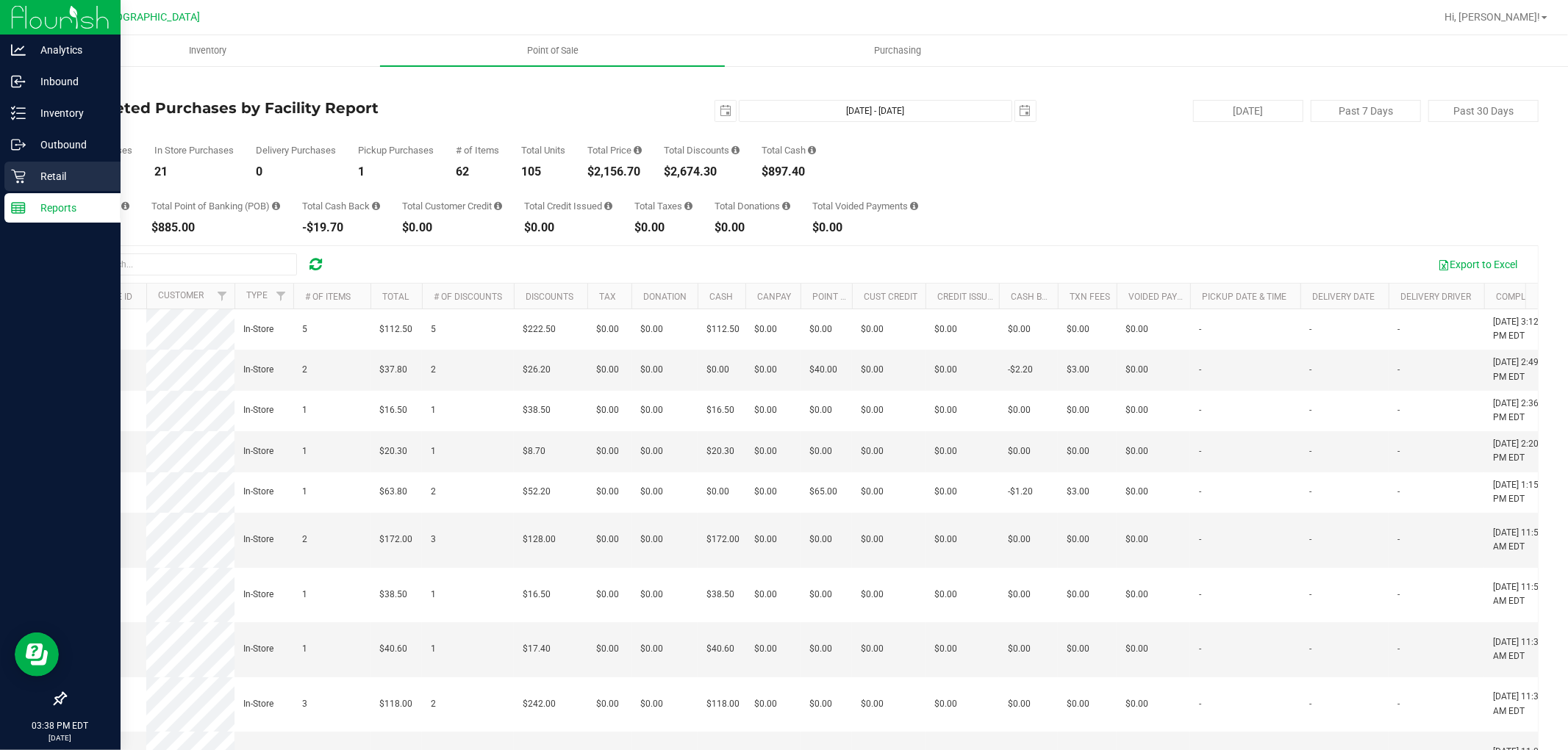
click at [26, 177] on p "Retail" at bounding box center [69, 176] width 88 height 17
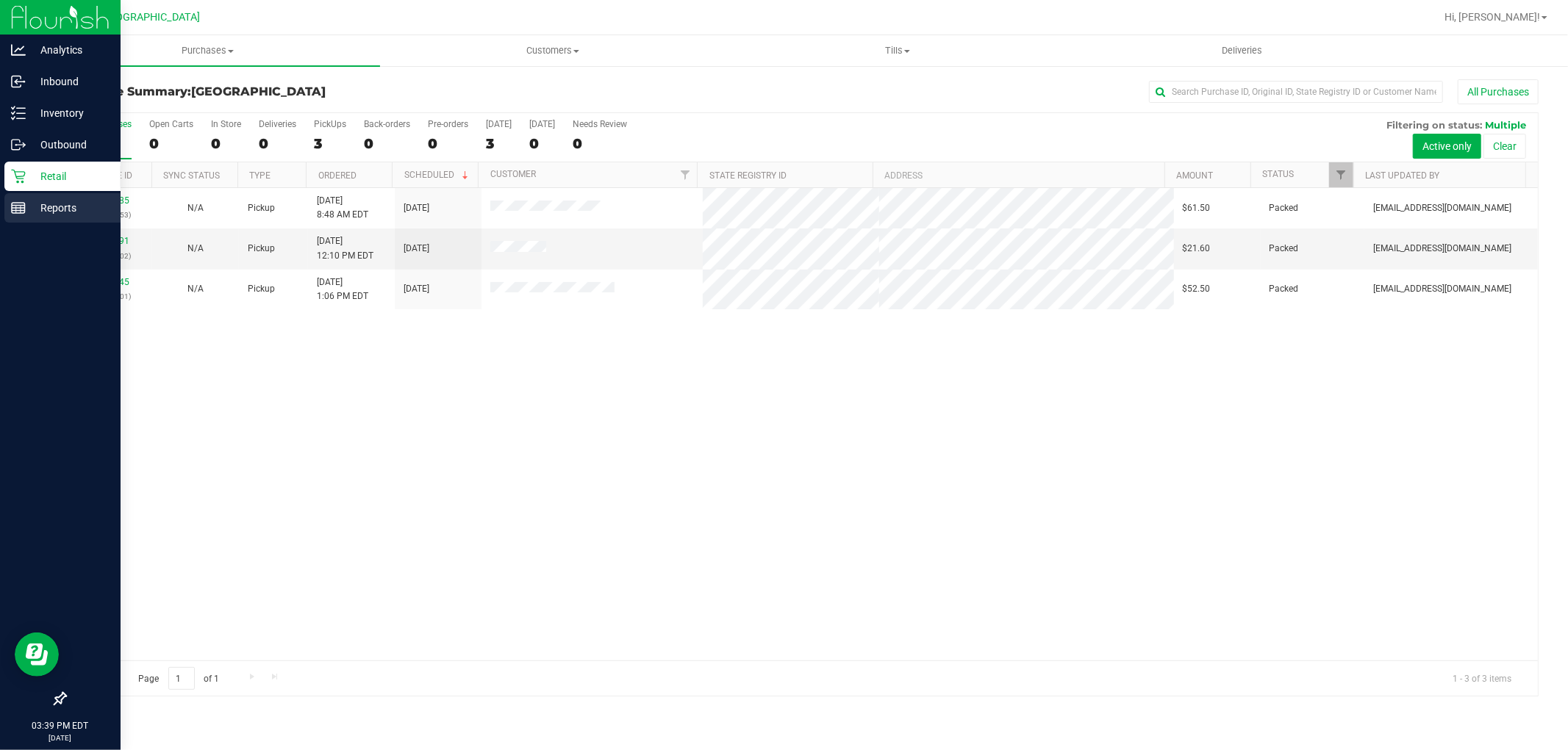
click at [65, 206] on p "Reports" at bounding box center [69, 207] width 88 height 17
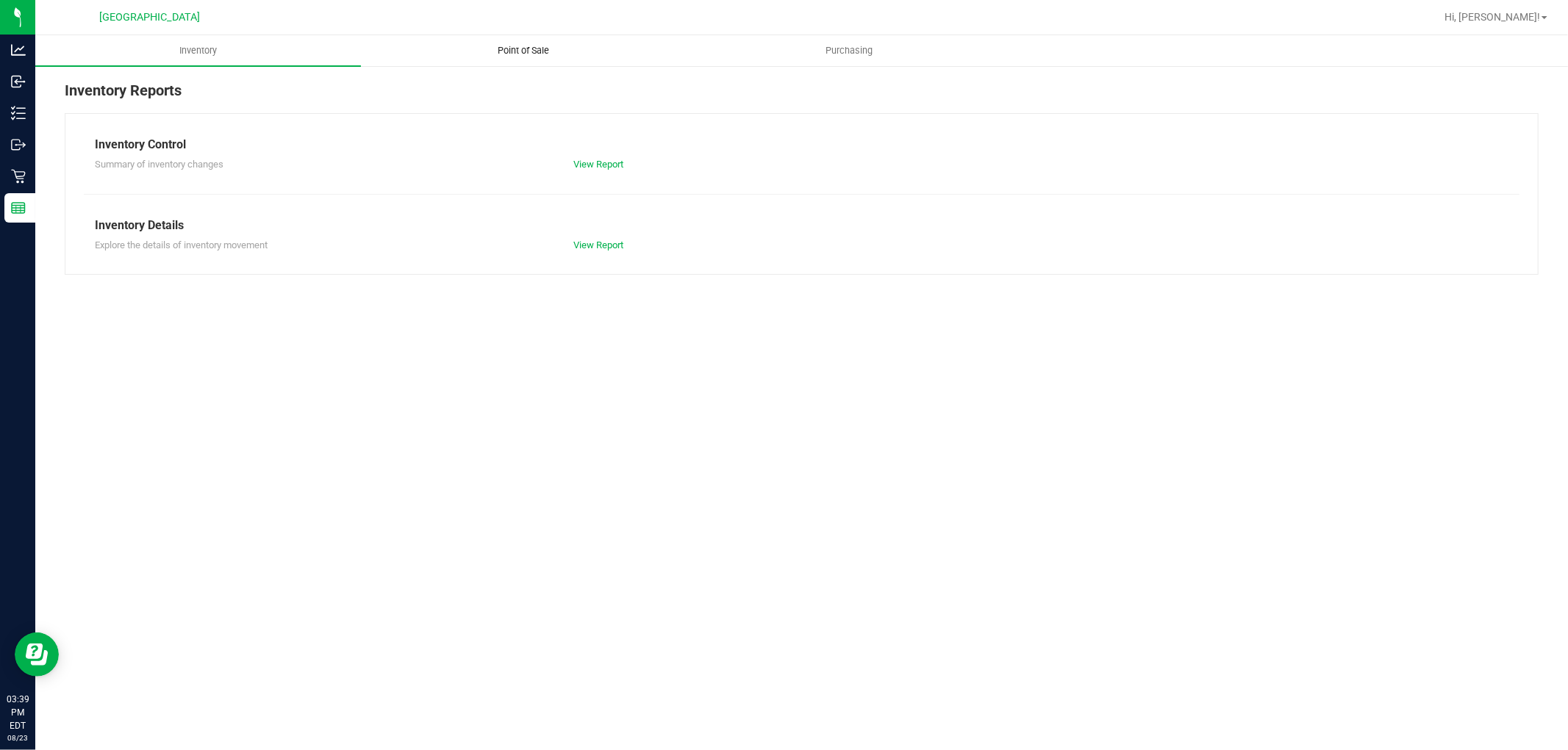
click at [524, 53] on span "Point of Sale" at bounding box center [524, 51] width 91 height 14
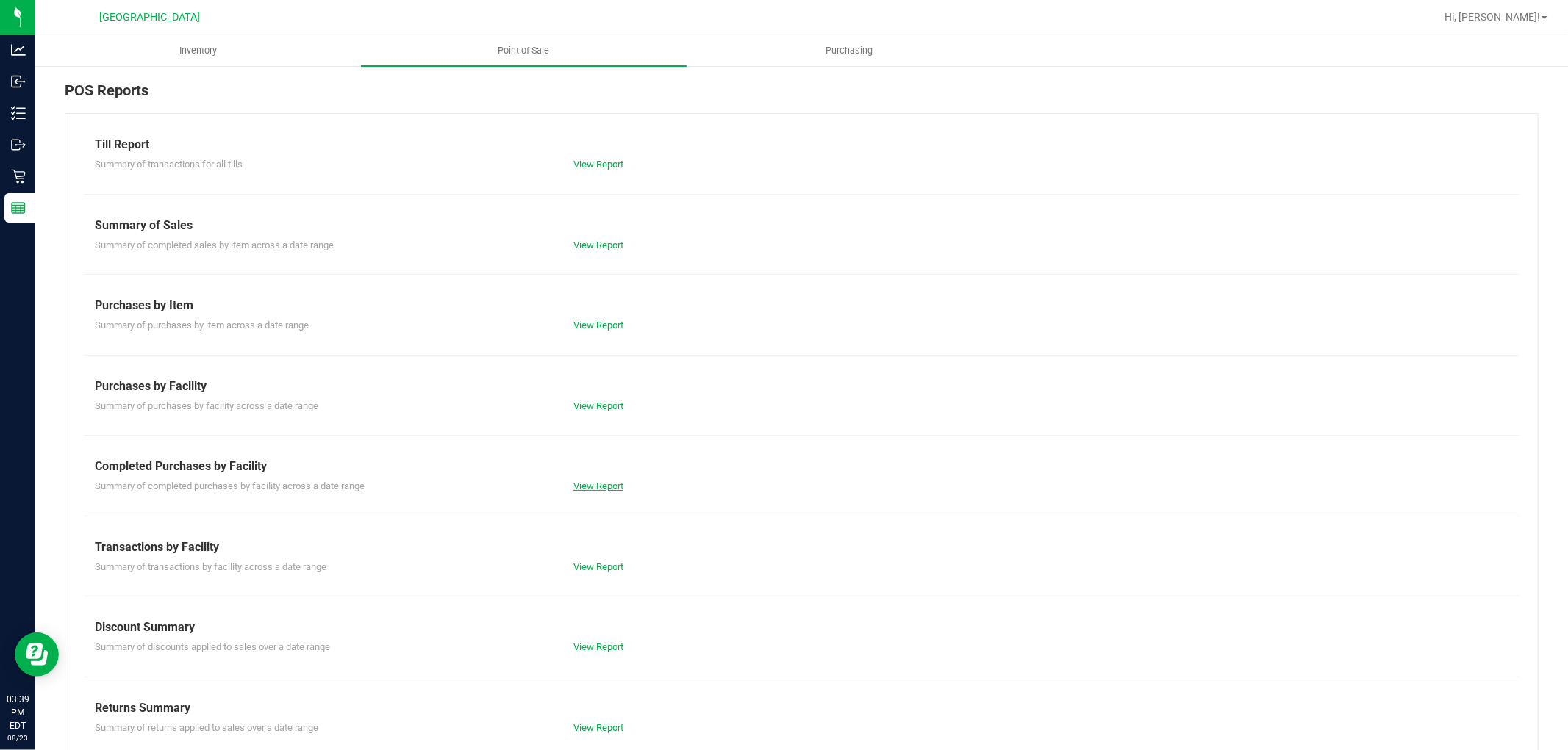
click at [583, 481] on link "View Report" at bounding box center [598, 485] width 50 height 11
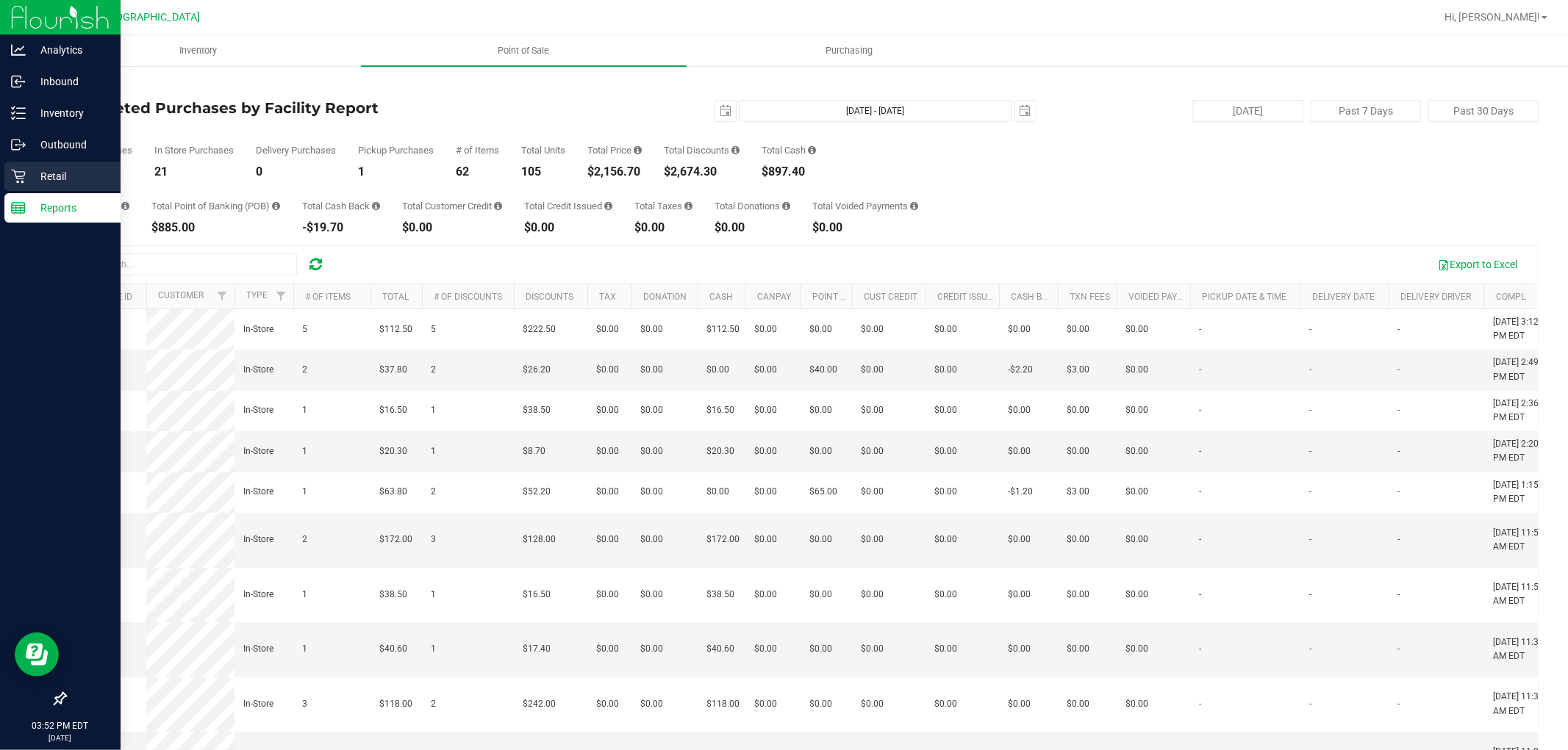
click at [20, 174] on icon at bounding box center [19, 177] width 15 height 15
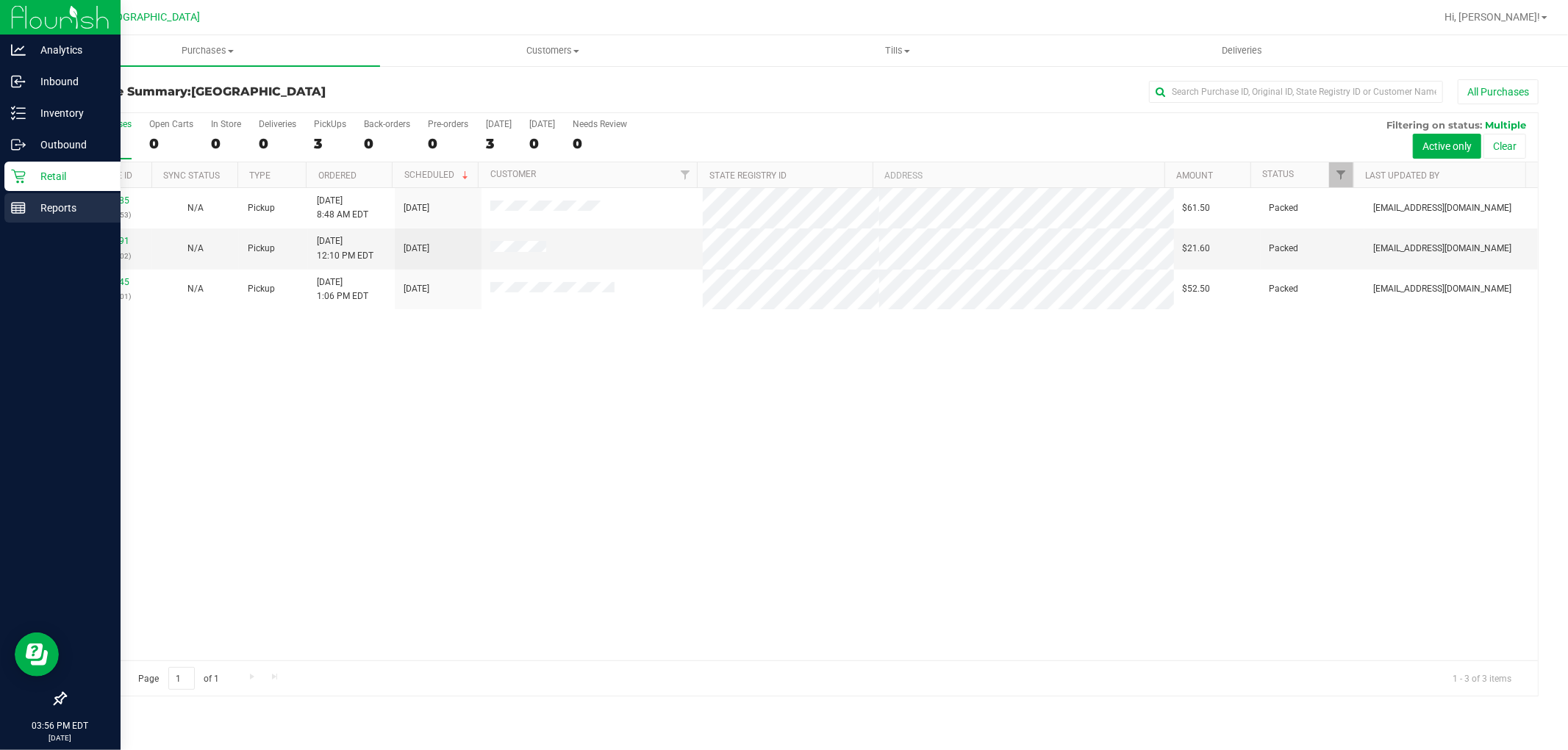
click at [19, 216] on div "Reports" at bounding box center [62, 207] width 116 height 29
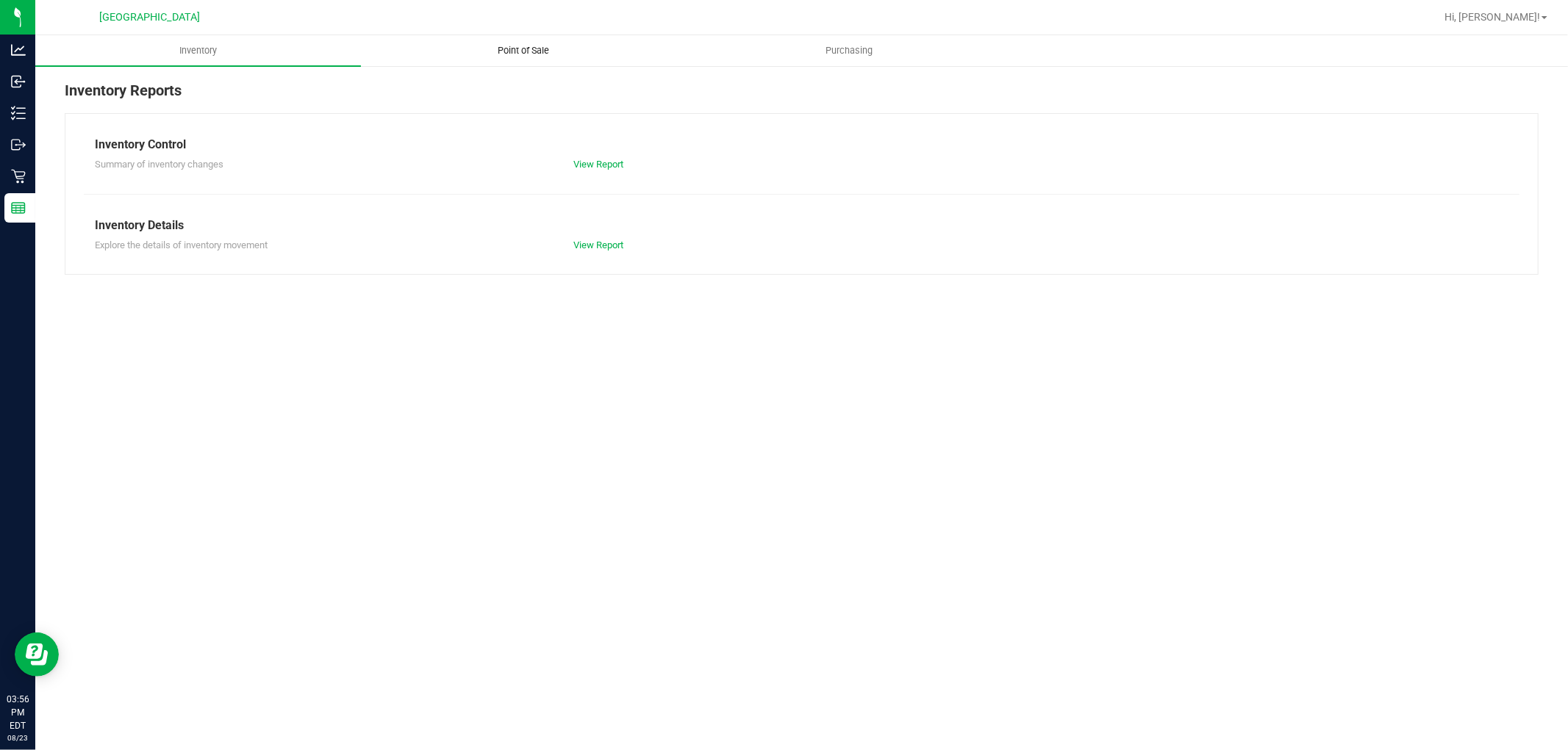
click at [534, 50] on span "Point of Sale" at bounding box center [524, 51] width 91 height 14
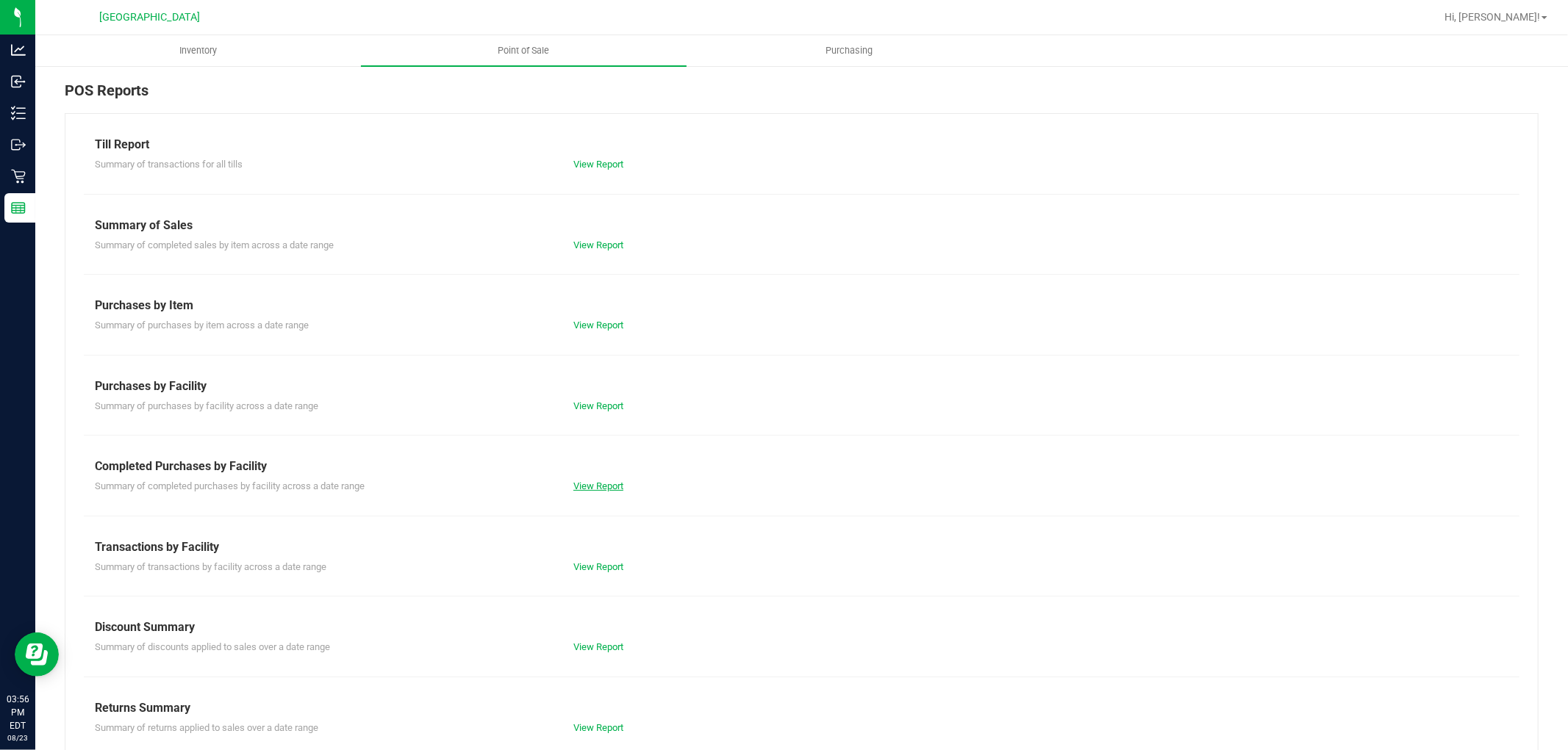
click at [591, 482] on link "View Report" at bounding box center [598, 485] width 50 height 11
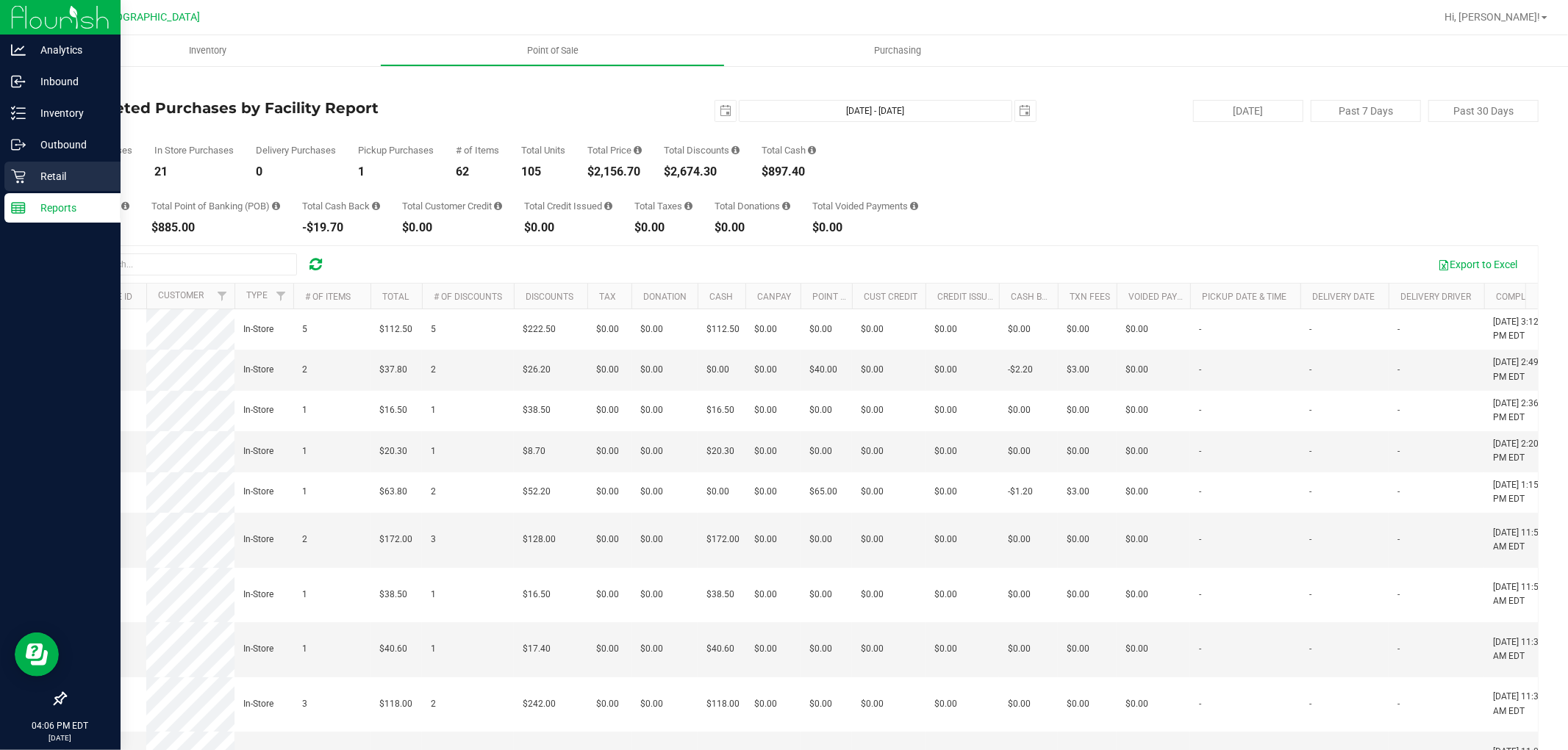
click at [53, 175] on p "Retail" at bounding box center [69, 176] width 88 height 17
